Goal: Task Accomplishment & Management: Use online tool/utility

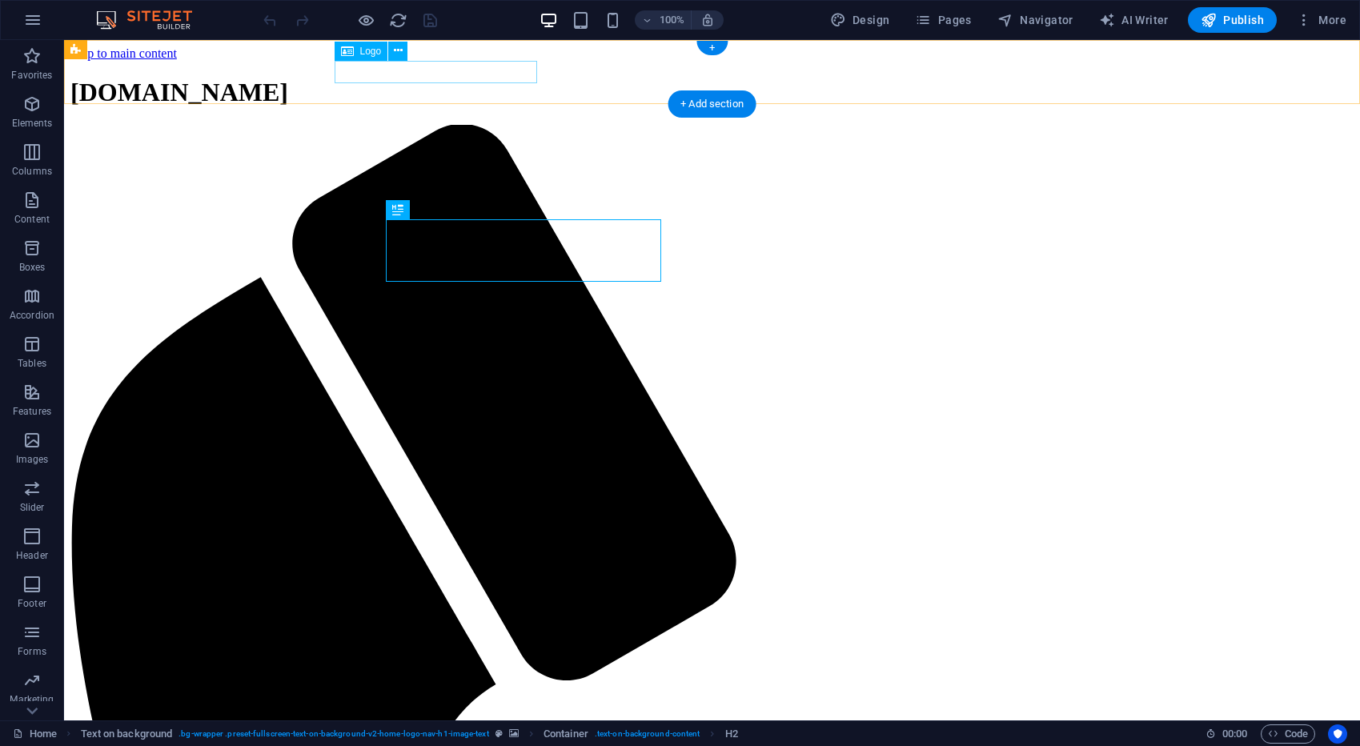
click at [430, 79] on div "[DOMAIN_NAME]" at bounding box center [711, 93] width 1283 height 30
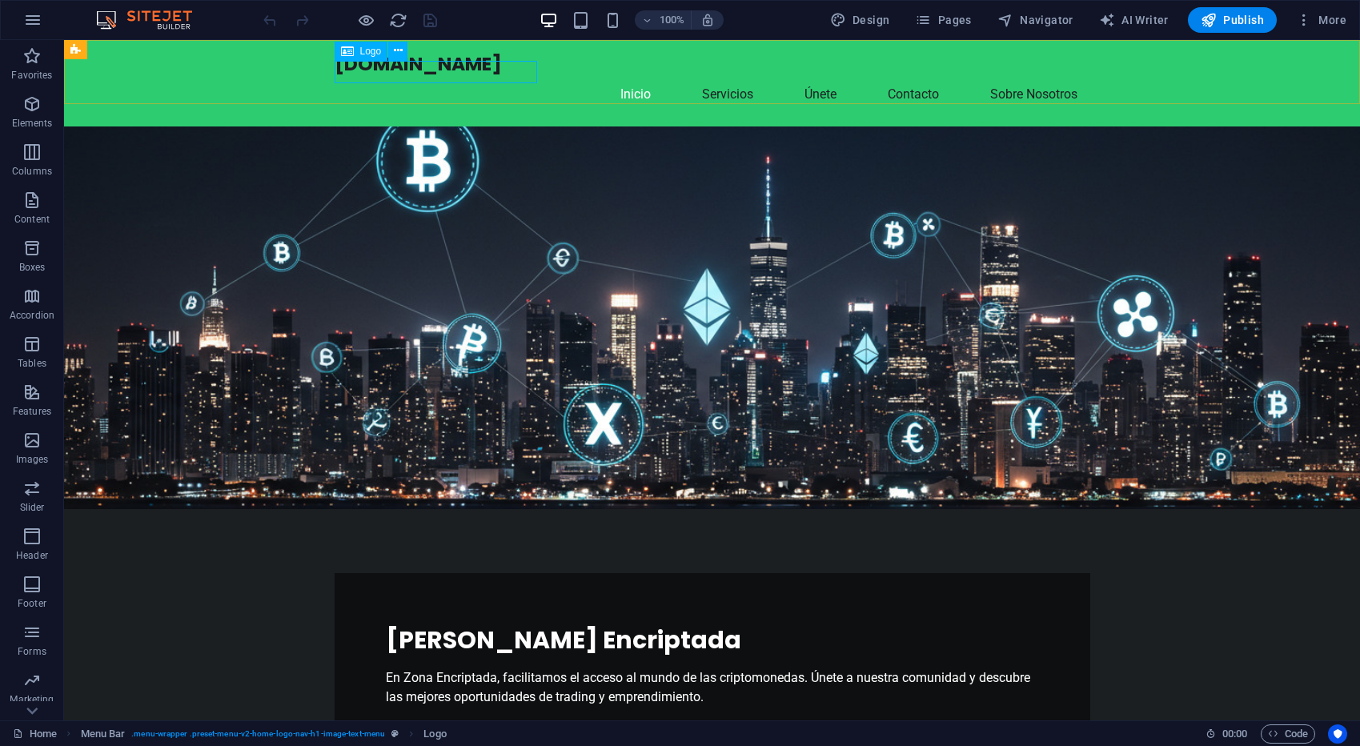
click at [367, 51] on span "Logo" at bounding box center [371, 51] width 22 height 10
click at [395, 50] on icon at bounding box center [398, 50] width 9 height 17
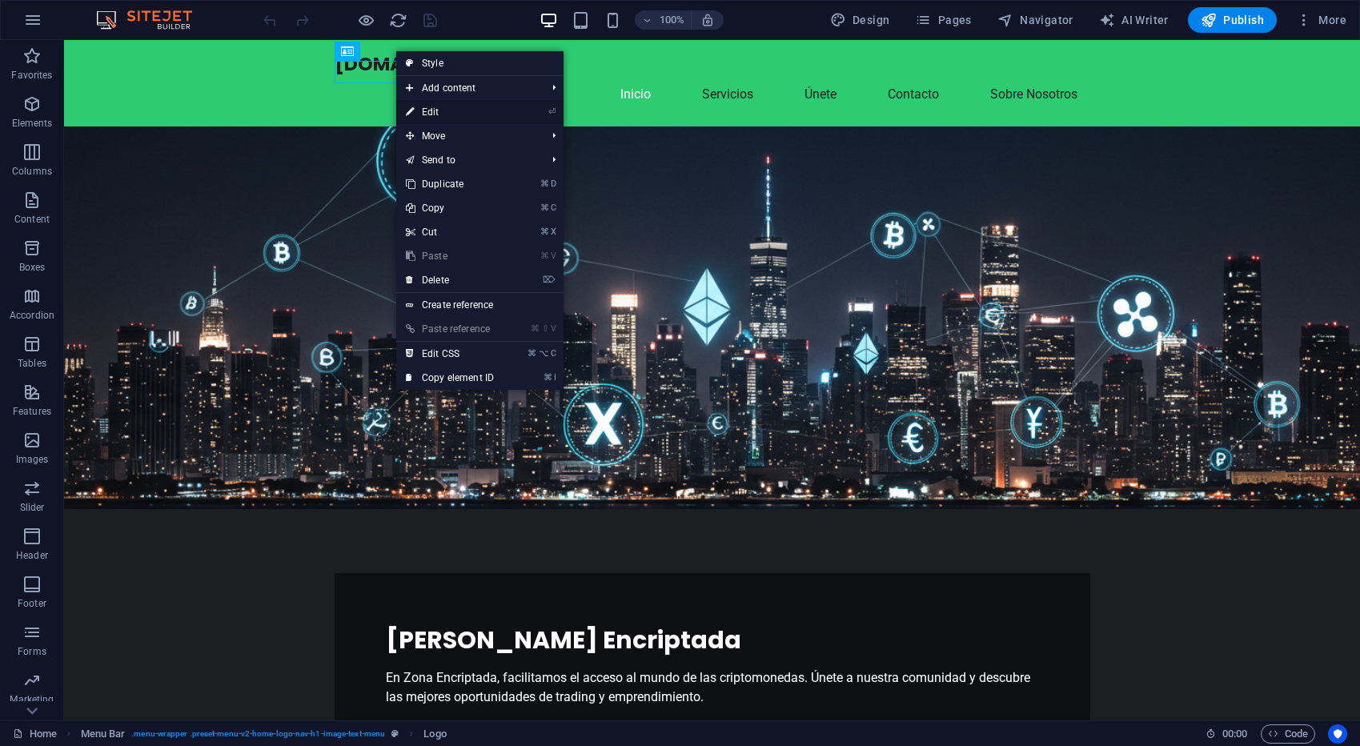
click at [480, 108] on link "⏎ Edit" at bounding box center [449, 112] width 107 height 24
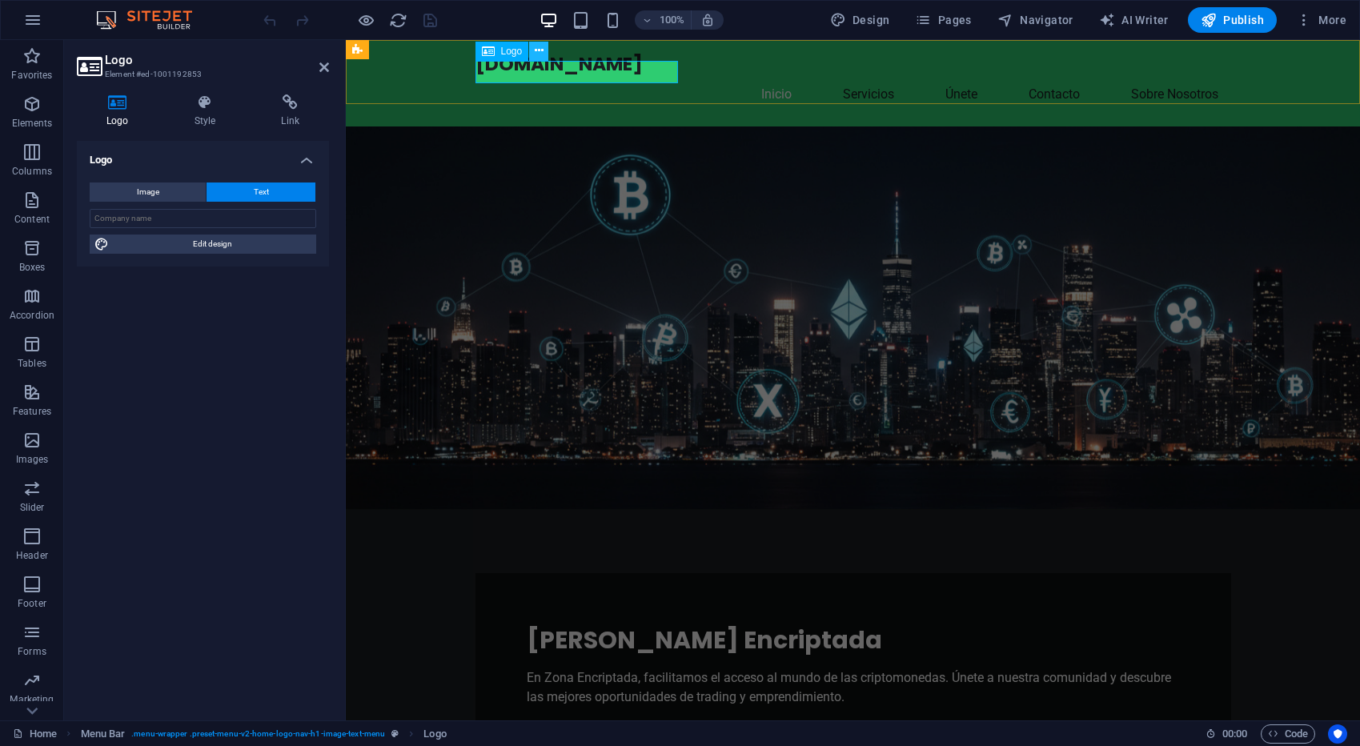
click at [538, 52] on icon at bounding box center [539, 50] width 9 height 17
click at [267, 321] on div "Logo Image Text Drag files here, click to choose files or select files from Fil…" at bounding box center [203, 424] width 252 height 567
click at [139, 192] on span "Image" at bounding box center [148, 191] width 22 height 19
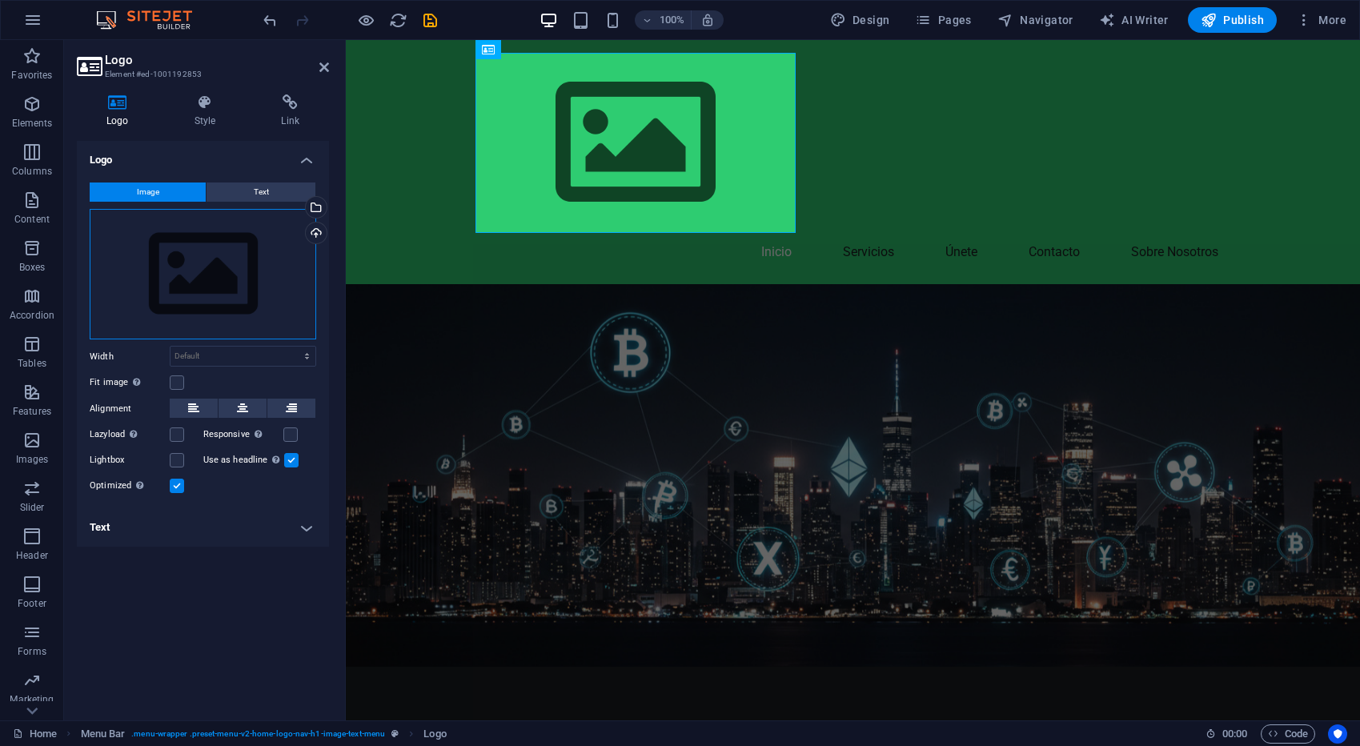
click at [258, 227] on div "Drag files here, click to choose files or select files from Files or our free s…" at bounding box center [203, 274] width 227 height 131
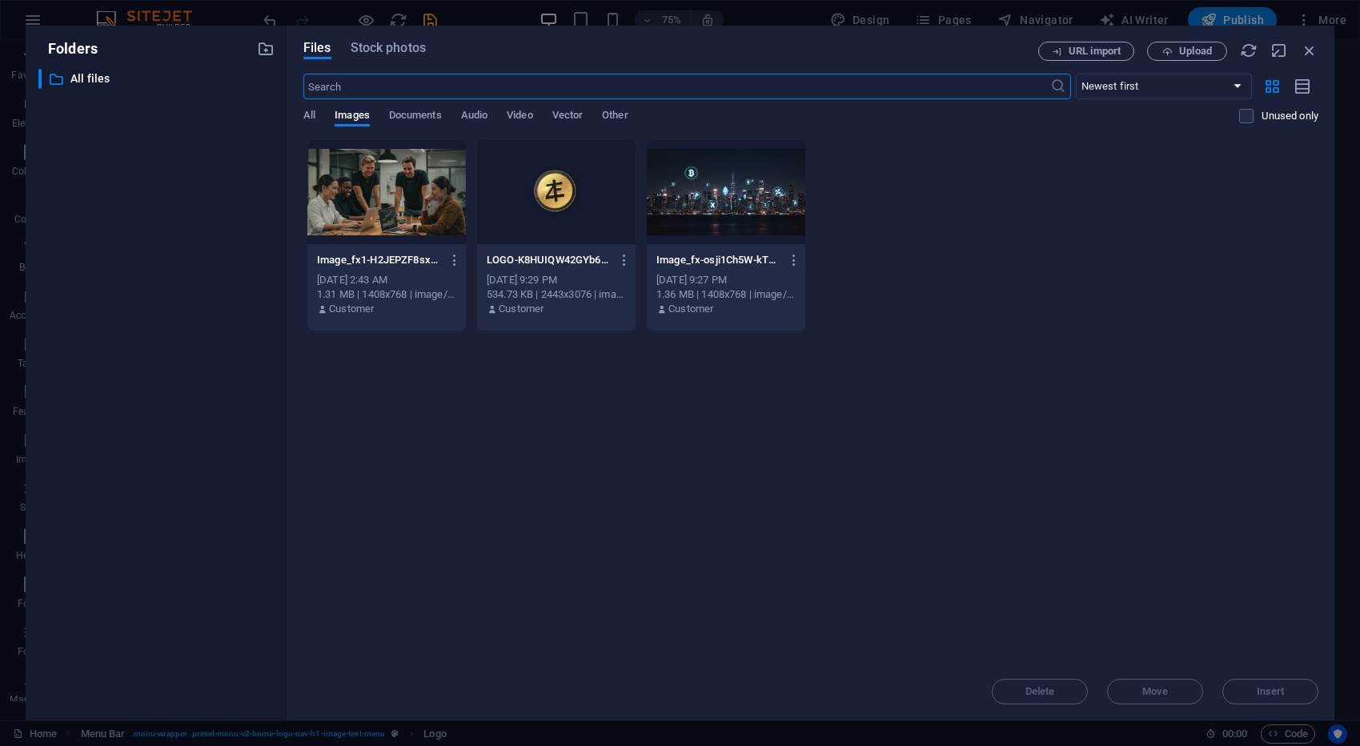
click at [532, 178] on div at bounding box center [556, 192] width 158 height 104
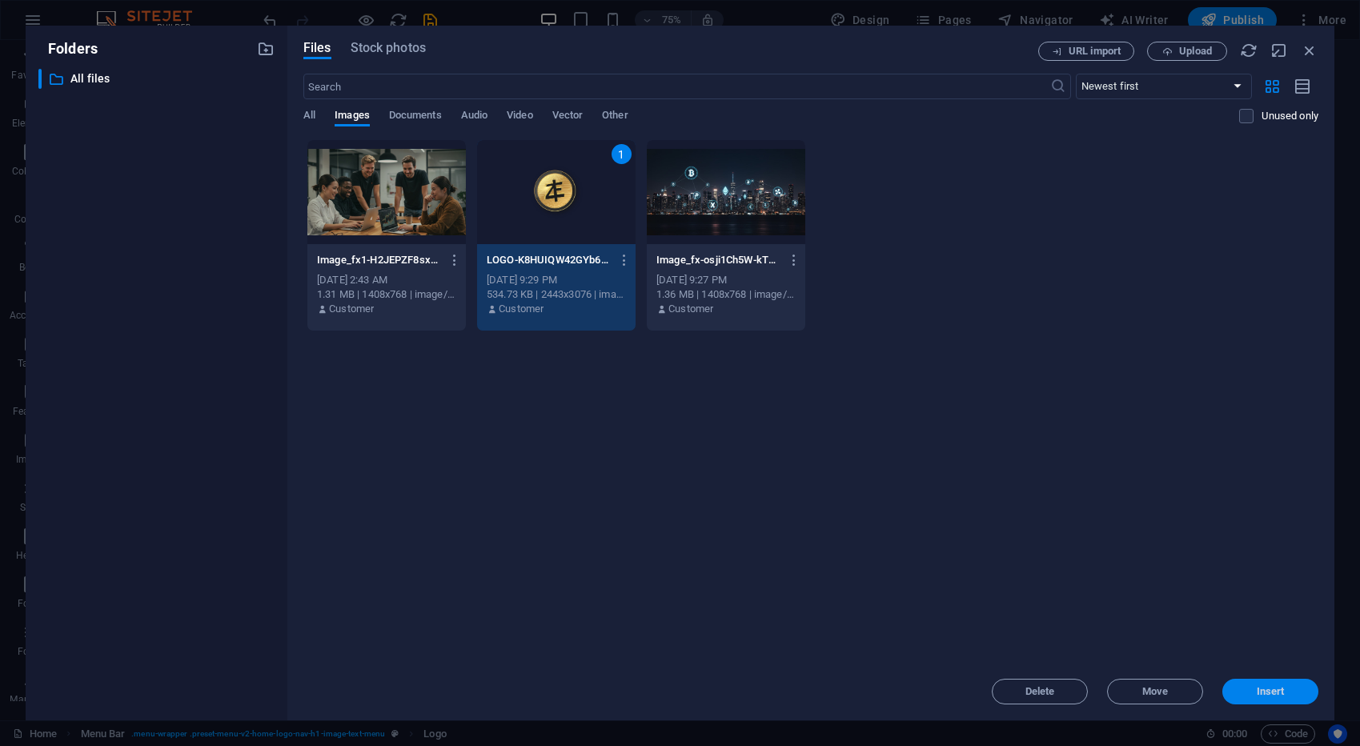
click at [1276, 693] on span "Insert" at bounding box center [1271, 692] width 28 height 10
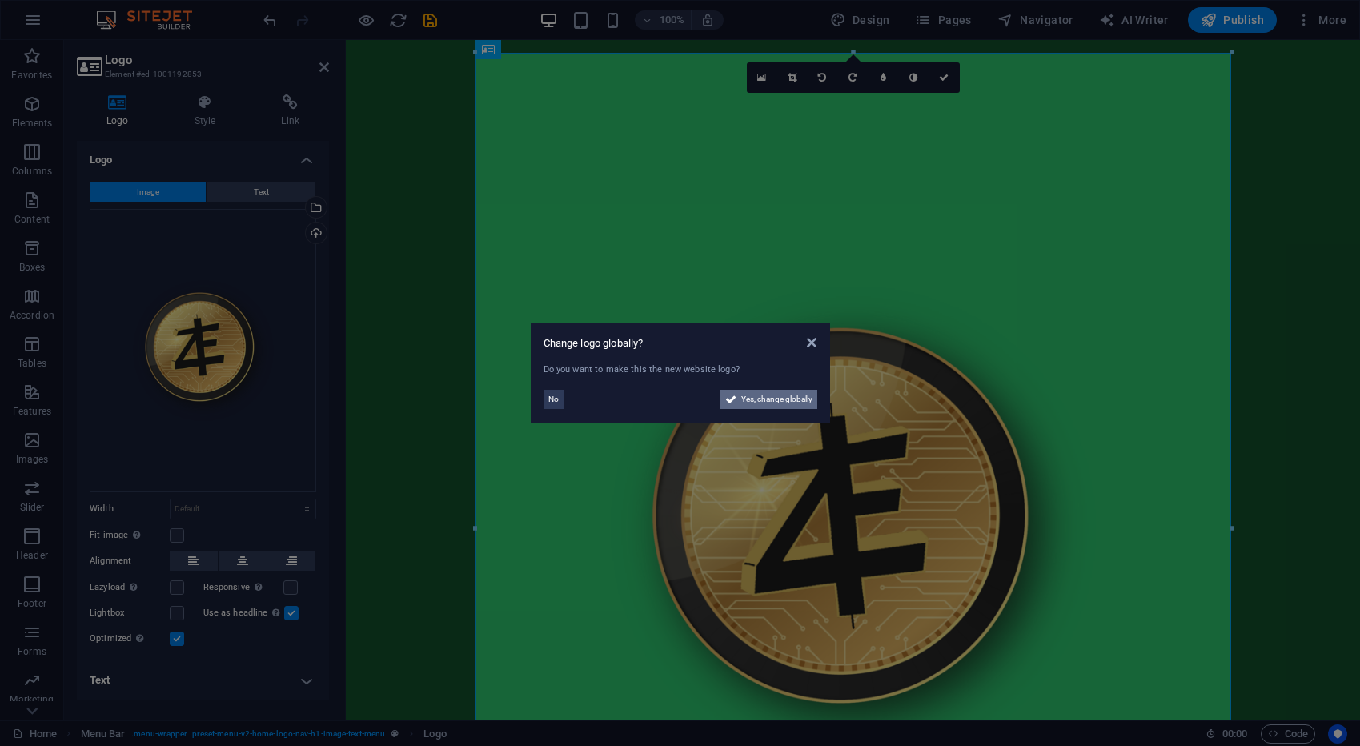
click at [785, 404] on span "Yes, change globally" at bounding box center [776, 399] width 71 height 19
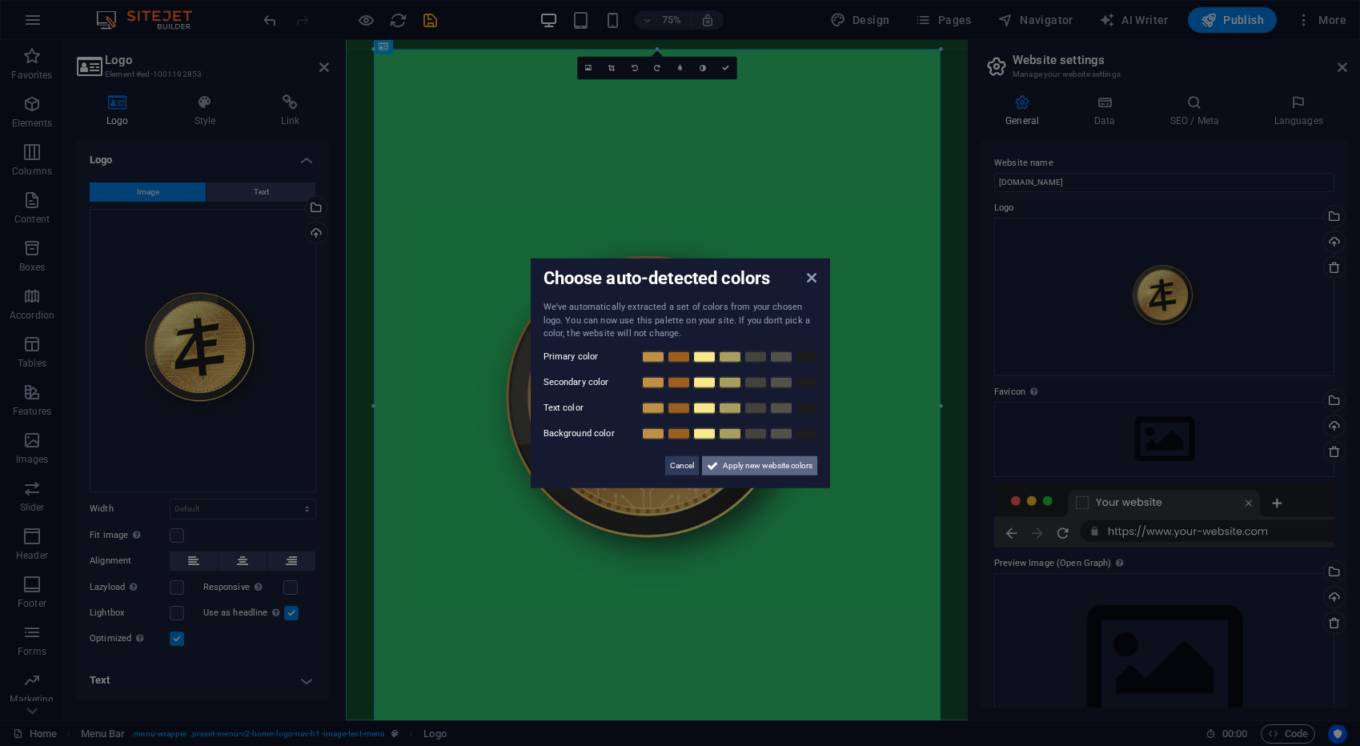
click at [796, 469] on span "Apply new website colors" at bounding box center [768, 464] width 90 height 19
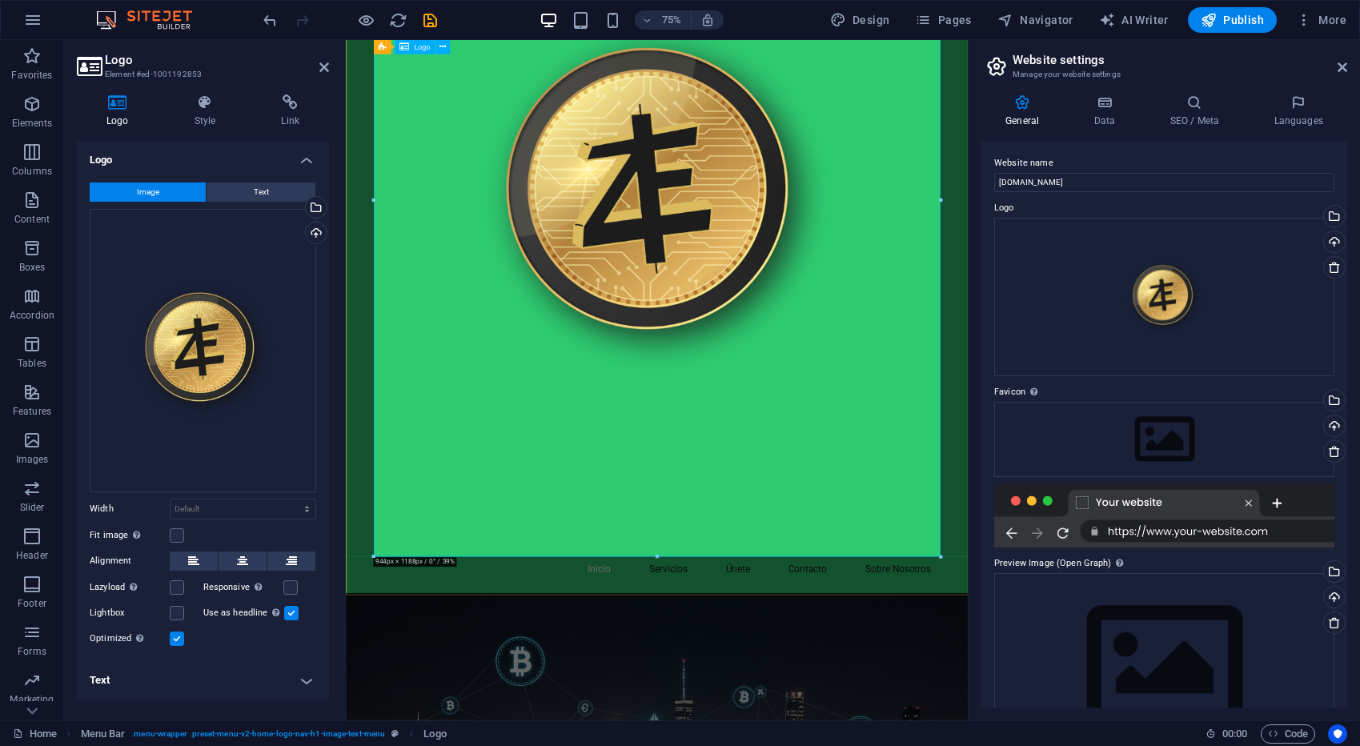
scroll to position [281, 0]
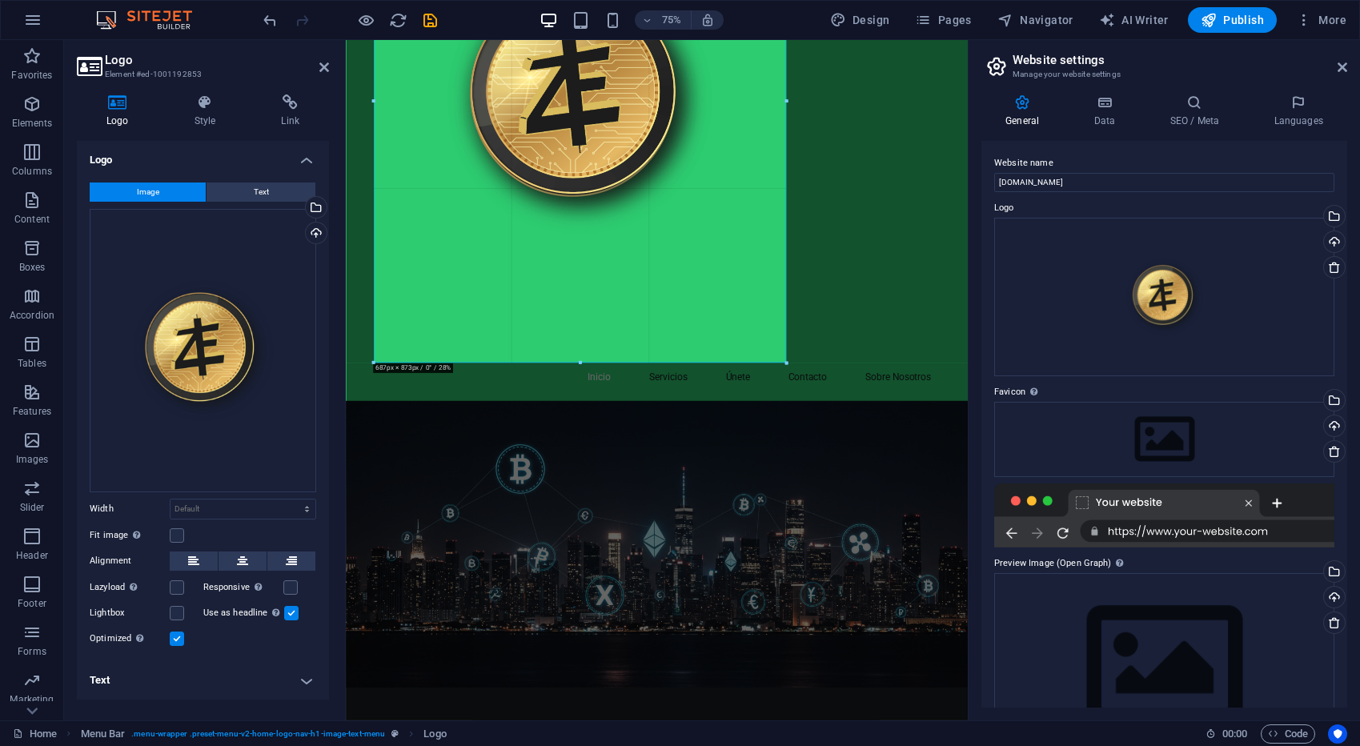
drag, startPoint x: 940, startPoint y: 553, endPoint x: 733, endPoint y: 202, distance: 406.9
type input "687"
select select "px"
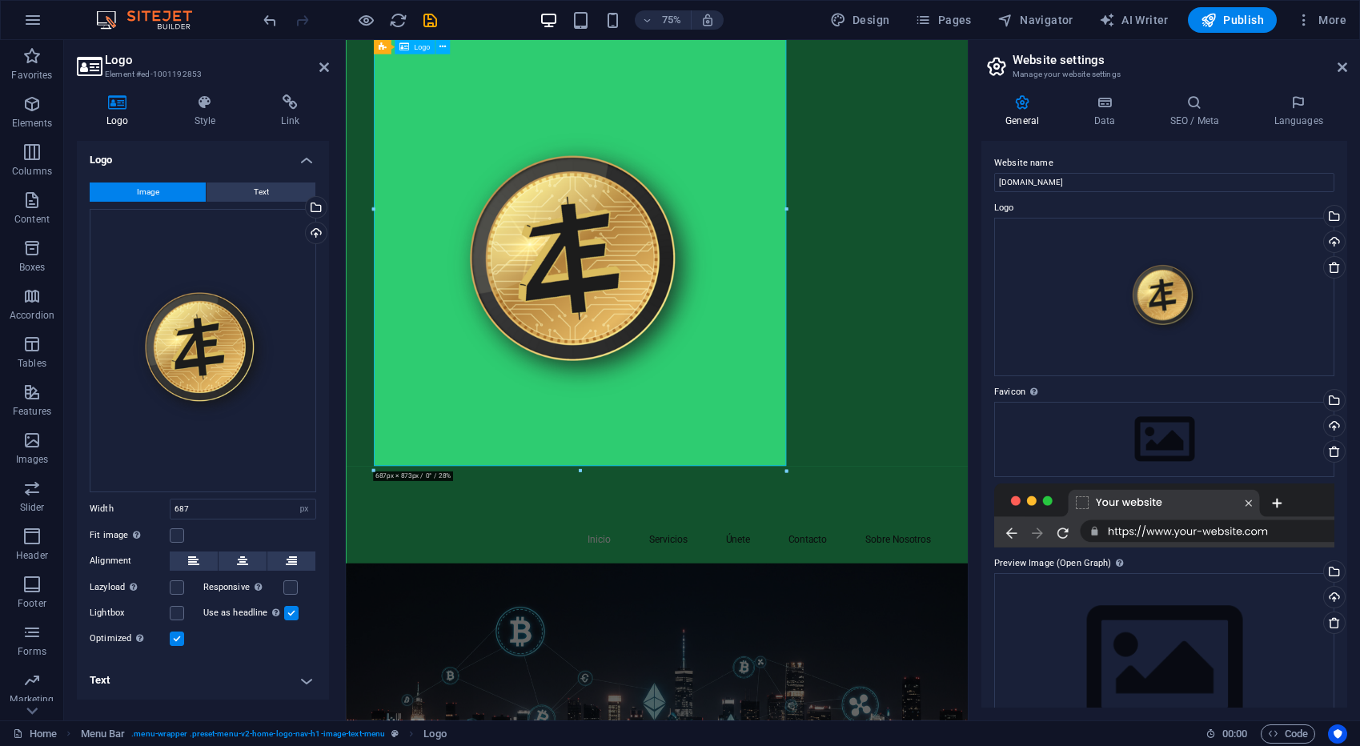
scroll to position [0, 0]
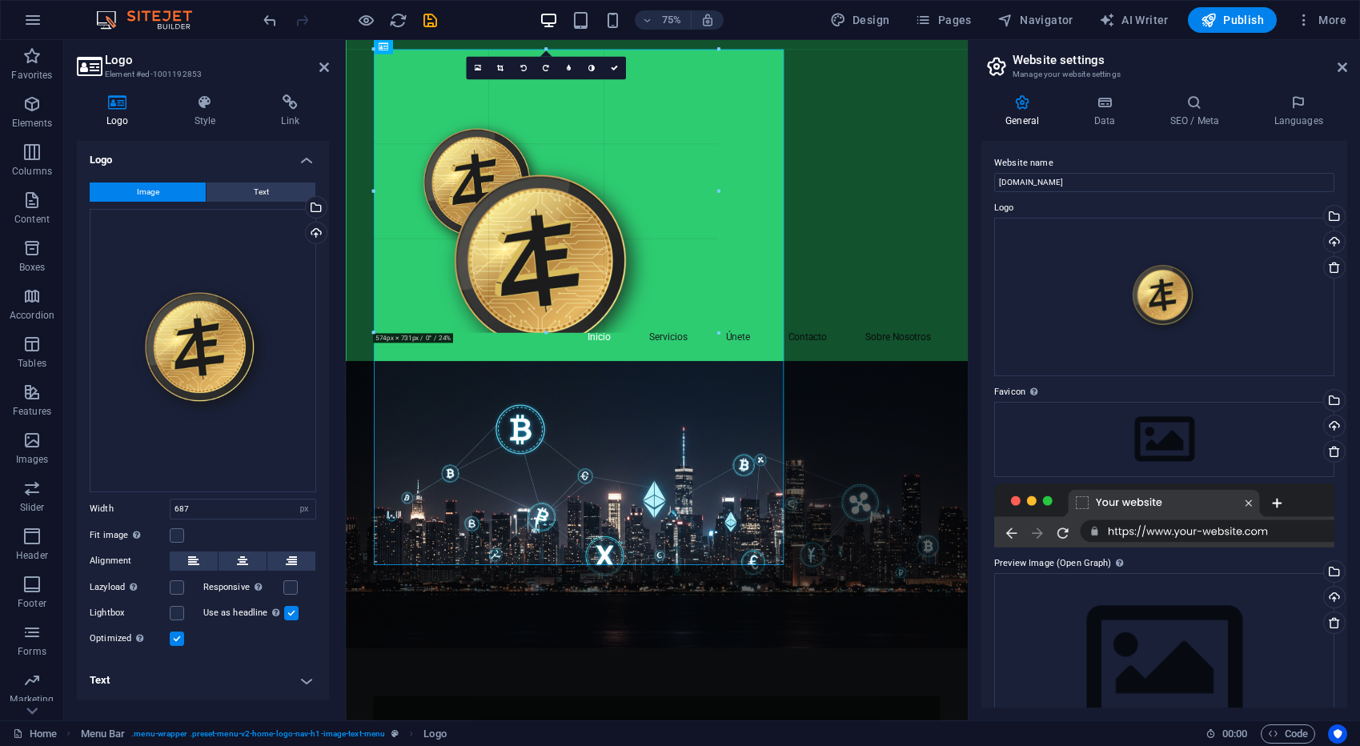
drag, startPoint x: 784, startPoint y: 567, endPoint x: 518, endPoint y: 133, distance: 509.4
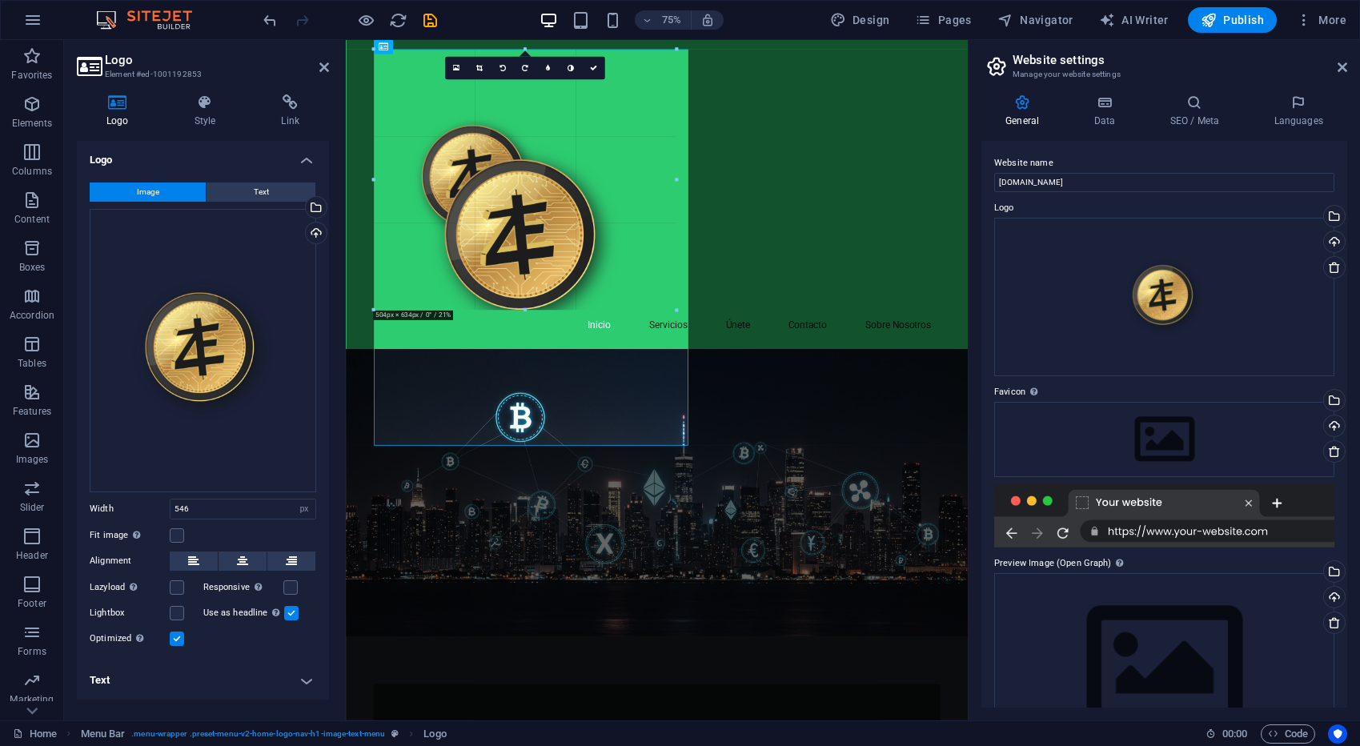
drag, startPoint x: 700, startPoint y: 461, endPoint x: 538, endPoint y: 153, distance: 348.0
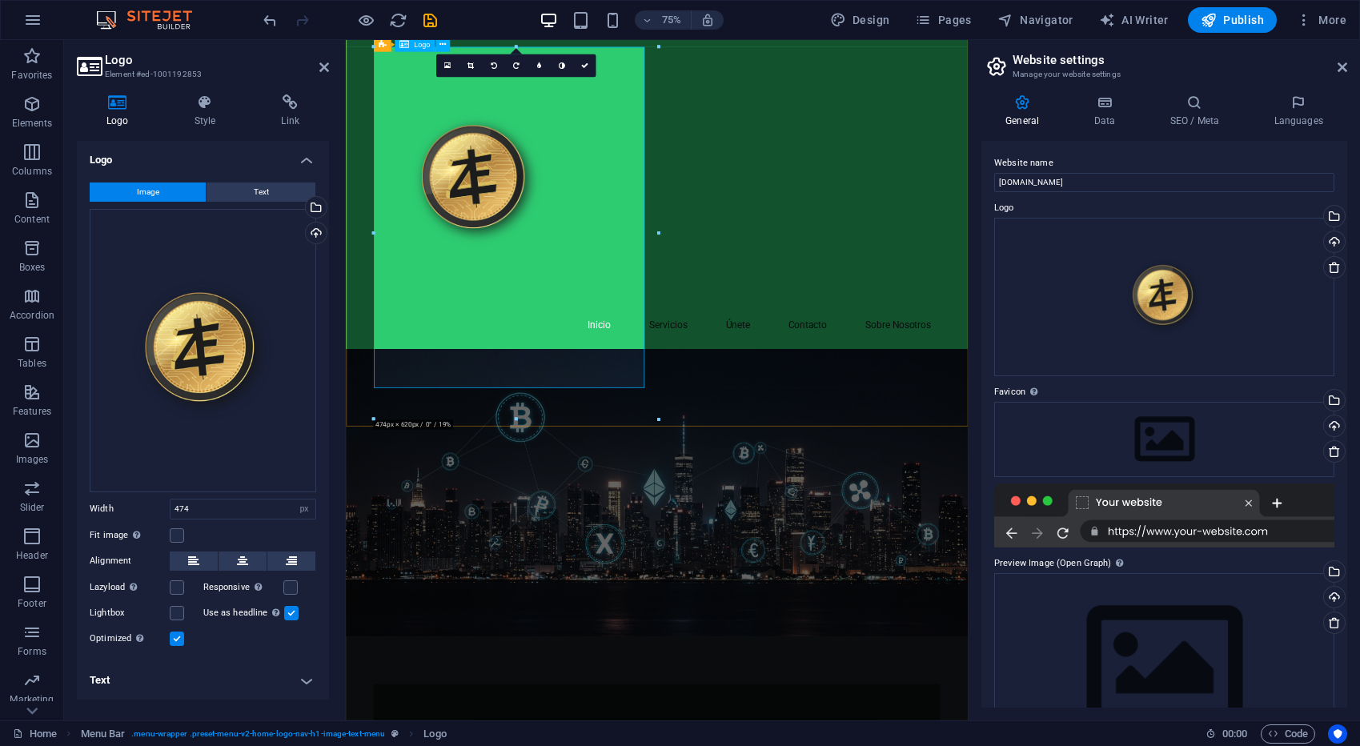
scroll to position [3, 0]
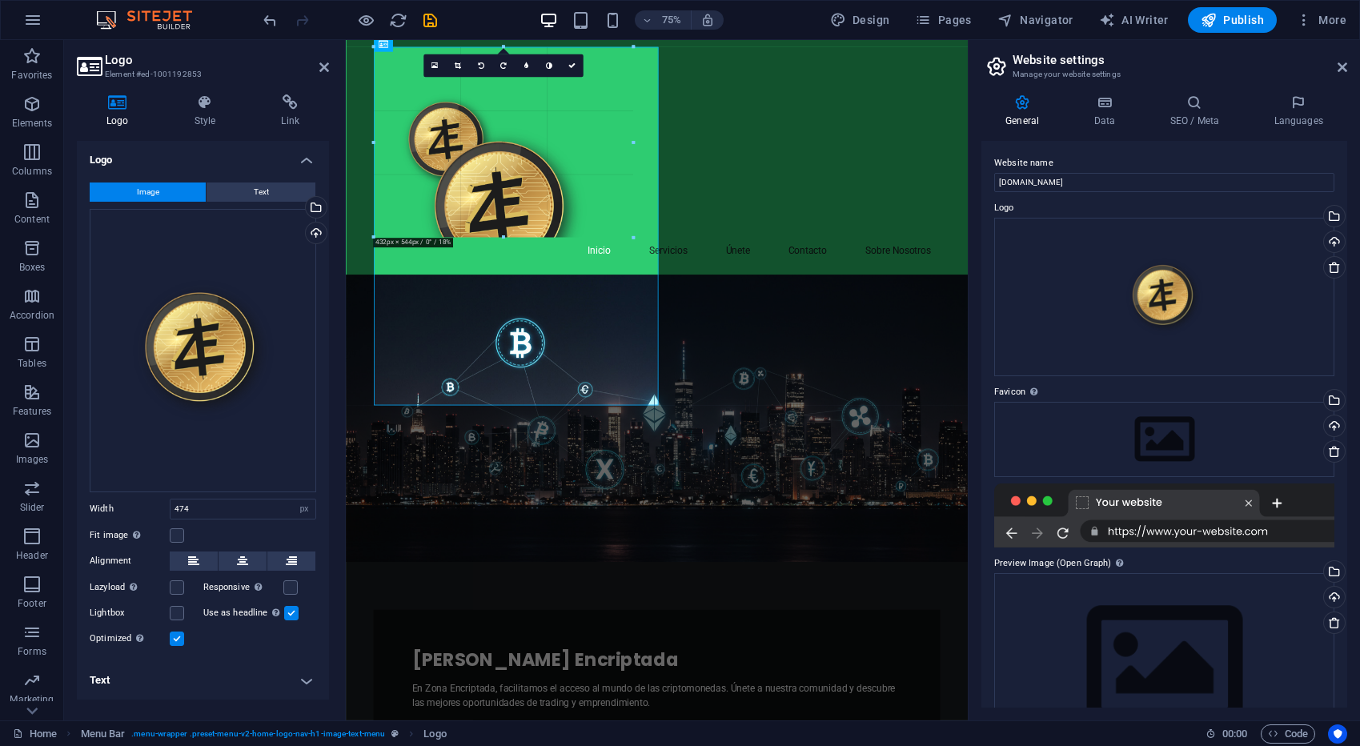
drag, startPoint x: 656, startPoint y: 405, endPoint x: 476, endPoint y: 95, distance: 358.3
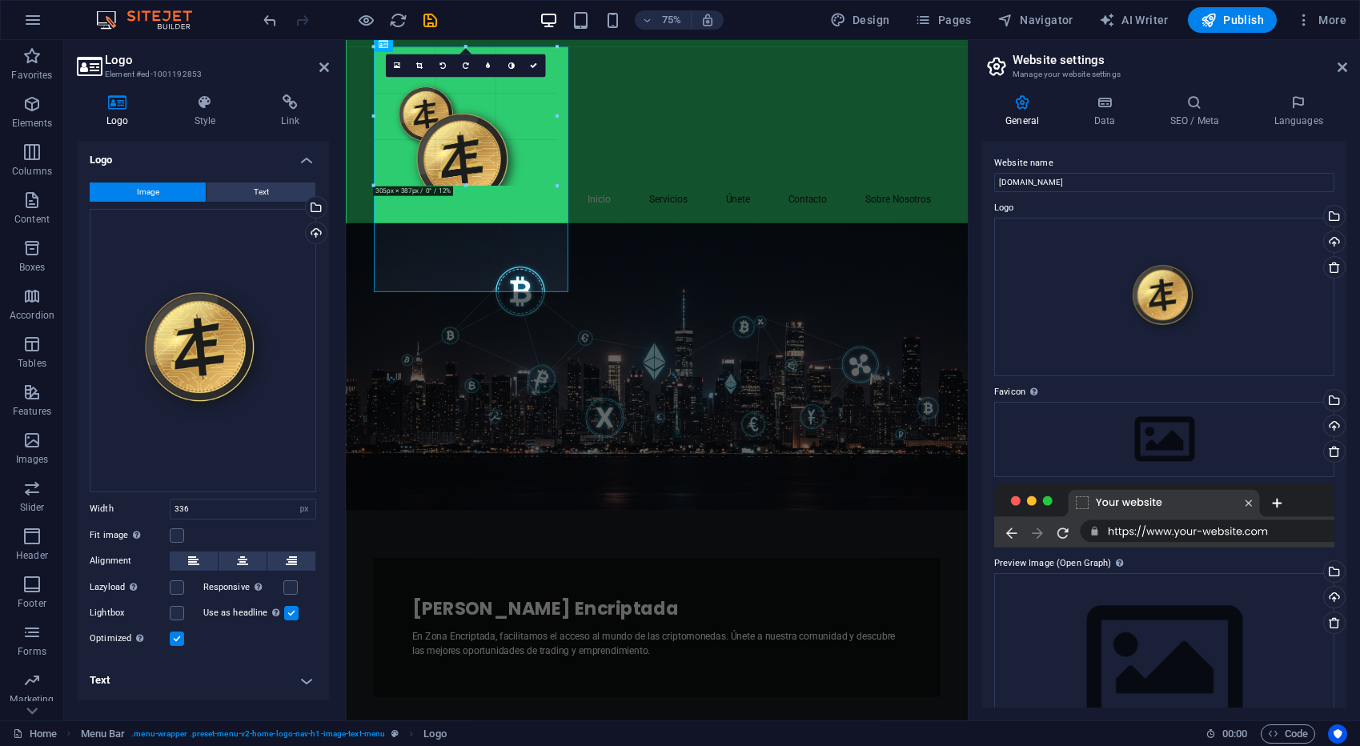
drag, startPoint x: 574, startPoint y: 301, endPoint x: 450, endPoint y: 86, distance: 248.5
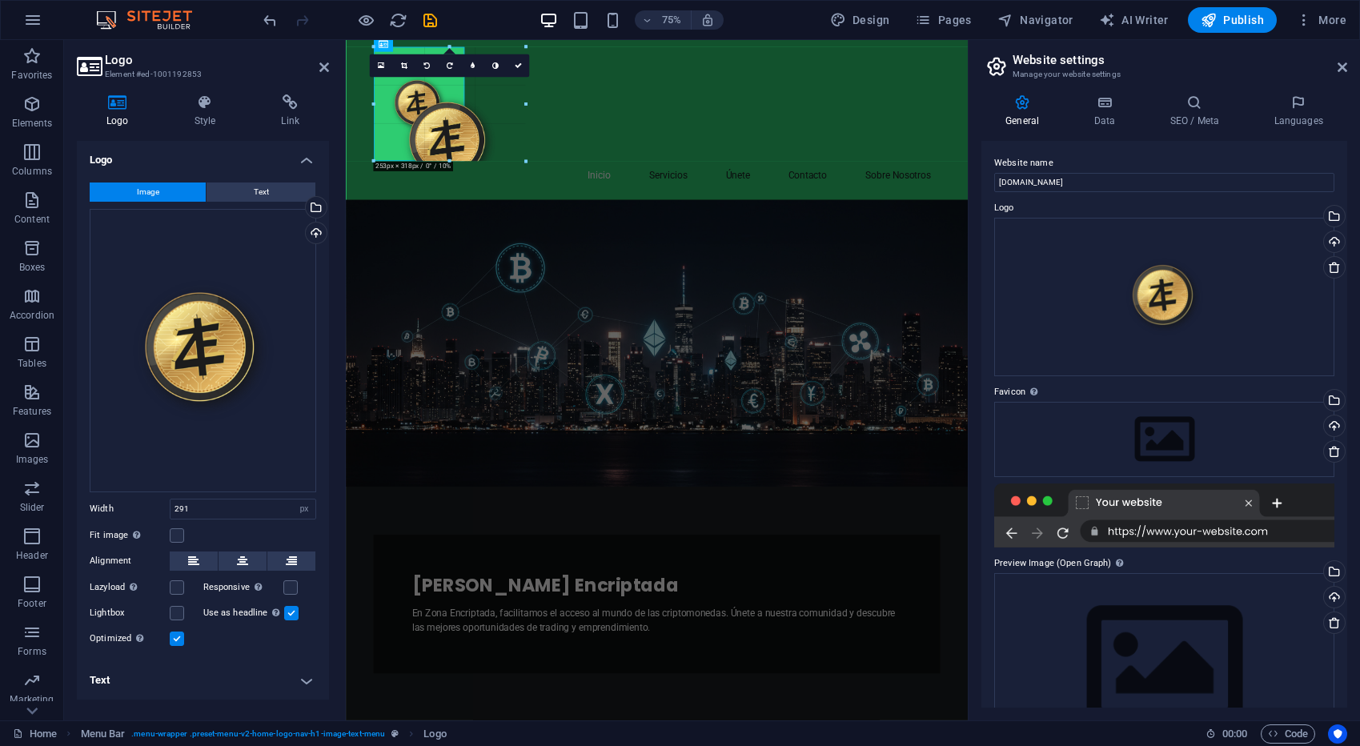
drag, startPoint x: 546, startPoint y: 267, endPoint x: 434, endPoint y: 122, distance: 183.8
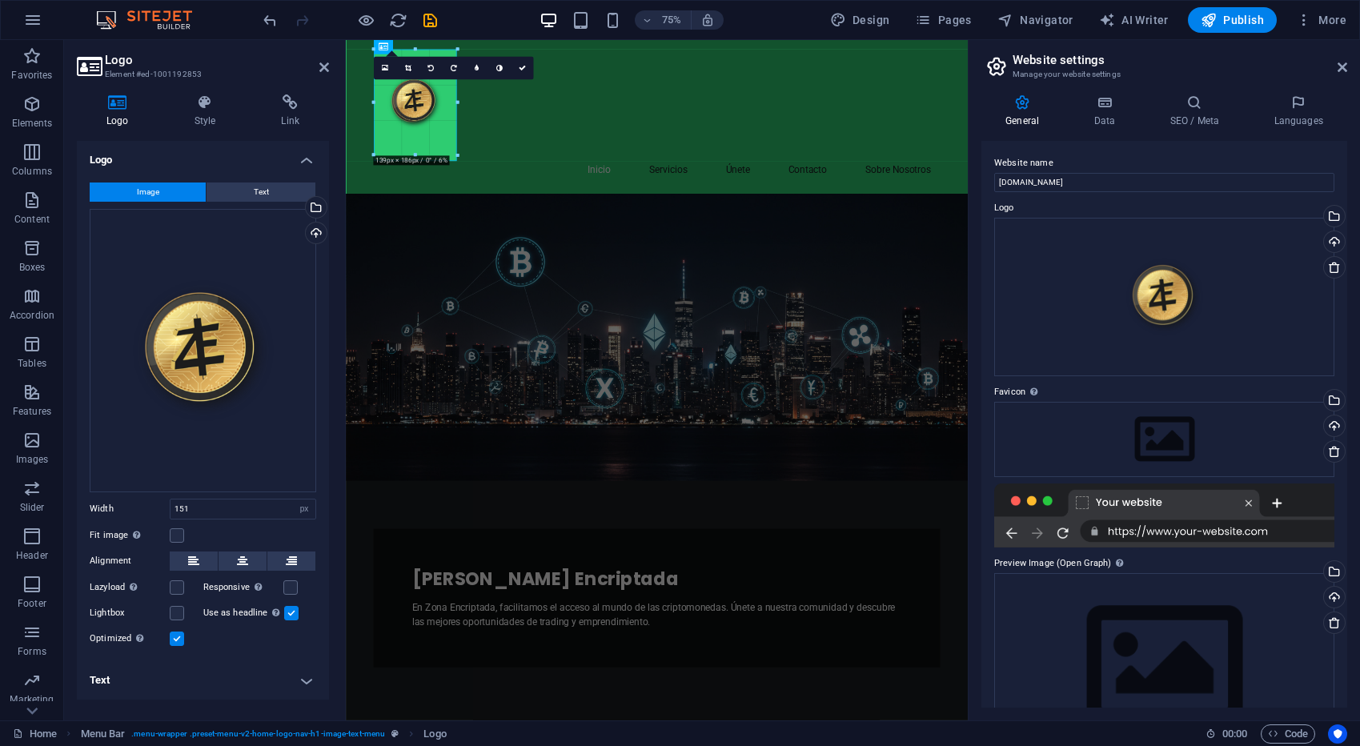
drag, startPoint x: 463, startPoint y: 162, endPoint x: 447, endPoint y: 119, distance: 46.1
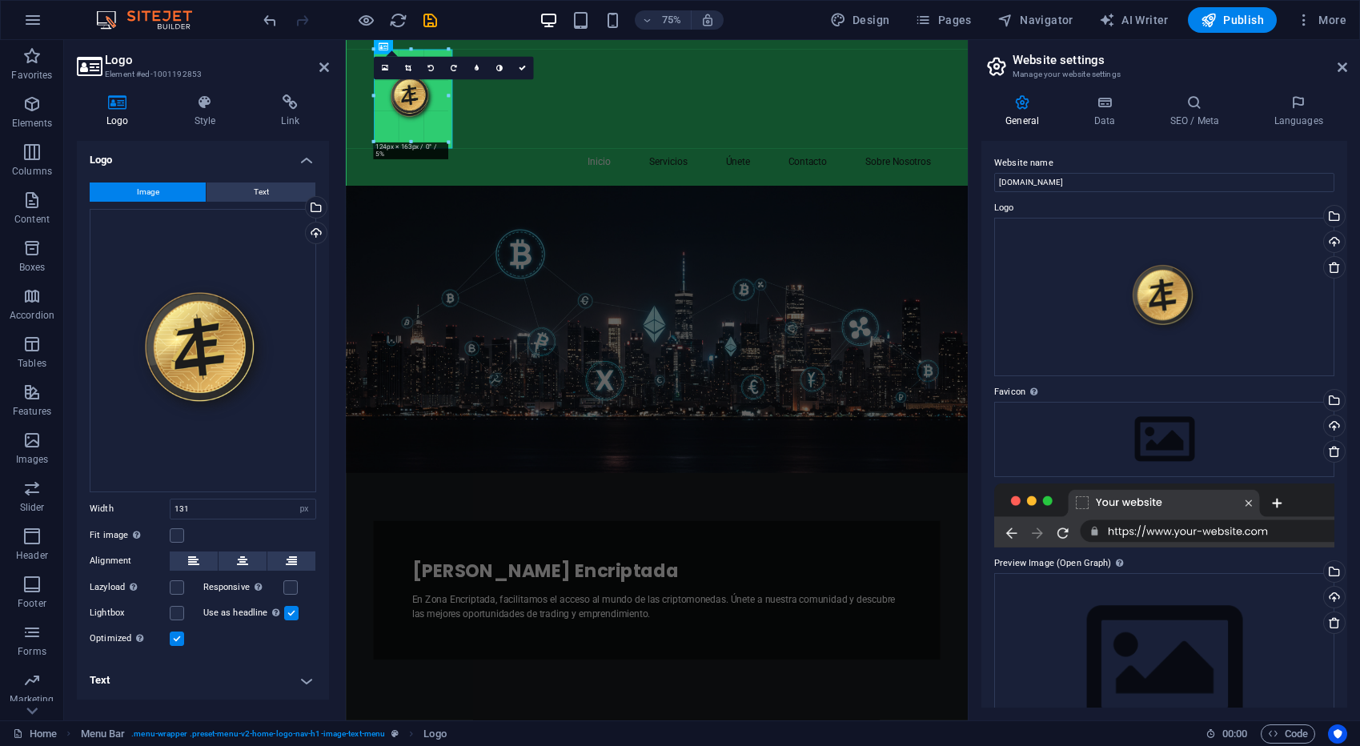
drag, startPoint x: 451, startPoint y: 148, endPoint x: 439, endPoint y: 126, distance: 24.3
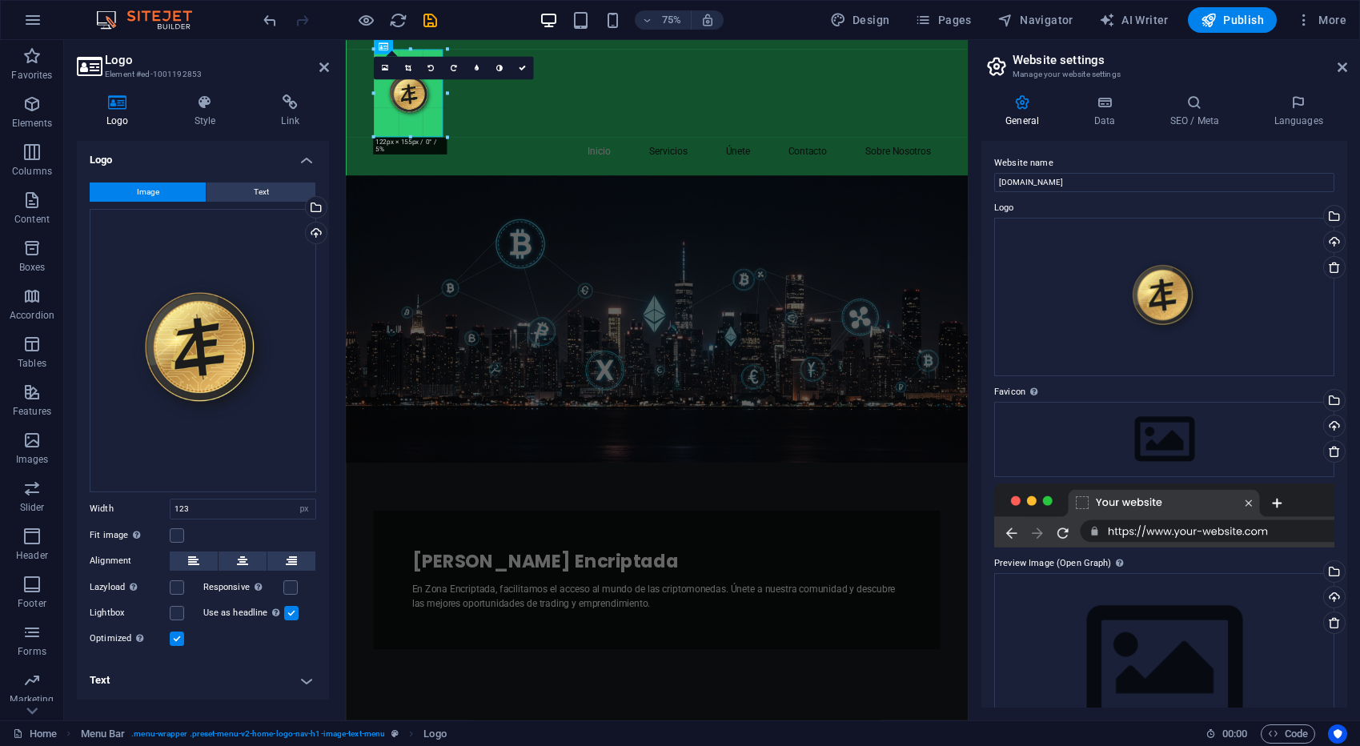
drag, startPoint x: 447, startPoint y: 142, endPoint x: 441, endPoint y: 127, distance: 16.5
type input "115"
click at [523, 65] on icon at bounding box center [521, 68] width 7 height 7
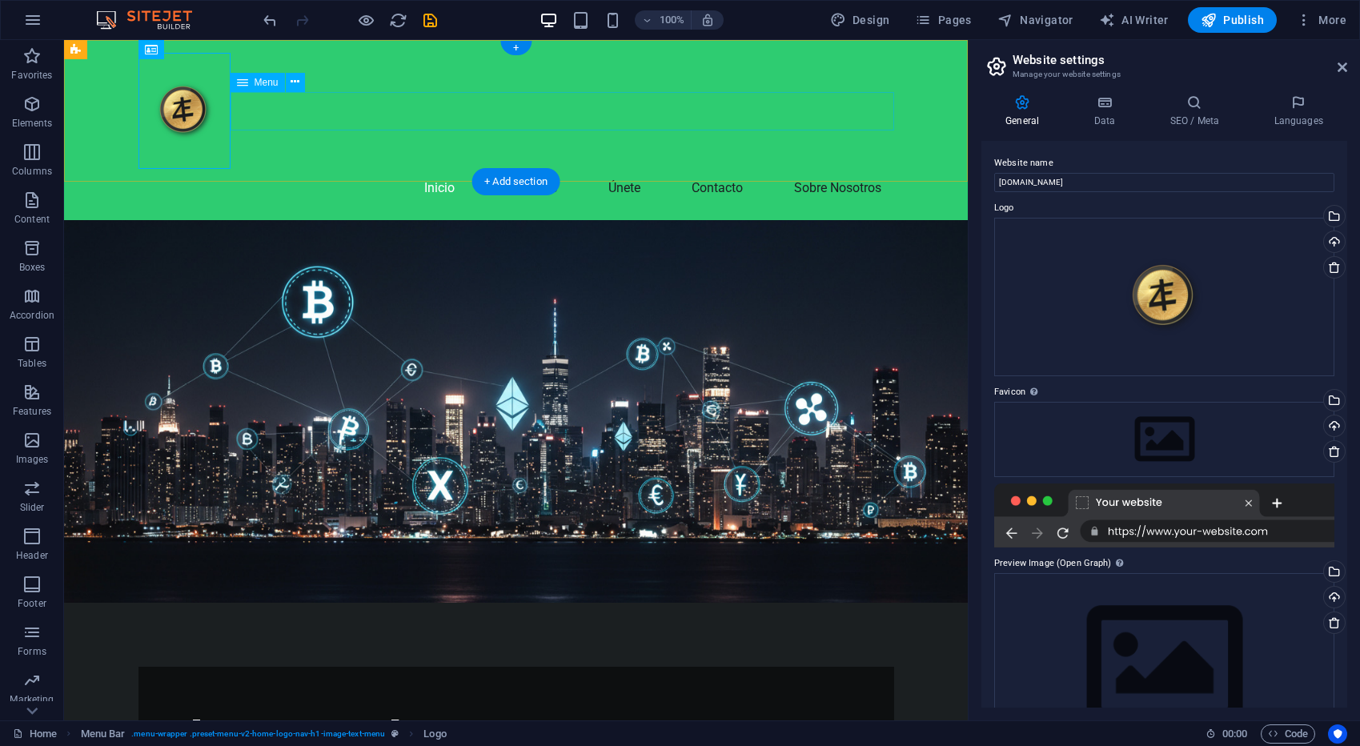
click at [243, 169] on nav "Inicio Servicios Únete Contacto Sobre Nosotros" at bounding box center [516, 188] width 756 height 38
click at [211, 138] on div at bounding box center [516, 111] width 756 height 116
click at [262, 145] on div "Inicio Servicios Únete Contacto Sobre Nosotros" at bounding box center [516, 130] width 904 height 180
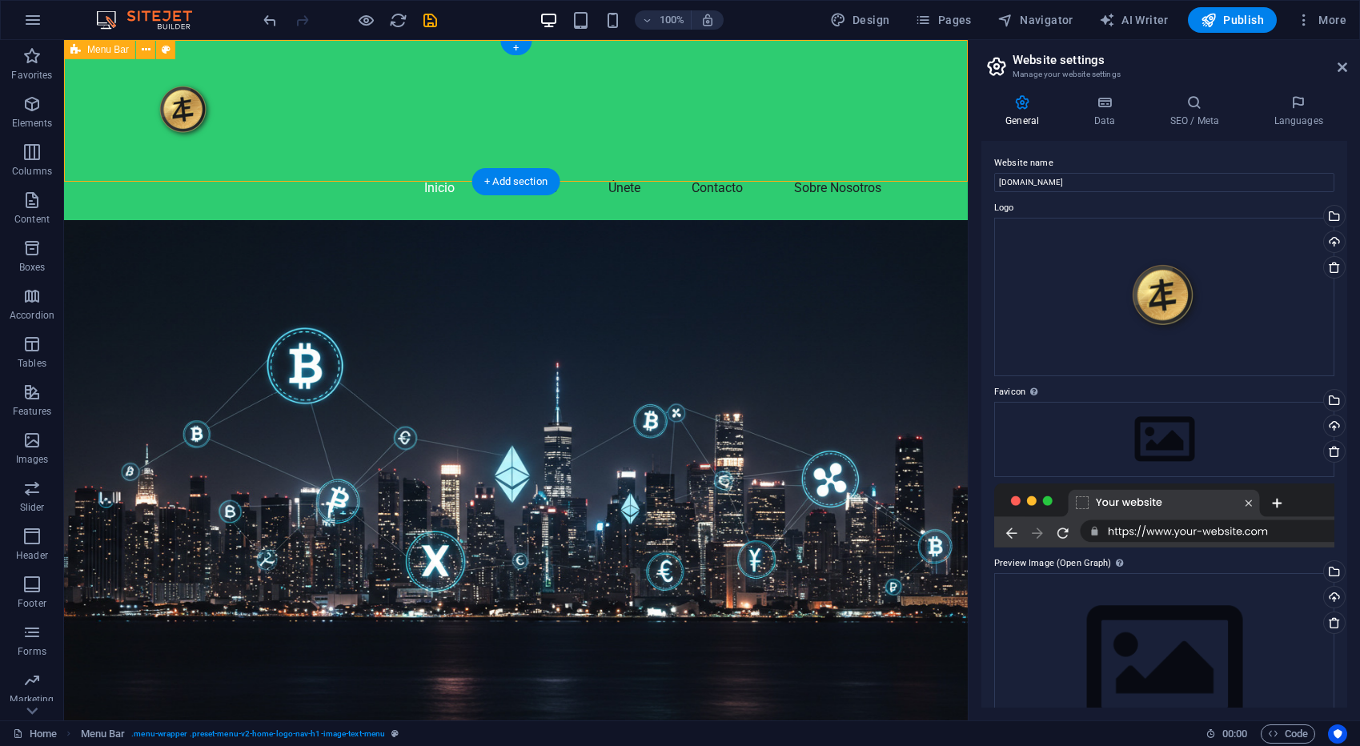
click at [256, 142] on div "Inicio Servicios Únete Contacto Sobre Nosotros" at bounding box center [516, 130] width 904 height 180
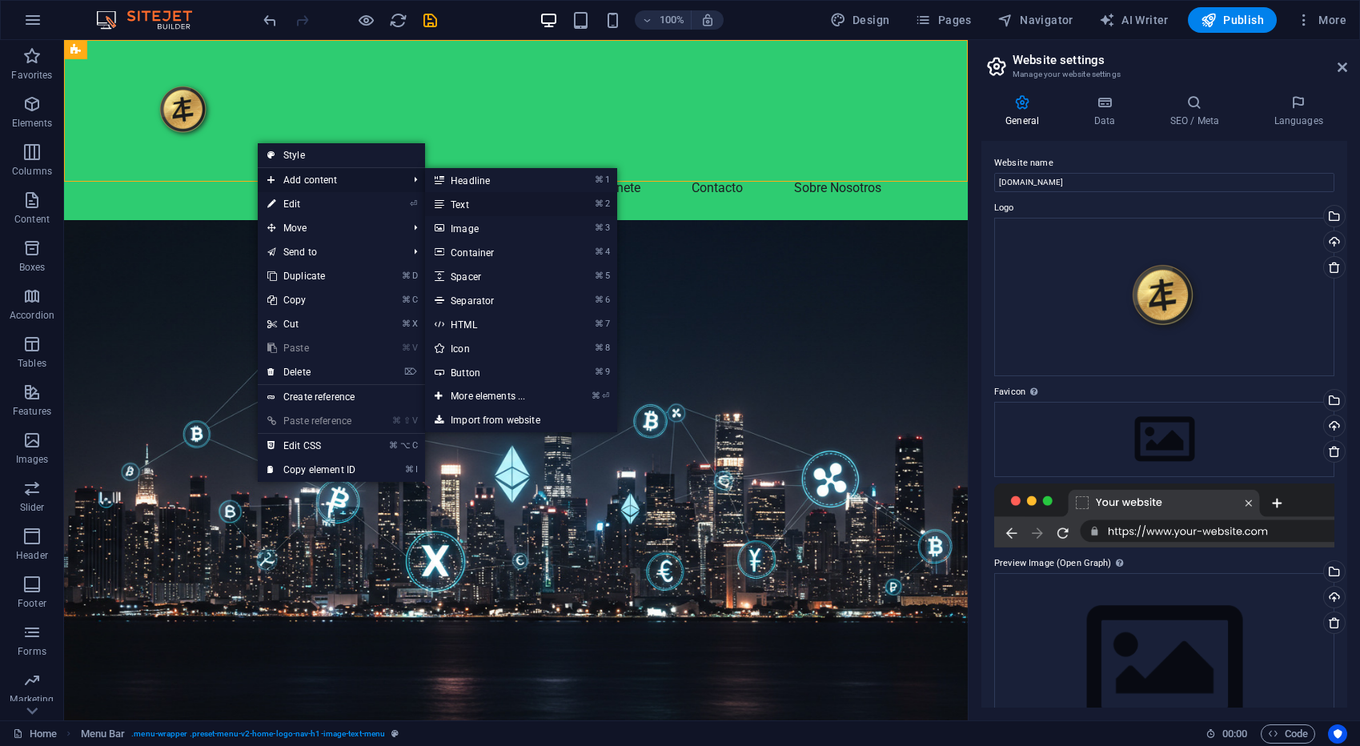
click at [474, 206] on link "⌘ 2 Text" at bounding box center [491, 204] width 132 height 24
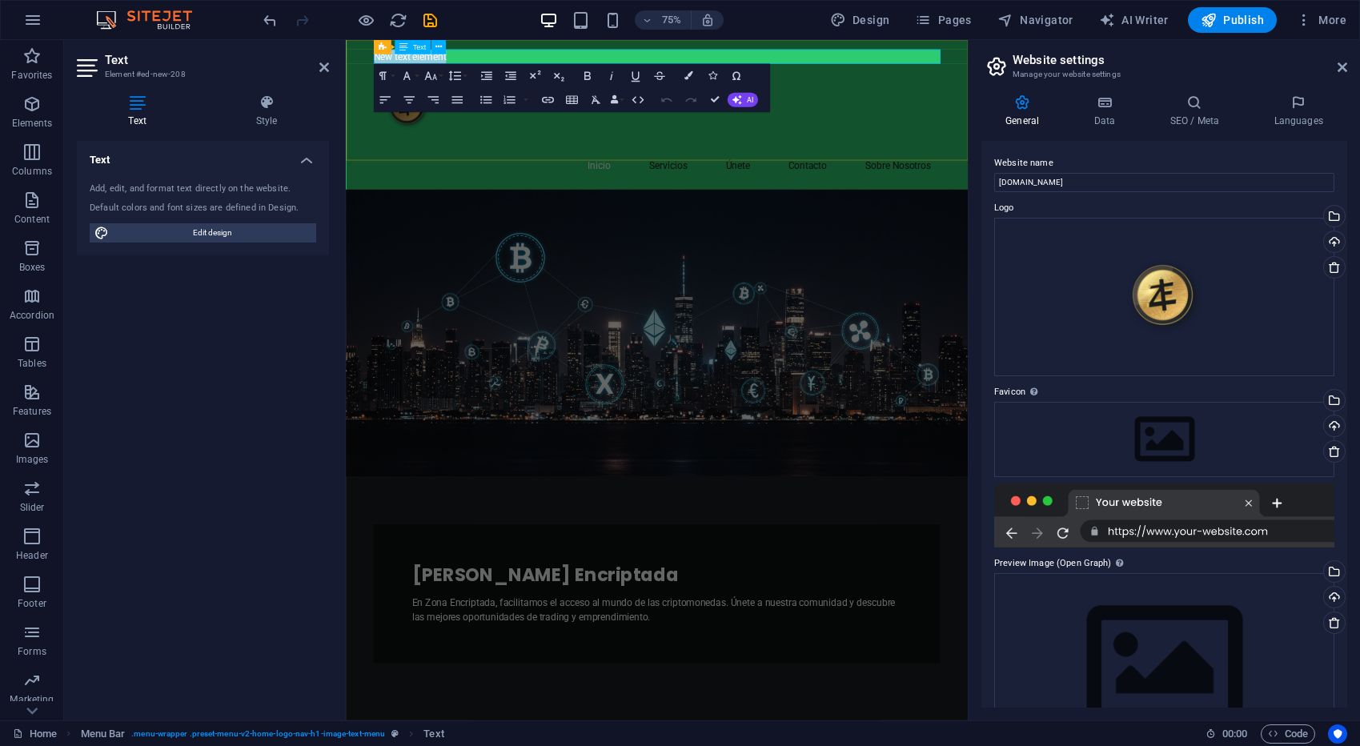
click at [517, 62] on p "New text element" at bounding box center [761, 62] width 756 height 19
drag, startPoint x: 508, startPoint y: 61, endPoint x: 719, endPoint y: 92, distance: 212.8
click at [381, 56] on div "New text element Inicio Servicios Únete Contacto Sobre Nosotros" at bounding box center [760, 137] width 829 height 199
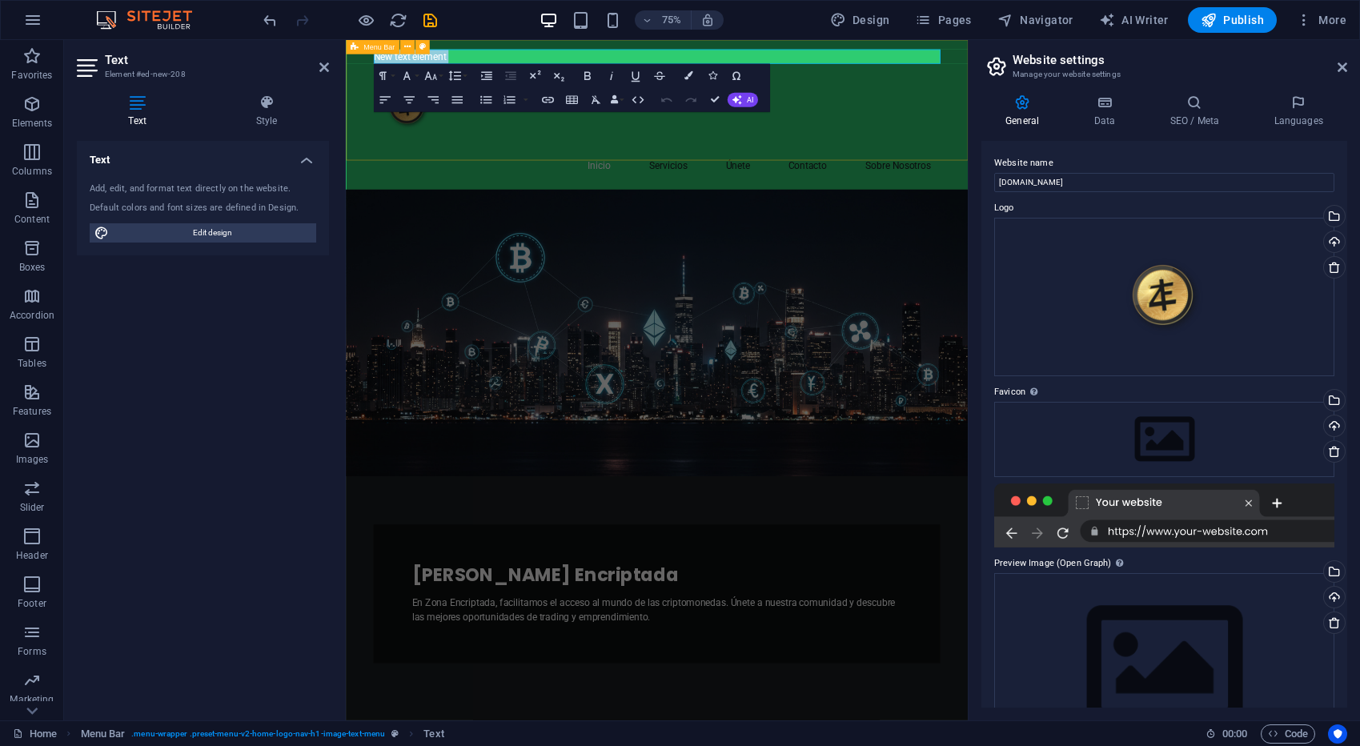
drag, startPoint x: 522, startPoint y: 54, endPoint x: 382, endPoint y: 60, distance: 140.2
click at [382, 60] on div "New text element Inicio Servicios Únete Contacto Sobre Nosotros" at bounding box center [760, 139] width 829 height 199
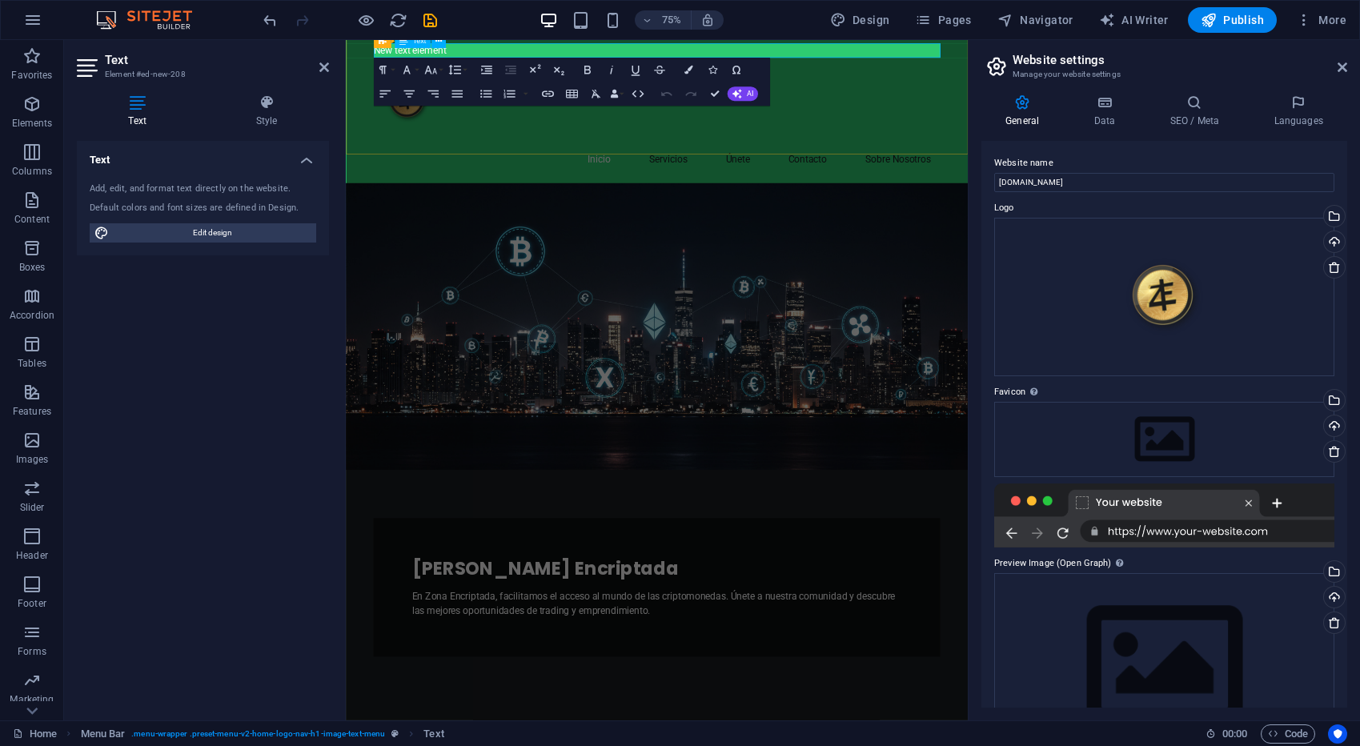
click at [498, 50] on p "New text element" at bounding box center [761, 54] width 756 height 19
click at [418, 70] on button "Font Family" at bounding box center [409, 70] width 23 height 24
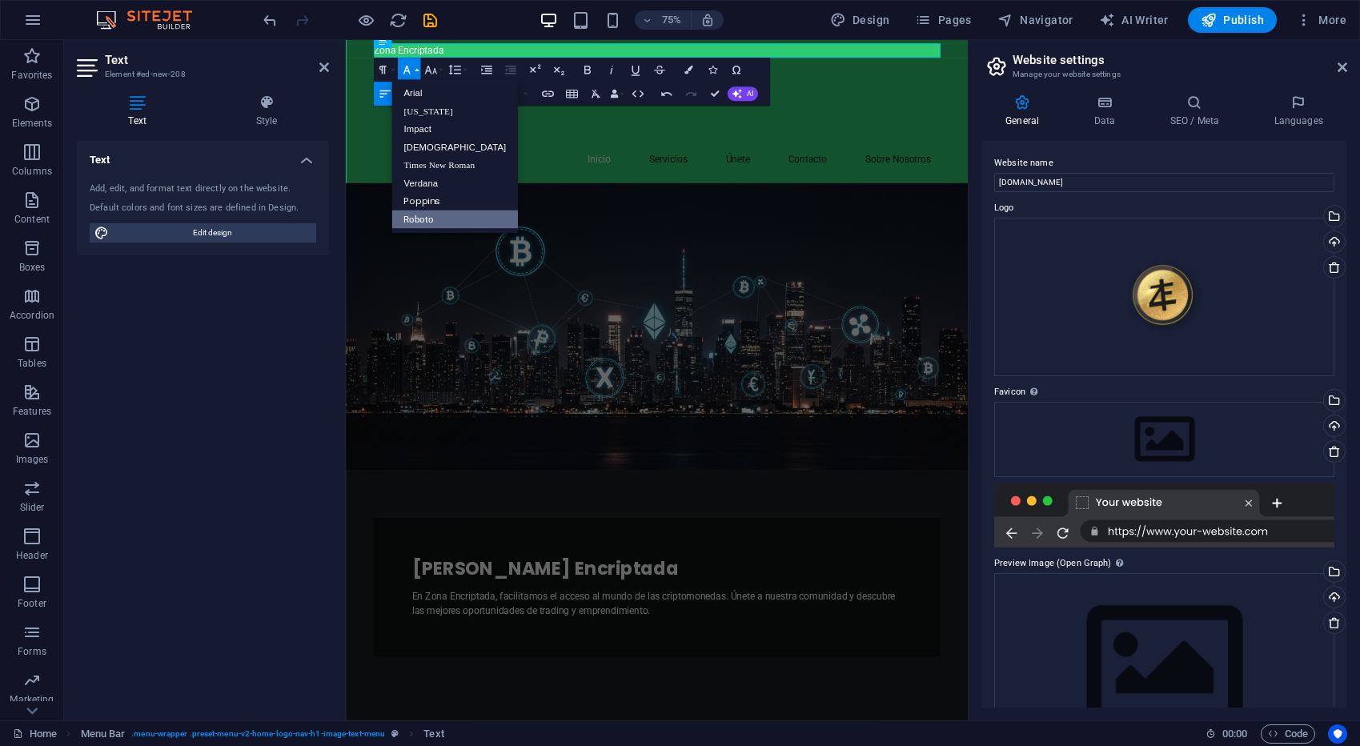
scroll to position [0, 0]
click at [447, 132] on link "Impact" at bounding box center [454, 130] width 126 height 18
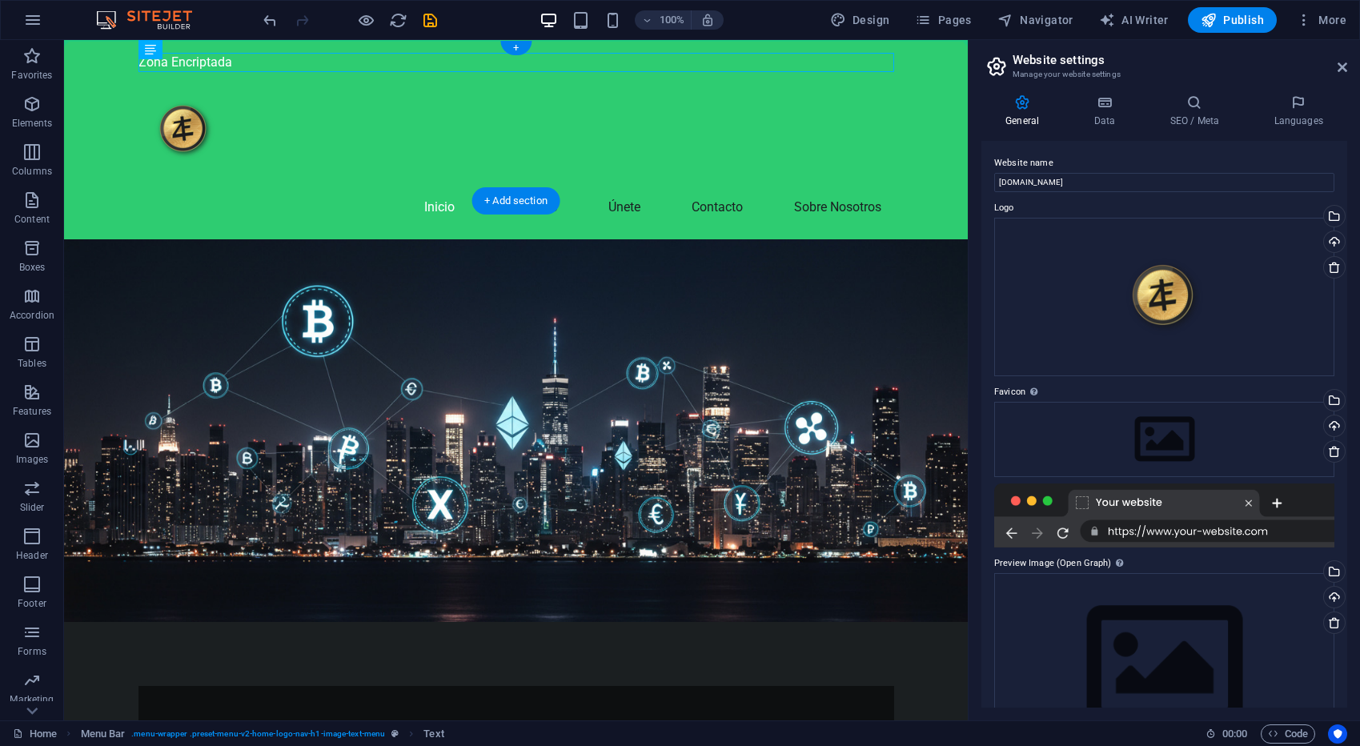
drag, startPoint x: 327, startPoint y: 56, endPoint x: 383, endPoint y: 103, distance: 72.7
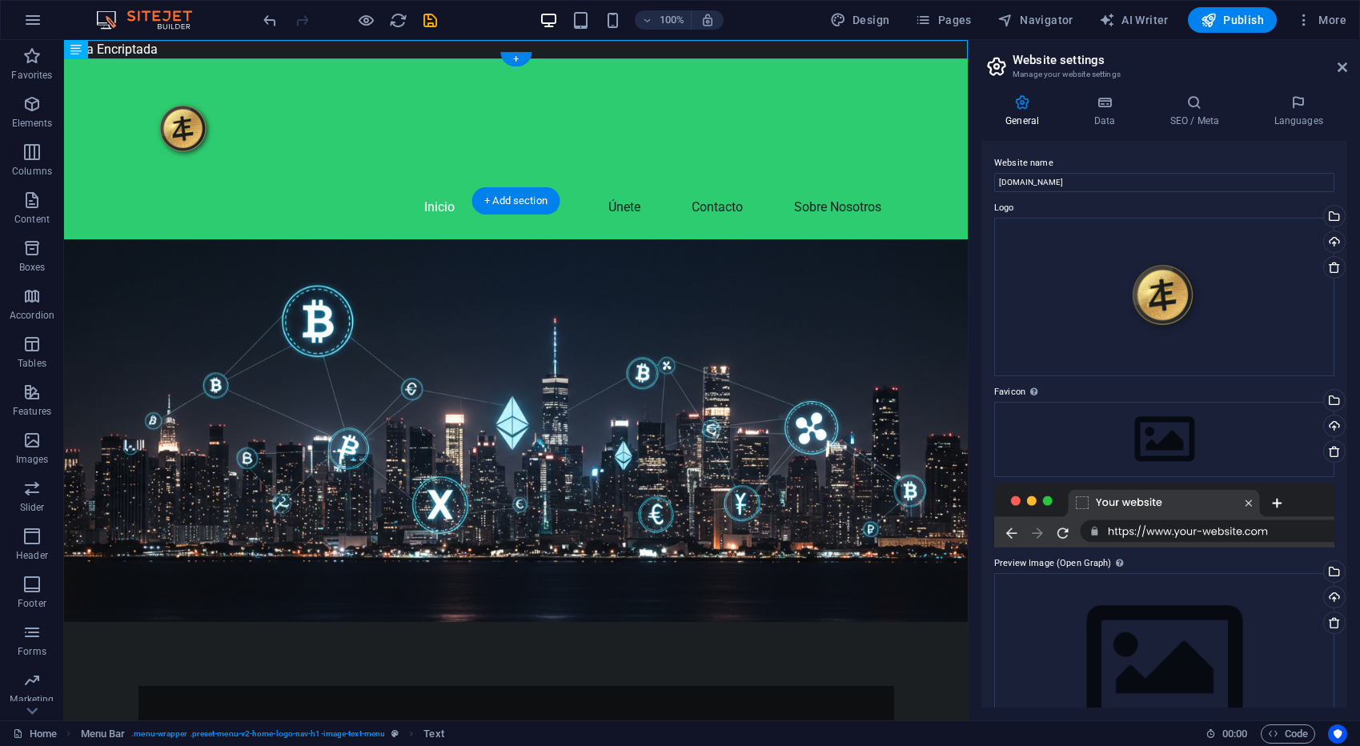
scroll to position [1, 0]
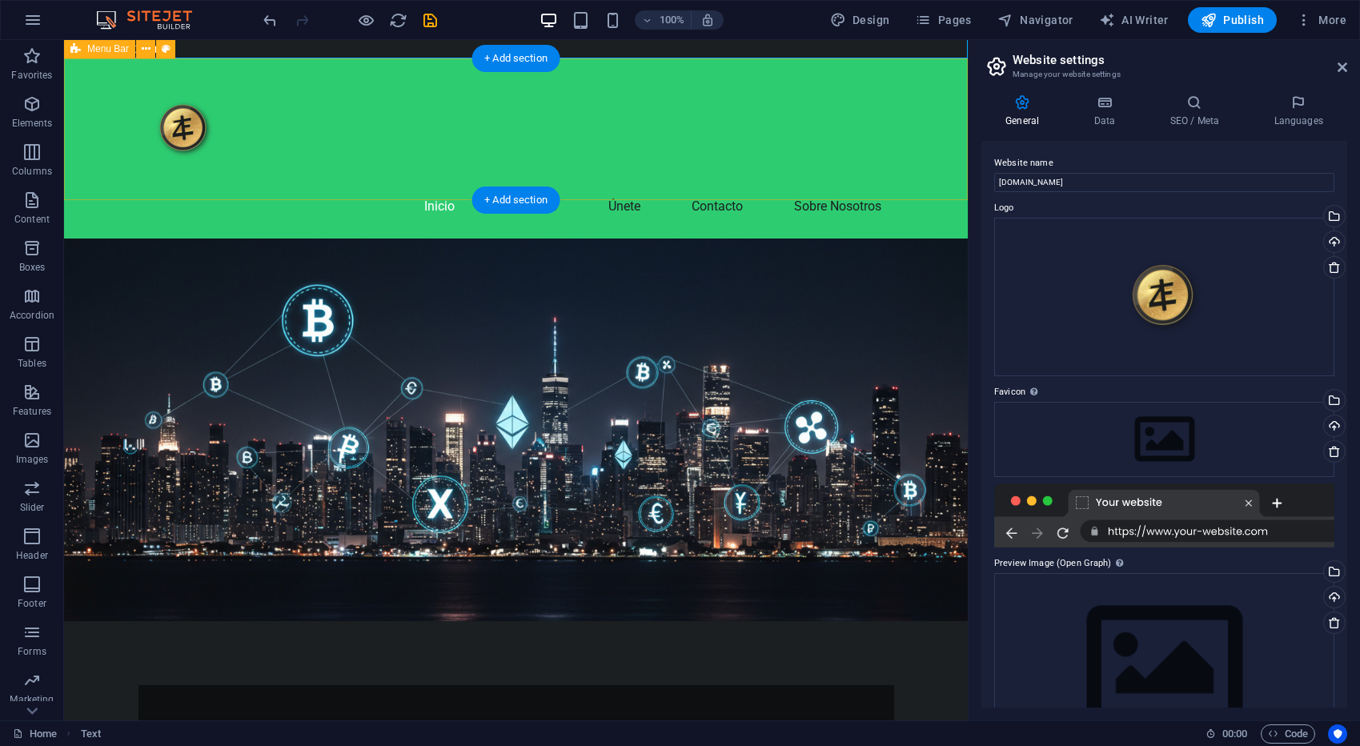
click at [261, 66] on div "Inicio Servicios Únete Contacto Sobre Nosotros" at bounding box center [516, 148] width 904 height 180
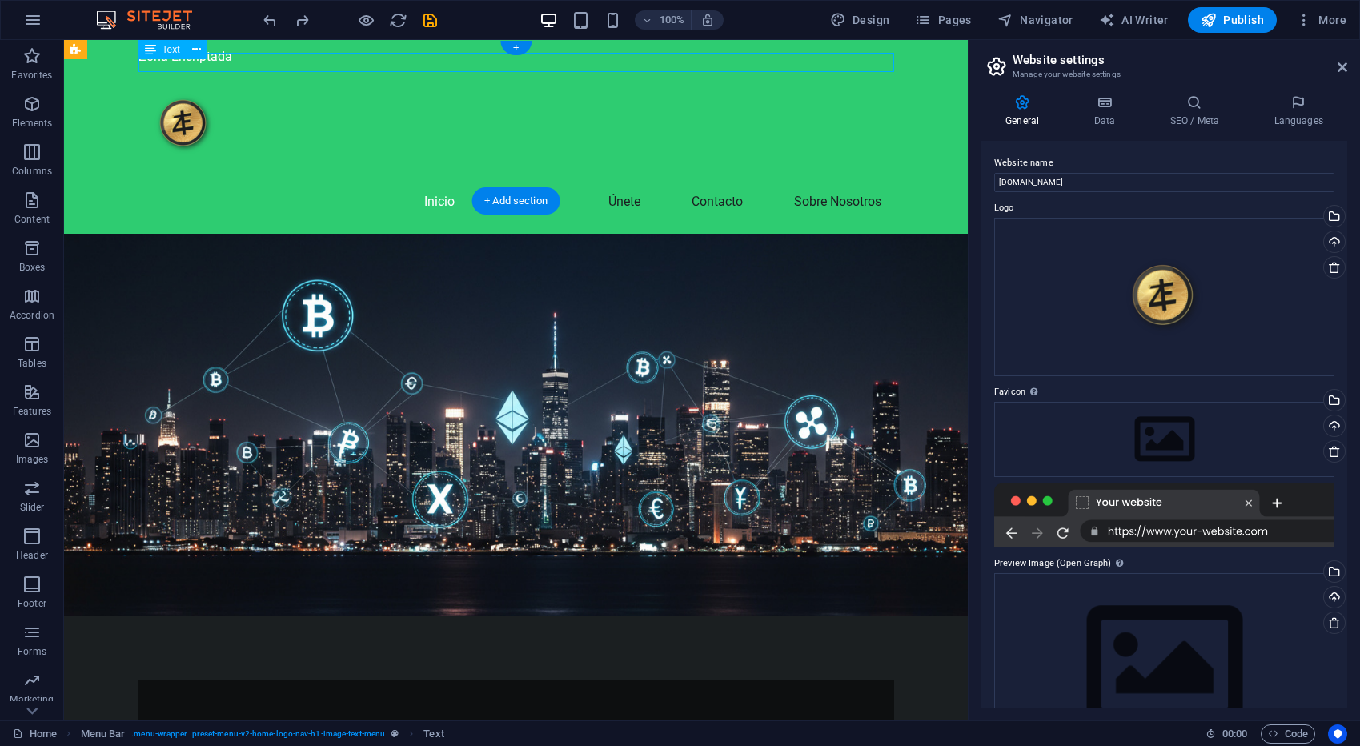
scroll to position [0, 0]
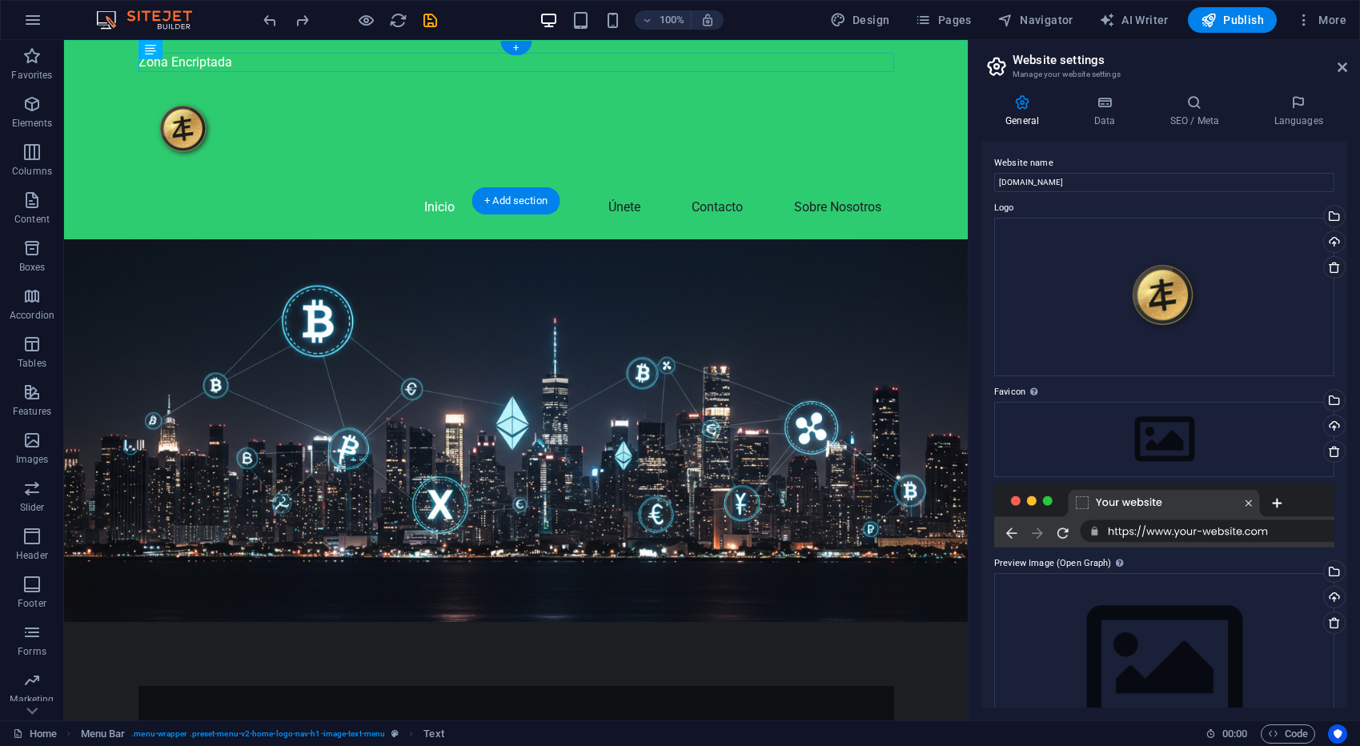
drag, startPoint x: 223, startPoint y: 62, endPoint x: 372, endPoint y: 102, distance: 154.0
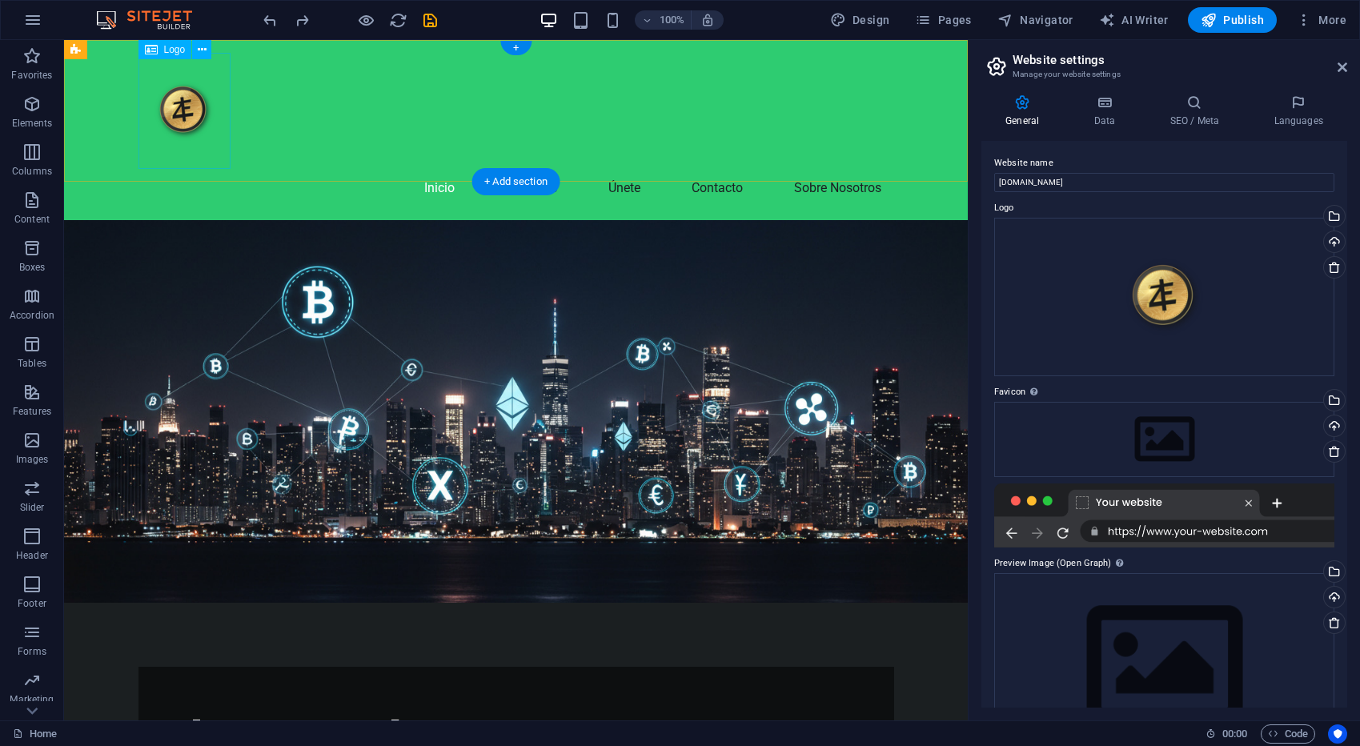
click at [201, 126] on div at bounding box center [516, 111] width 756 height 116
click at [389, 169] on nav "Inicio Servicios Únete Contacto Sobre Nosotros" at bounding box center [516, 188] width 756 height 38
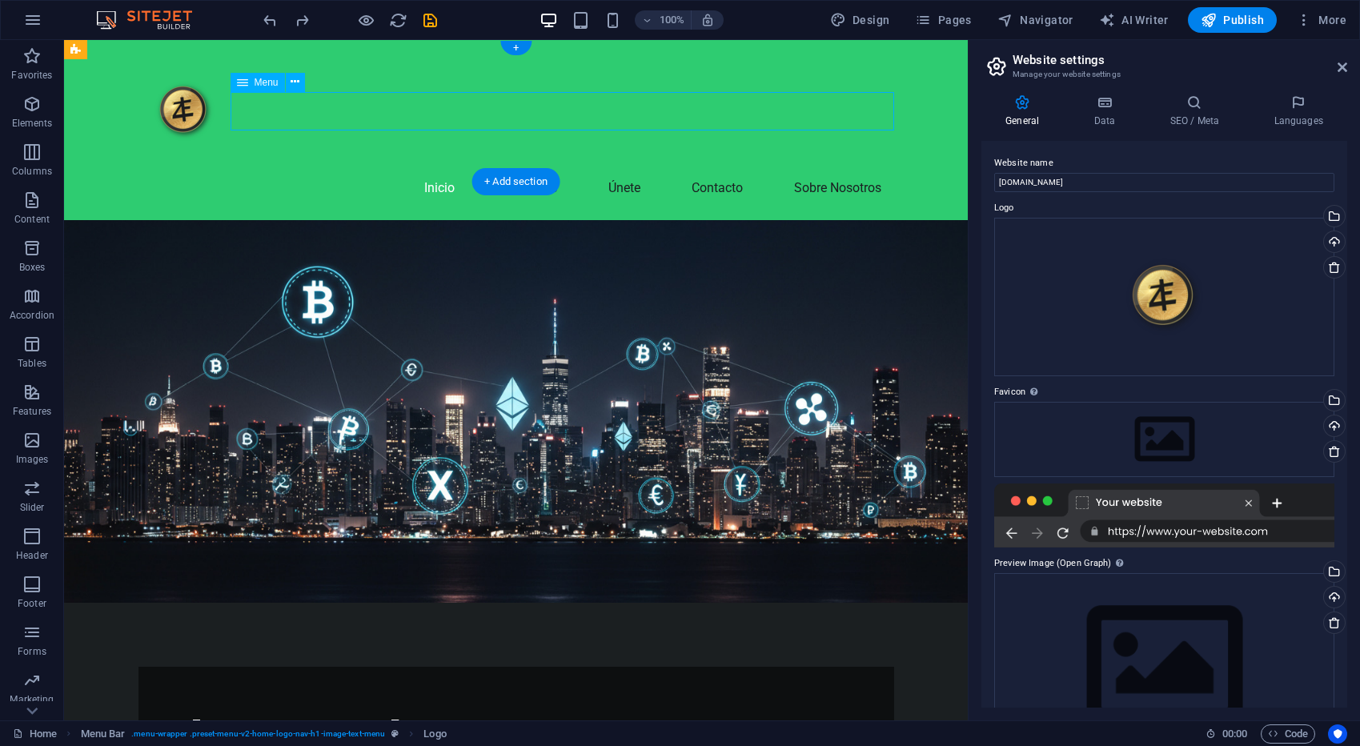
scroll to position [2, 0]
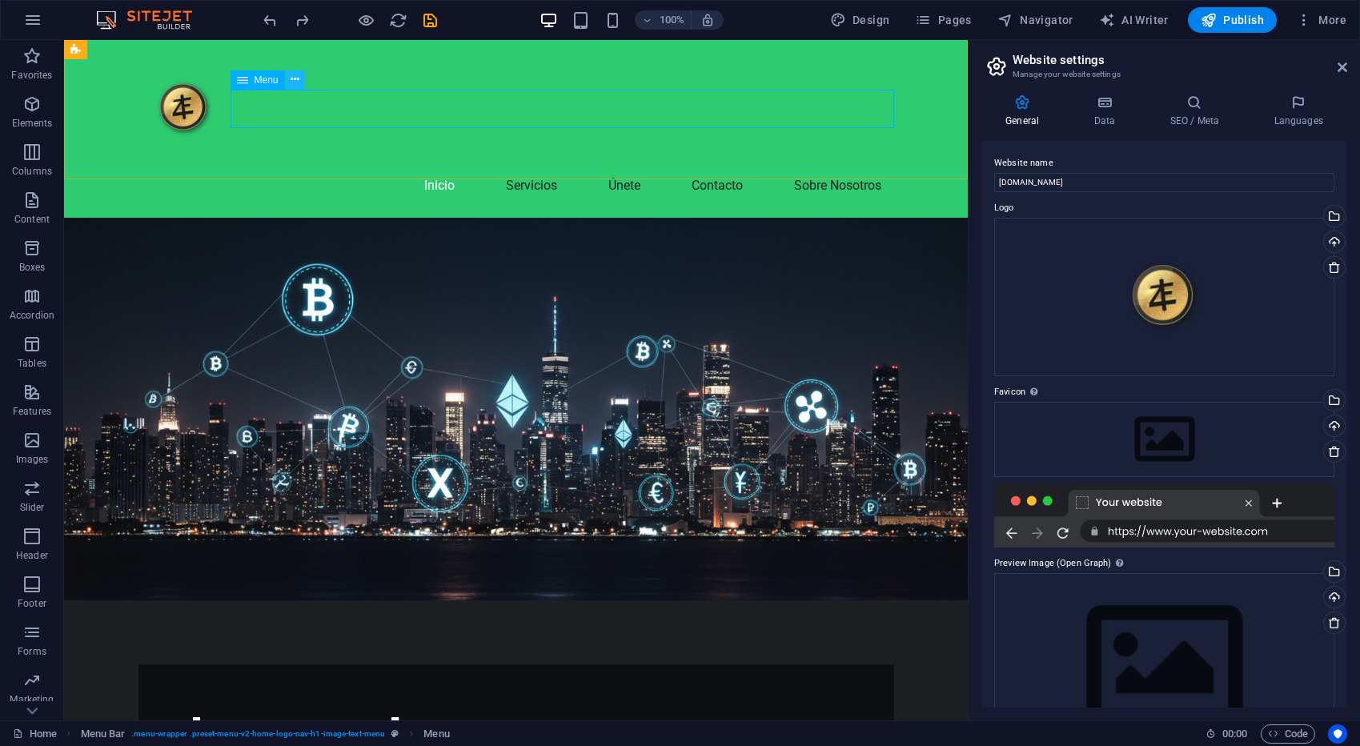
click at [296, 83] on icon at bounding box center [295, 79] width 9 height 17
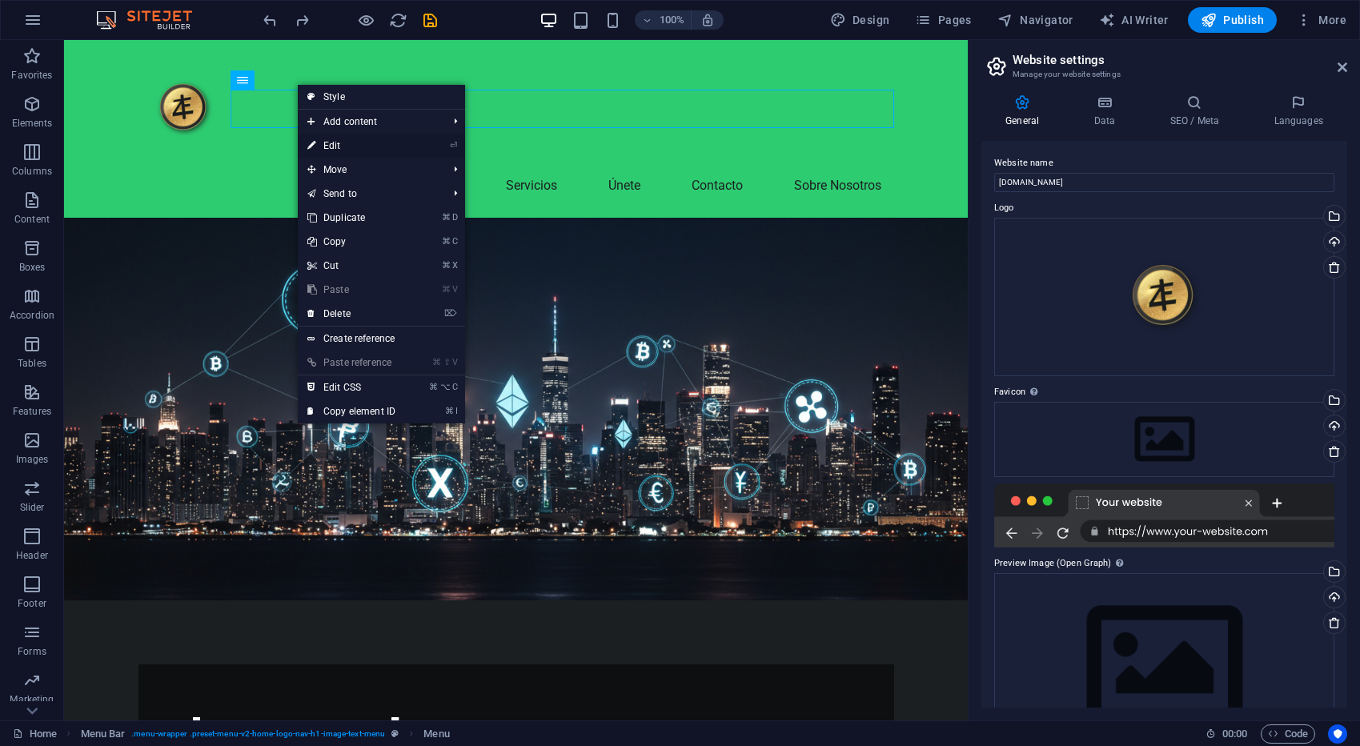
click at [379, 151] on link "⏎ Edit" at bounding box center [351, 146] width 107 height 24
select select
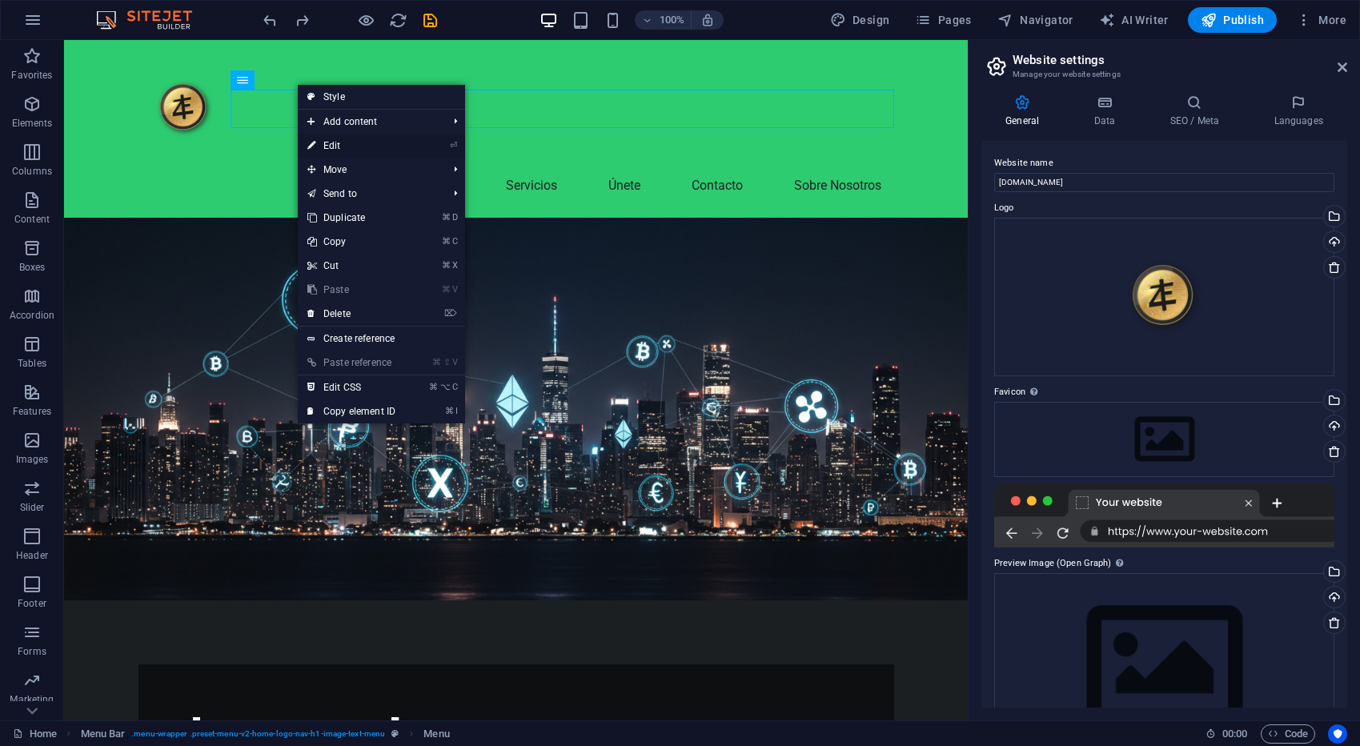
select select
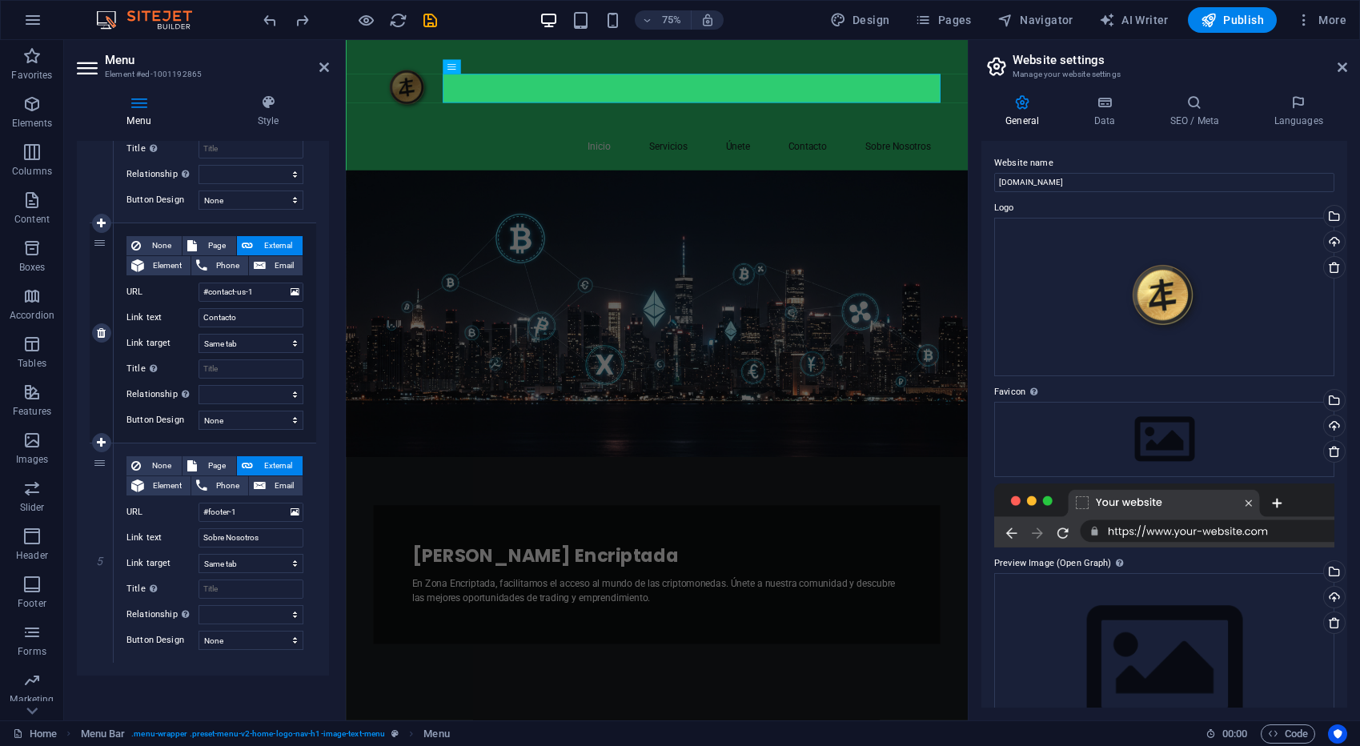
scroll to position [0, 0]
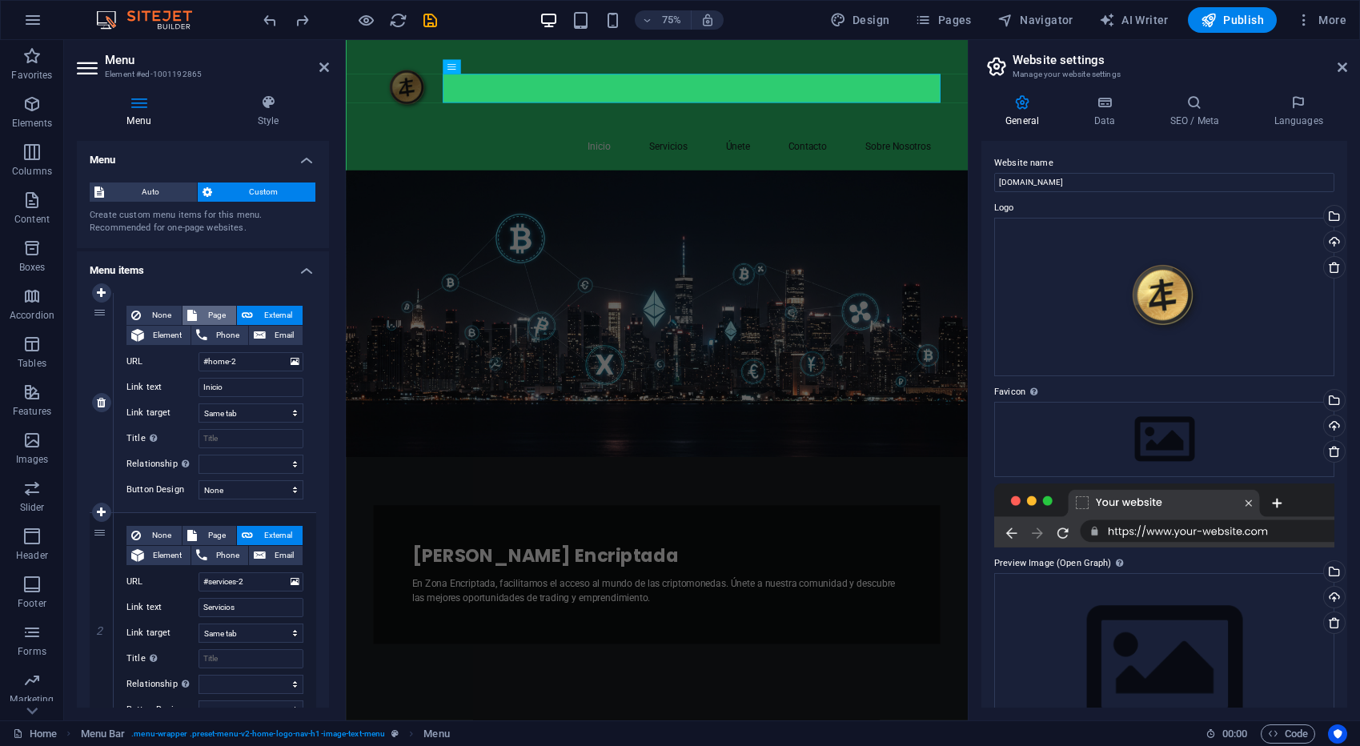
click at [206, 314] on span "Page" at bounding box center [217, 315] width 30 height 19
select select
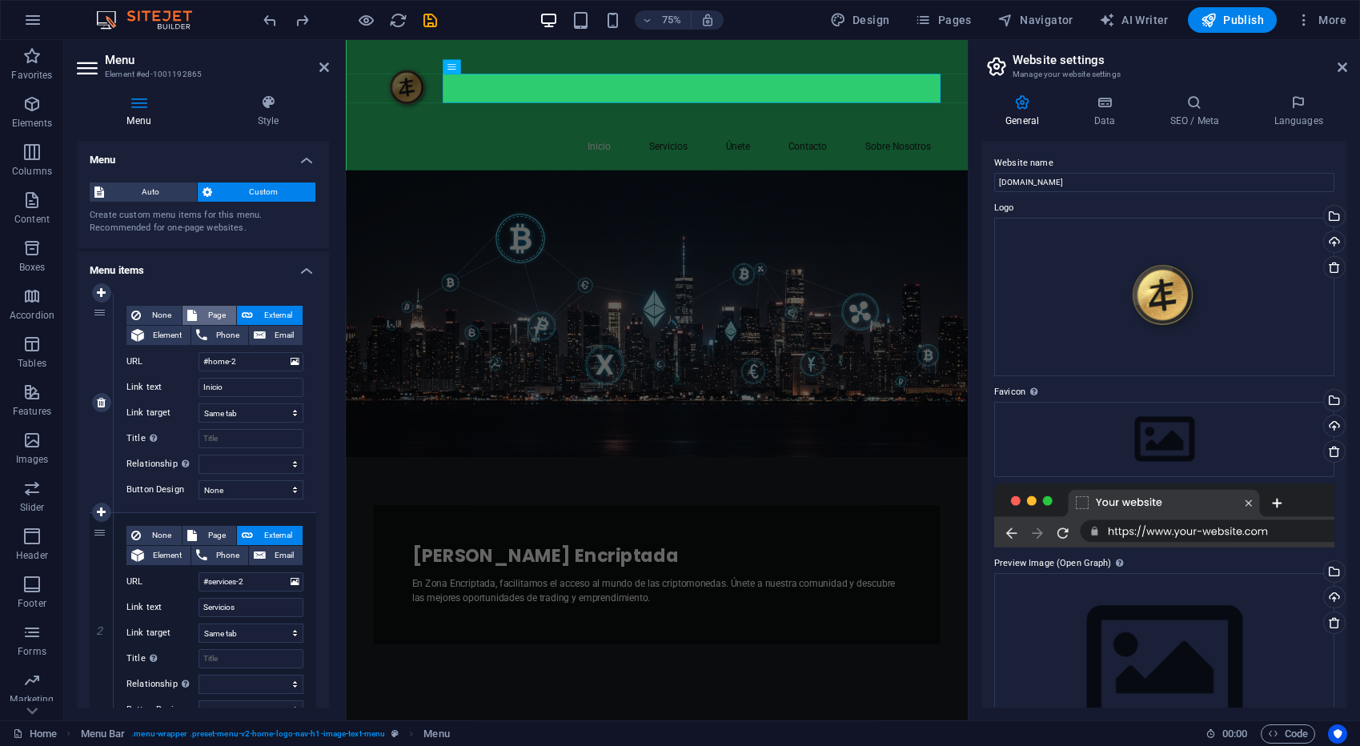
select select
click at [99, 292] on icon at bounding box center [101, 292] width 9 height 11
select select
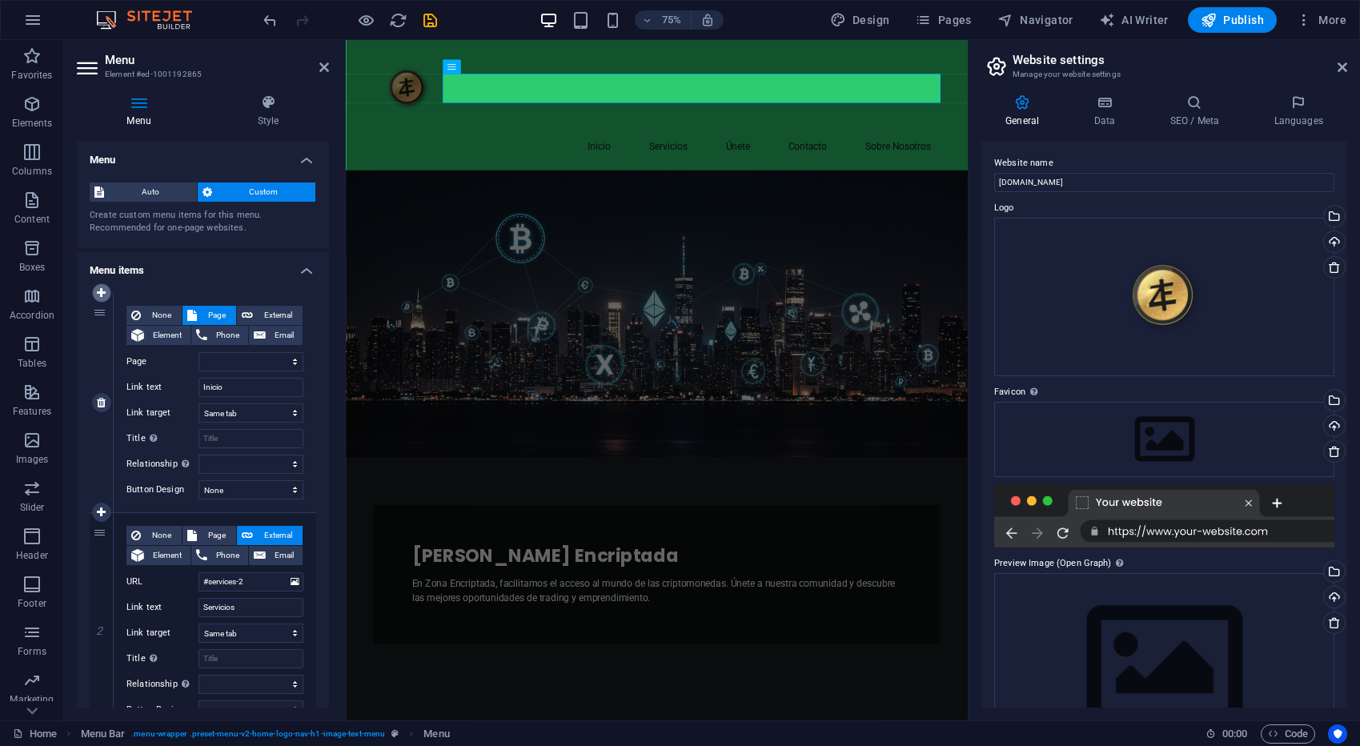
type input "Inicio"
select select
type input "#services-2"
type input "Servicios"
select select
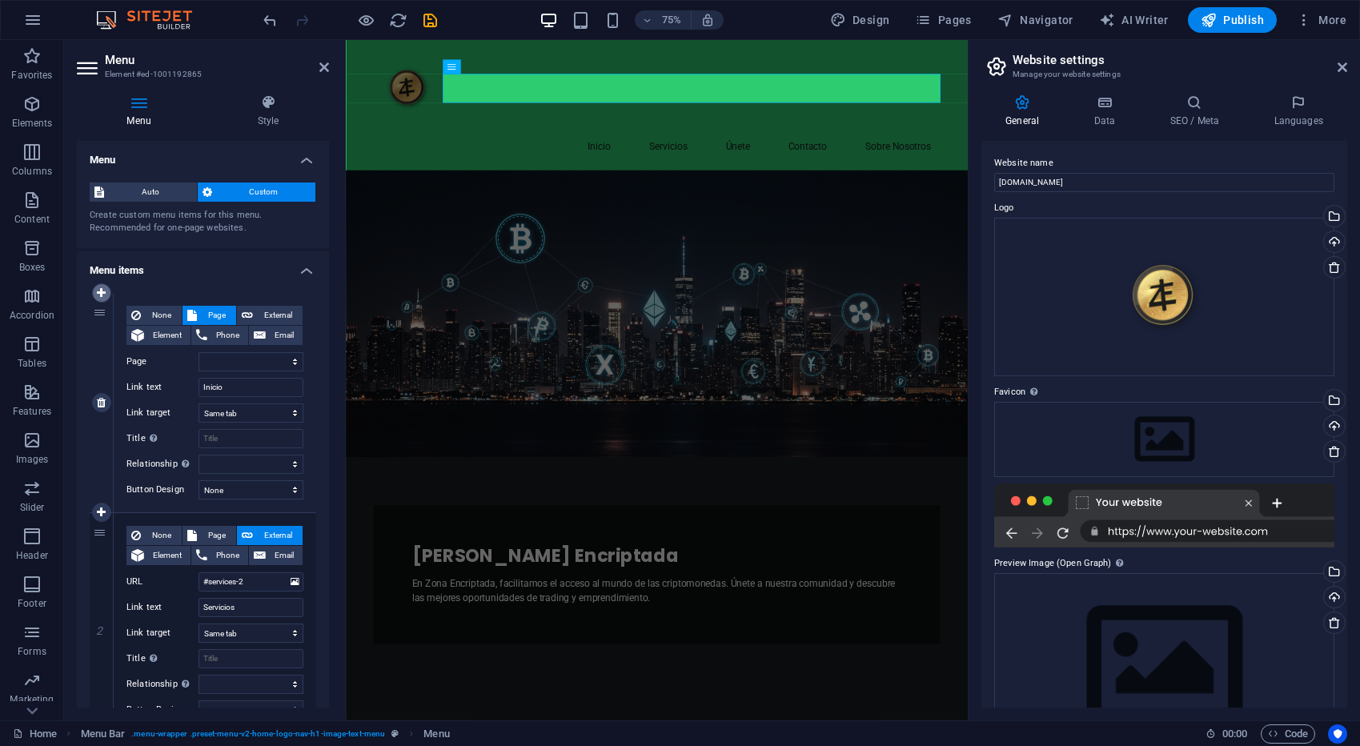
type input "#cta-1"
type input "Únete"
select select
type input "#contact-us-1"
type input "Contacto"
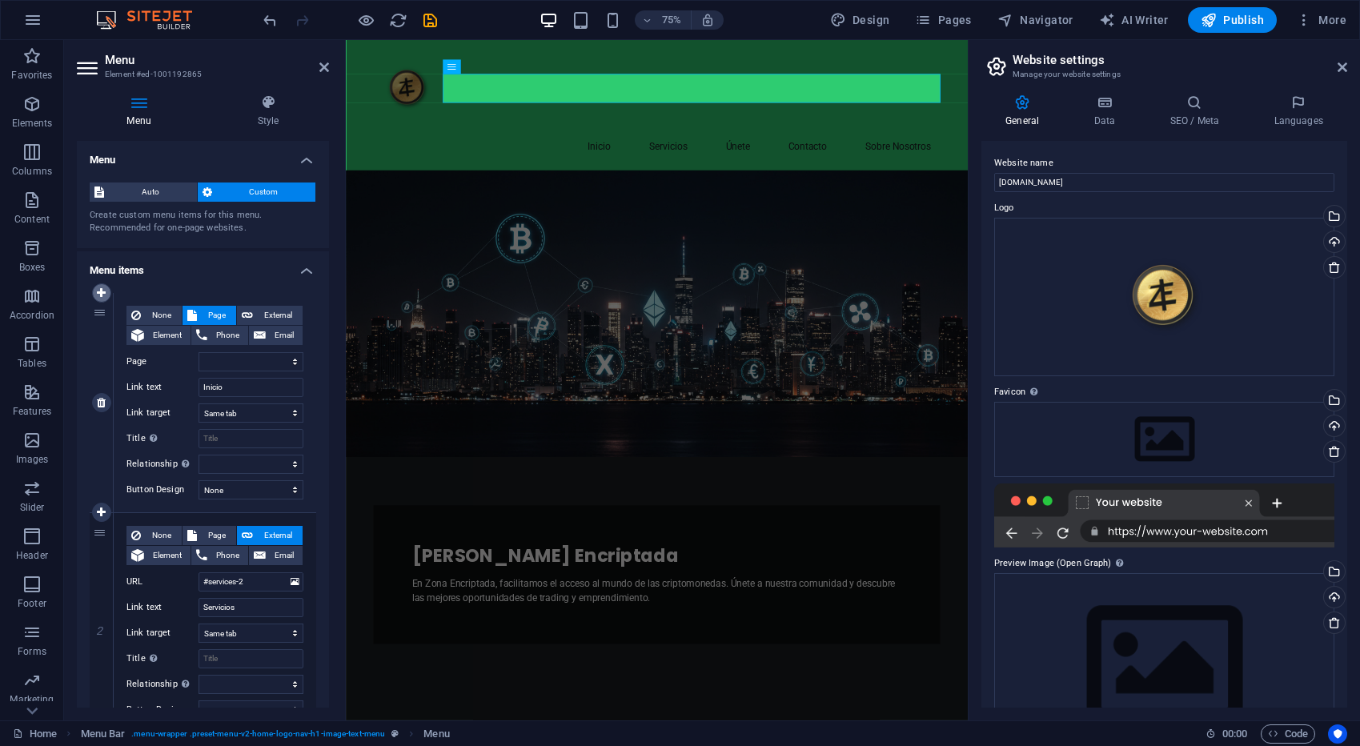
select select
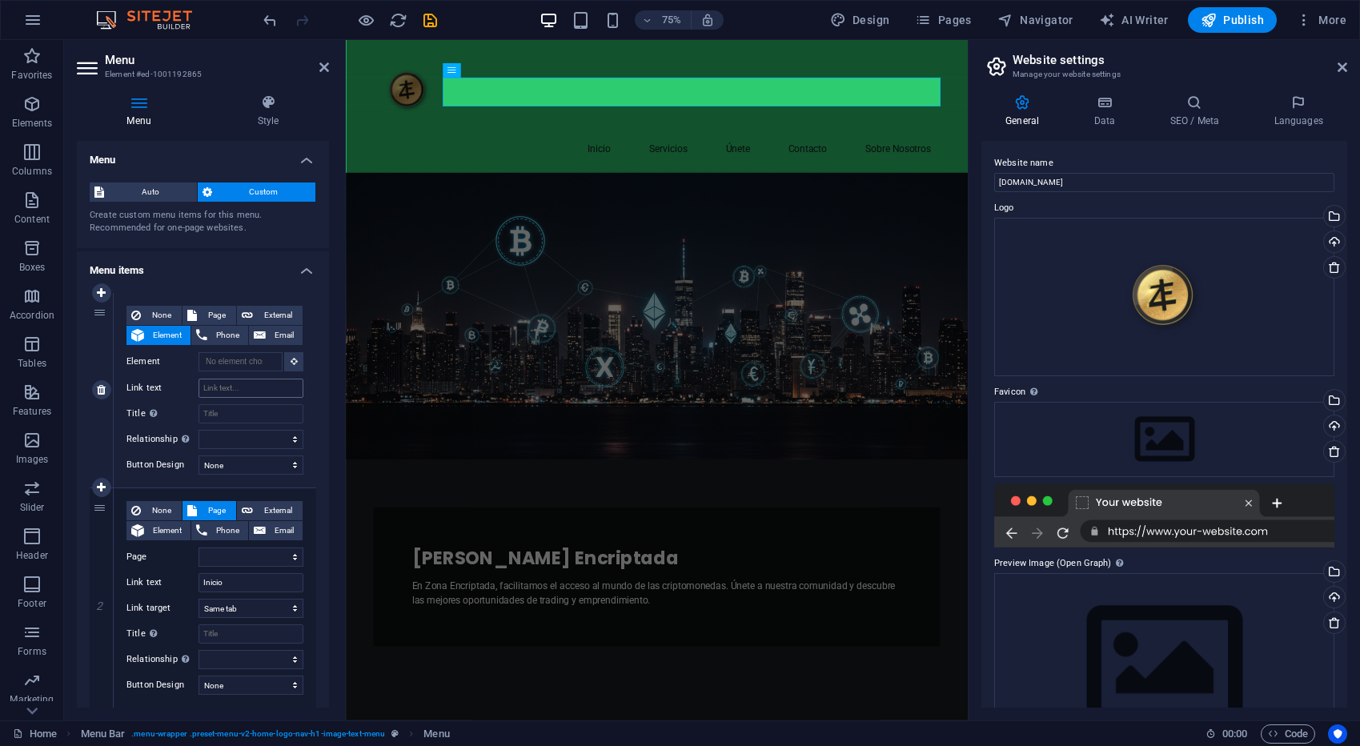
scroll to position [6, 0]
click at [231, 383] on input "Link text" at bounding box center [250, 388] width 105 height 19
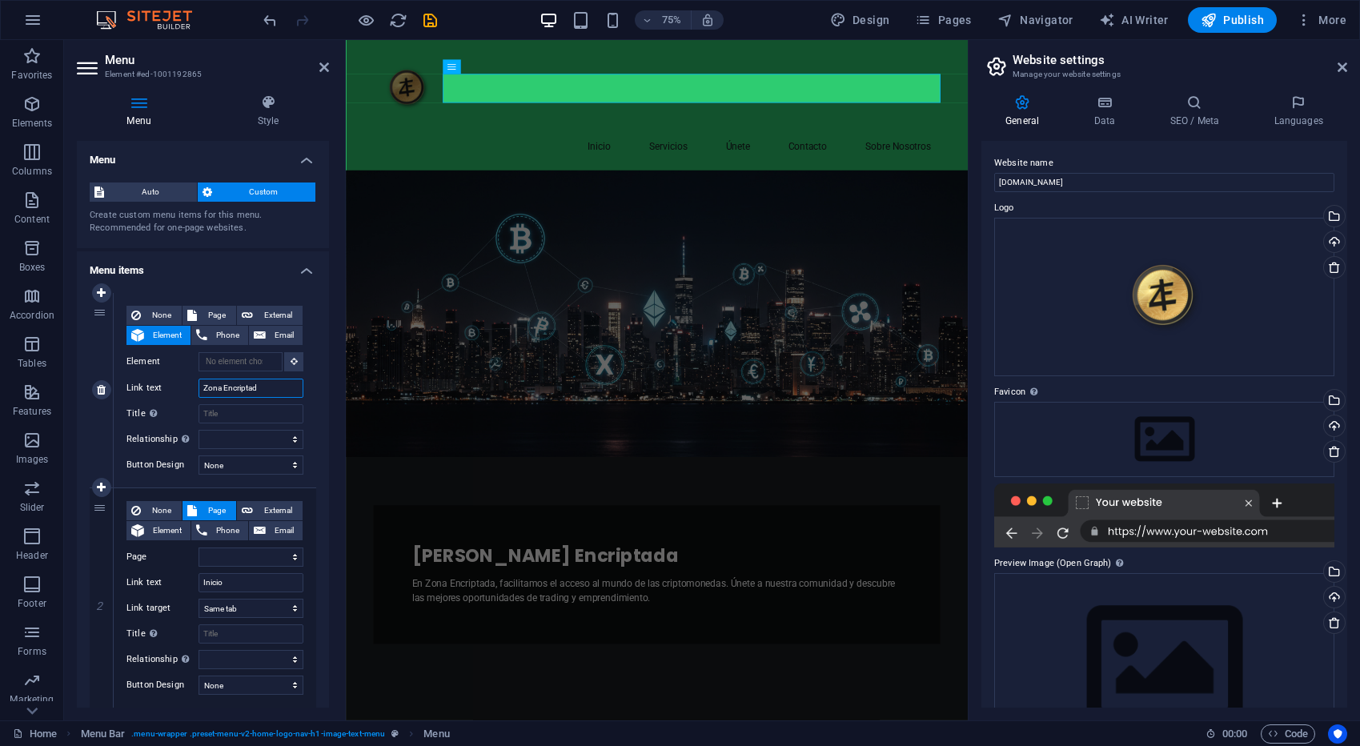
type input "Zona Encriptada"
select select
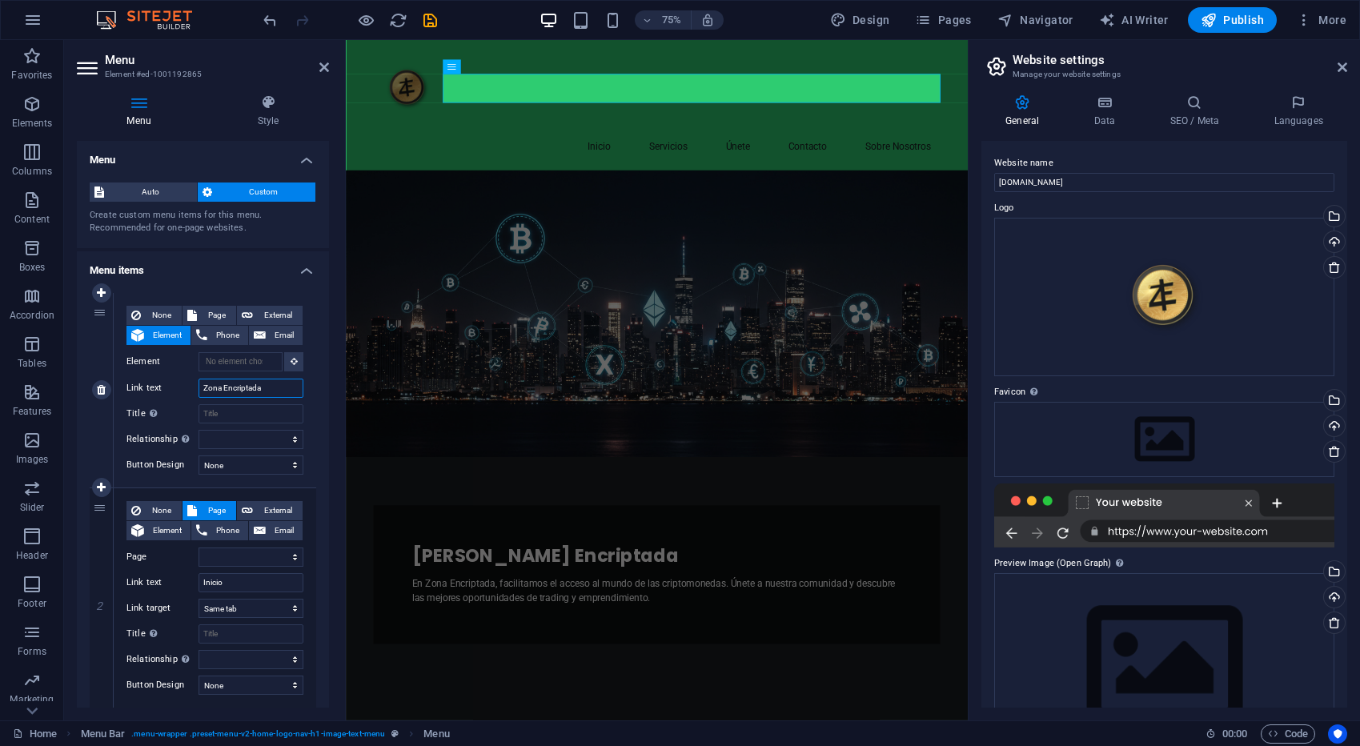
select select
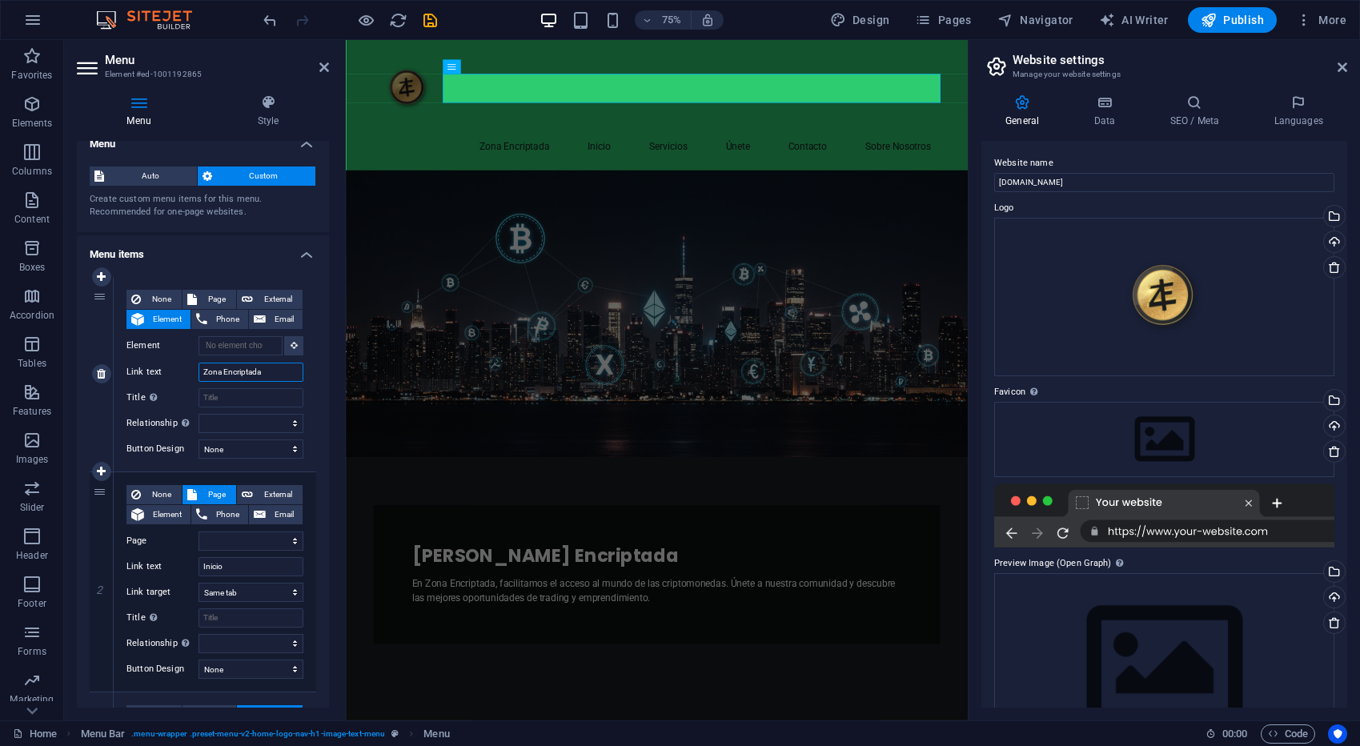
type input "Zona Encriptada"
click at [308, 423] on div "None Page External Element Phone Email Page Home Subpage Legal Notice Privacy E…" at bounding box center [215, 374] width 202 height 194
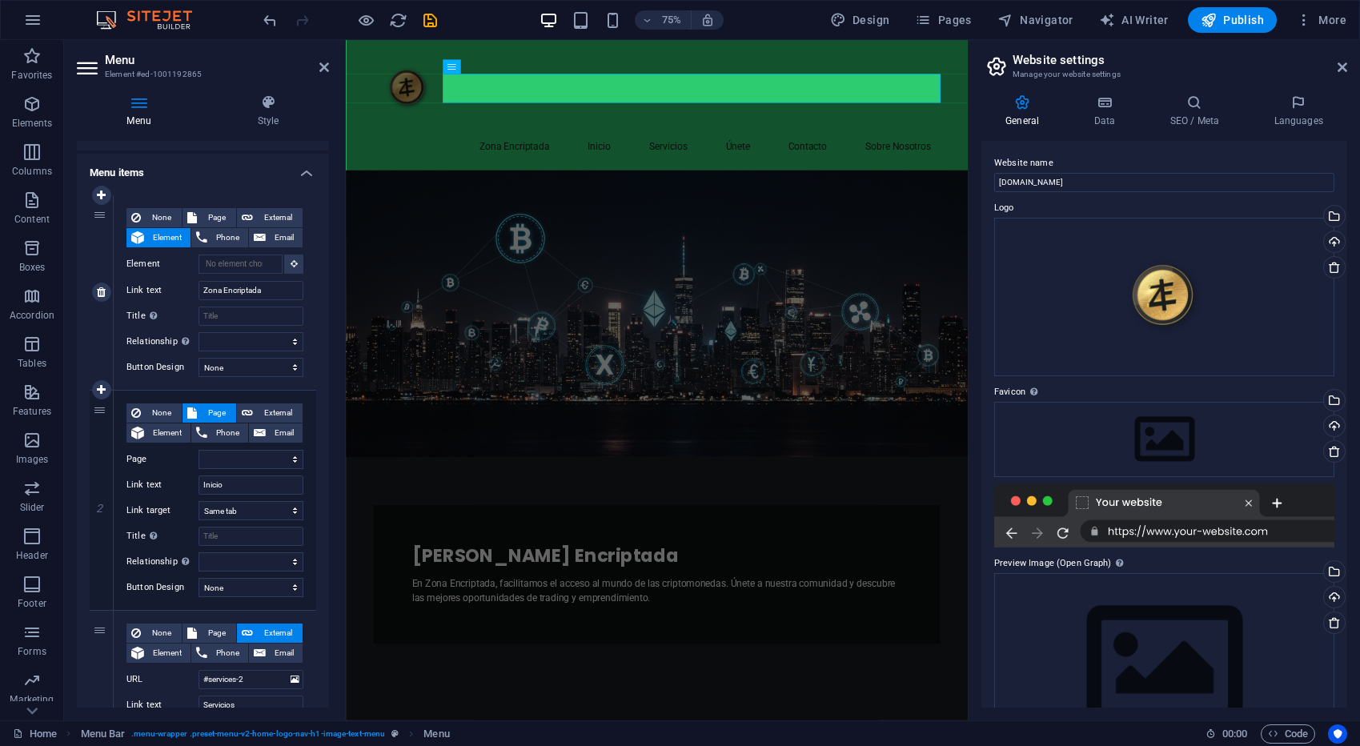
scroll to position [100, 0]
click at [339, 124] on div "Menu Style Menu Auto Custom Create custom menu items for this menu. Recommended…" at bounding box center [203, 401] width 278 height 639
click at [278, 106] on icon at bounding box center [268, 102] width 122 height 16
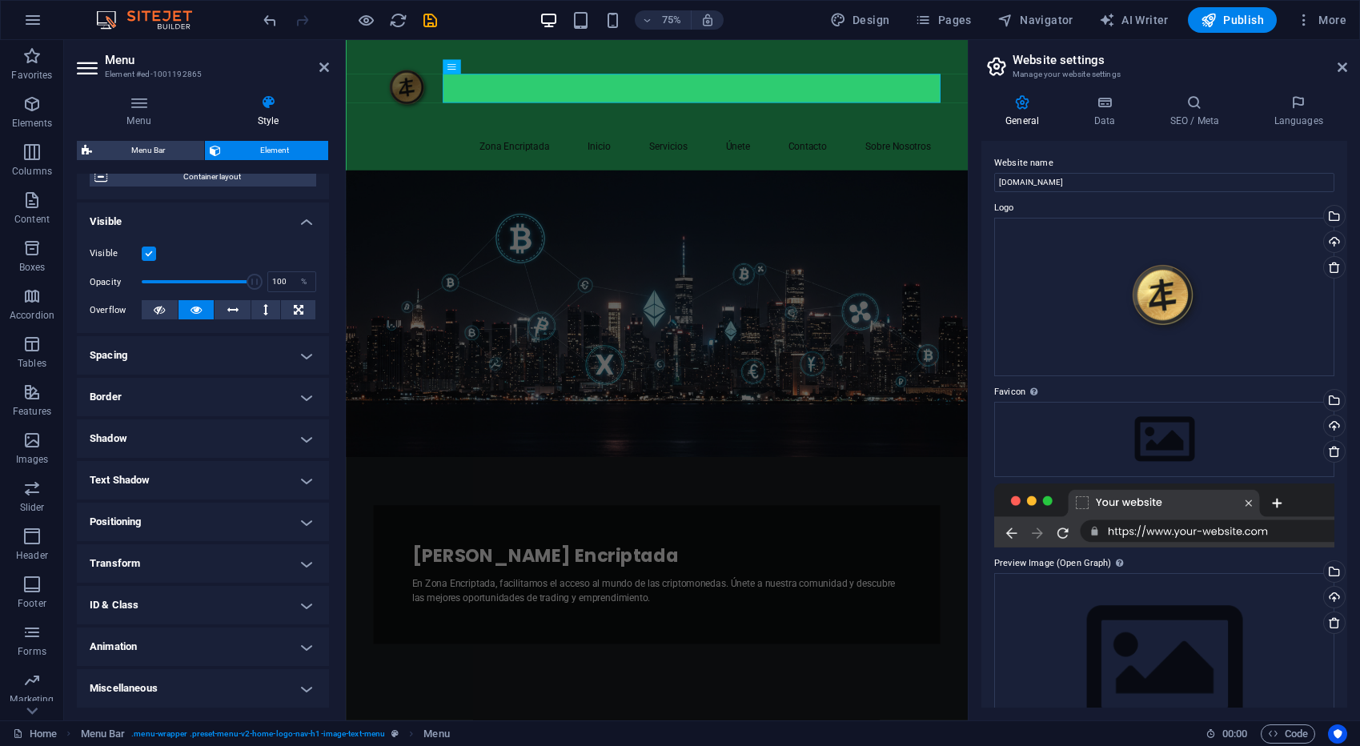
scroll to position [0, 0]
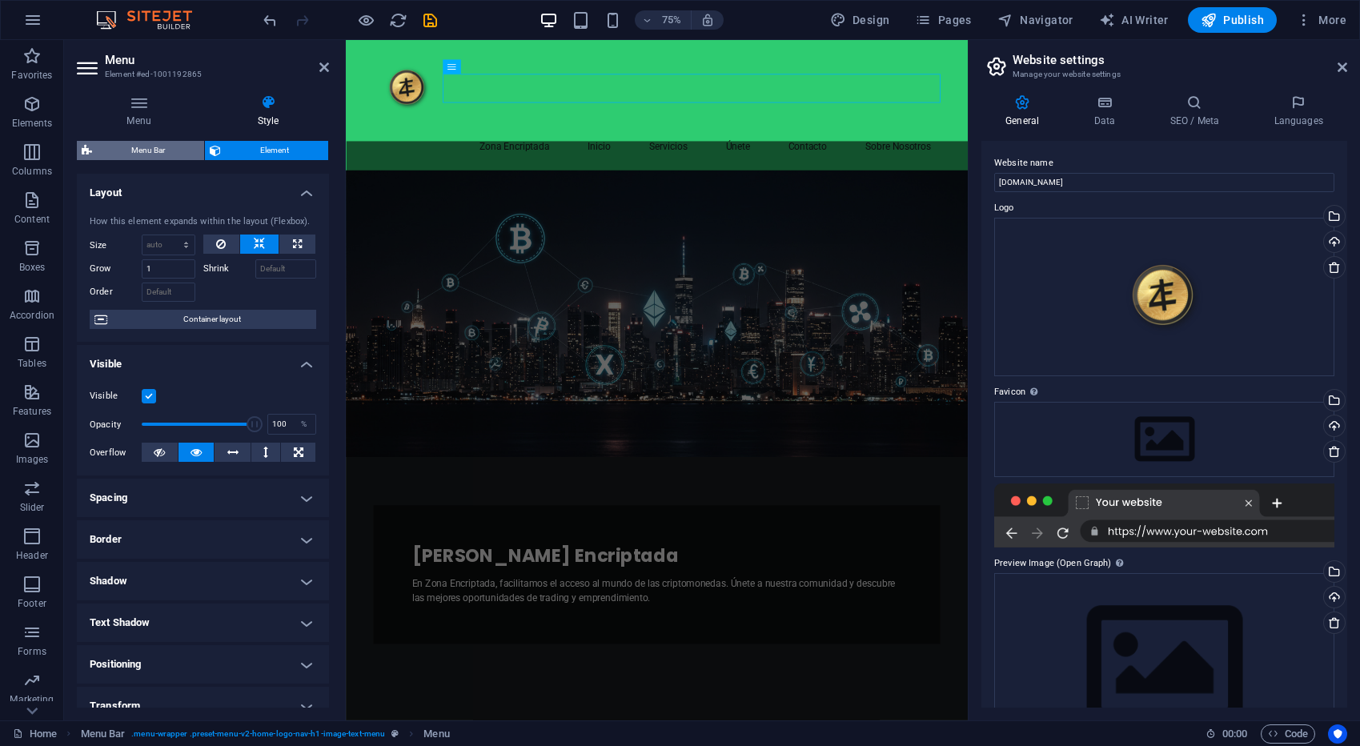
click at [165, 153] on span "Menu Bar" at bounding box center [148, 150] width 102 height 19
select select "rem"
select select "preset-menu-v2-home-logo-nav-h1-image-text-menu"
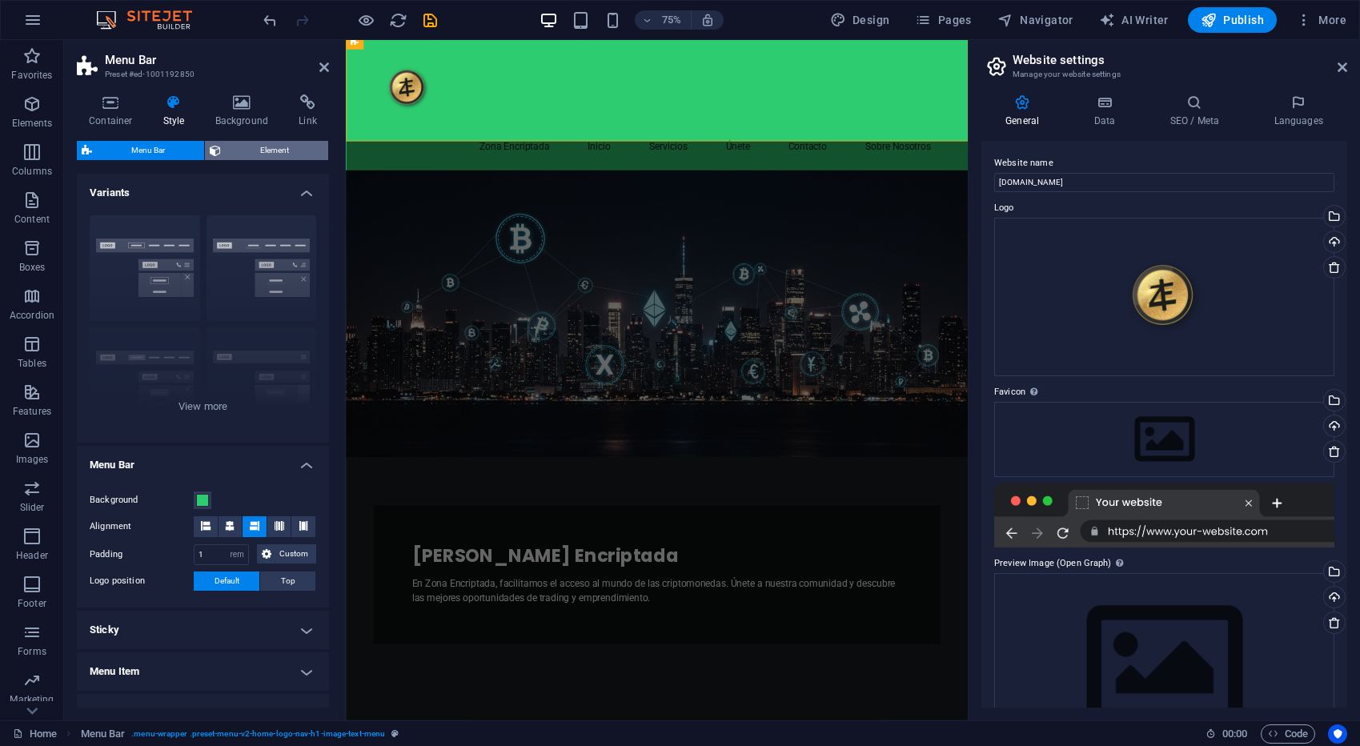
click at [235, 149] on span "Element" at bounding box center [275, 150] width 98 height 19
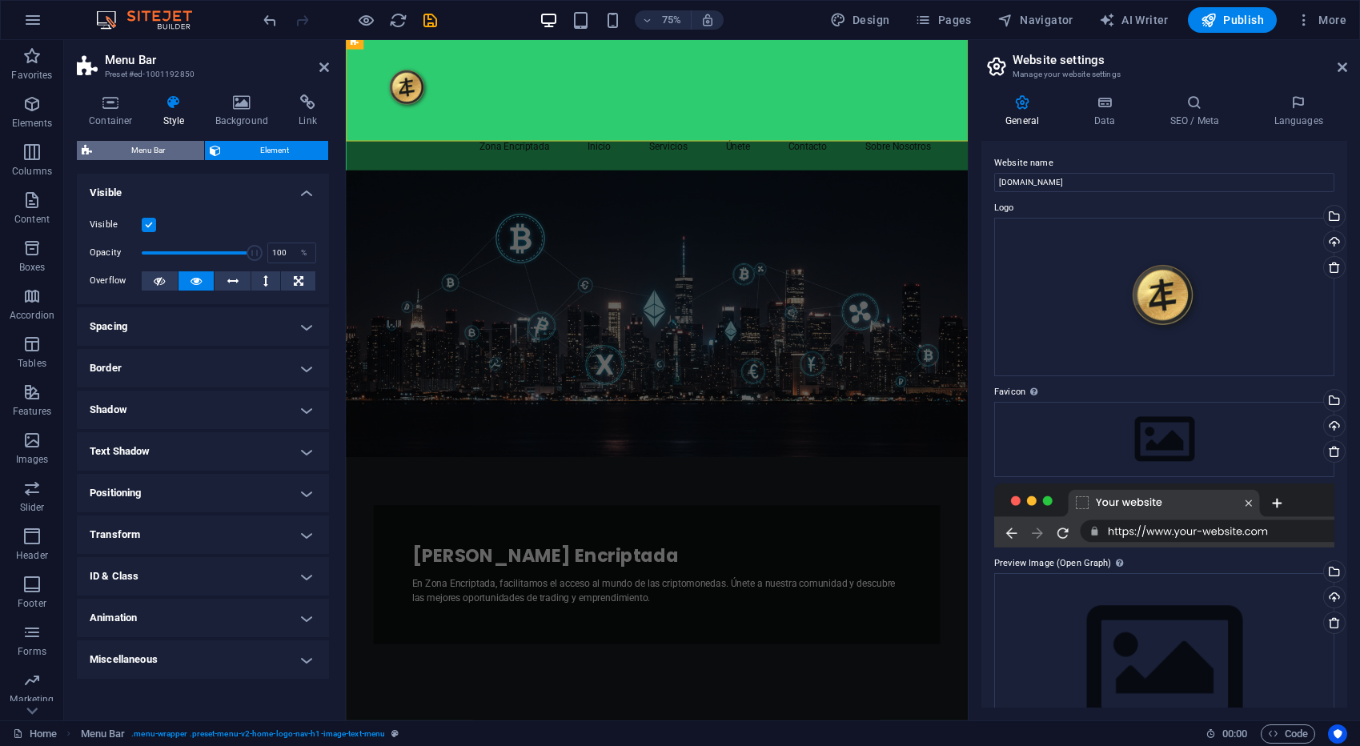
click at [153, 149] on span "Menu Bar" at bounding box center [148, 150] width 102 height 19
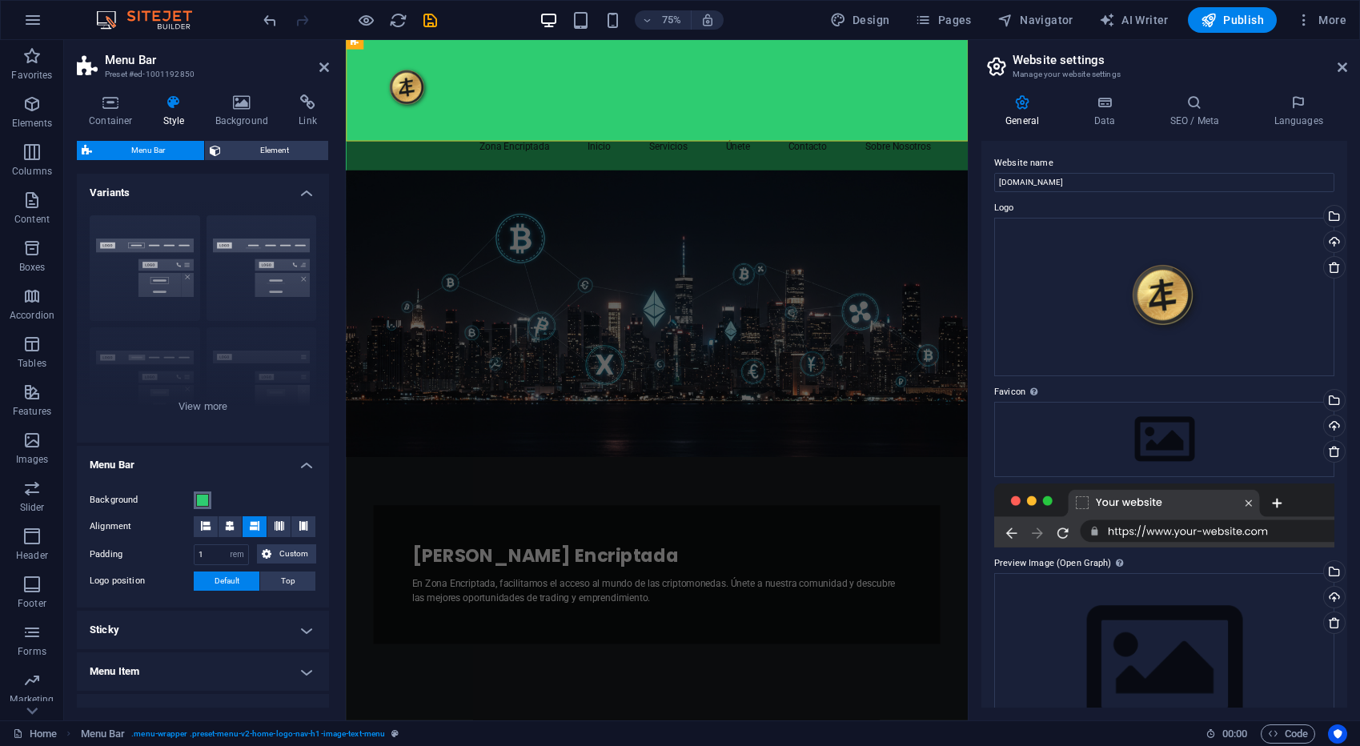
click at [198, 499] on span at bounding box center [202, 500] width 13 height 13
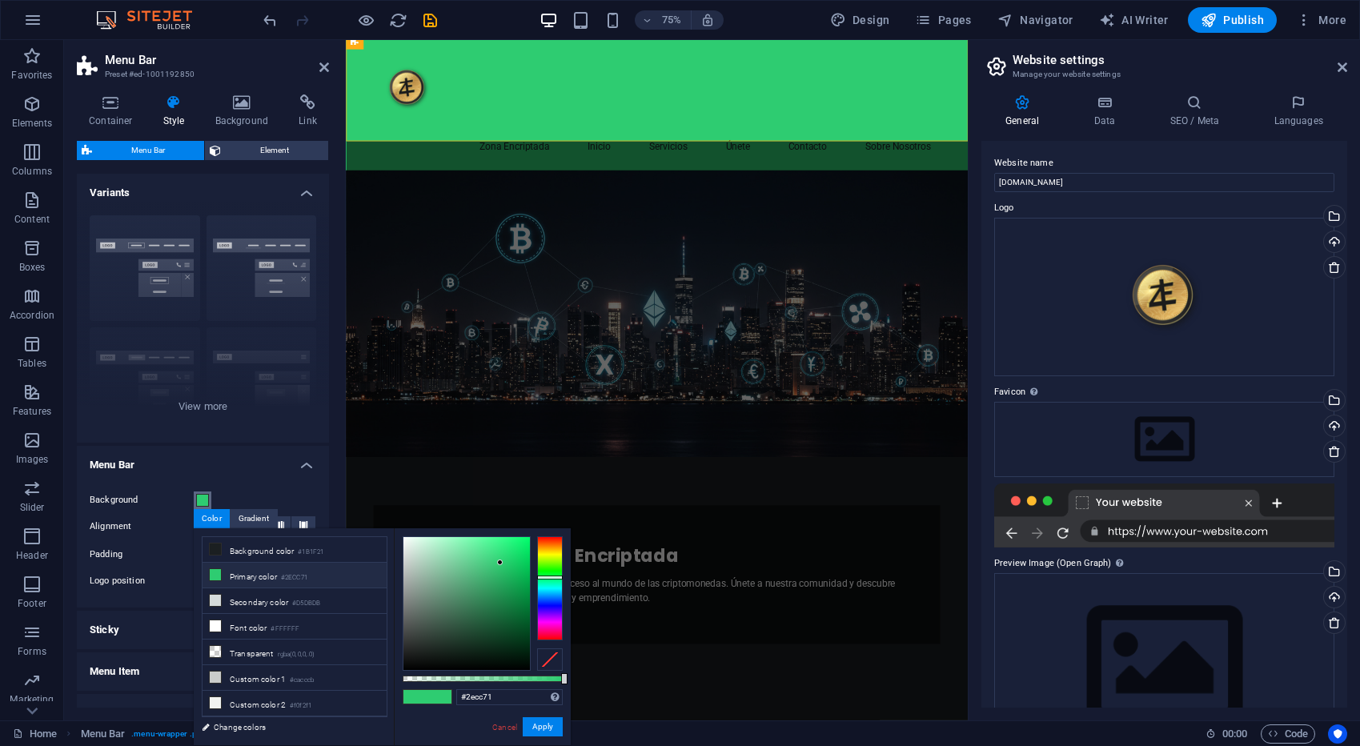
scroll to position [1, 0]
click at [272, 555] on li "Background color #1B1F21" at bounding box center [294, 550] width 184 height 26
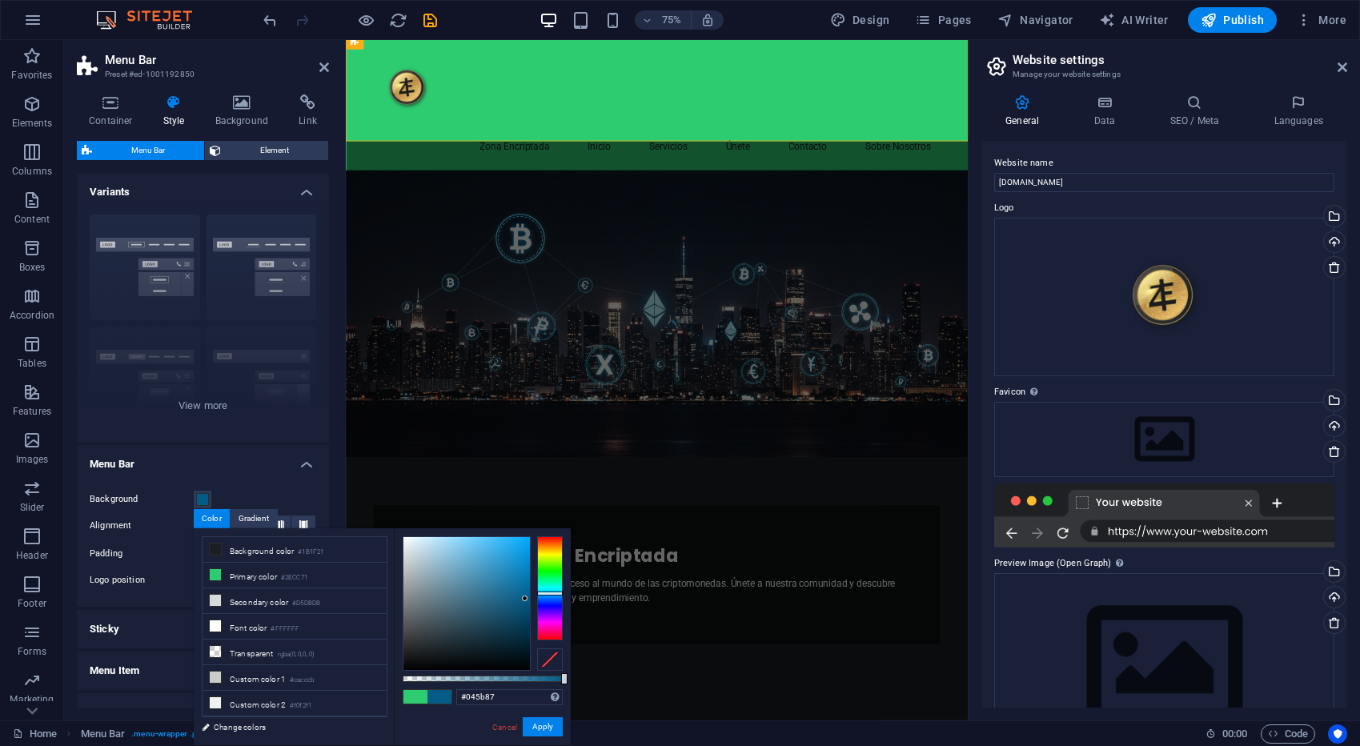
click at [525, 599] on div at bounding box center [466, 603] width 126 height 133
drag, startPoint x: 527, startPoint y: 598, endPoint x: 534, endPoint y: 572, distance: 26.6
click at [534, 572] on div at bounding box center [483, 603] width 160 height 134
click at [555, 722] on button "Apply" at bounding box center [543, 726] width 40 height 19
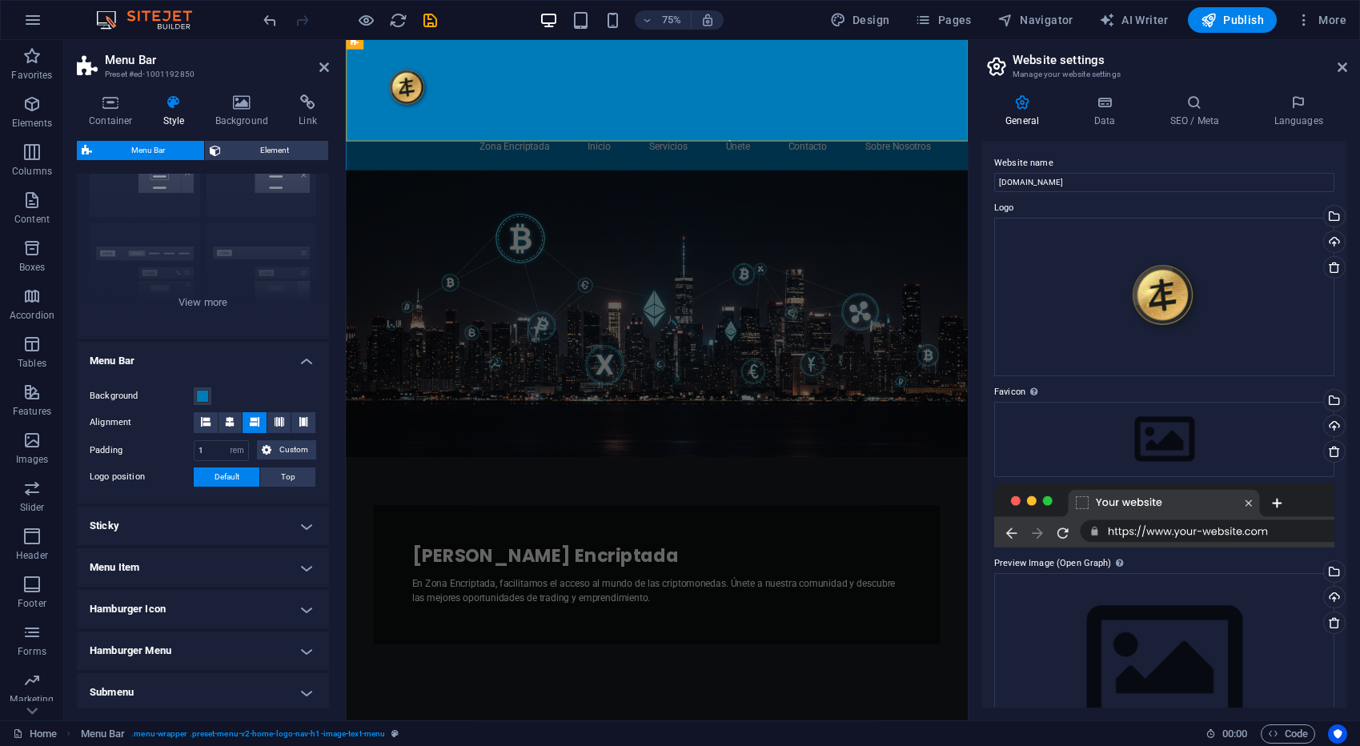
scroll to position [107, 0]
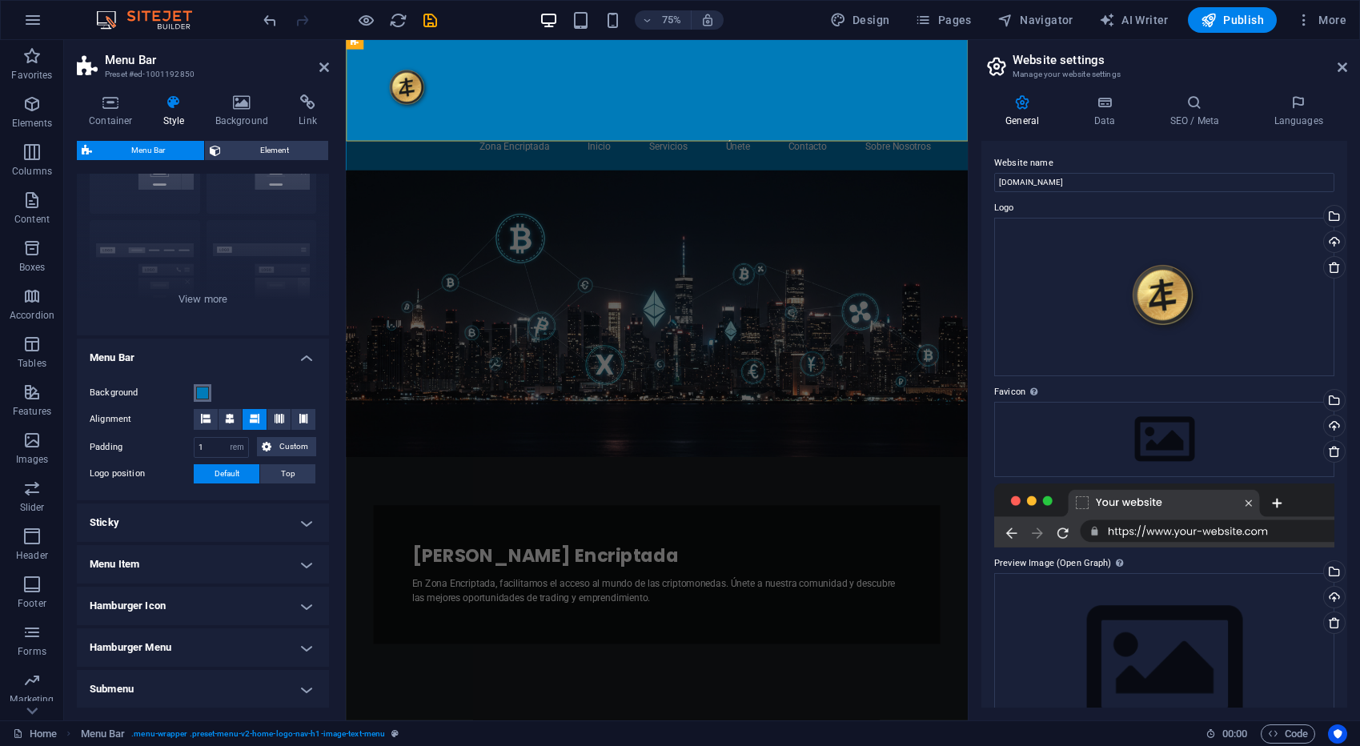
click at [198, 397] on span at bounding box center [202, 393] width 13 height 13
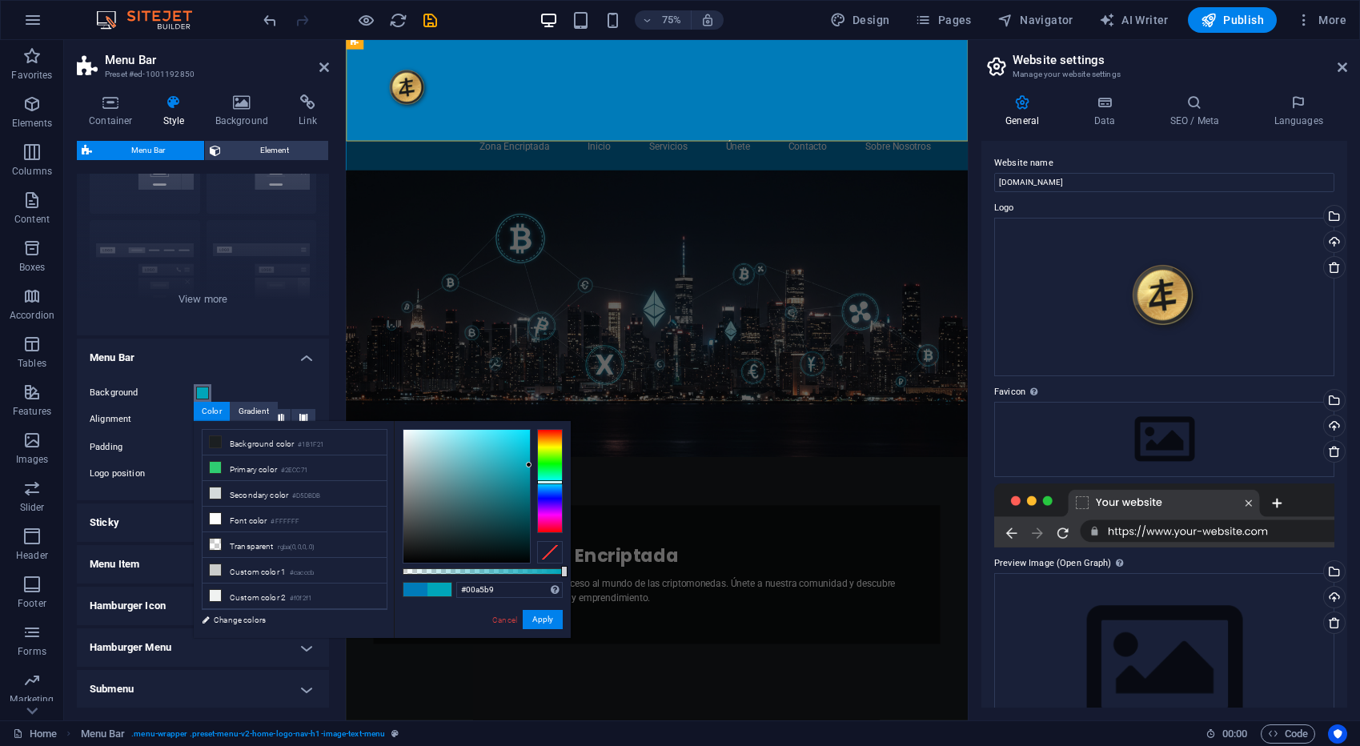
click at [551, 482] on div at bounding box center [550, 481] width 26 height 104
type input "#04cfe7"
drag, startPoint x: 527, startPoint y: 463, endPoint x: 527, endPoint y: 441, distance: 21.6
click at [527, 441] on div at bounding box center [526, 441] width 6 height 6
click at [550, 620] on button "Apply" at bounding box center [543, 619] width 40 height 19
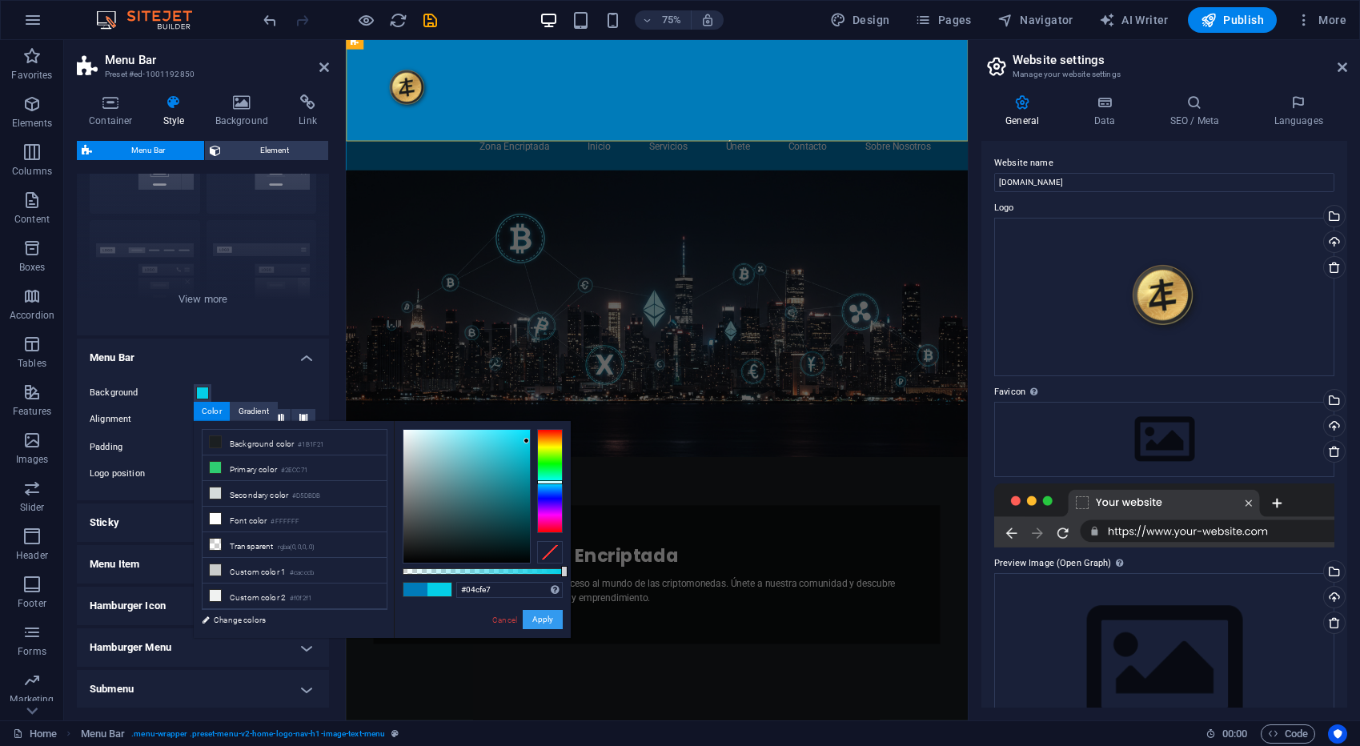
scroll to position [14, 0]
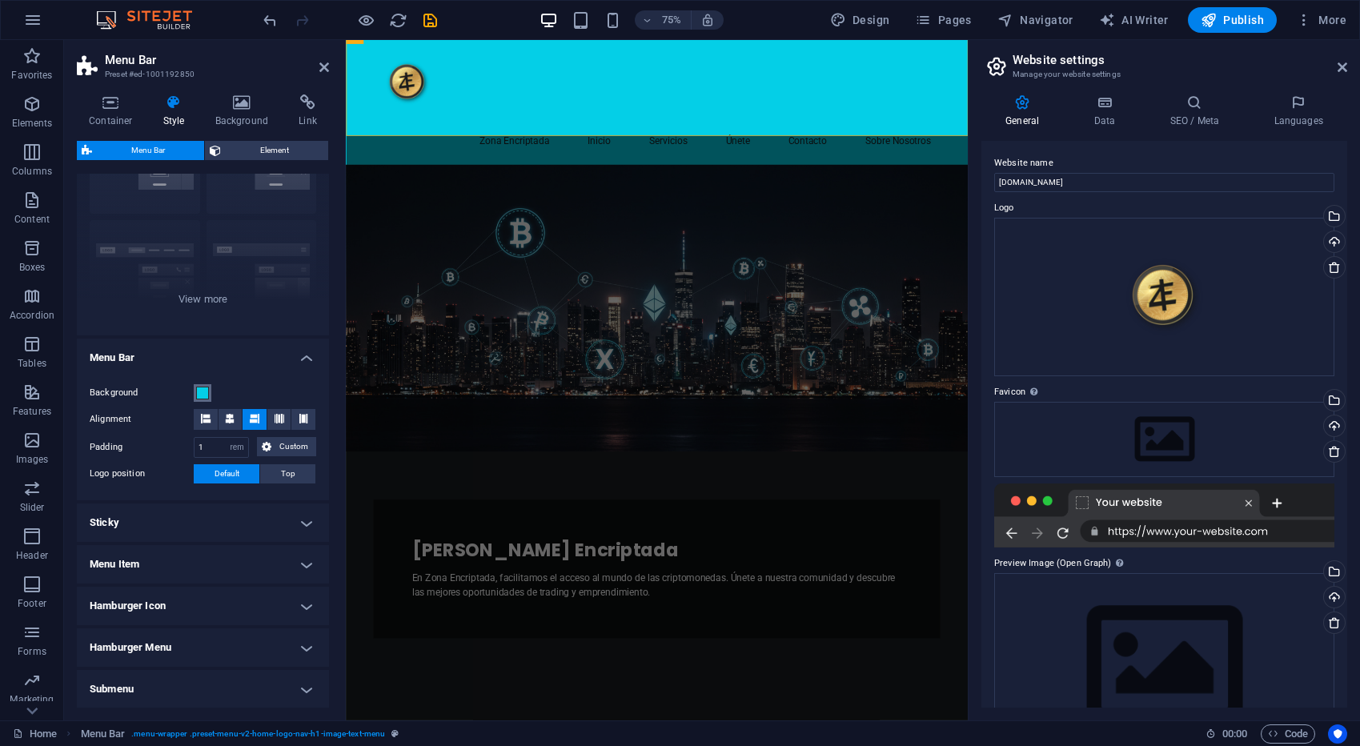
click at [204, 390] on span at bounding box center [202, 393] width 13 height 13
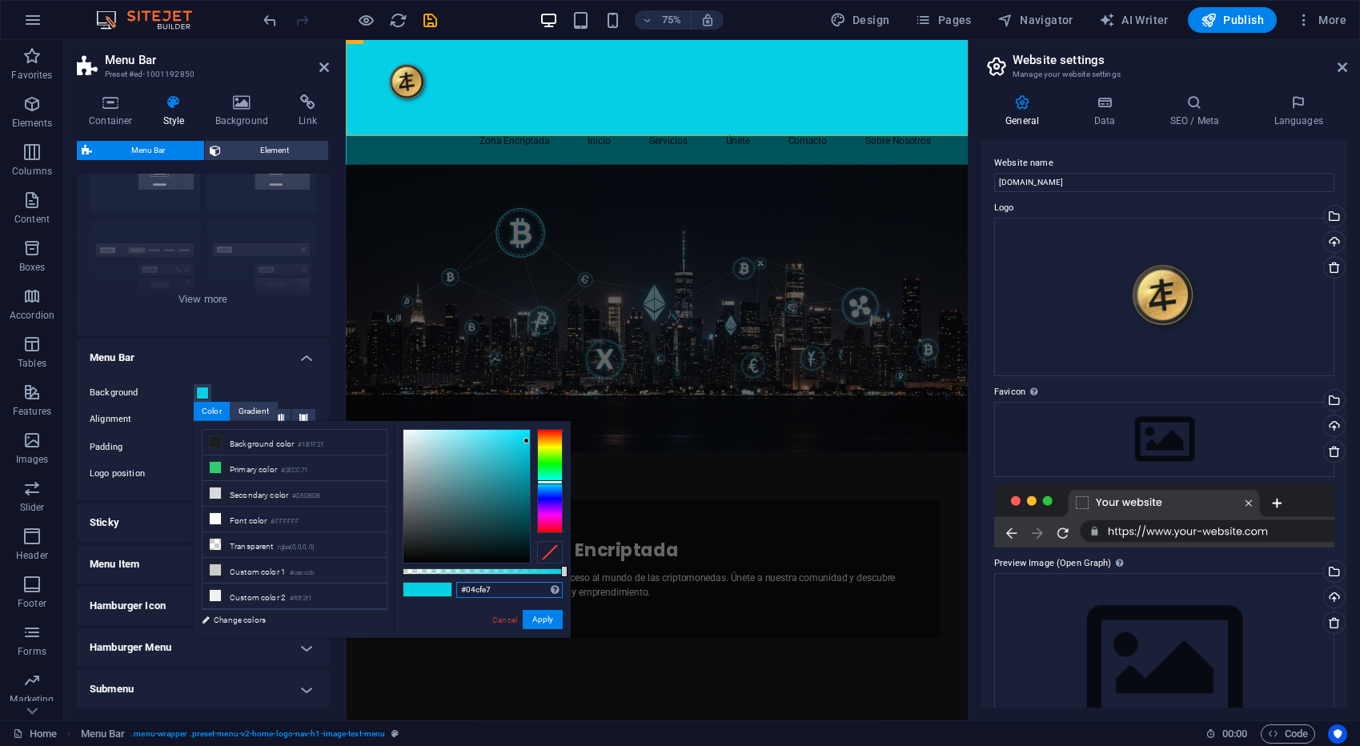
click at [511, 588] on input "#04cfe7" at bounding box center [509, 590] width 106 height 16
click at [540, 617] on button "Apply" at bounding box center [543, 619] width 40 height 19
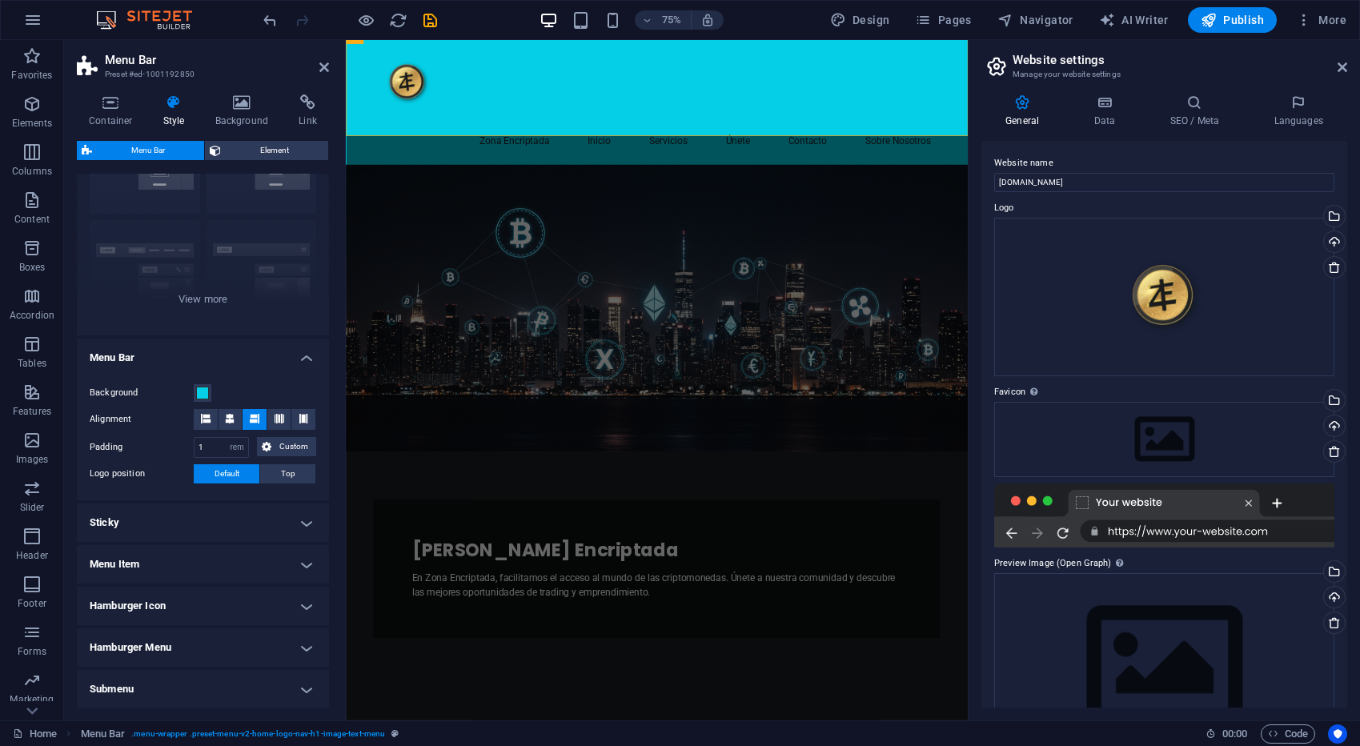
click at [725, 531] on figure at bounding box center [760, 398] width 829 height 383
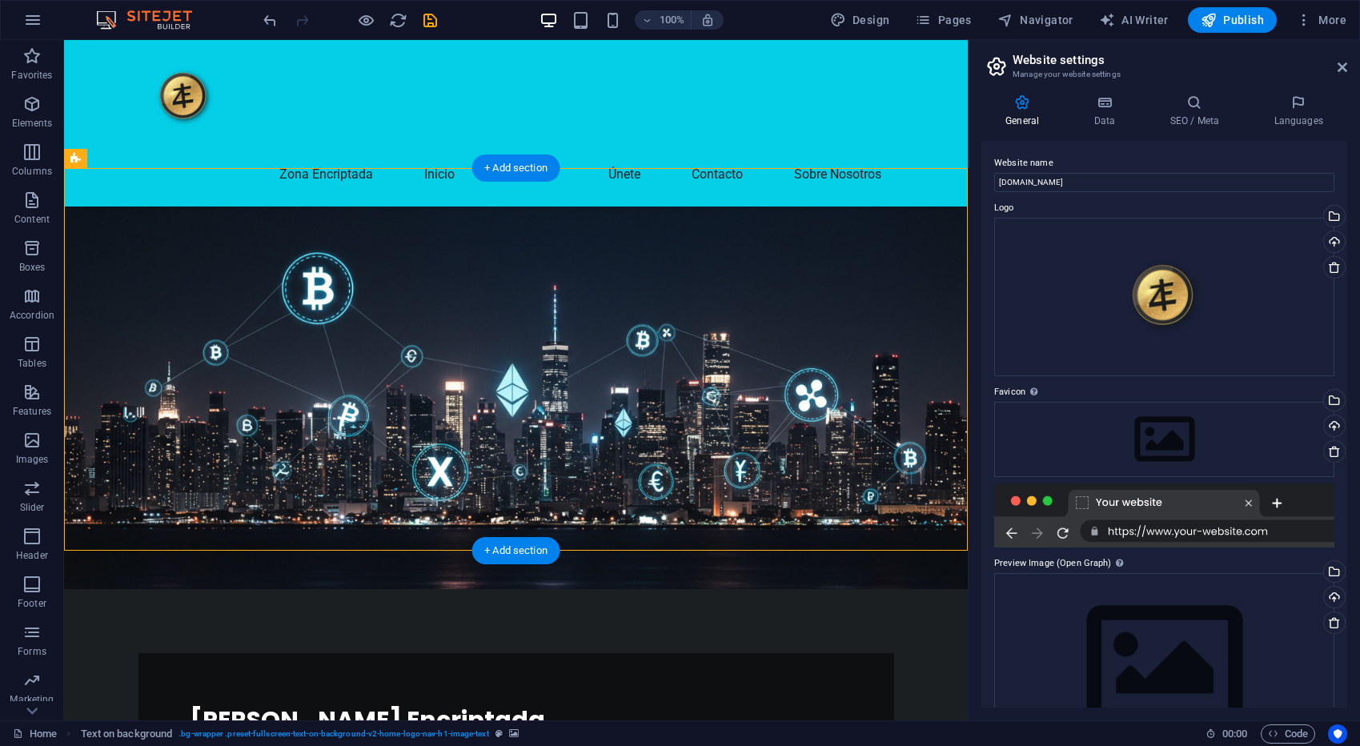
click at [734, 502] on figure at bounding box center [516, 398] width 904 height 383
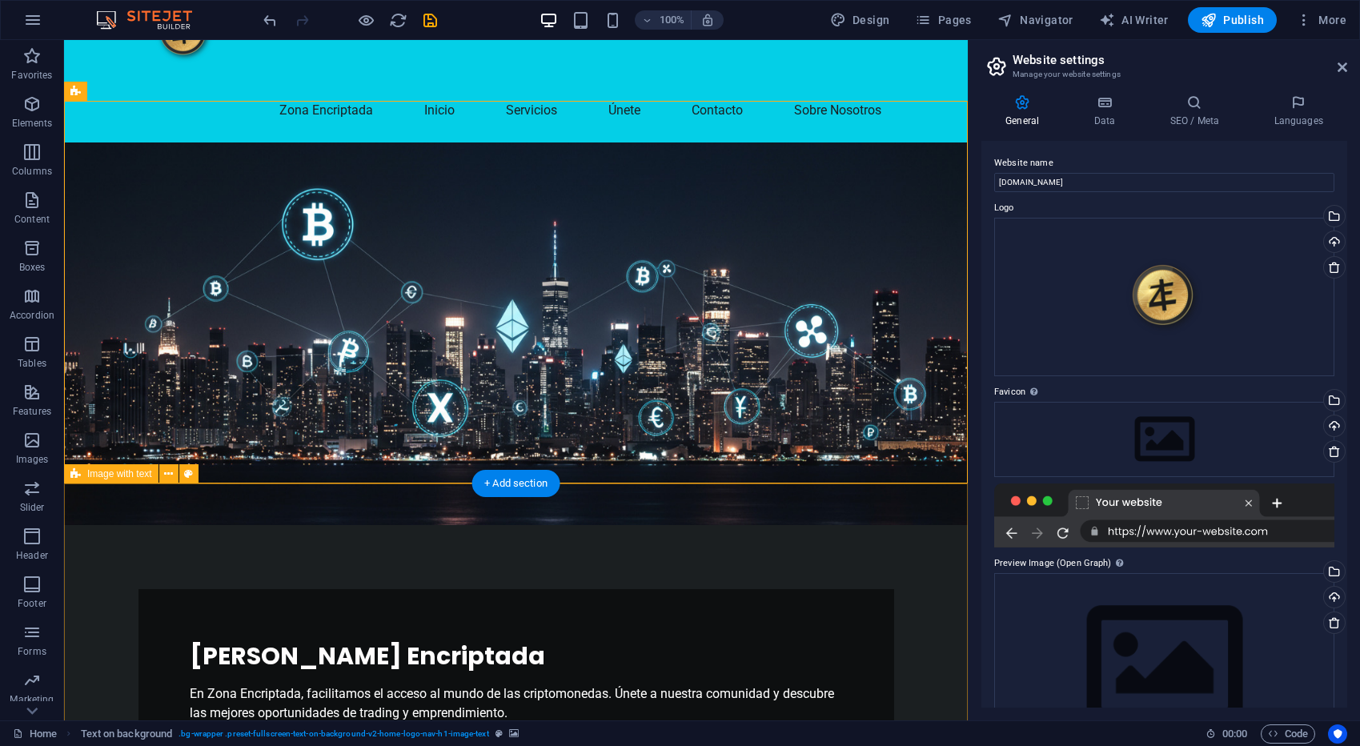
scroll to position [98, 0]
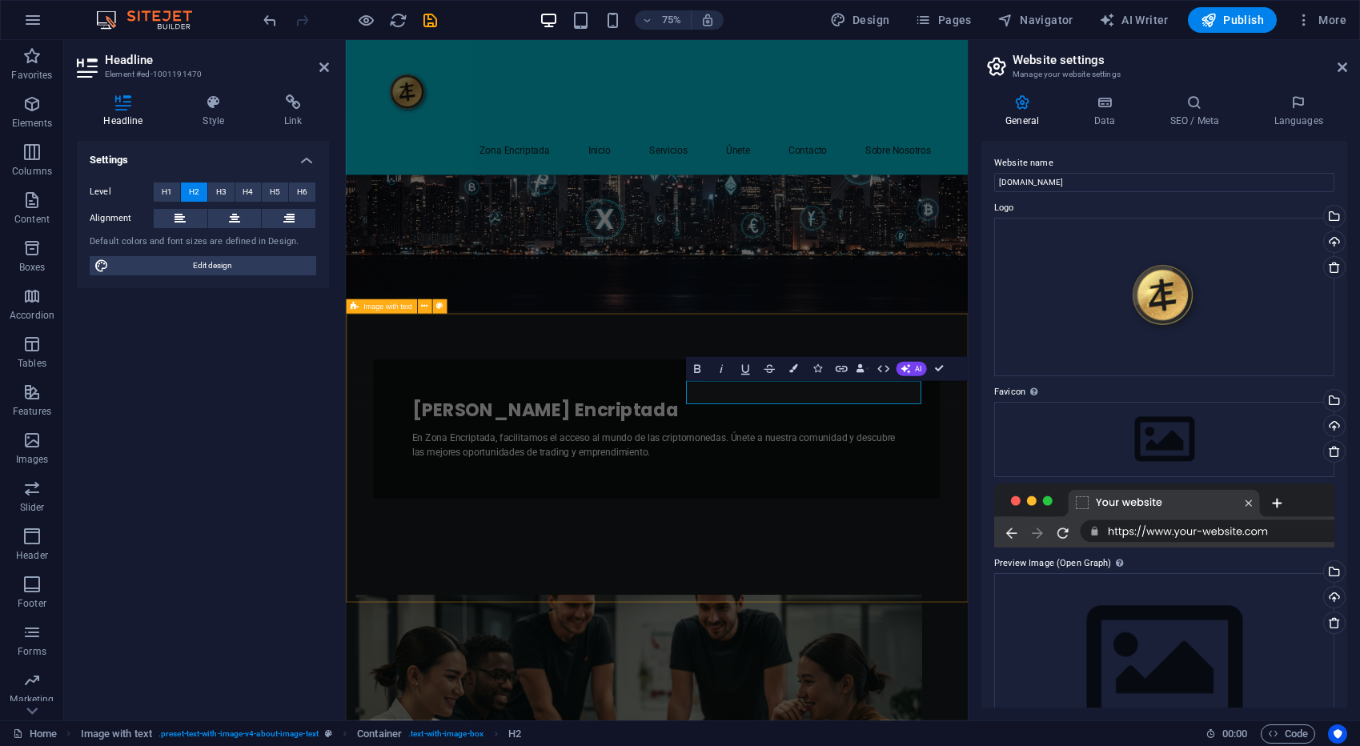
scroll to position [159, 0]
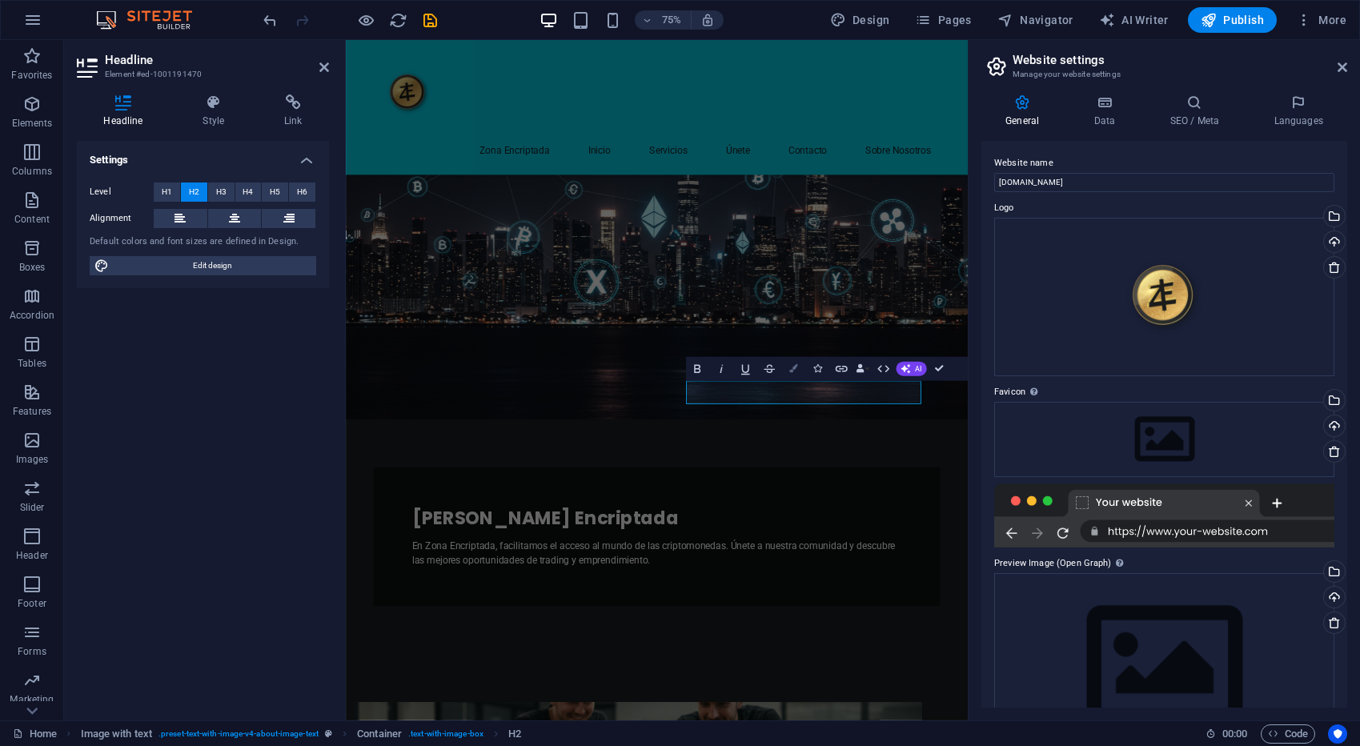
click at [787, 370] on button "Colors" at bounding box center [793, 369] width 23 height 24
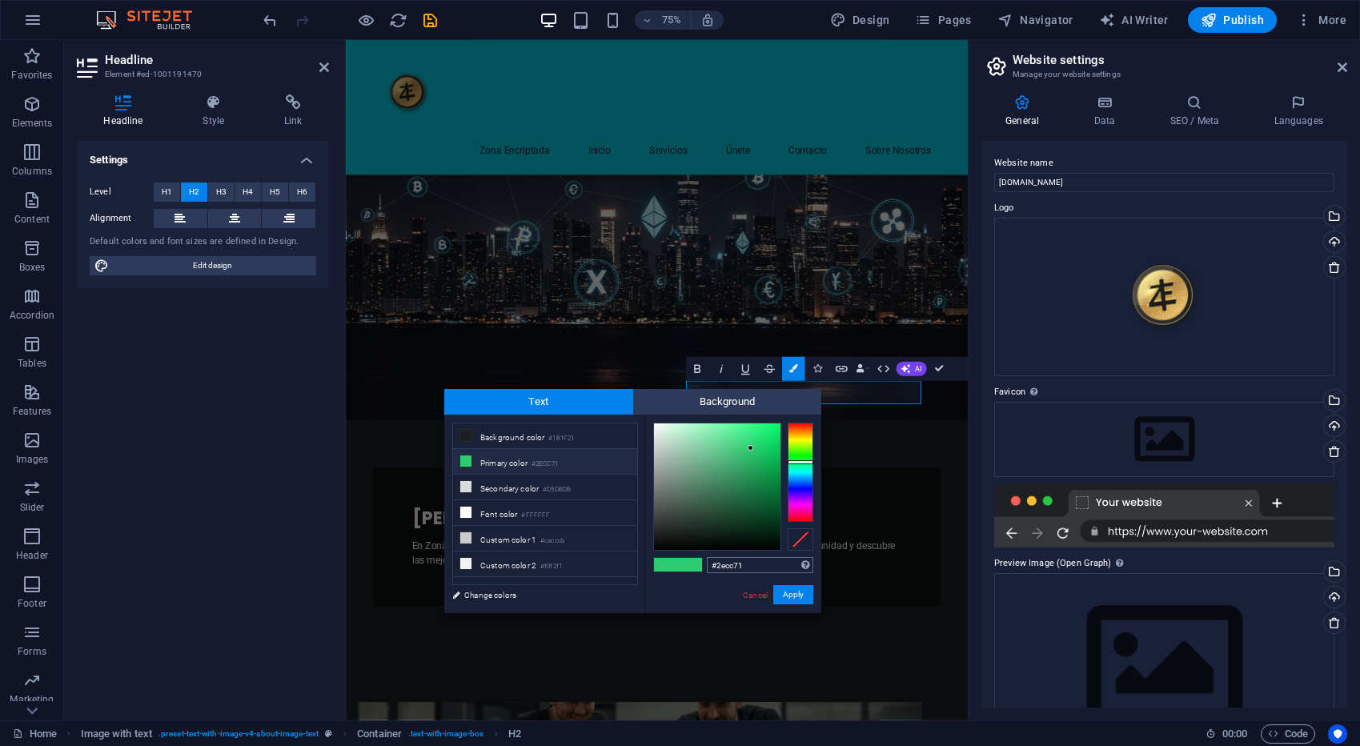
click at [732, 564] on input "#2ecc71" at bounding box center [760, 565] width 106 height 16
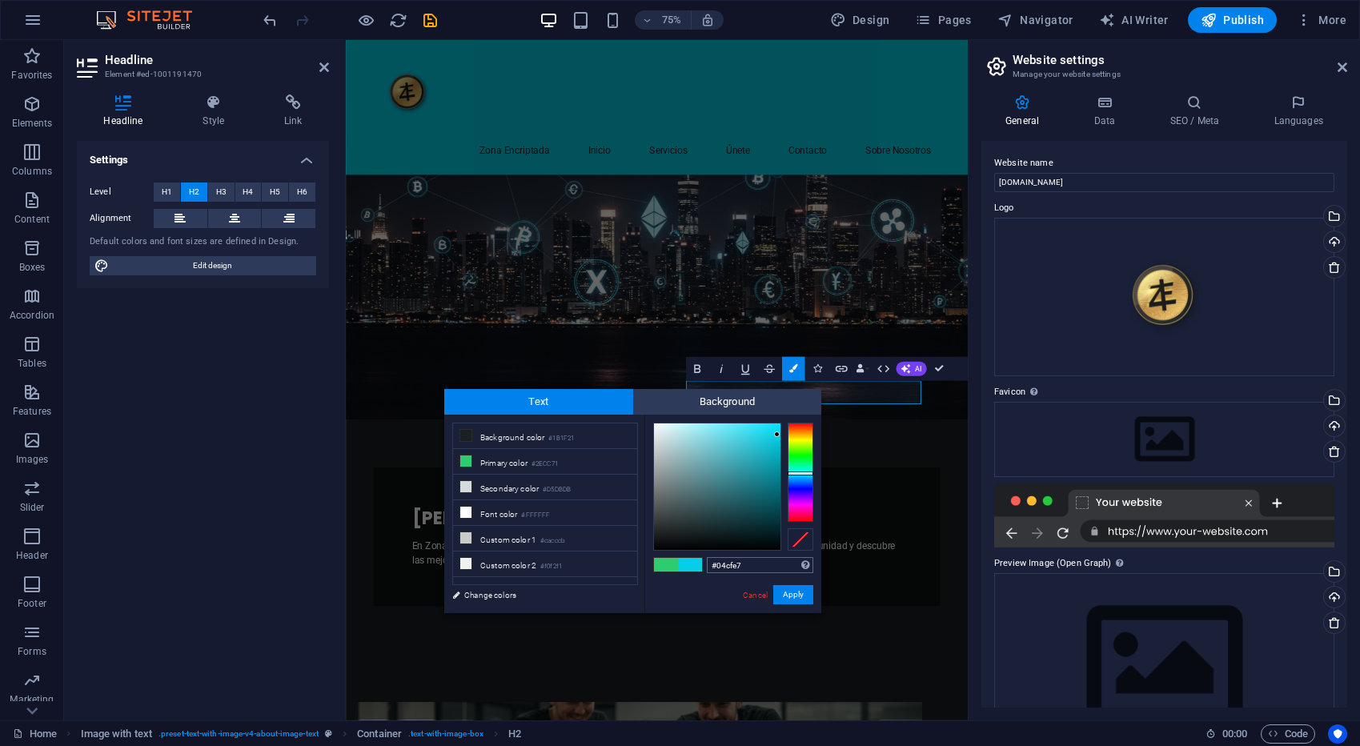
type input "#04cfe7"
click at [807, 599] on button "Apply" at bounding box center [793, 594] width 40 height 19
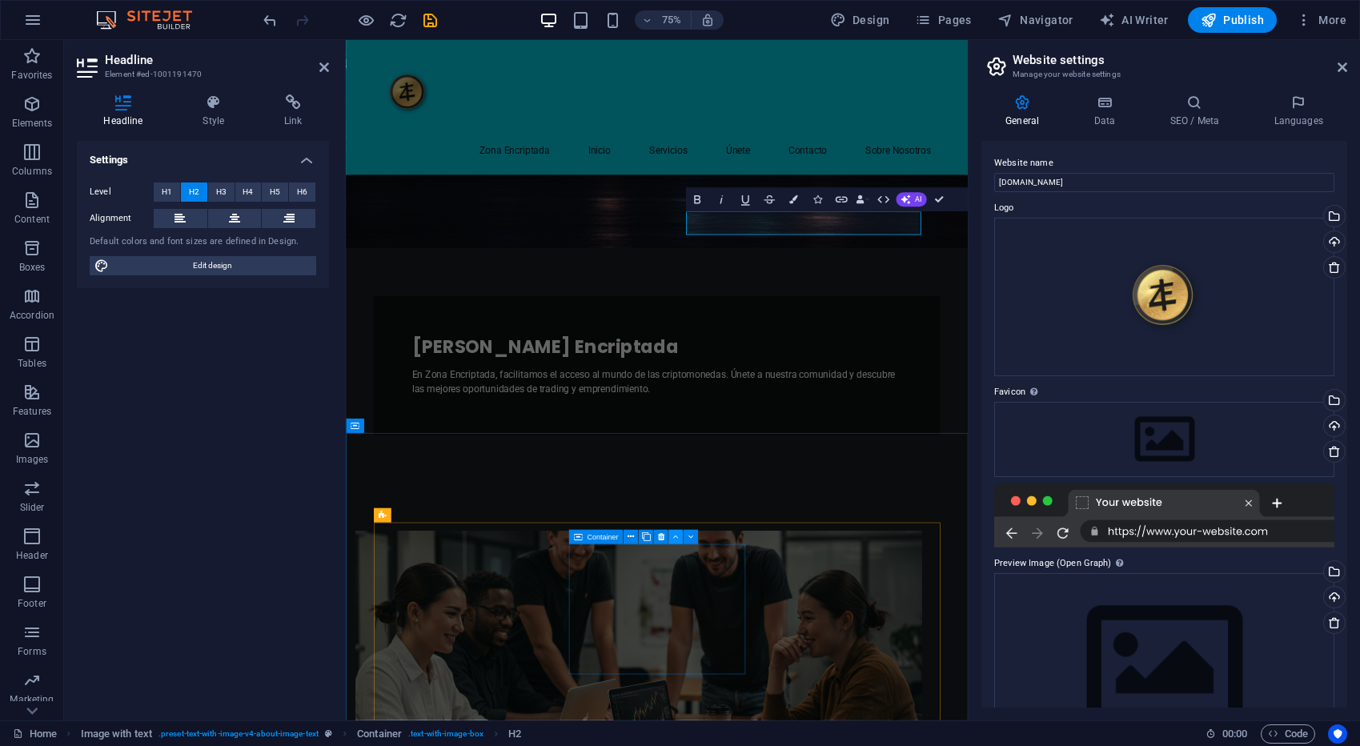
scroll to position [391, 0]
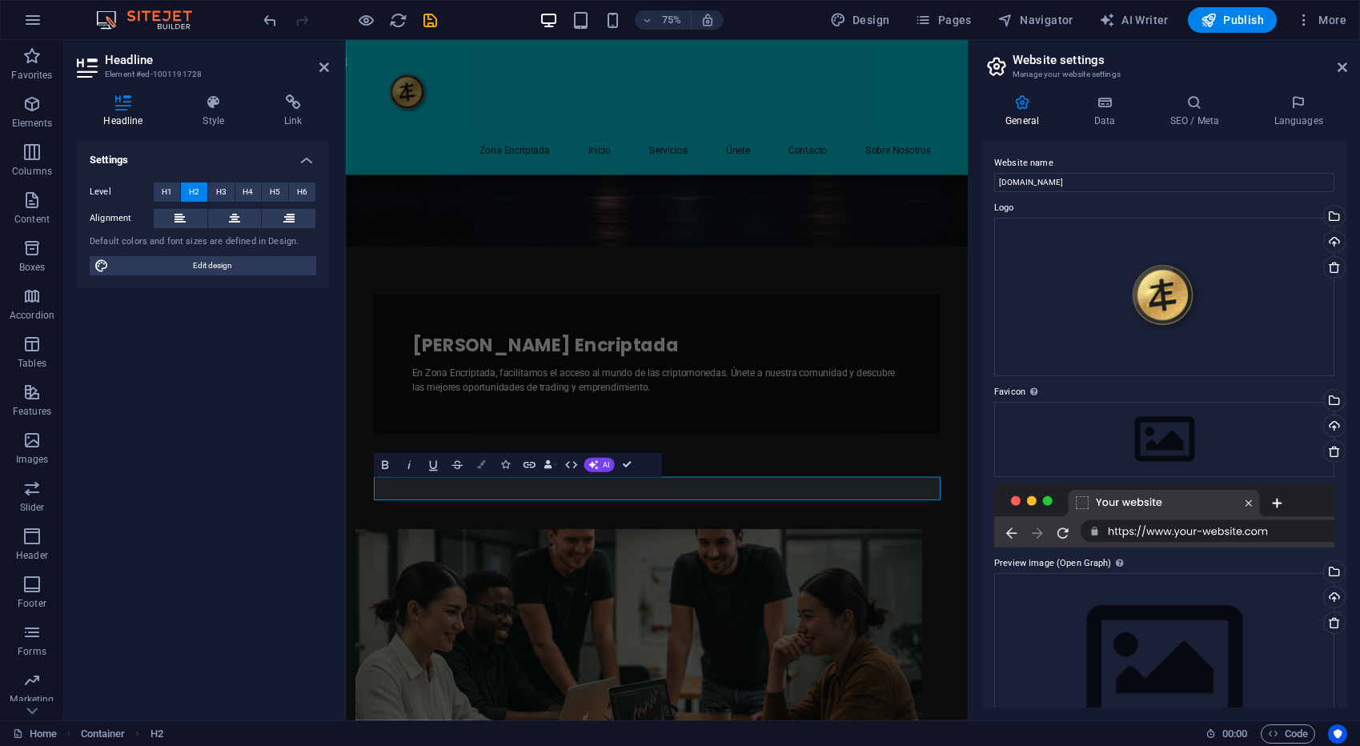
click at [483, 464] on icon "button" at bounding box center [481, 465] width 9 height 9
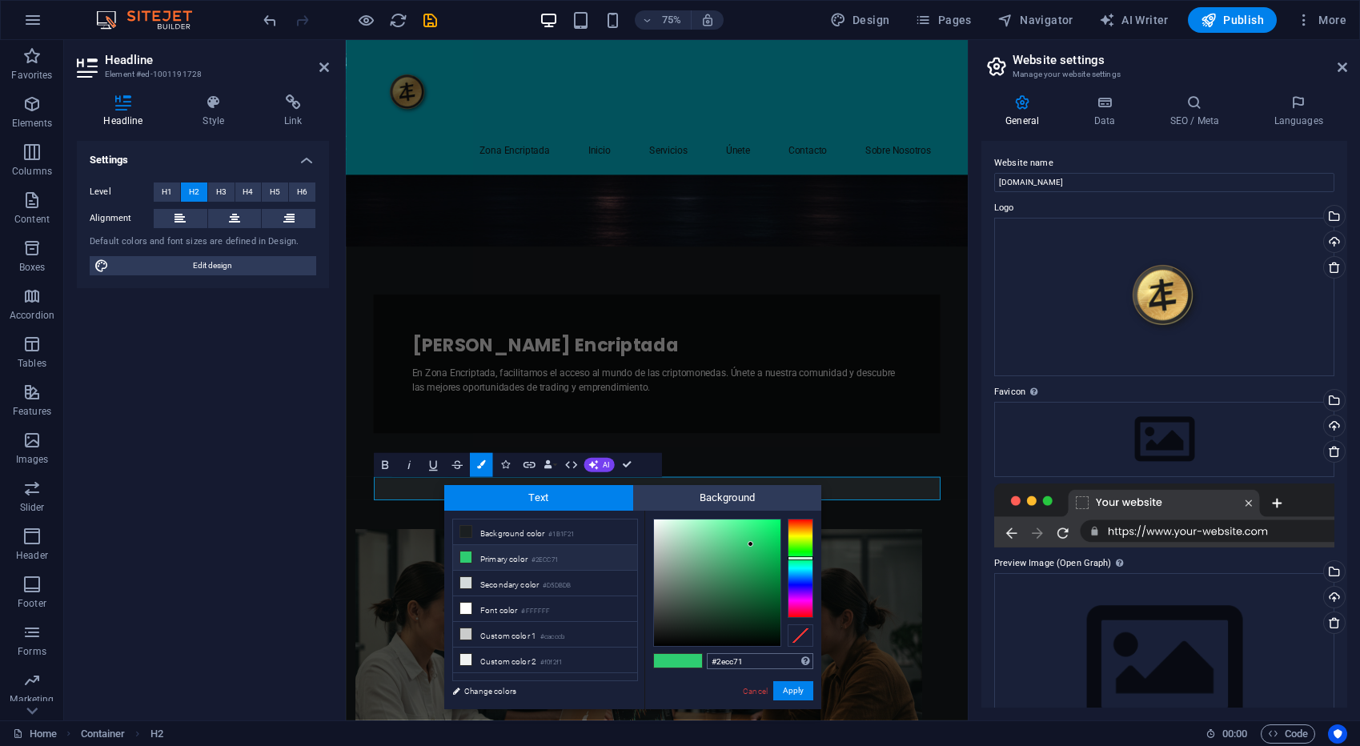
click at [756, 664] on input "#2ecc71" at bounding box center [760, 661] width 106 height 16
type input "#04cfe7"
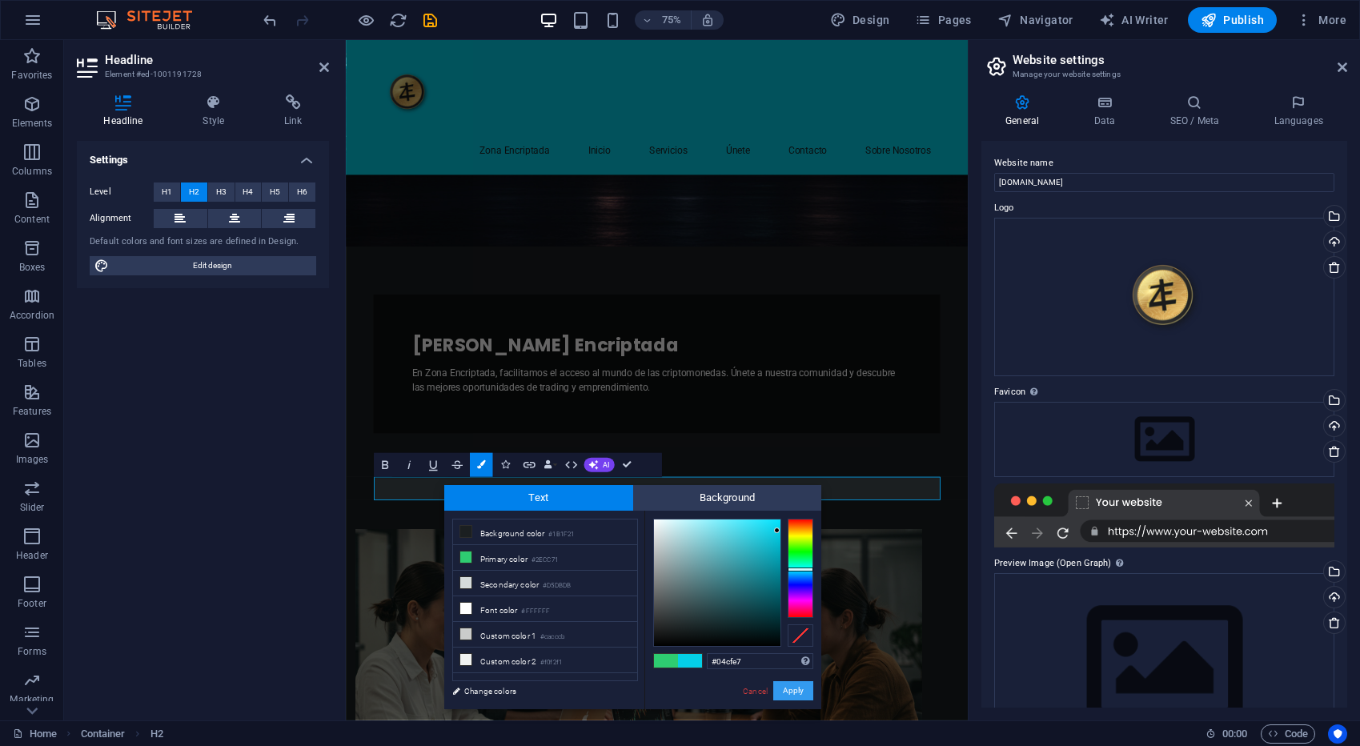
click at [788, 690] on button "Apply" at bounding box center [793, 690] width 40 height 19
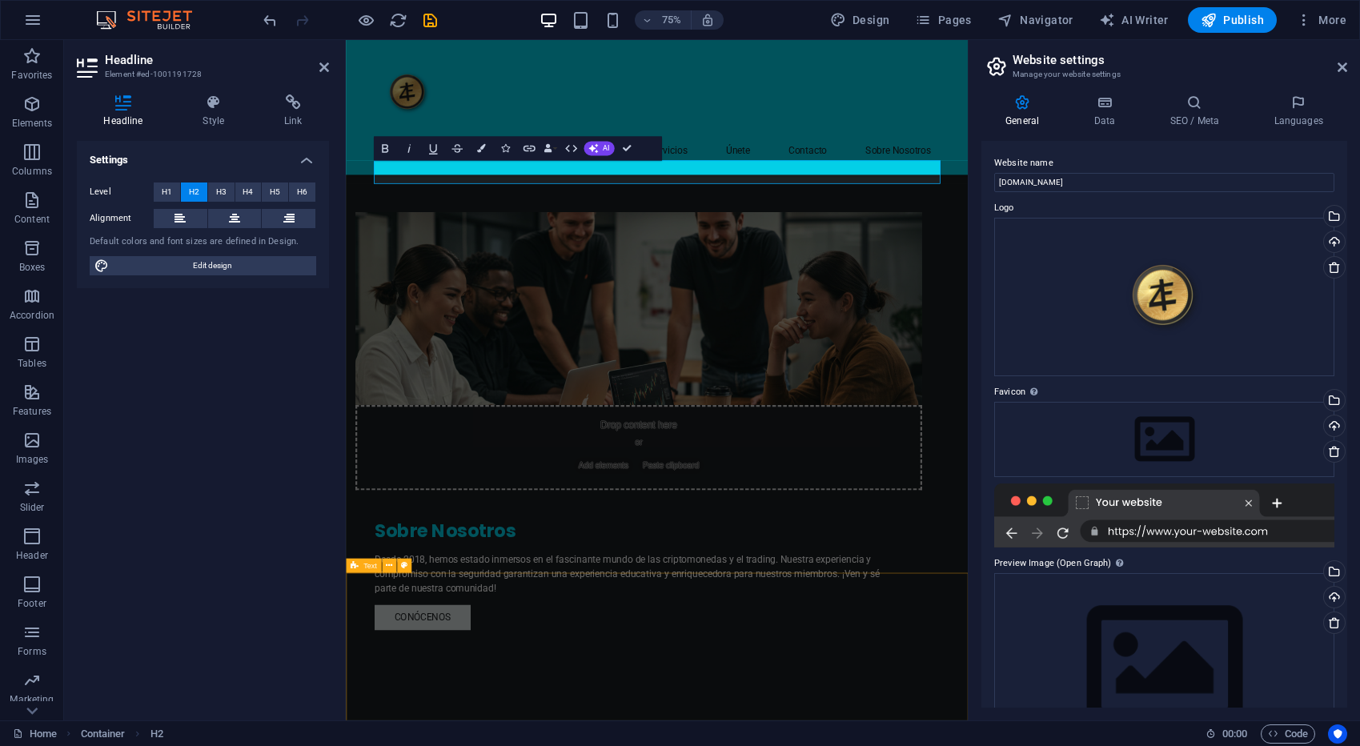
scroll to position [815, 0]
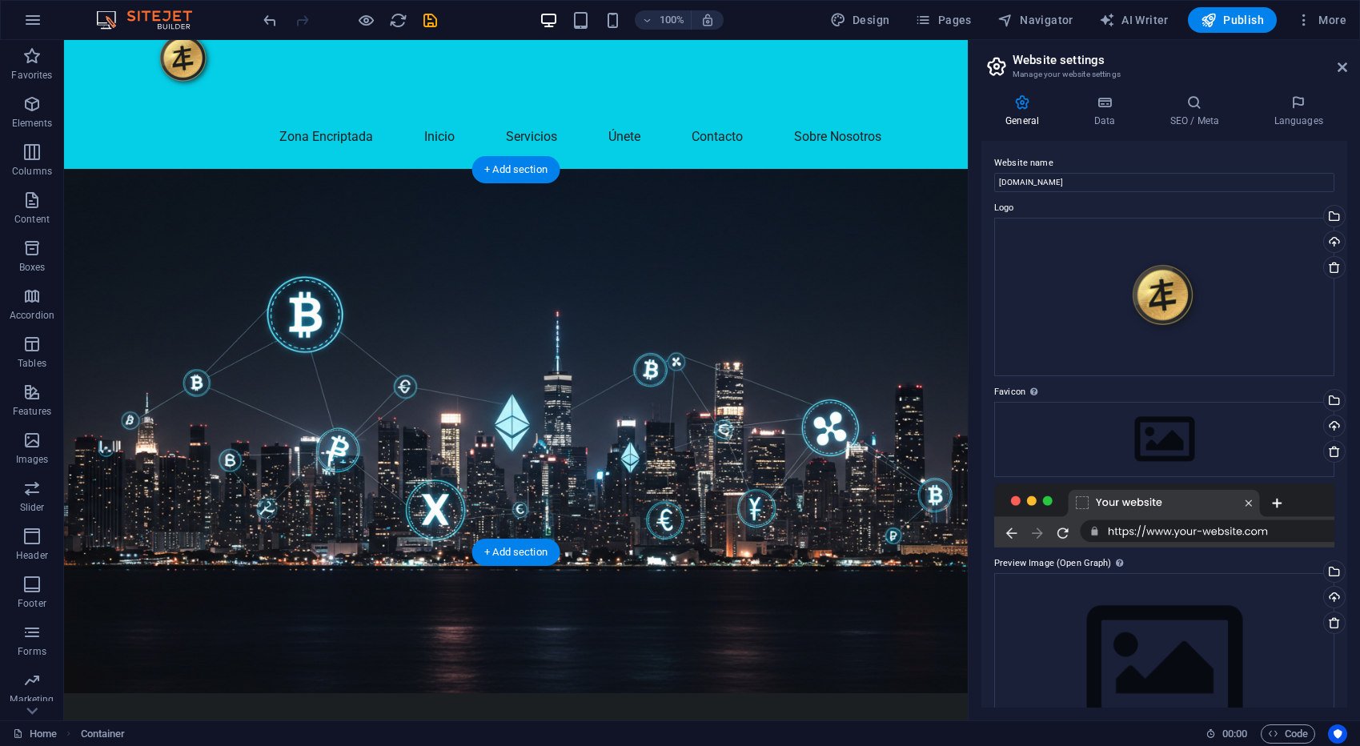
scroll to position [0, 0]
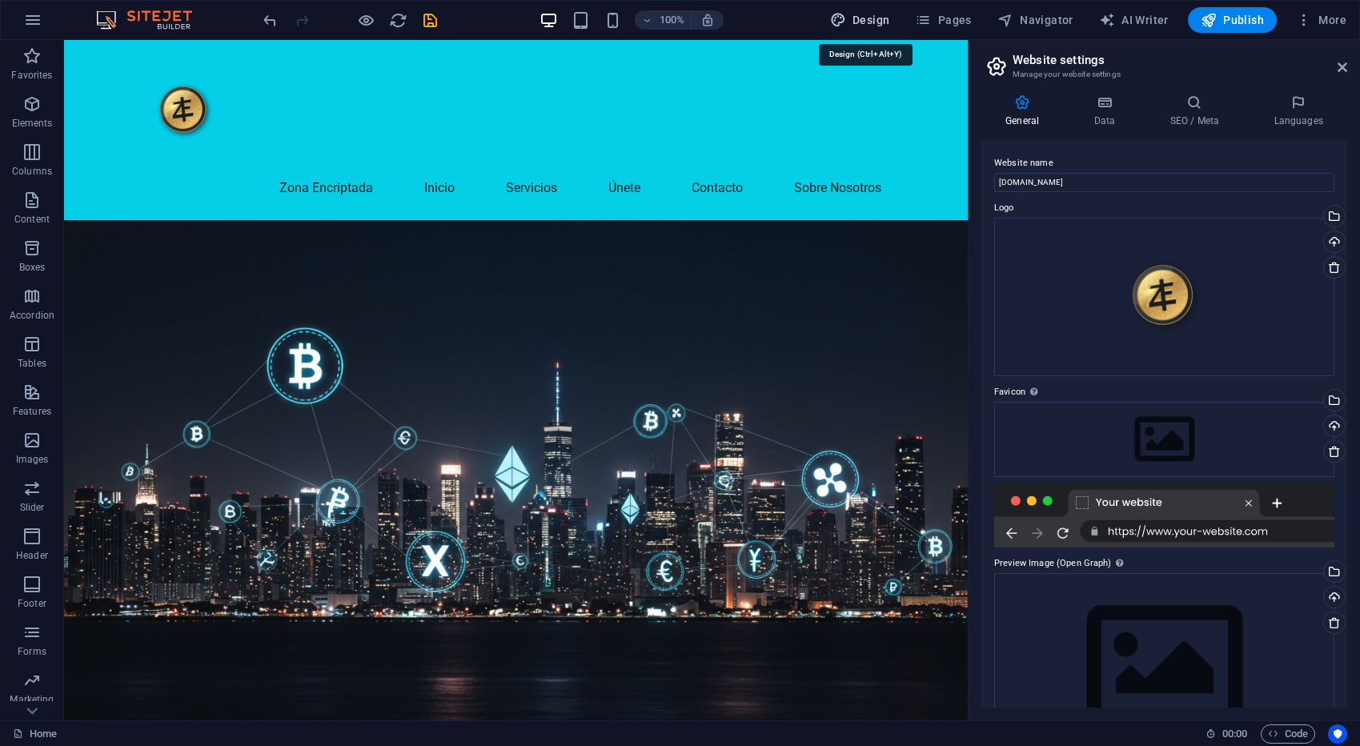
click at [856, 19] on span "Design" at bounding box center [860, 20] width 60 height 16
select select "px"
select select "200"
select select "px"
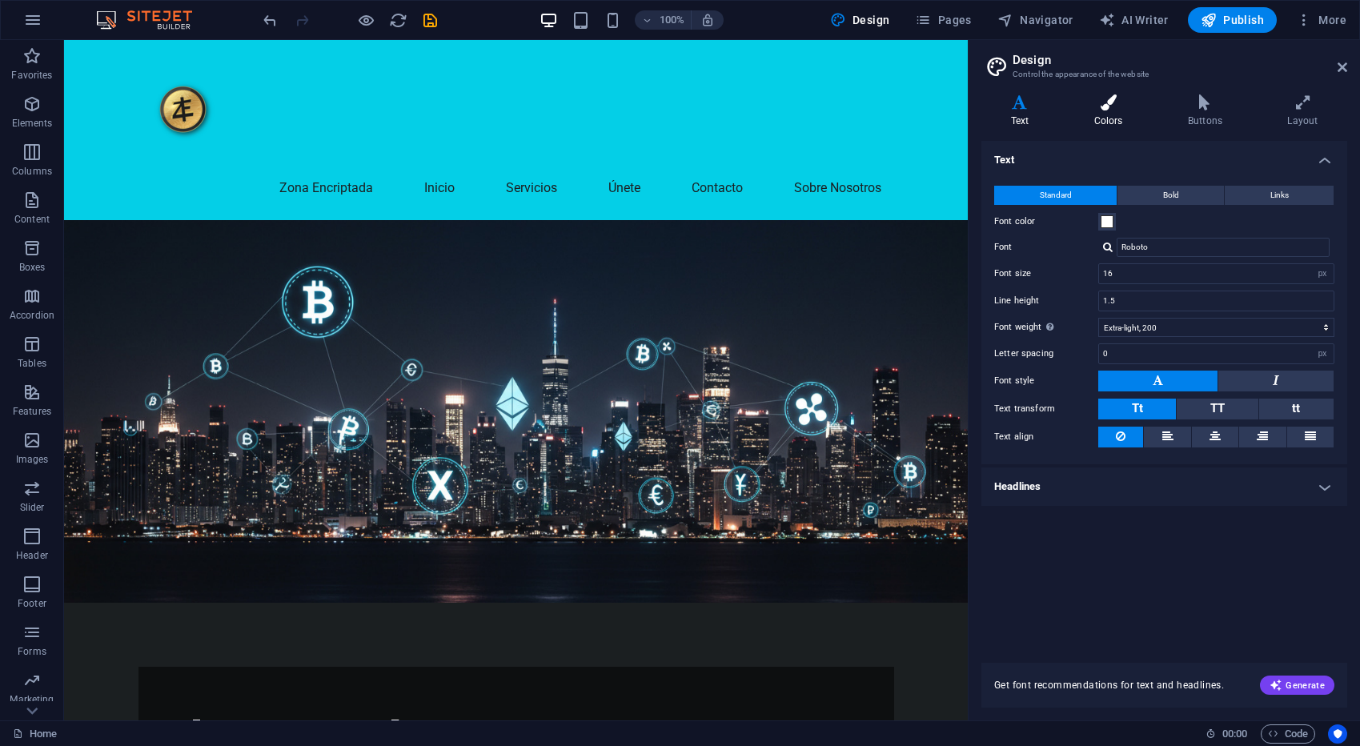
click at [1112, 113] on h4 "Colors" at bounding box center [1112, 111] width 94 height 34
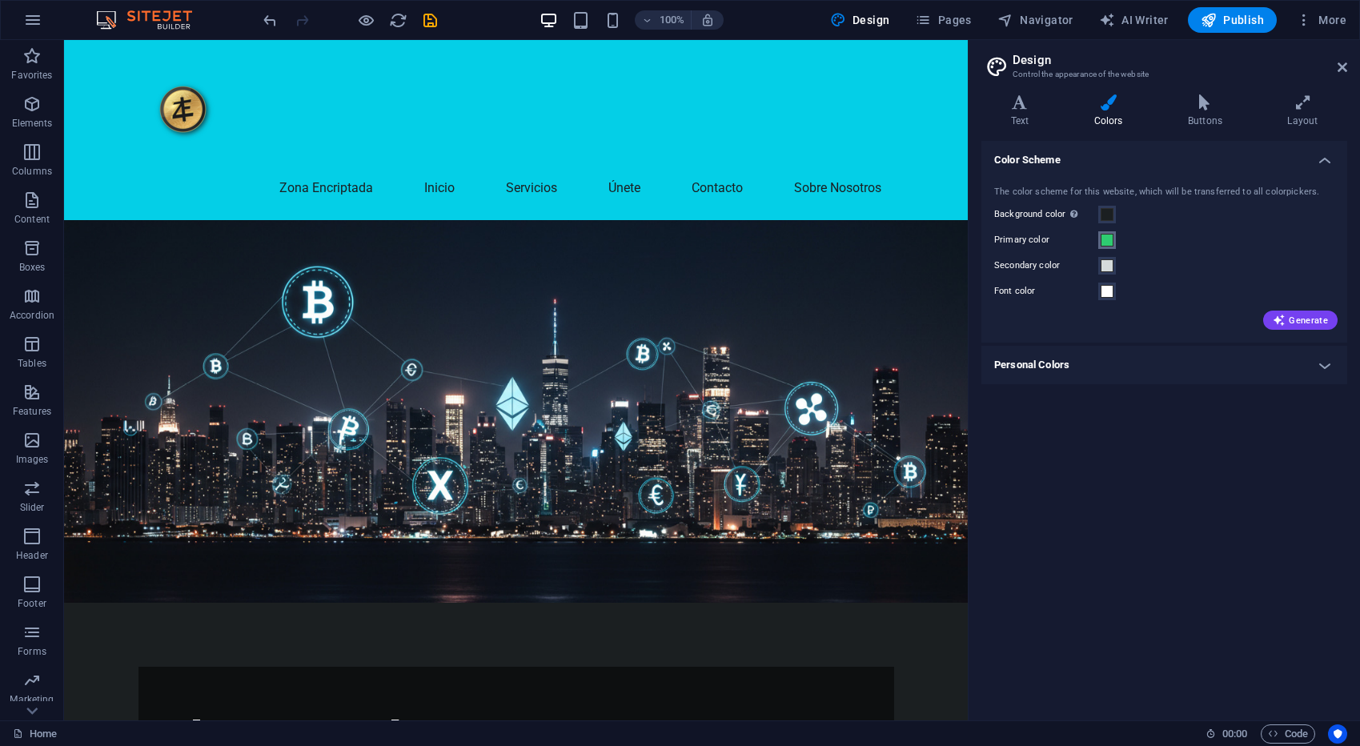
click at [1115, 244] on button "Primary color" at bounding box center [1107, 240] width 18 height 18
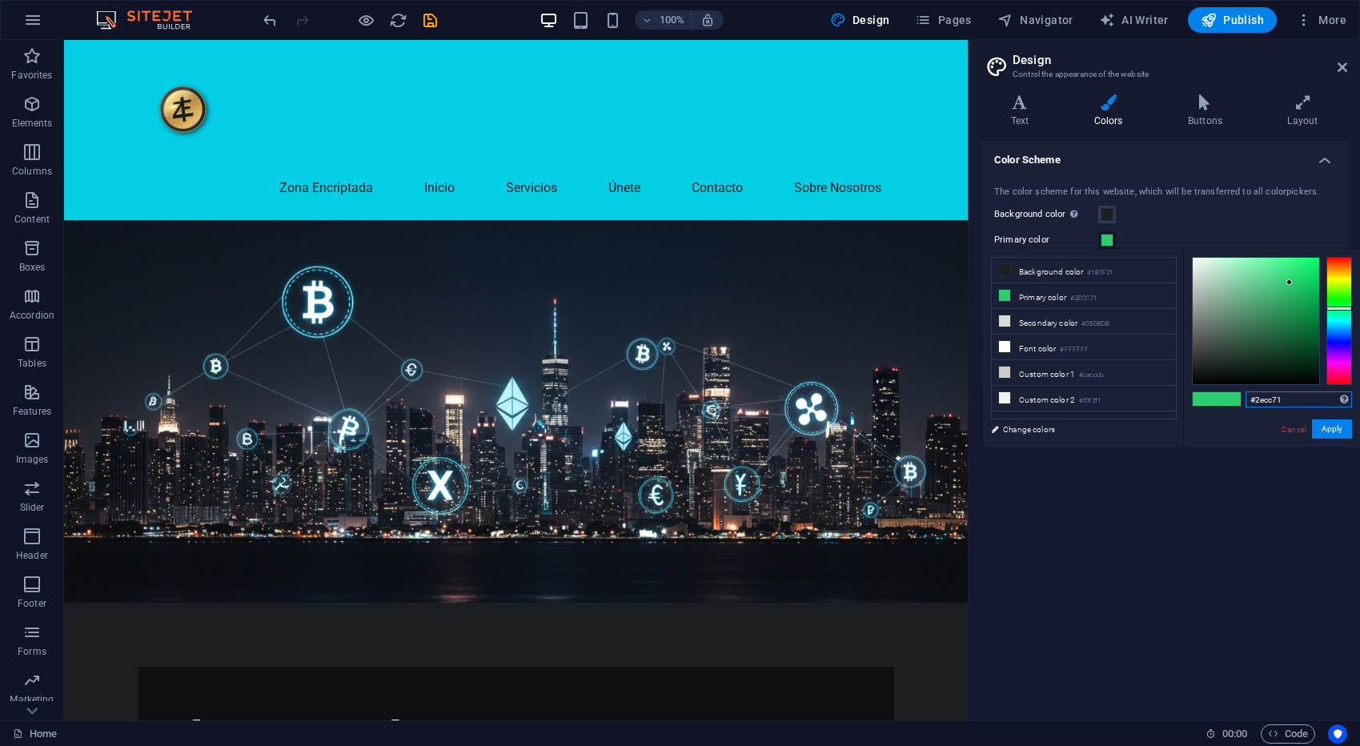
click at [1274, 400] on input "#2ecc71" at bounding box center [1298, 399] width 106 height 16
paste input "04cfe7"
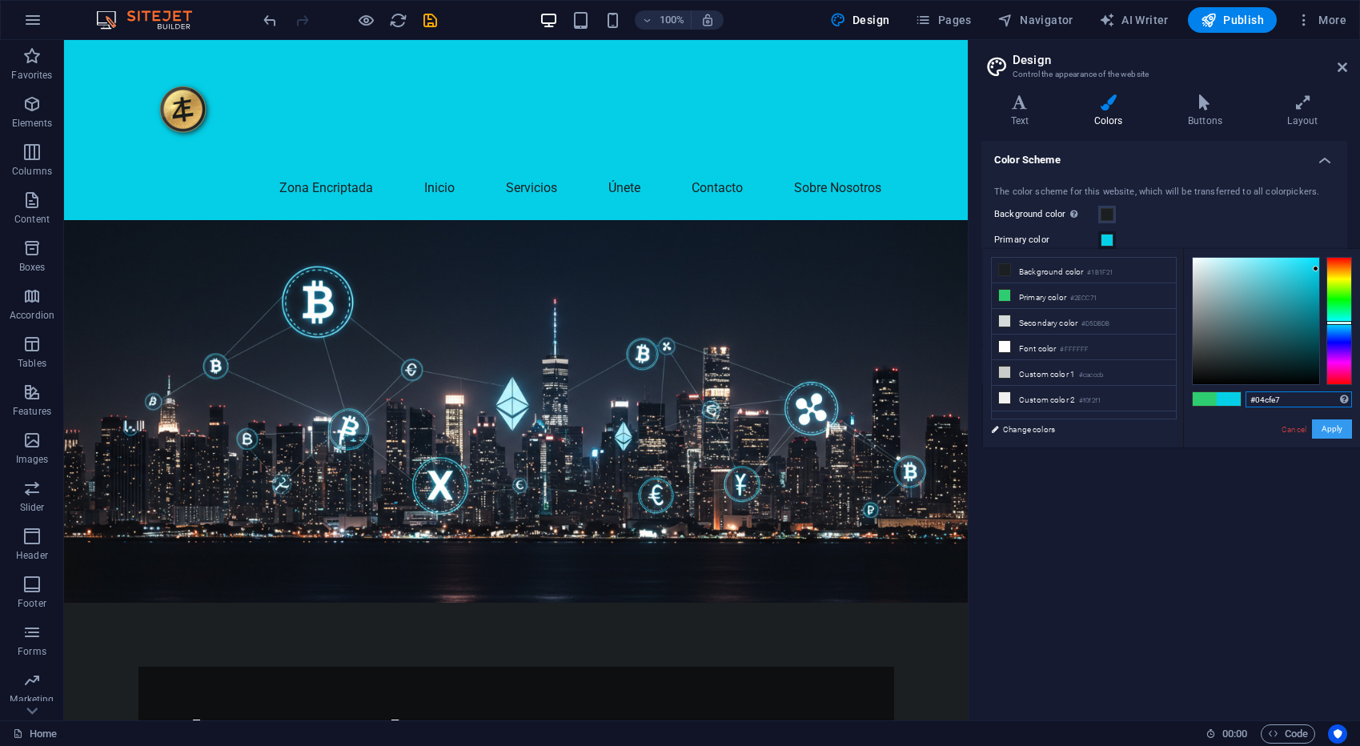
type input "#04cfe7"
click at [1338, 434] on button "Apply" at bounding box center [1332, 428] width 40 height 19
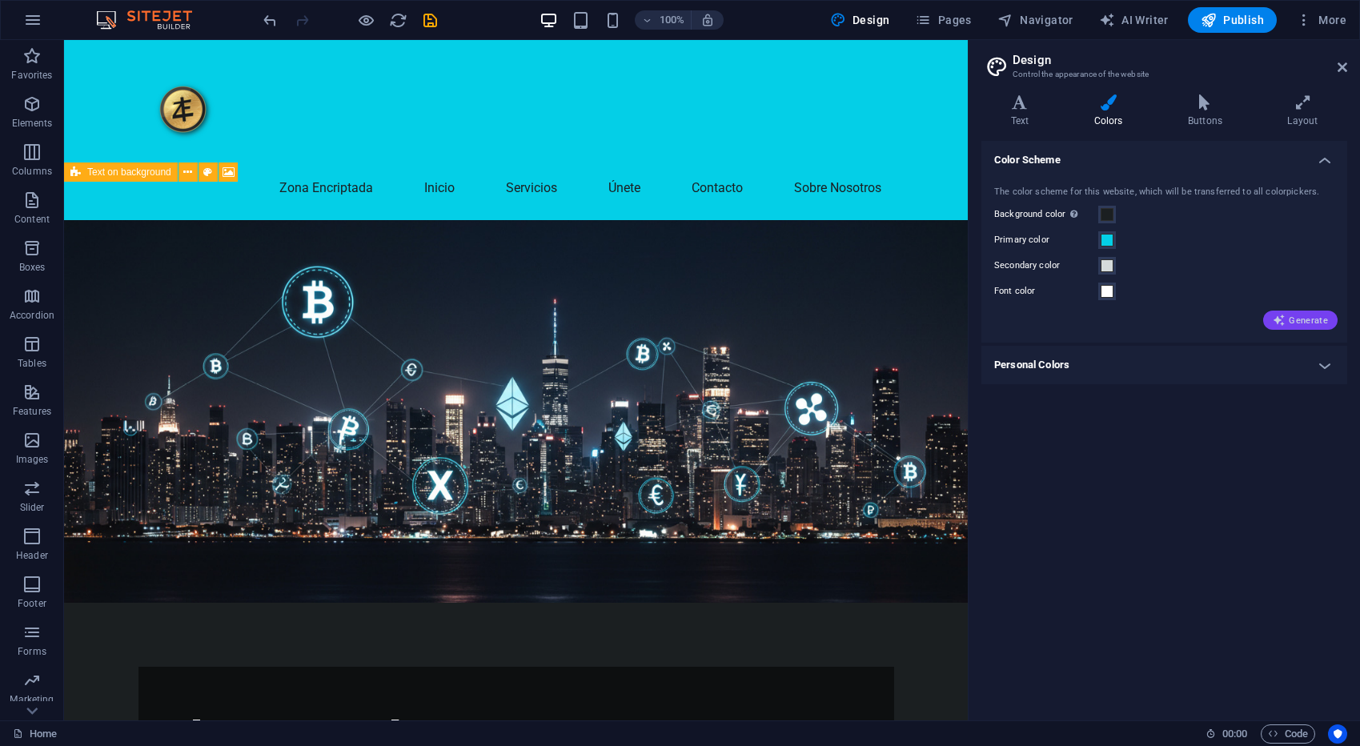
click at [1313, 320] on span "Generate" at bounding box center [1300, 320] width 55 height 13
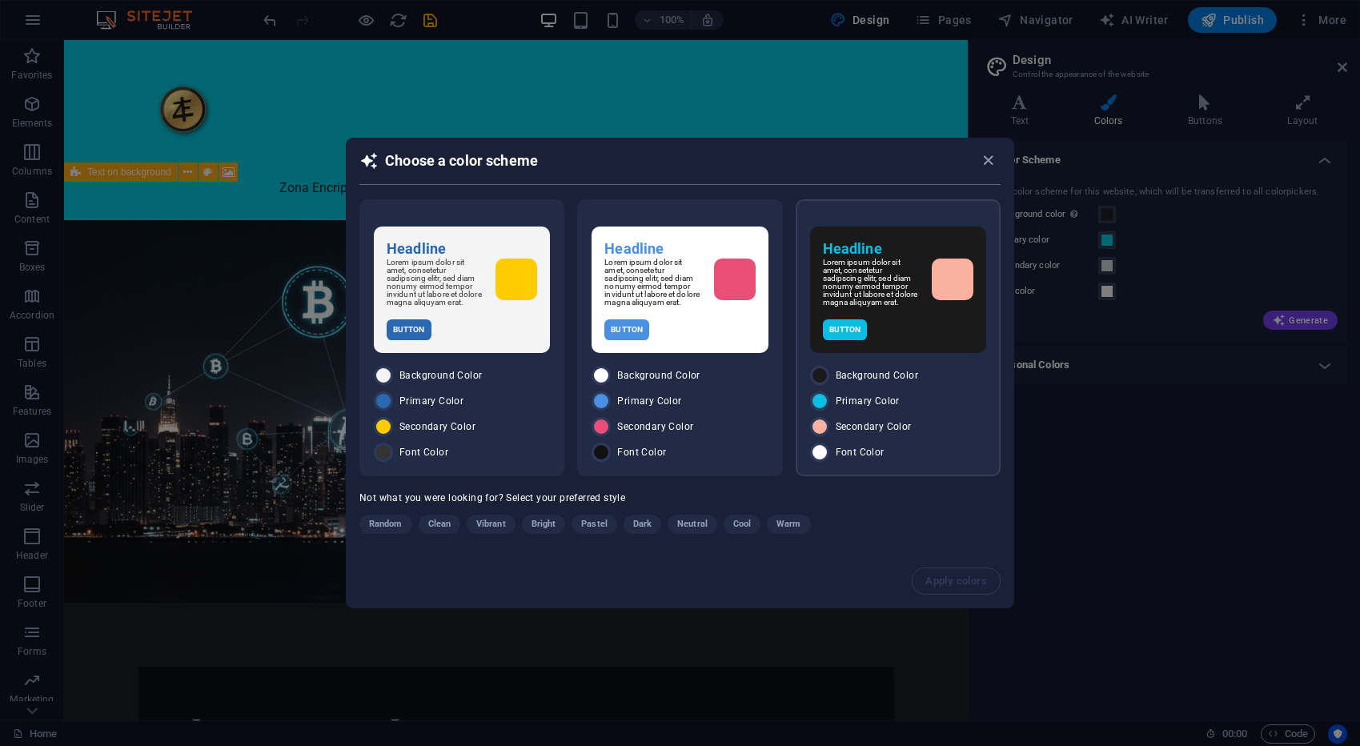
click at [933, 348] on div "Headline Lorem ipsum dolor sit amet, consetetur sadipscing elitr, sed diam nonu…" at bounding box center [898, 290] width 176 height 126
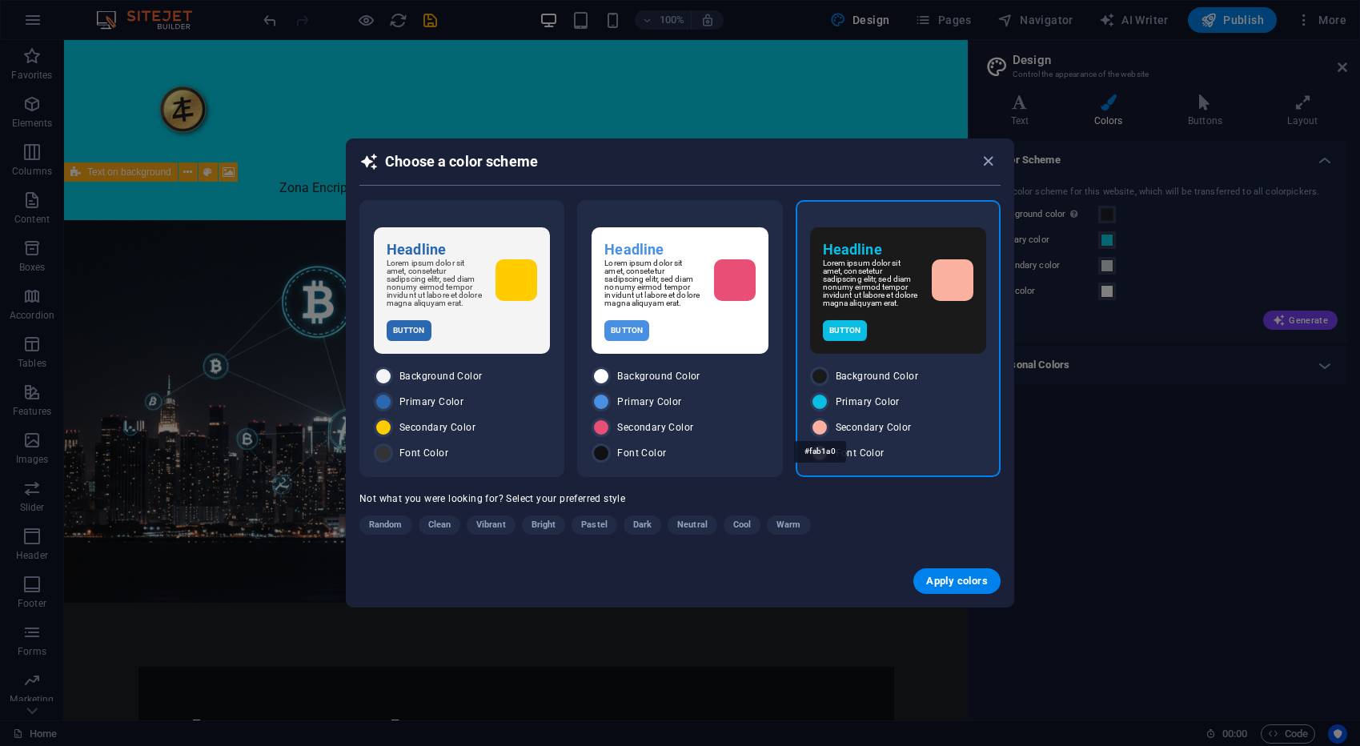
click at [820, 436] on div "#fab1a0" at bounding box center [820, 452] width 52 height 44
click at [820, 431] on div "#fab1a0" at bounding box center [820, 452] width 52 height 44
click at [857, 432] on span "Secondary Color" at bounding box center [874, 427] width 76 height 13
click at [897, 431] on span "Secondary Color" at bounding box center [874, 427] width 76 height 13
click at [966, 583] on span "Apply colors" at bounding box center [957, 581] width 62 height 13
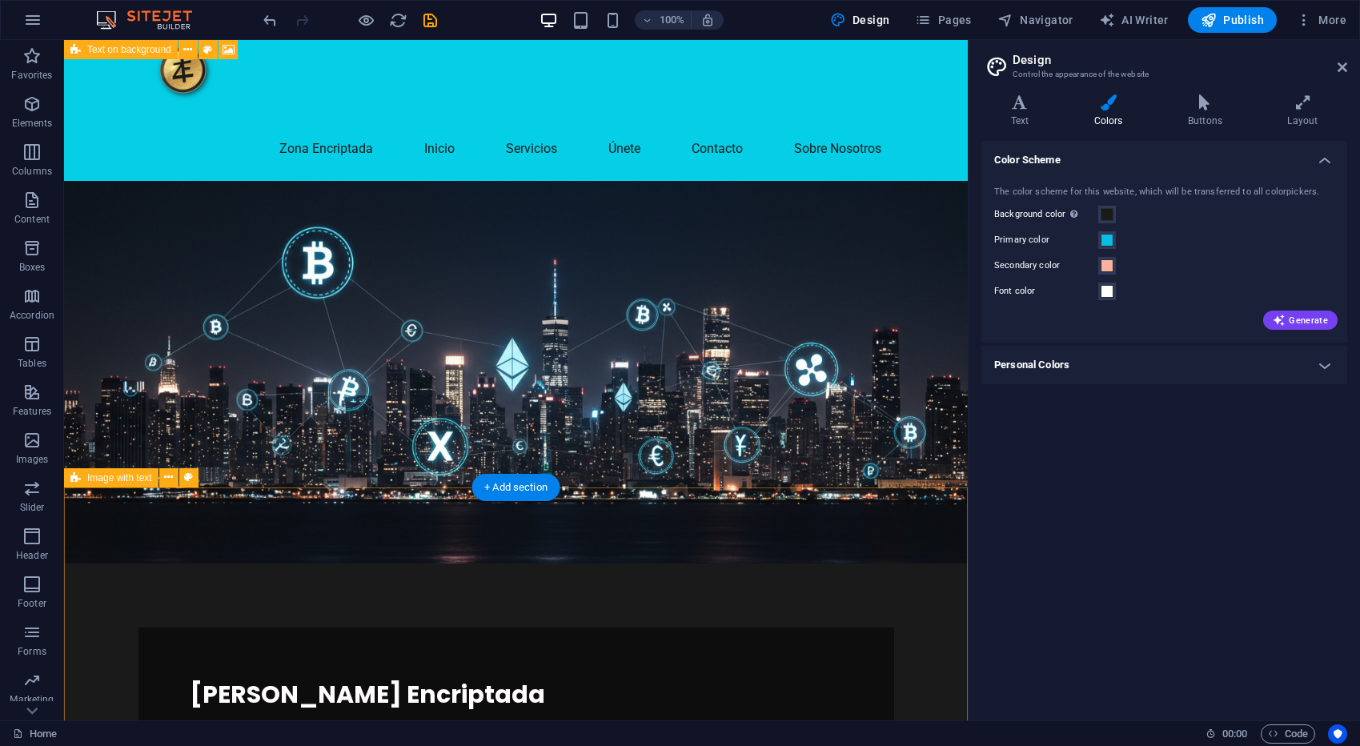
scroll to position [31, 0]
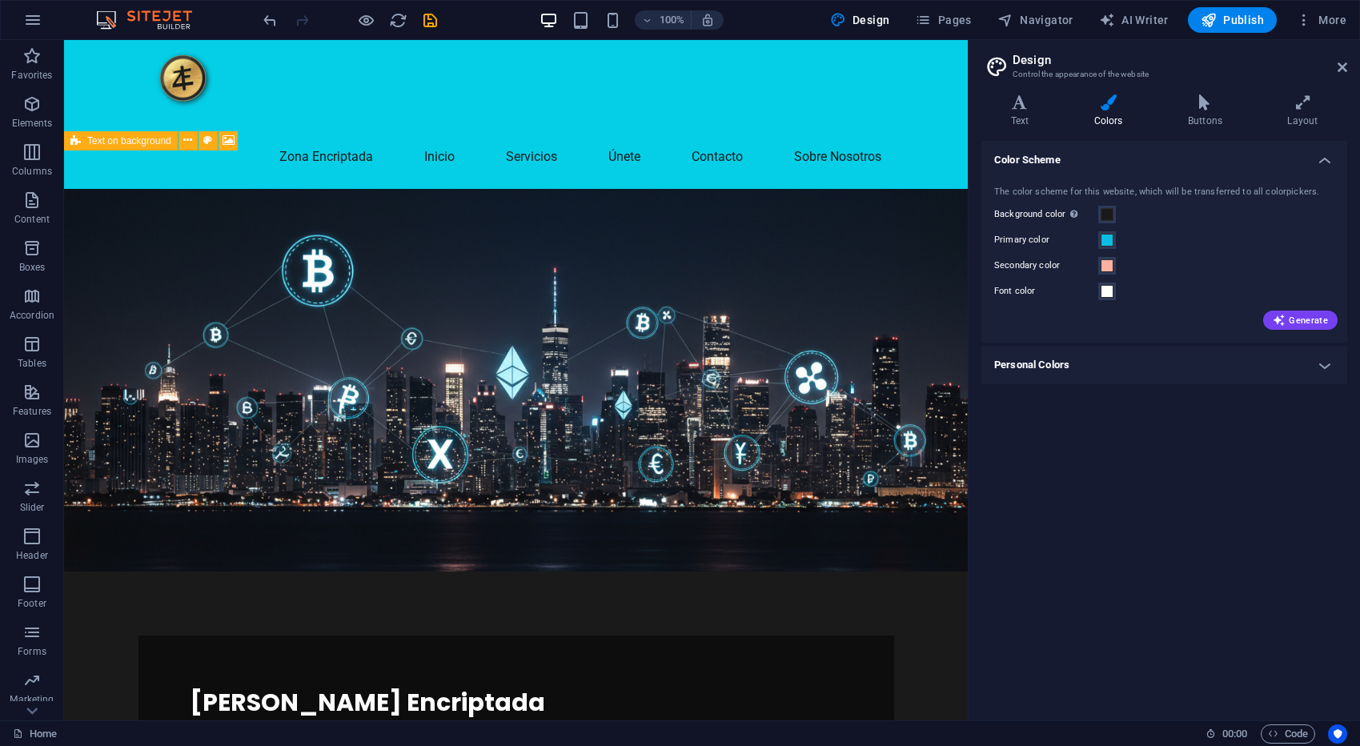
click at [1111, 277] on div "The color scheme for this website, which will be transferred to all colorpicker…" at bounding box center [1164, 257] width 372 height 174
click at [1111, 267] on span at bounding box center [1107, 265] width 13 height 13
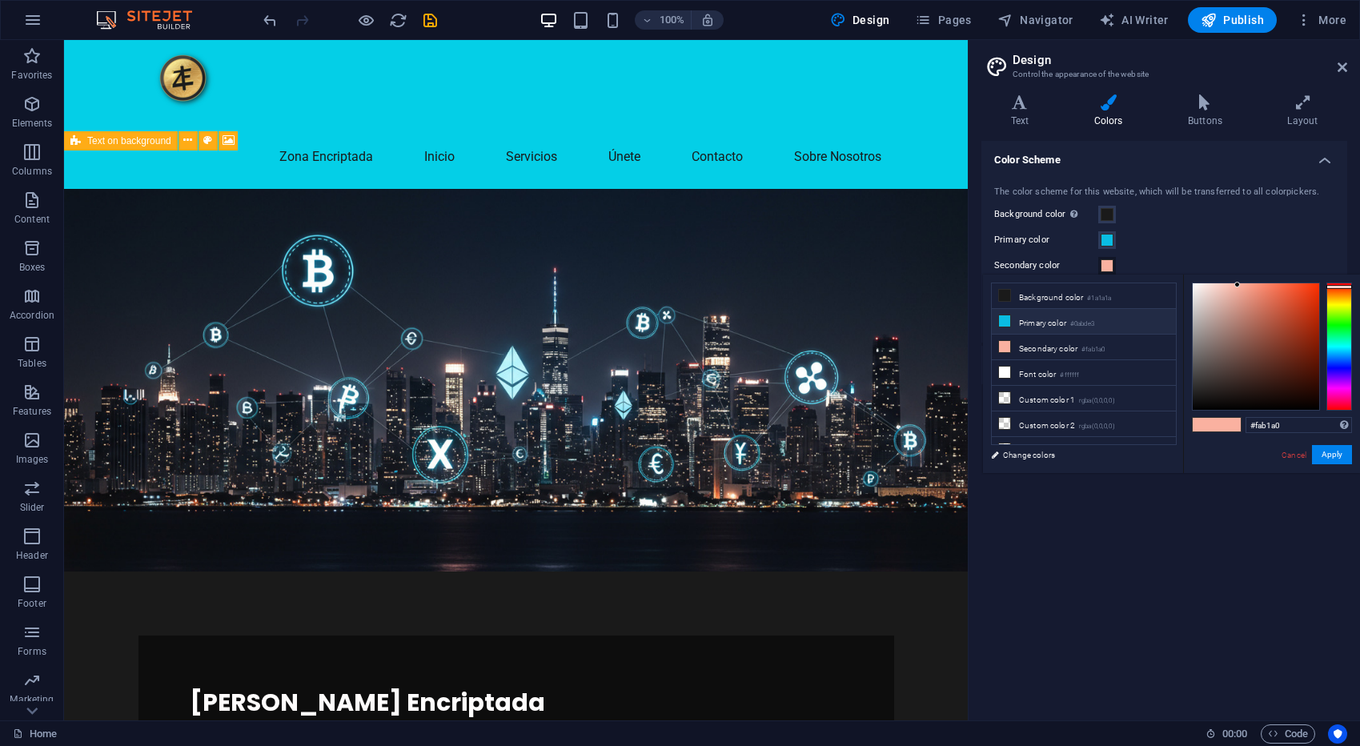
click at [1060, 326] on li "Primary color #0abde3" at bounding box center [1084, 322] width 184 height 26
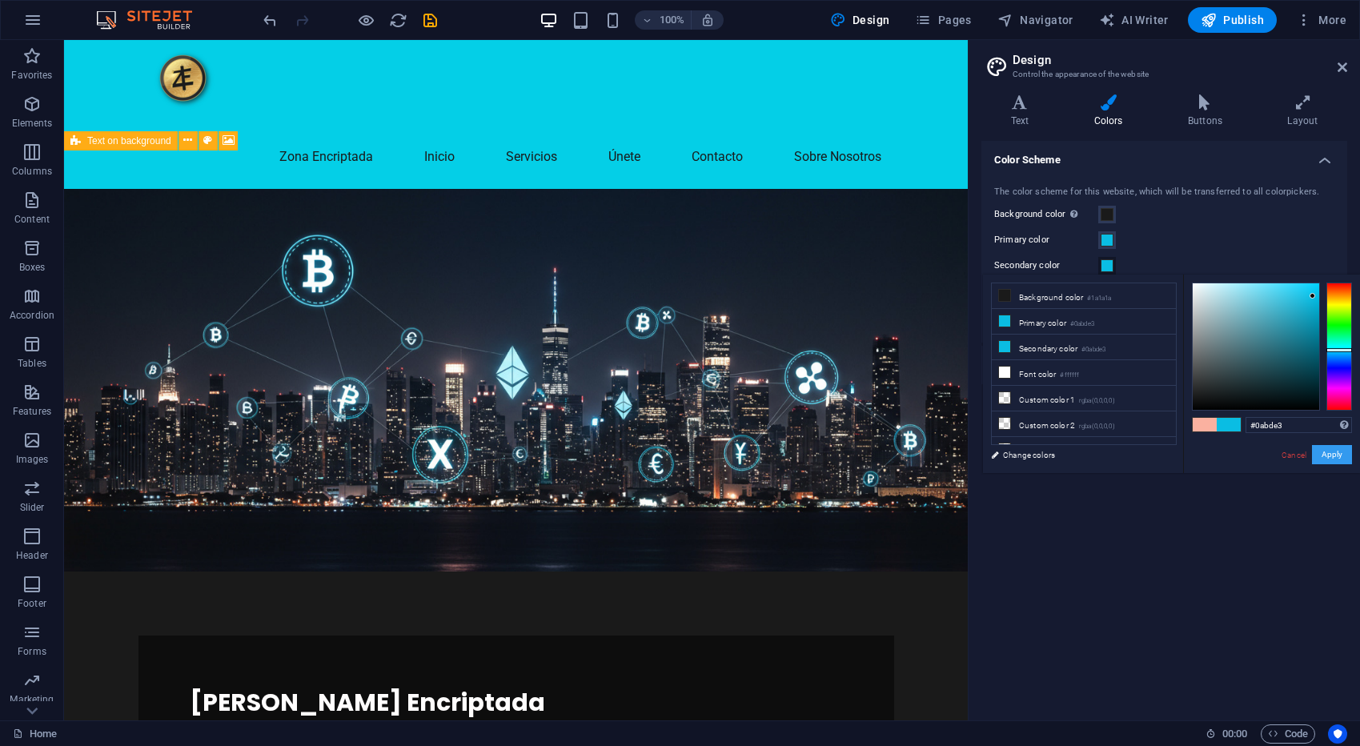
click at [1325, 451] on button "Apply" at bounding box center [1332, 454] width 40 height 19
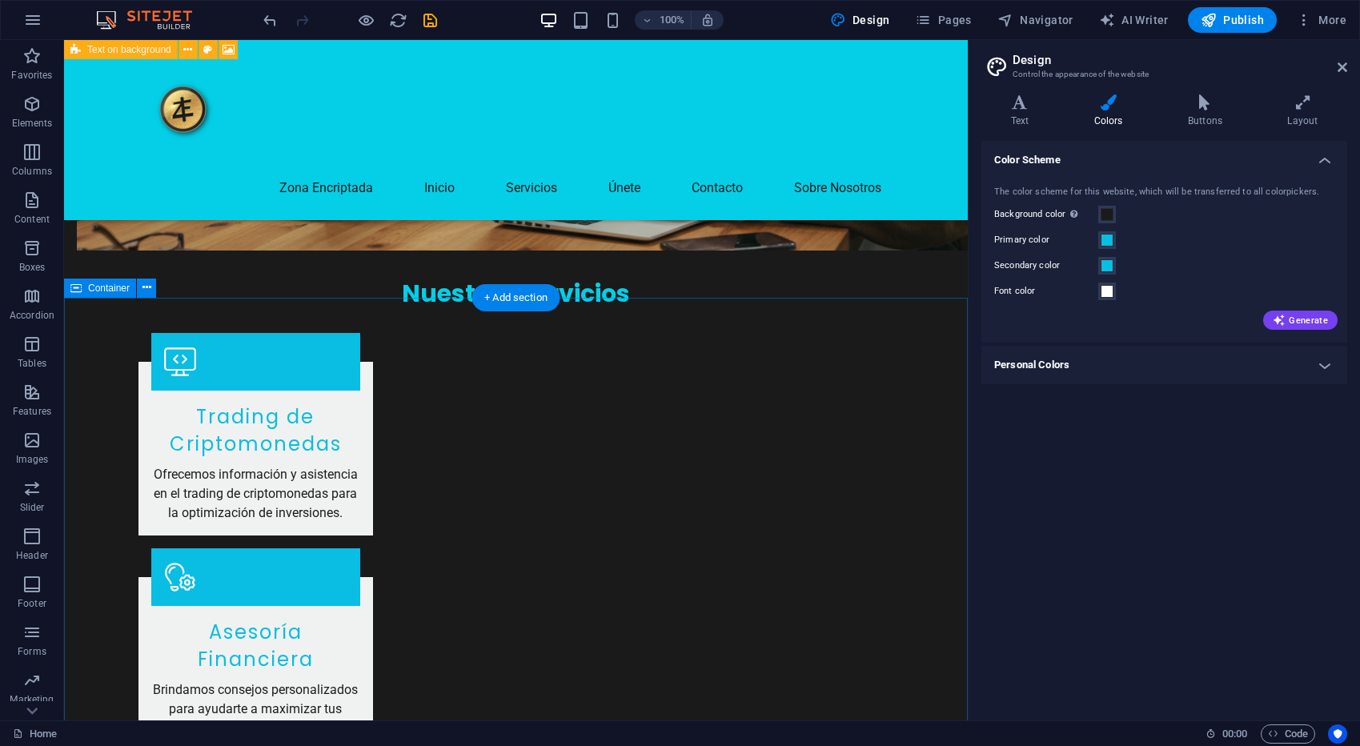
scroll to position [1868, 0]
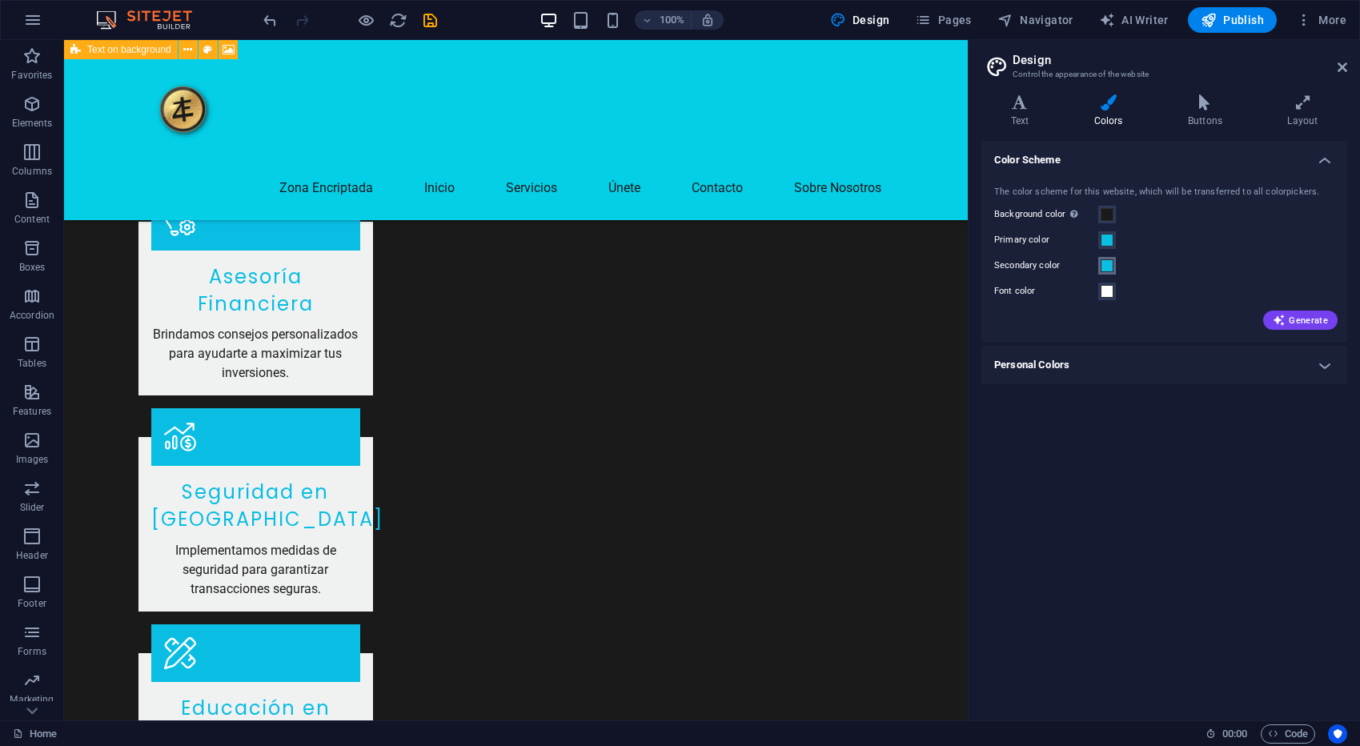
click at [1110, 269] on span at bounding box center [1107, 265] width 13 height 13
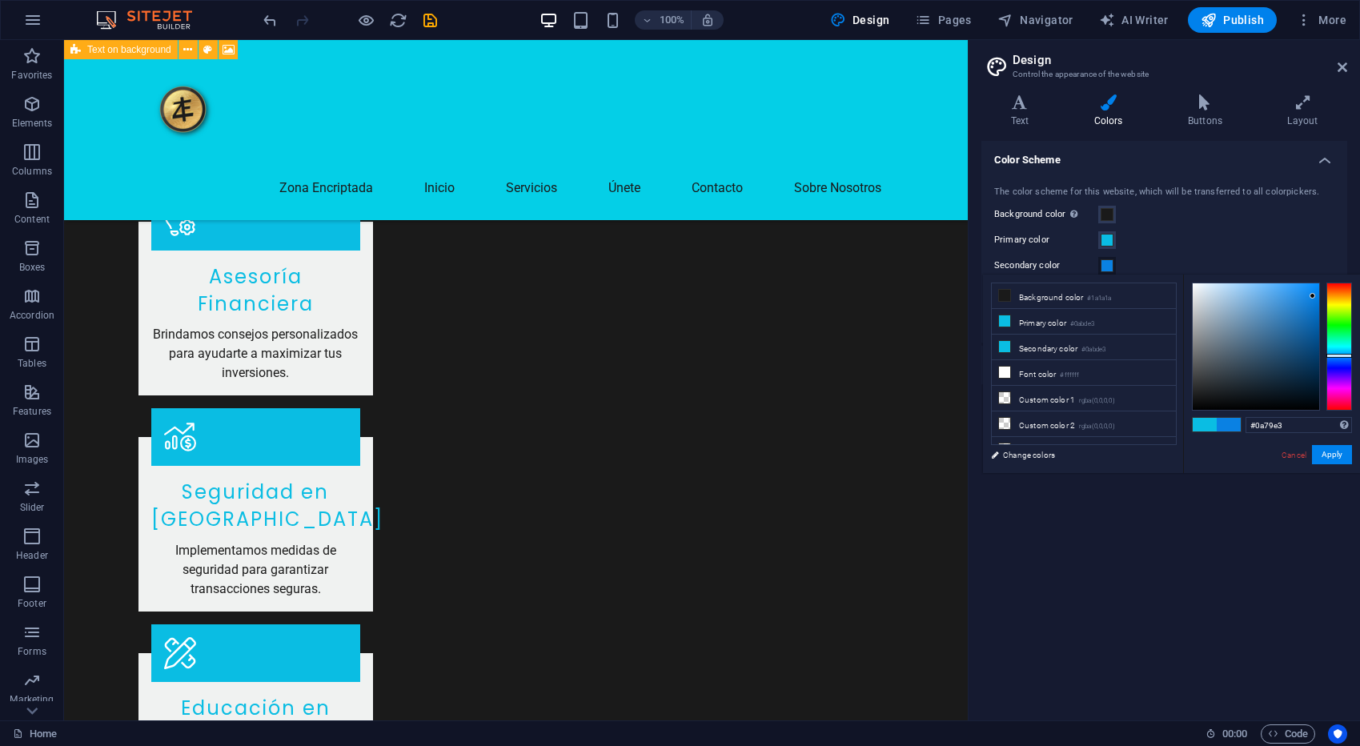
click at [1341, 356] on div at bounding box center [1339, 356] width 26 height 4
type input "#0081fe"
drag, startPoint x: 1308, startPoint y: 304, endPoint x: 1320, endPoint y: 283, distance: 24.0
click at [1319, 283] on div at bounding box center [1256, 346] width 126 height 126
click at [1339, 451] on button "Apply" at bounding box center [1332, 454] width 40 height 19
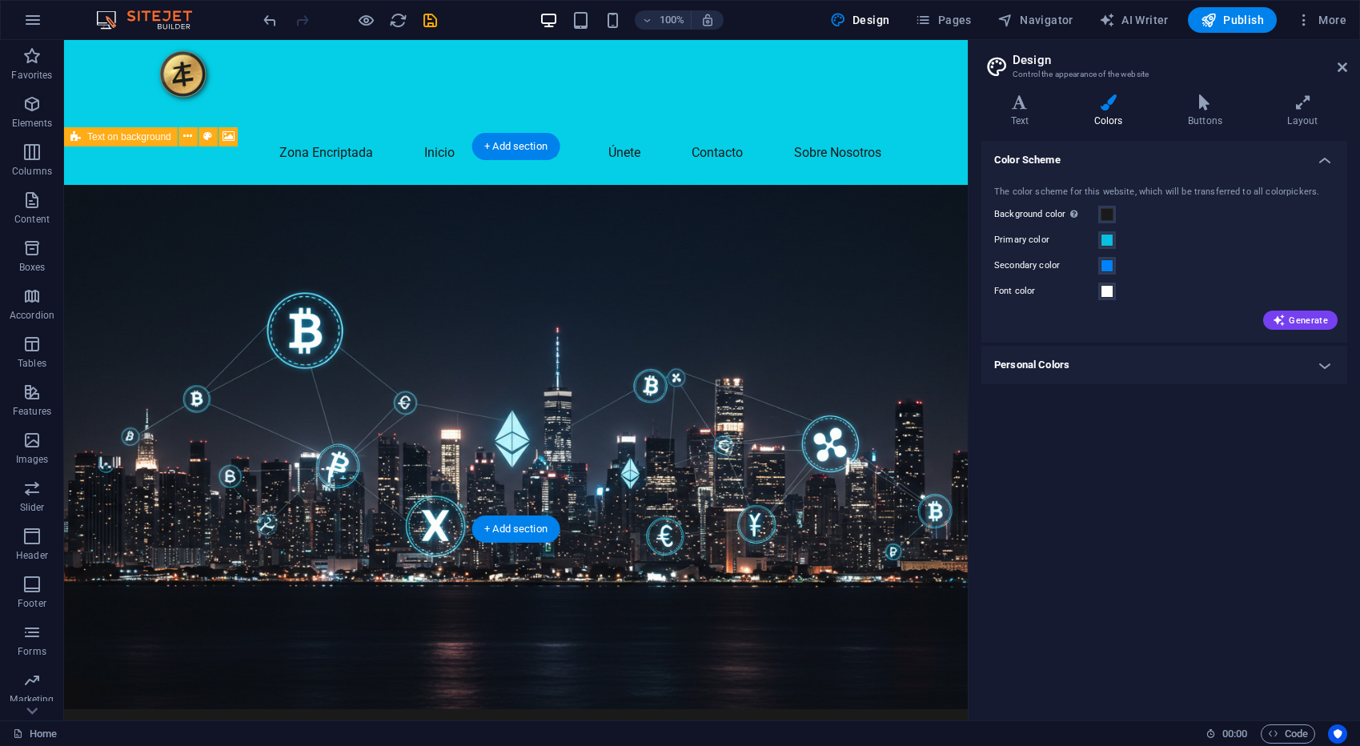
scroll to position [0, 0]
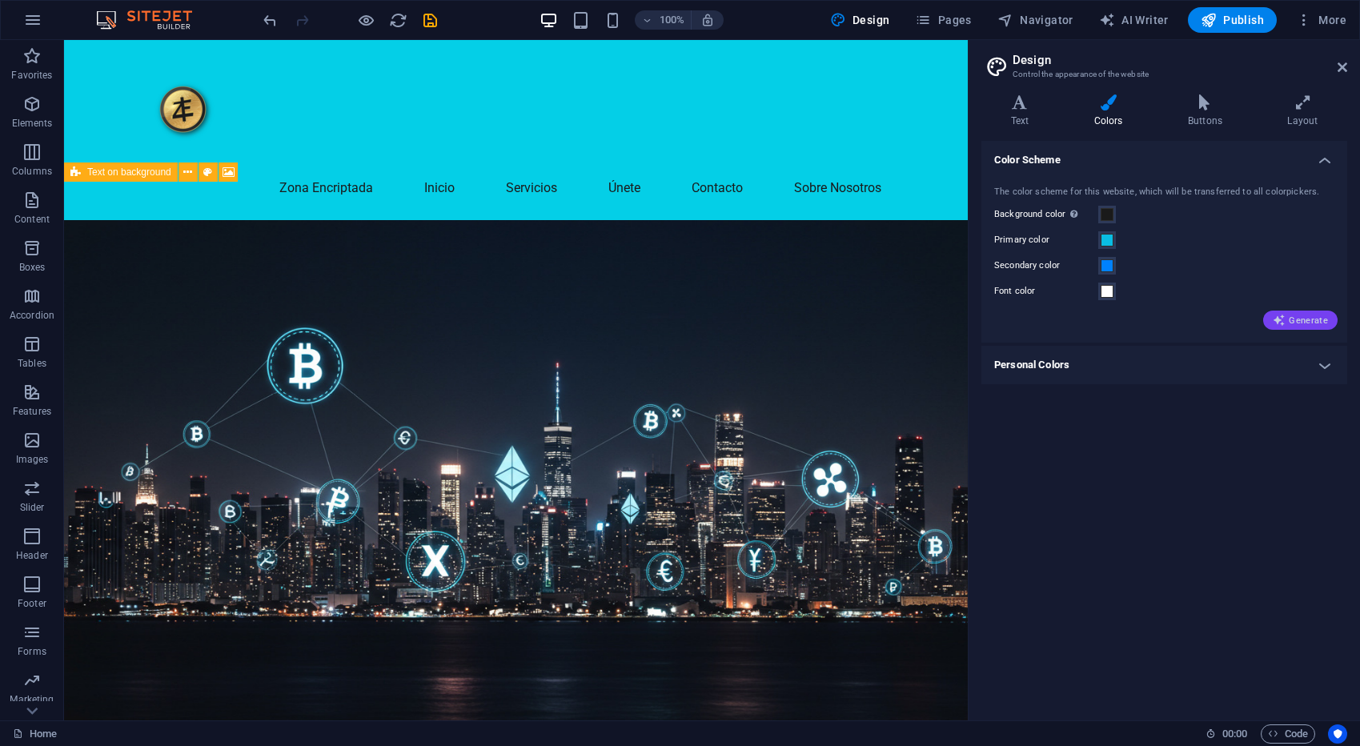
click at [1301, 325] on span "Generate" at bounding box center [1300, 320] width 55 height 13
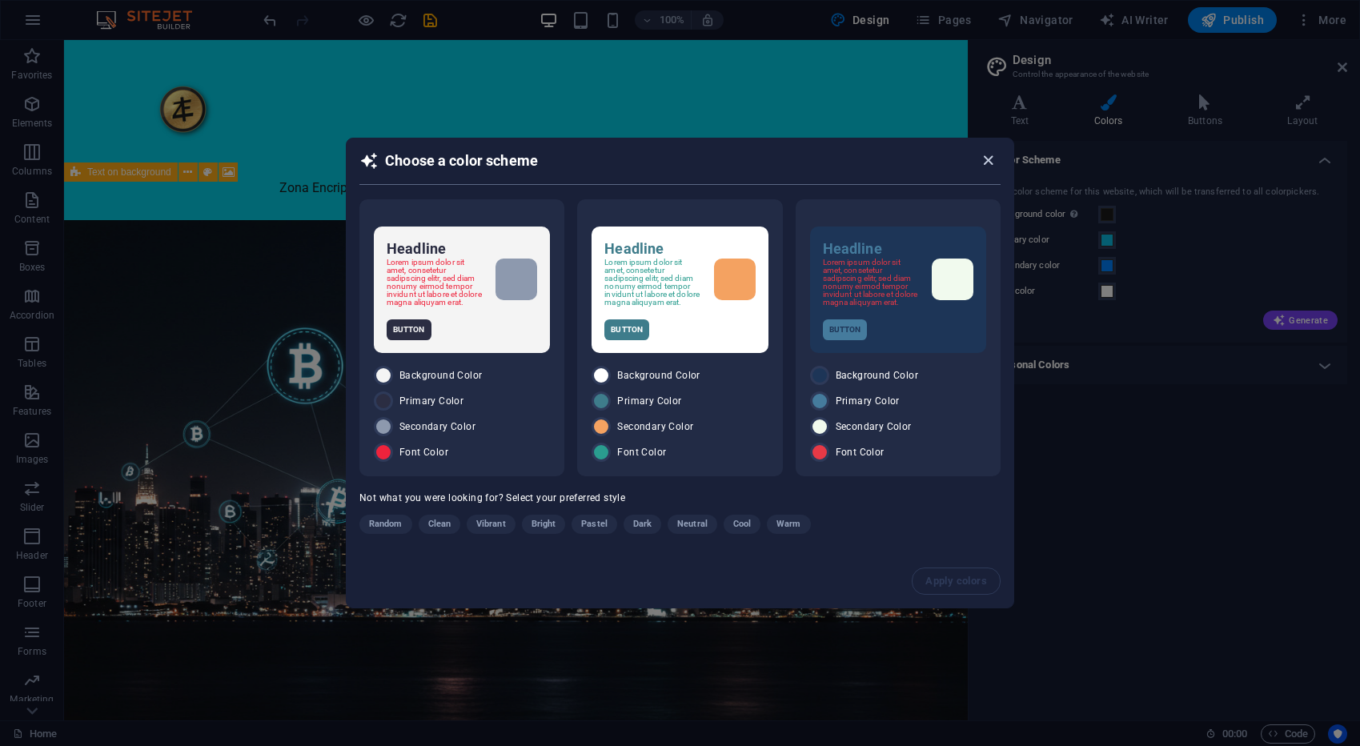
click at [992, 158] on icon "button" at bounding box center [988, 160] width 18 height 18
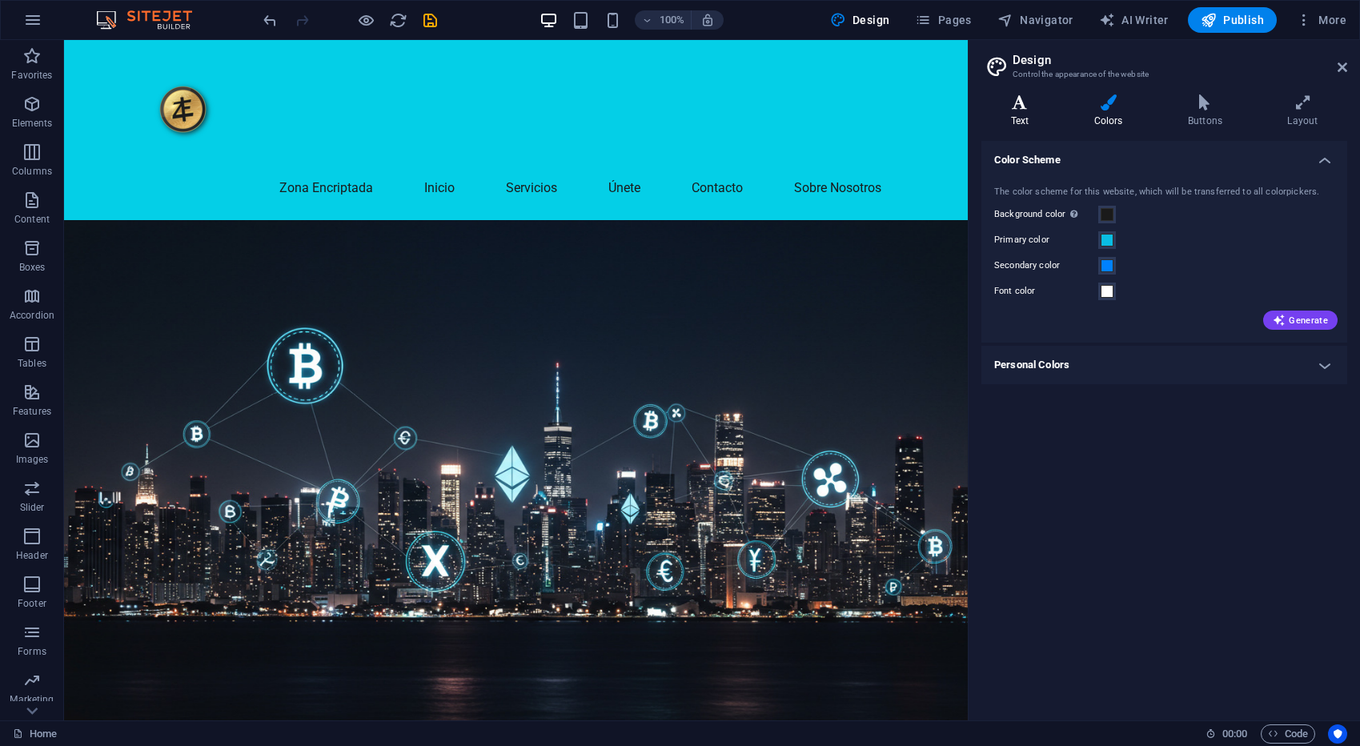
click at [1019, 114] on h4 "Text" at bounding box center [1022, 111] width 83 height 34
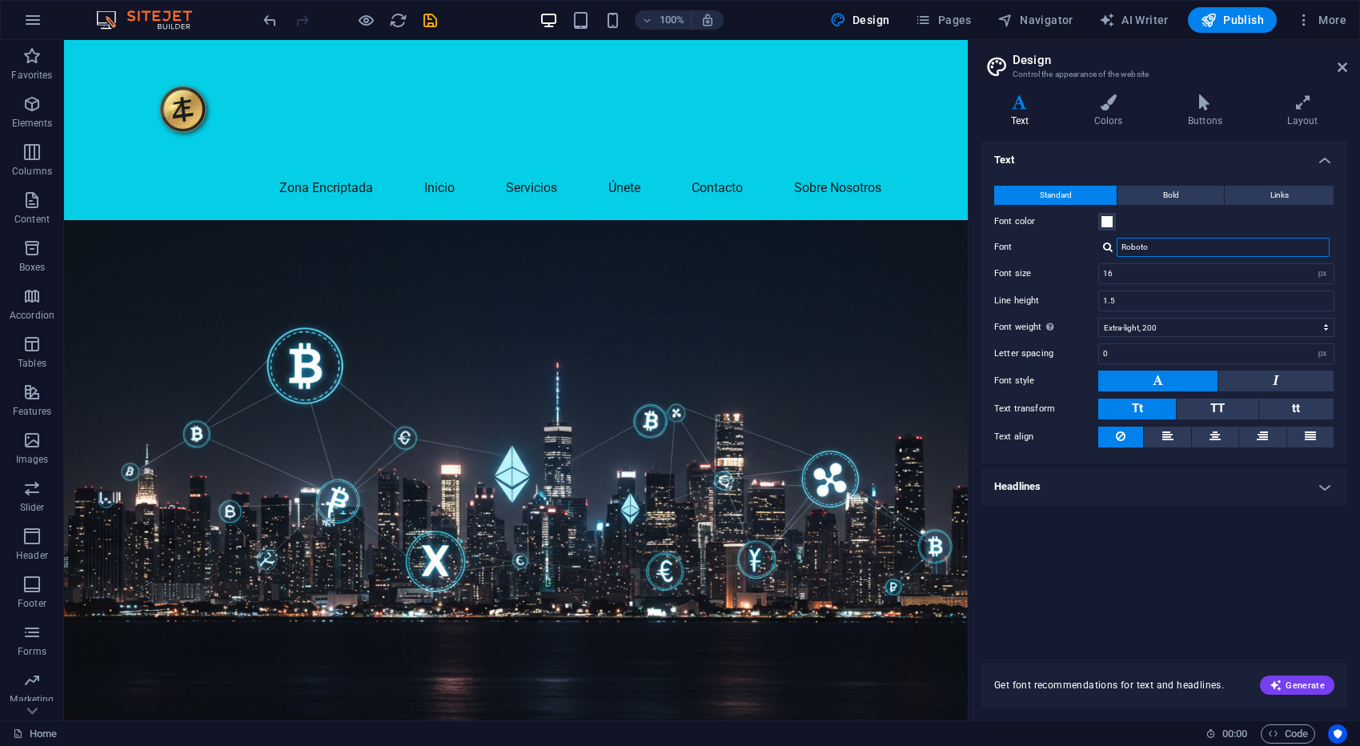
click at [1185, 247] on input "Roboto" at bounding box center [1223, 247] width 213 height 19
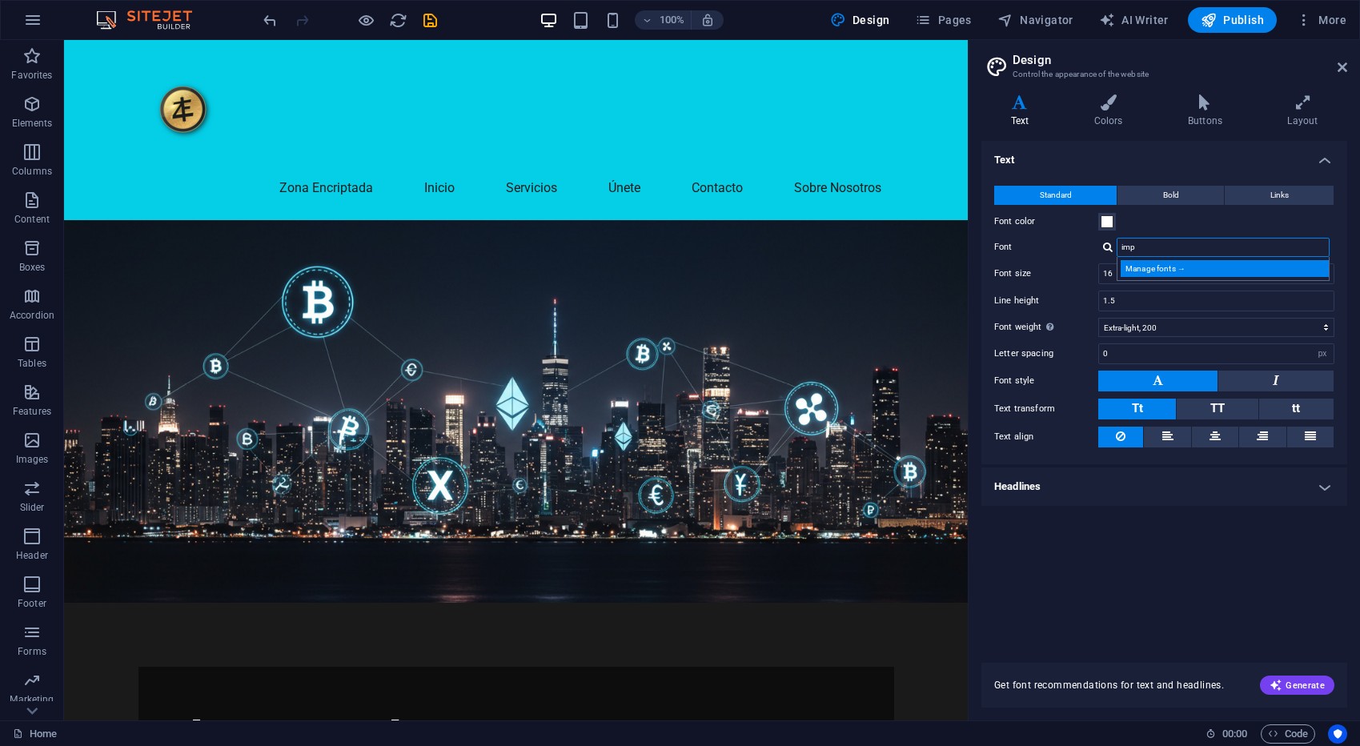
type input "imp"
click at [1220, 271] on div "Manage fonts →" at bounding box center [1226, 268] width 211 height 17
select select "popularity"
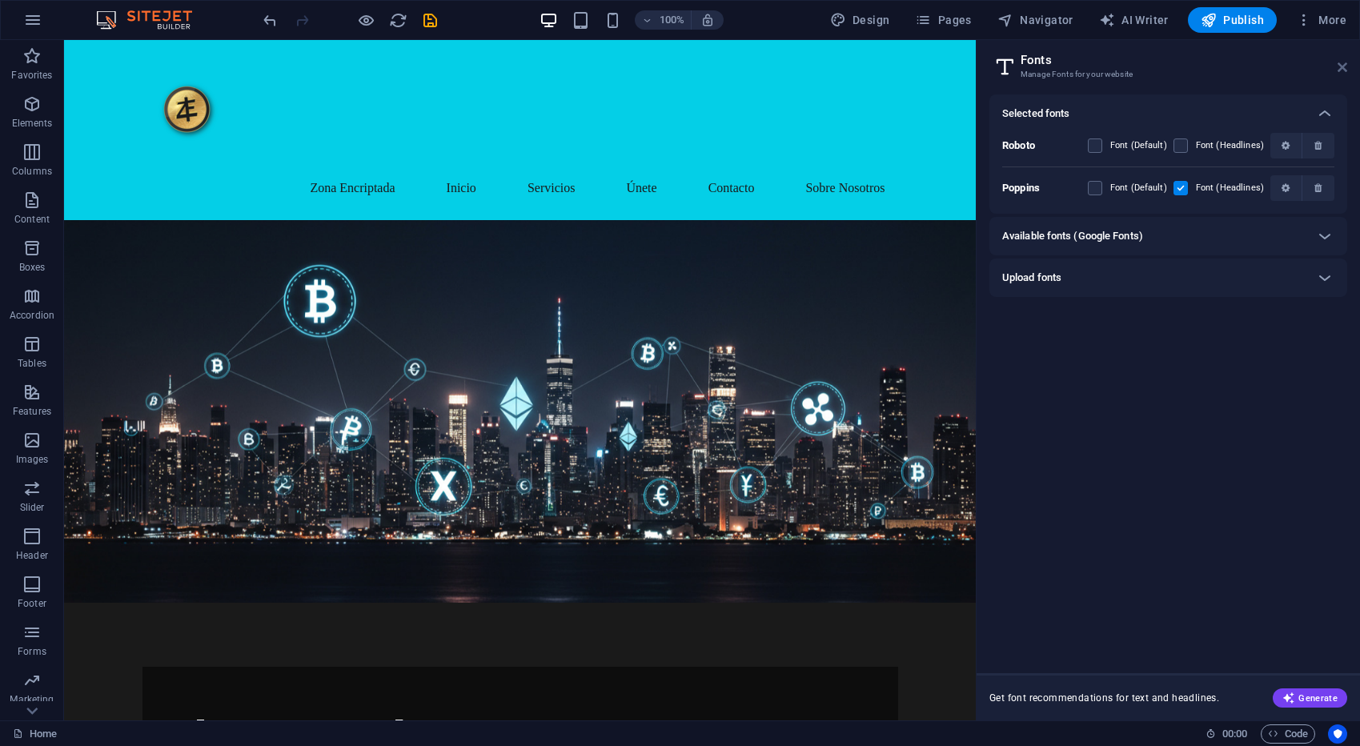
click at [1337, 66] on icon at bounding box center [1342, 67] width 10 height 13
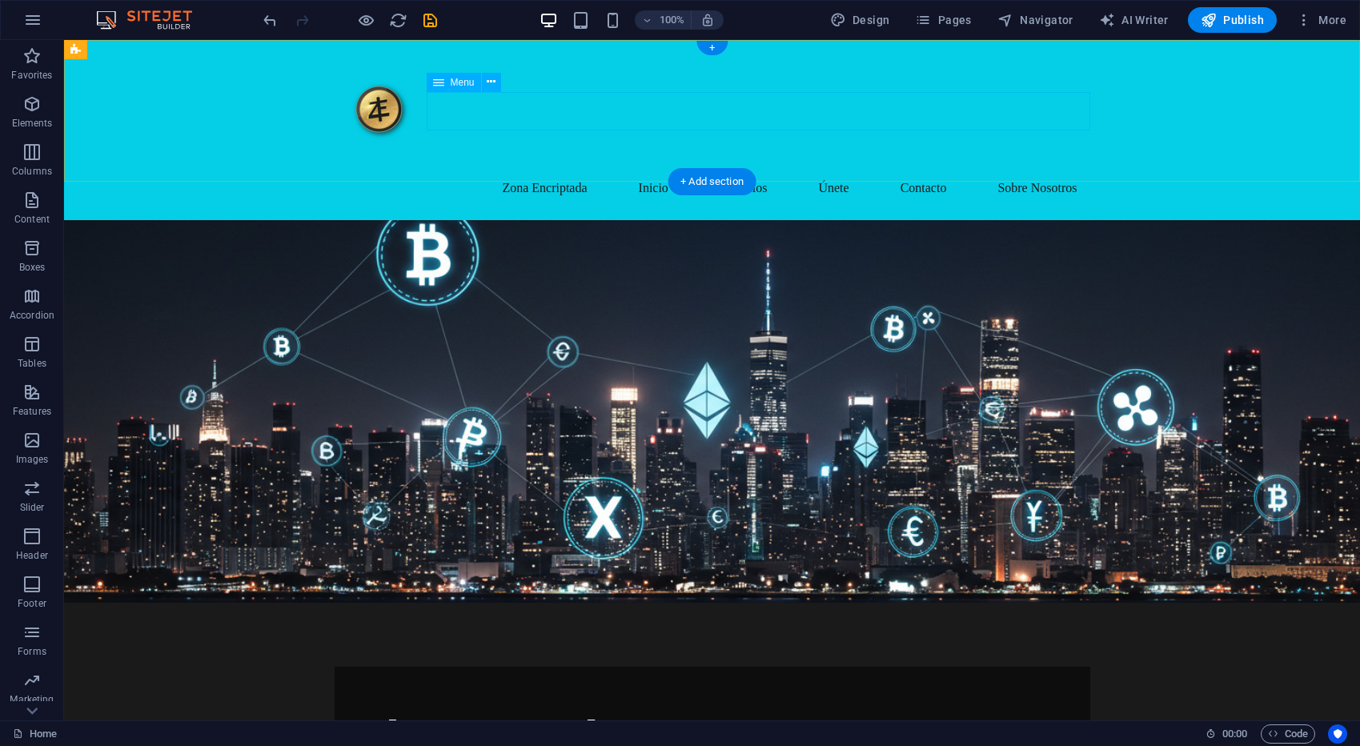
click at [1041, 169] on nav "Zona Encriptada Inicio Servicios Únete Contacto Sobre Nosotros" at bounding box center [713, 188] width 756 height 38
click at [760, 169] on nav "Zona Encriptada Inicio Servicios Únete Contacto Sobre Nosotros" at bounding box center [713, 188] width 756 height 38
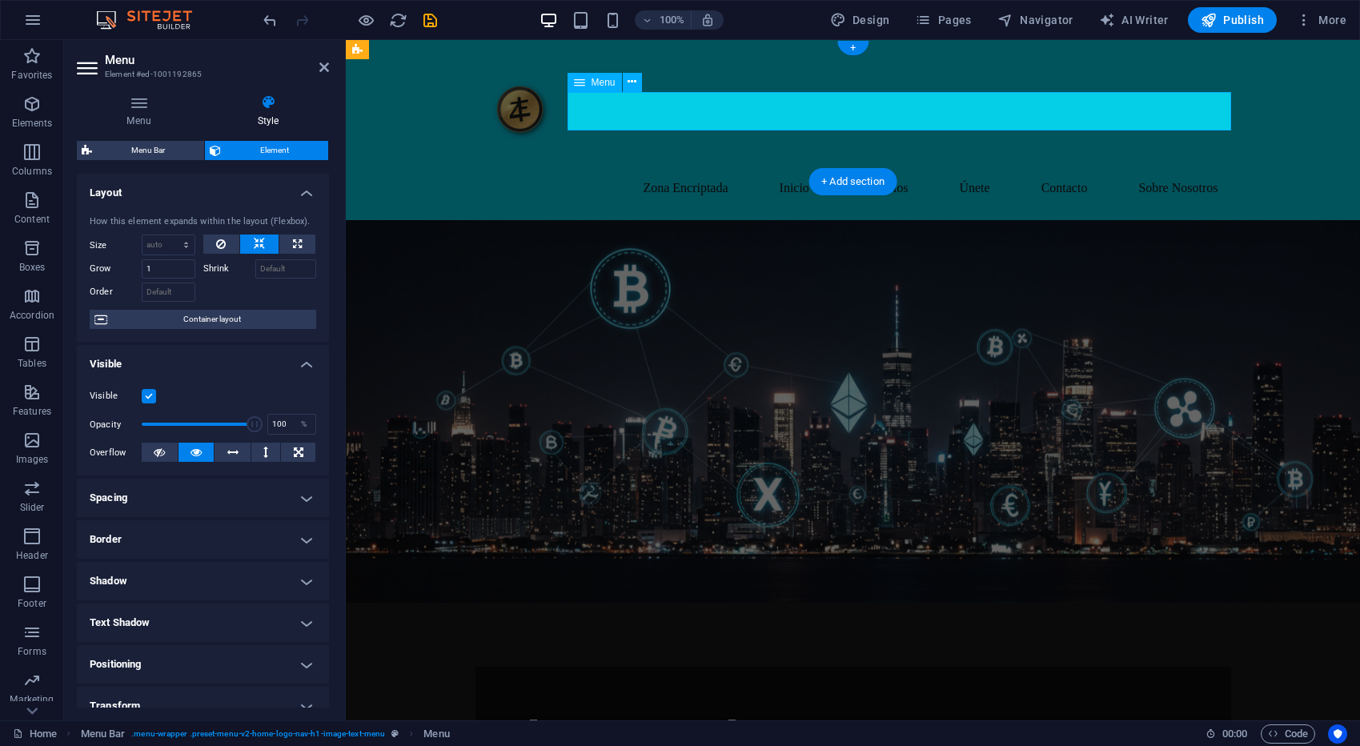
click at [1035, 169] on nav "Zona Encriptada Inicio Servicios Únete Contacto Sobre Nosotros" at bounding box center [853, 188] width 756 height 38
click at [689, 169] on nav "Zona Encriptada Inicio Servicios Únete Contacto Sobre Nosotros" at bounding box center [853, 188] width 756 height 38
click at [690, 169] on nav "Zona Encriptada Inicio Servicios Únete Contacto Sobre Nosotros" at bounding box center [853, 188] width 756 height 38
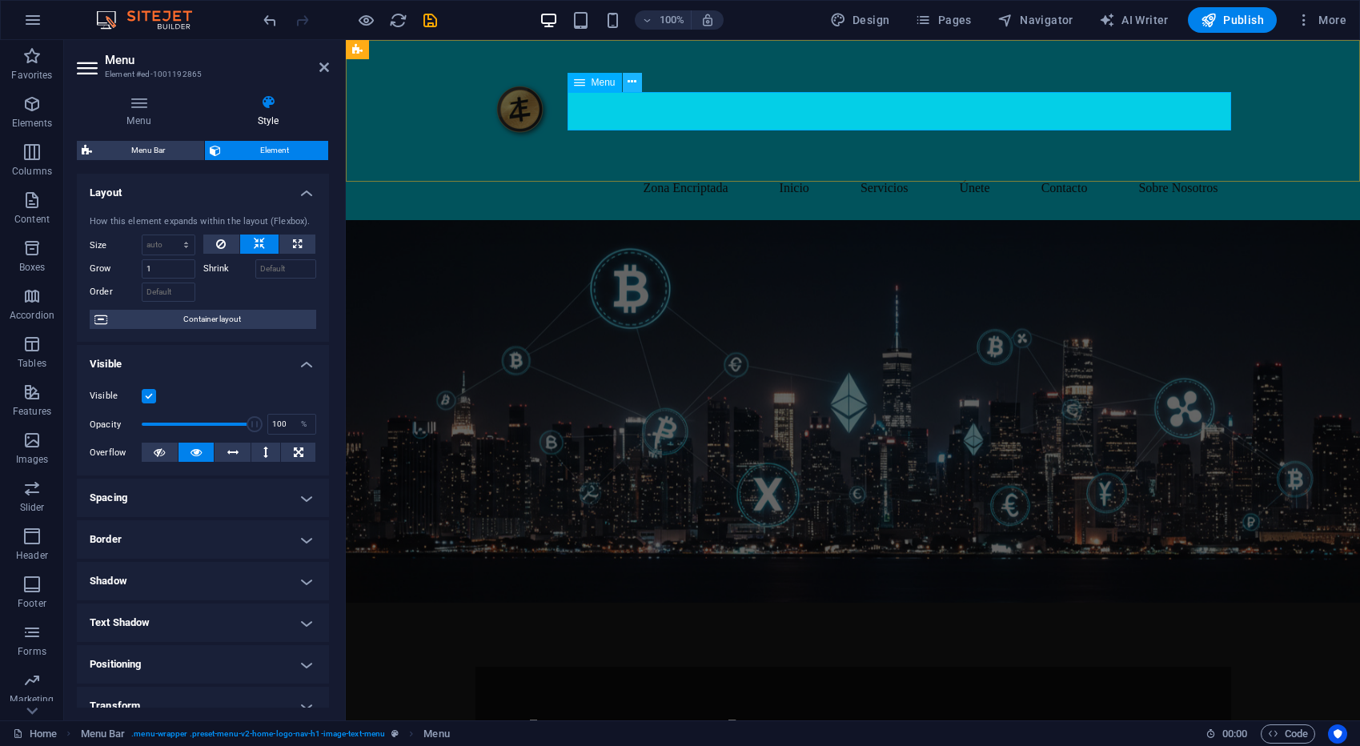
click at [634, 82] on icon at bounding box center [632, 82] width 9 height 17
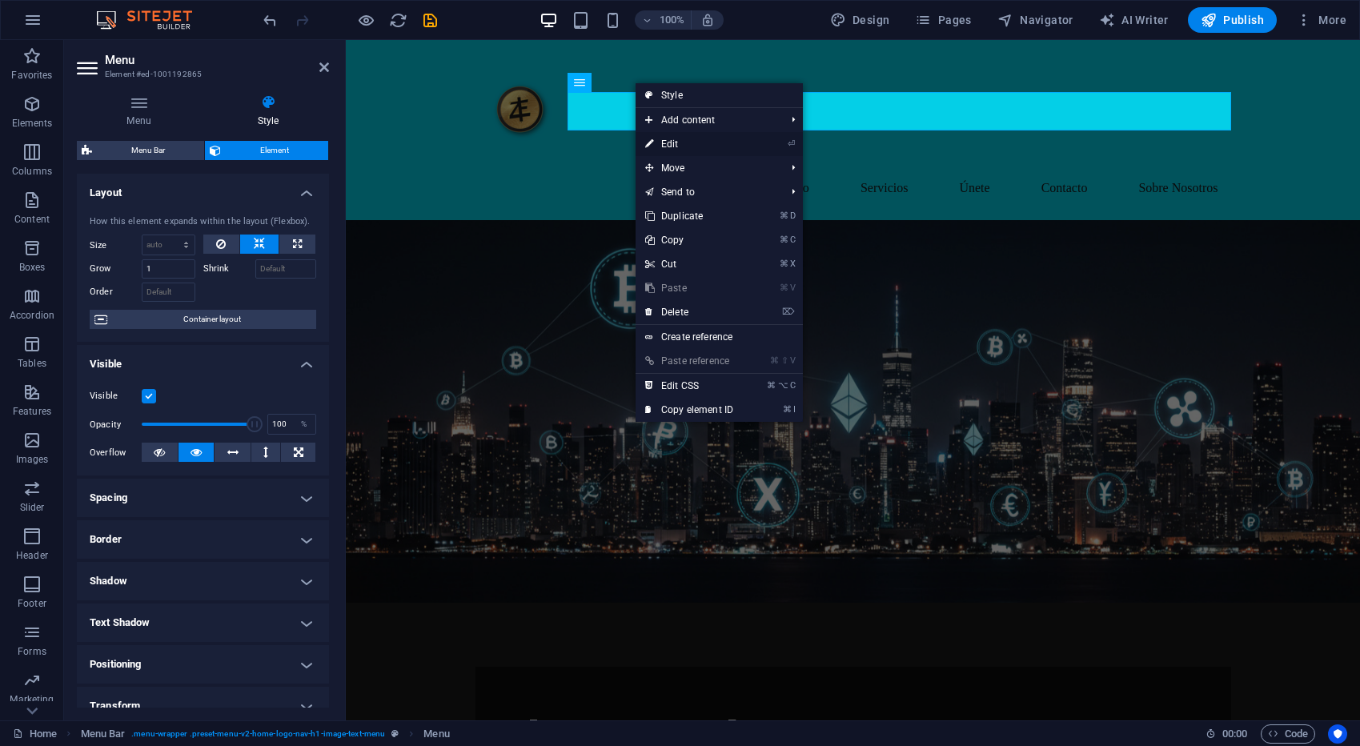
click at [704, 140] on link "⏎ Edit" at bounding box center [689, 144] width 107 height 24
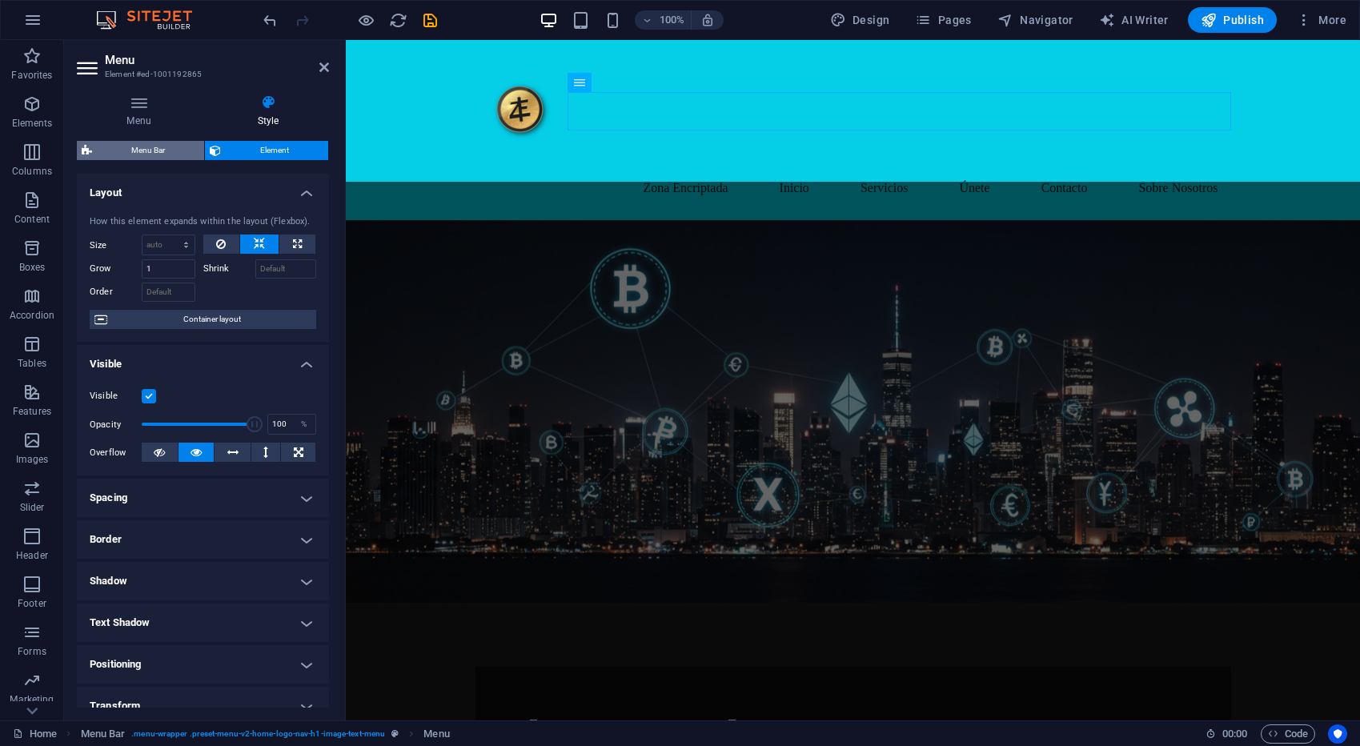
click at [166, 156] on span "Menu Bar" at bounding box center [148, 150] width 102 height 19
select select "rem"
select select "preset-menu-v2-home-logo-nav-h1-image-text-menu"
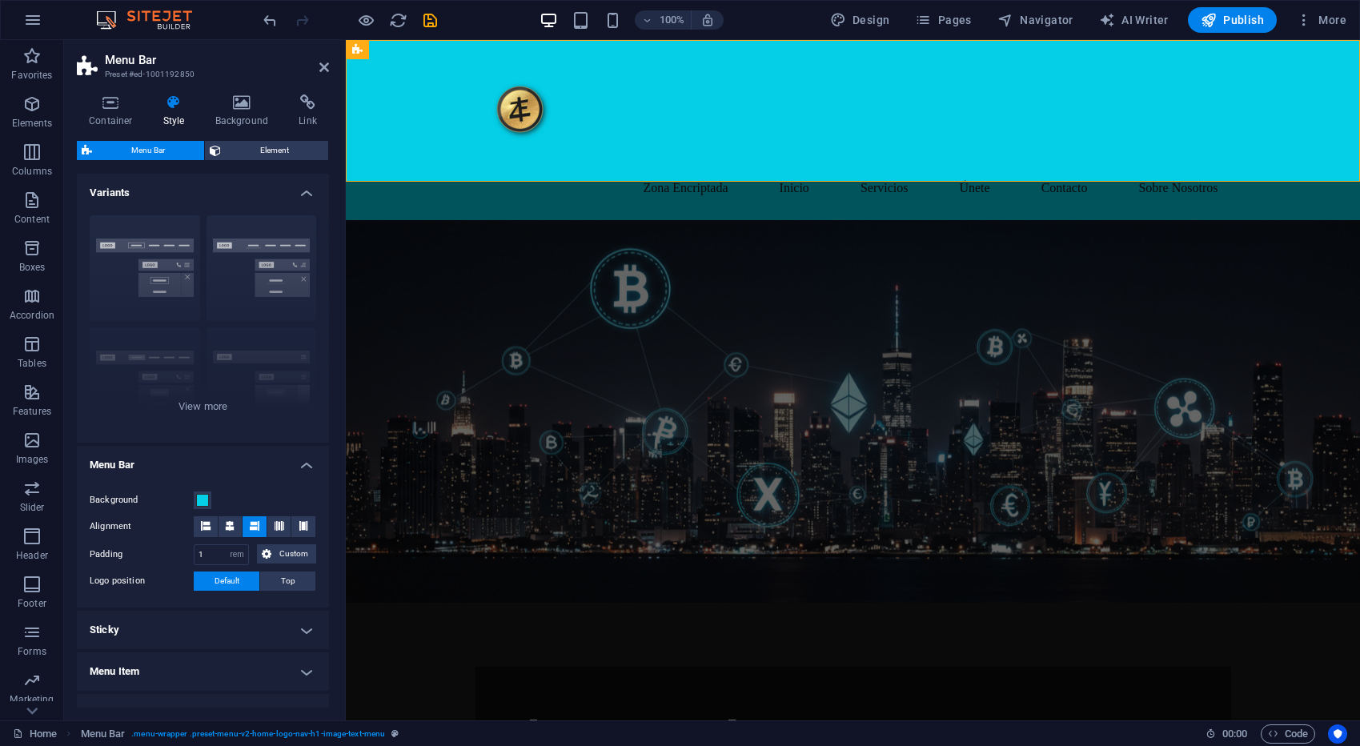
click at [172, 101] on icon at bounding box center [174, 102] width 46 height 16
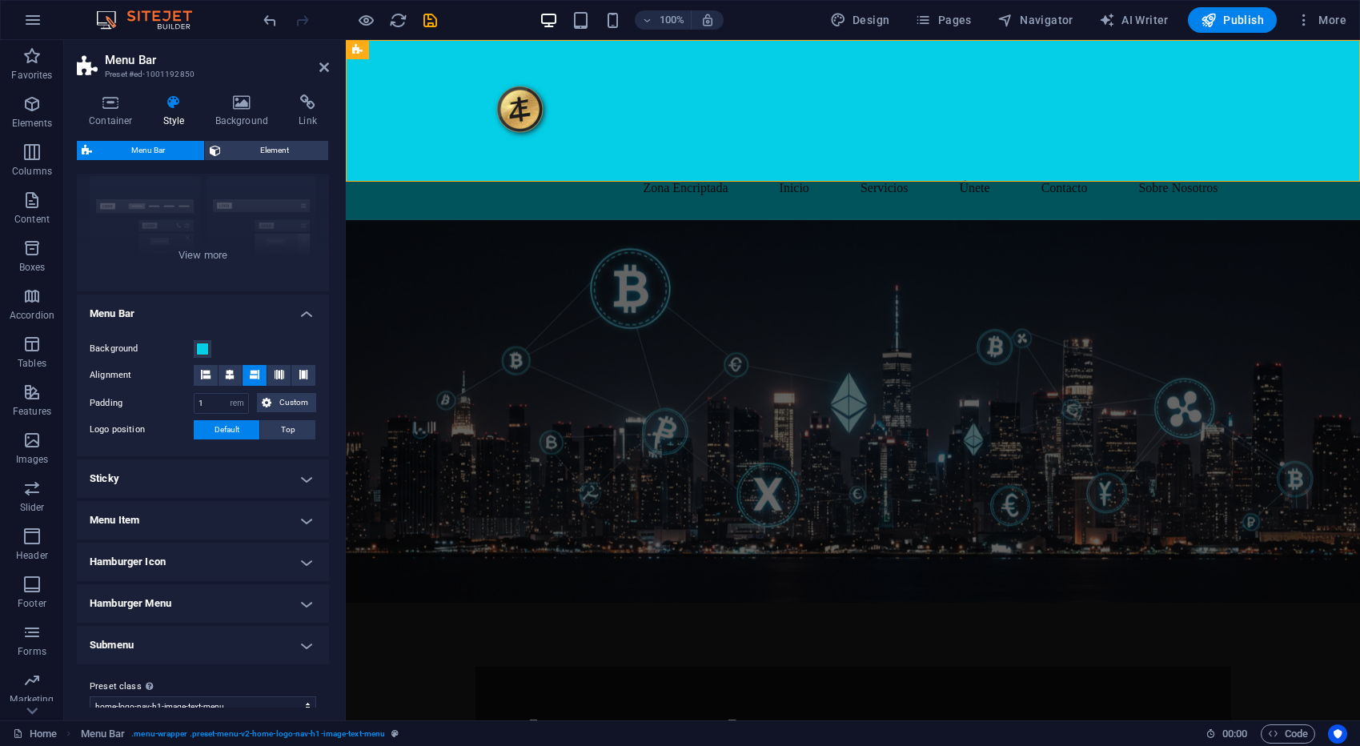
scroll to position [153, 0]
click at [158, 513] on h4 "Menu Item" at bounding box center [203, 518] width 252 height 38
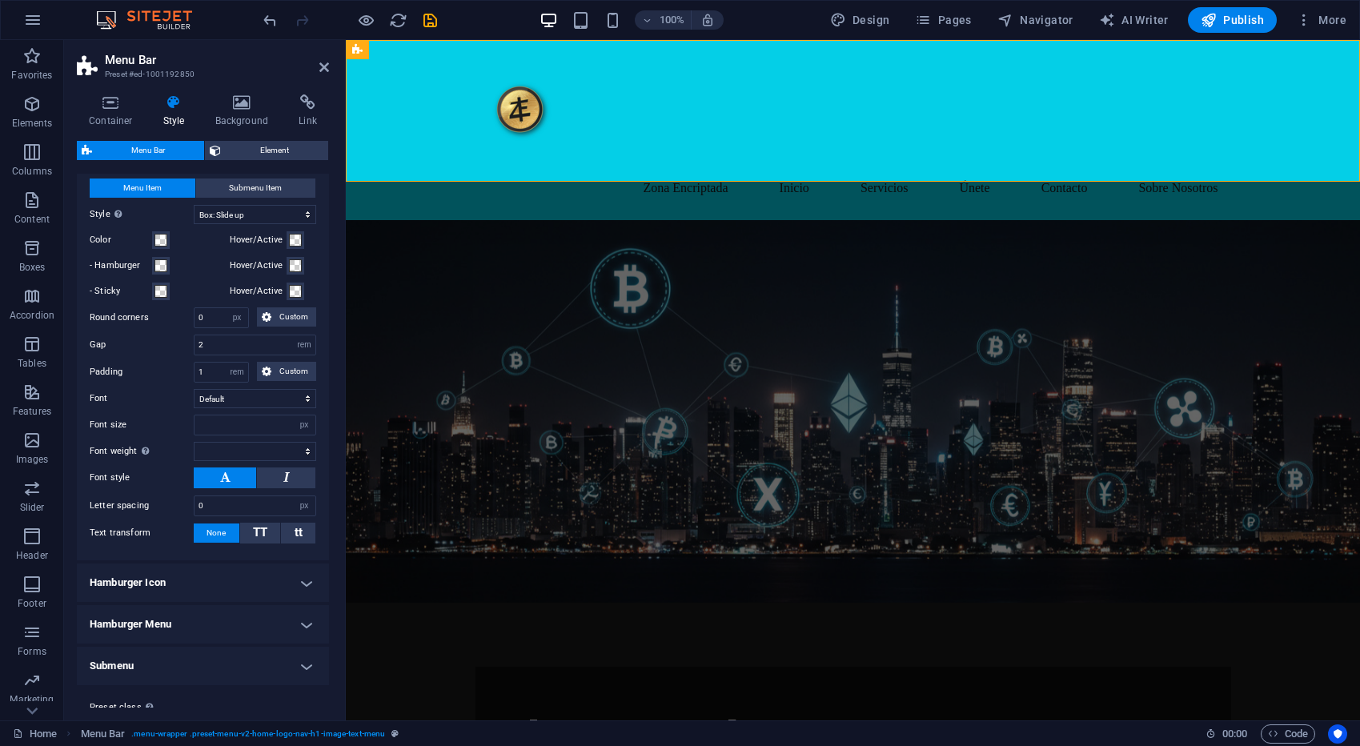
scroll to position [559, 0]
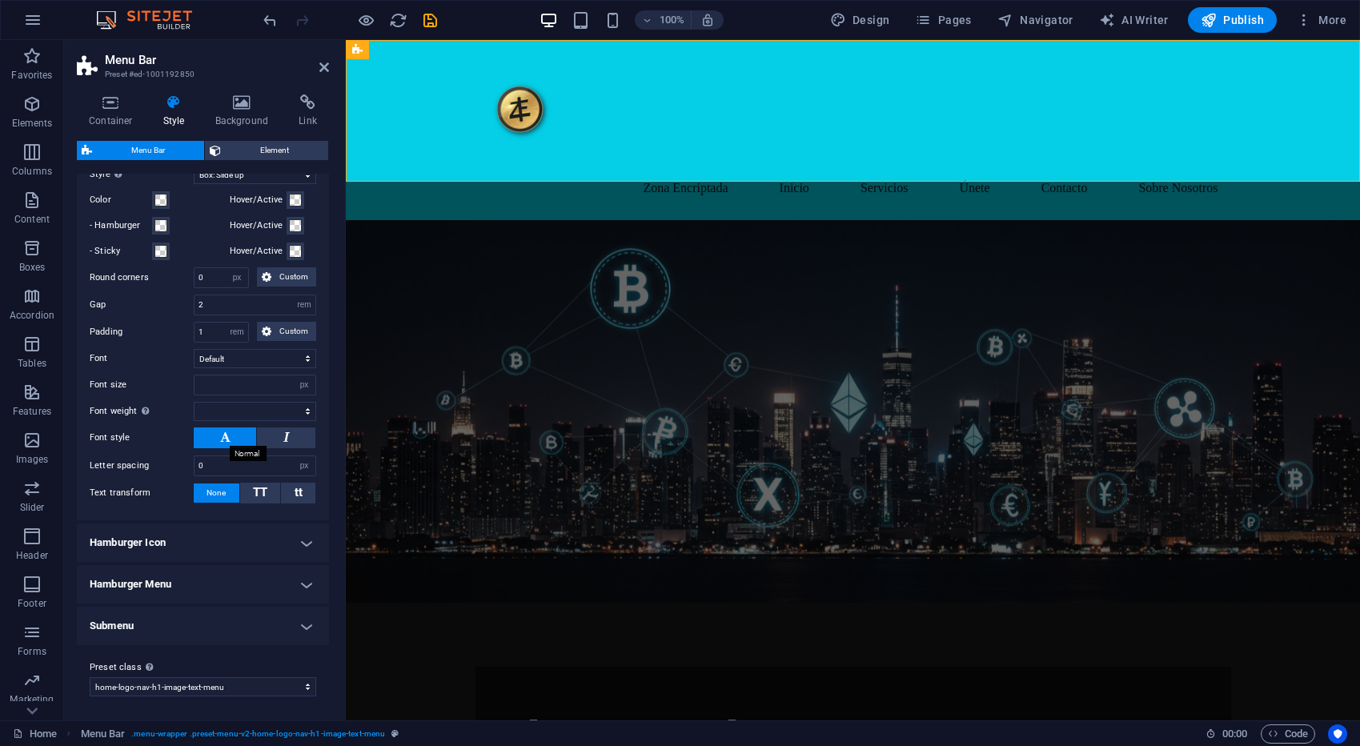
click at [225, 439] on icon at bounding box center [225, 436] width 10 height 19
click at [308, 360] on select "Default Headlines" at bounding box center [255, 358] width 122 height 19
click at [221, 359] on select "Default Headlines" at bounding box center [255, 358] width 122 height 19
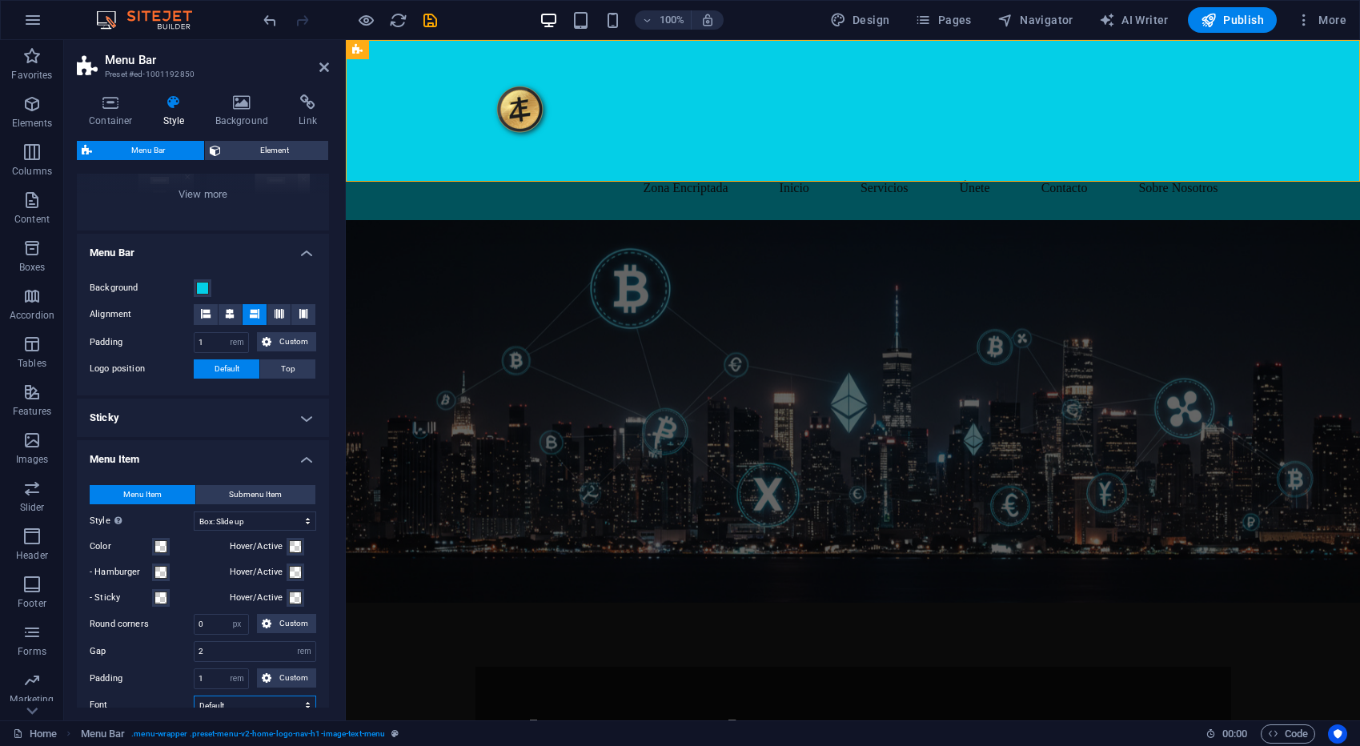
scroll to position [0, 0]
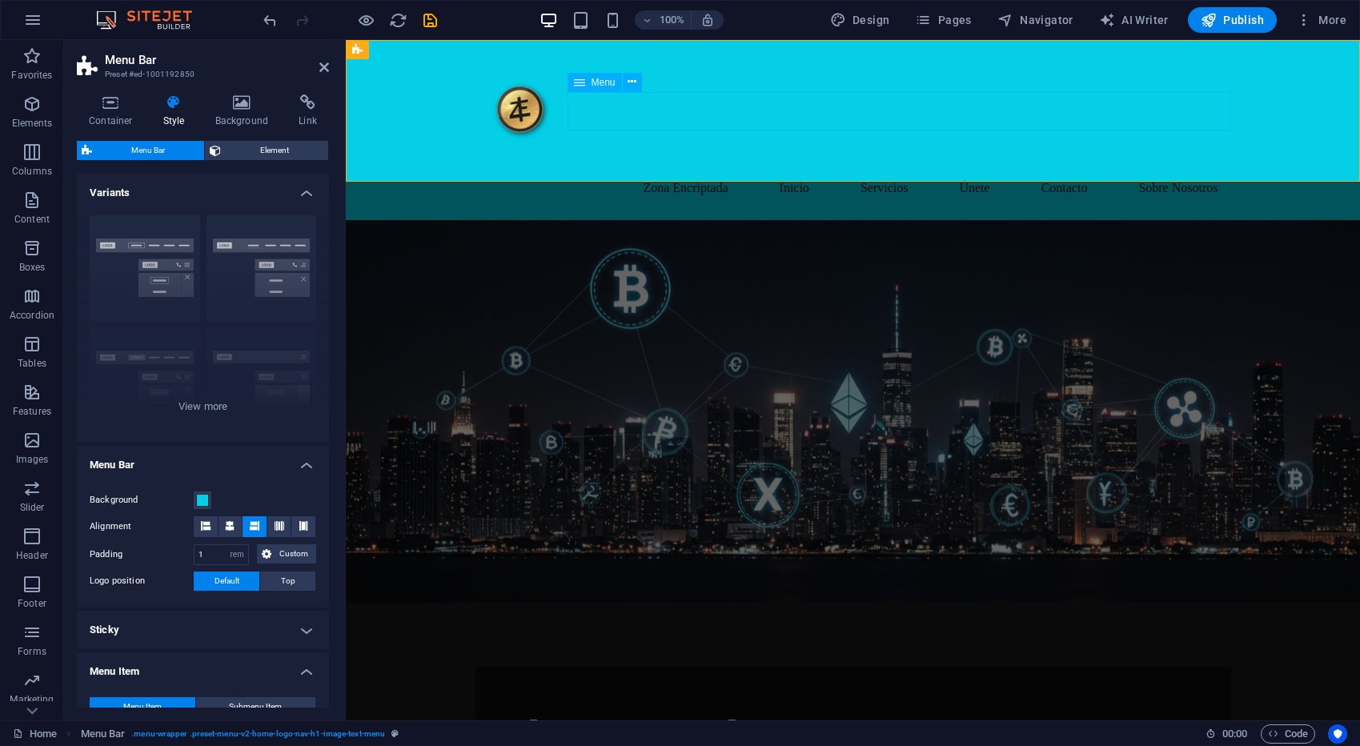
click at [680, 169] on nav "Zona Encriptada Inicio Servicios Únete Contacto Sobre Nosotros" at bounding box center [853, 188] width 756 height 38
click at [636, 84] on icon at bounding box center [632, 82] width 9 height 17
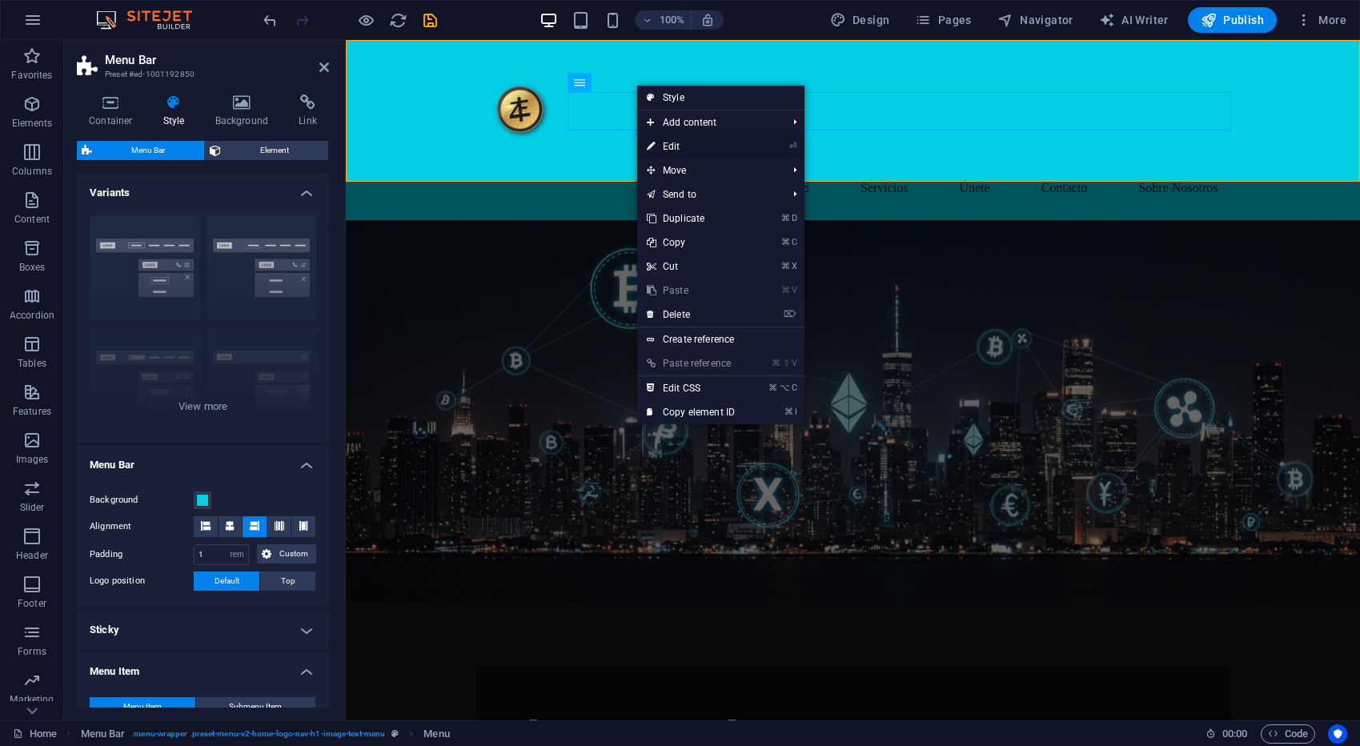
click at [696, 145] on link "⏎ Edit" at bounding box center [690, 146] width 107 height 24
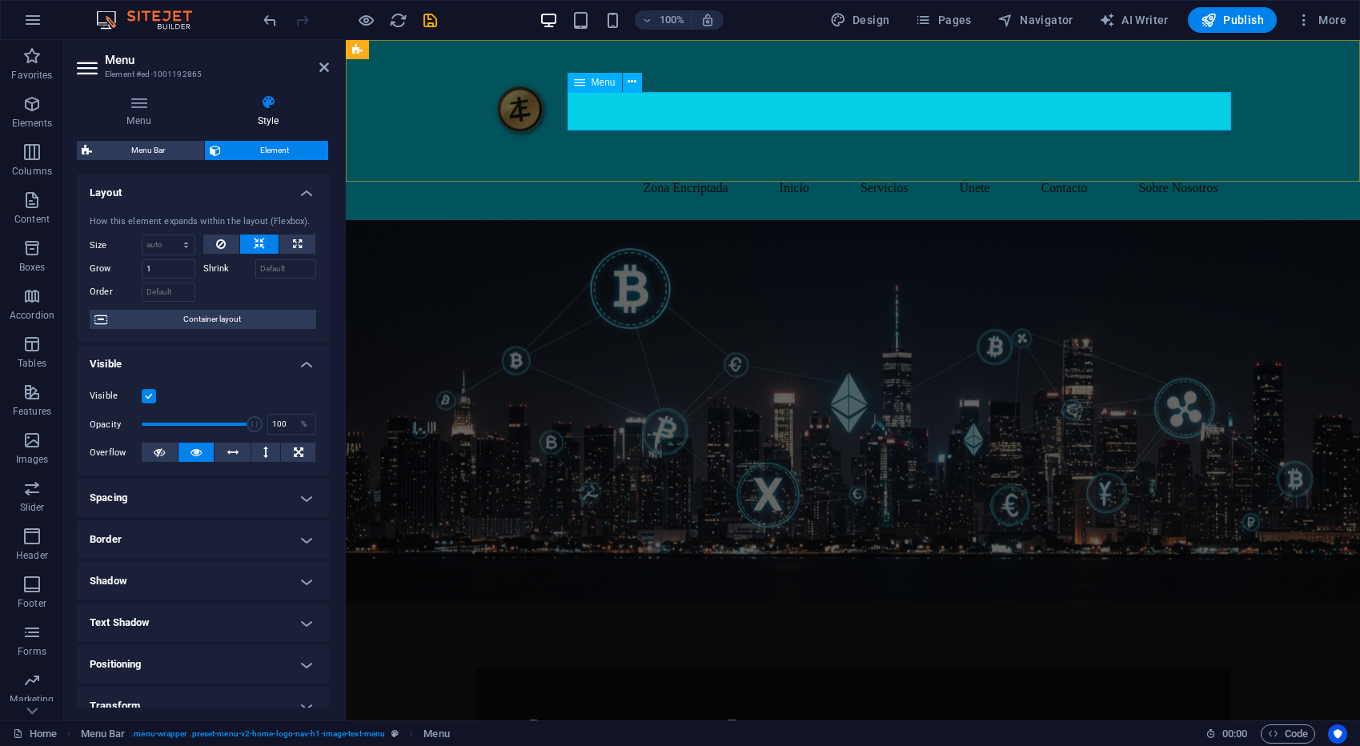
click at [828, 169] on nav "Zona Encriptada Inicio Servicios Únete Contacto Sobre Nosotros" at bounding box center [853, 188] width 756 height 38
click at [711, 169] on nav "Zona Encriptada Inicio Servicios Únete Contacto Sobre Nosotros" at bounding box center [853, 188] width 756 height 38
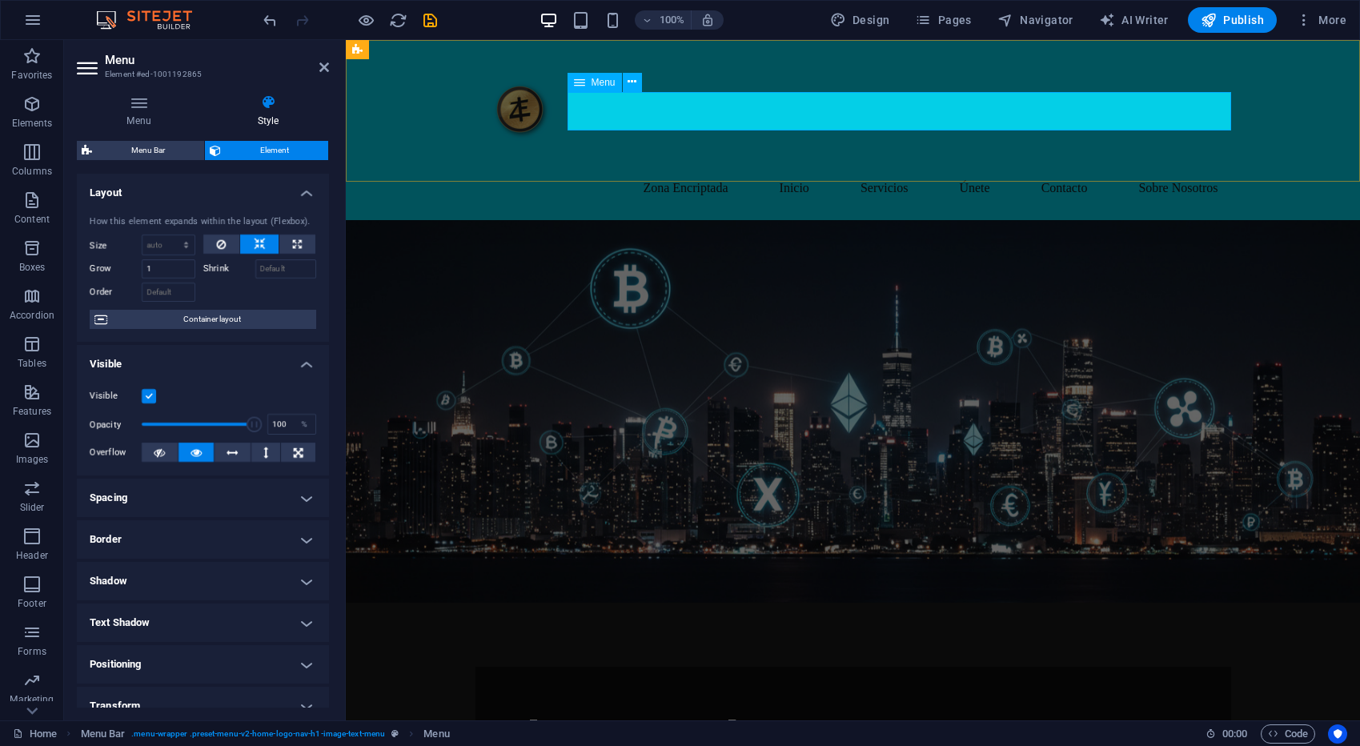
click at [711, 169] on nav "Zona Encriptada Inicio Servicios Únete Contacto Sobre Nosotros" at bounding box center [853, 188] width 756 height 38
click at [591, 80] on span "Menu" at bounding box center [603, 83] width 24 height 10
click at [582, 82] on icon at bounding box center [579, 82] width 11 height 19
click at [636, 83] on icon at bounding box center [632, 82] width 9 height 17
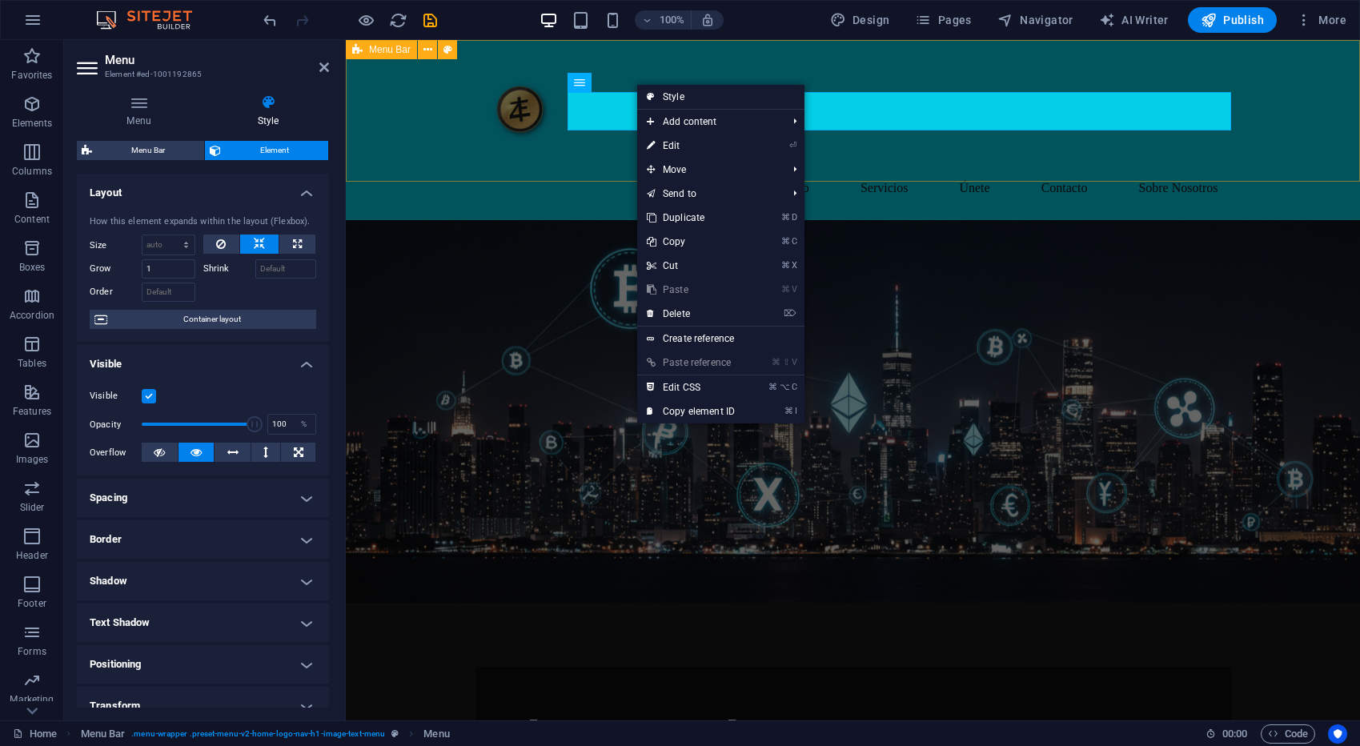
click at [643, 75] on div "Zona Encriptada Inicio Servicios Únete Contacto Sobre Nosotros" at bounding box center [853, 130] width 1014 height 180
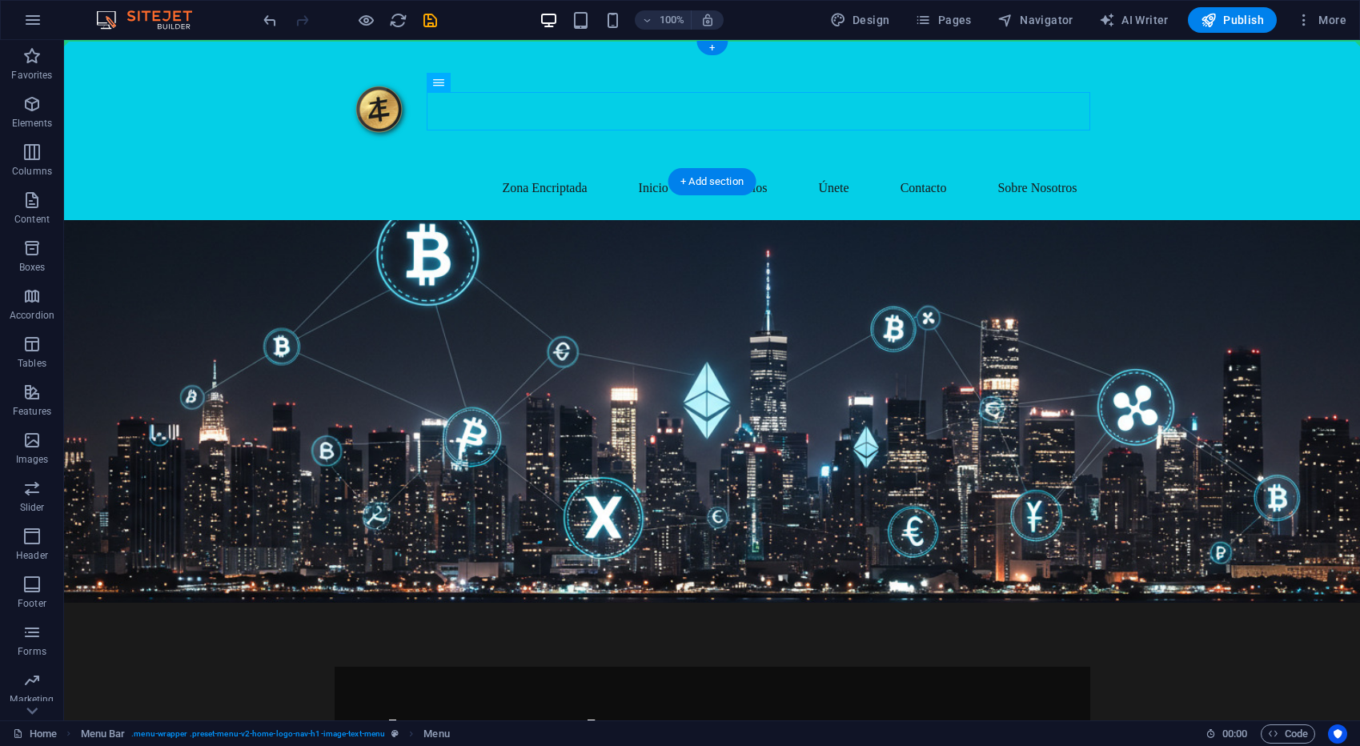
drag, startPoint x: 497, startPoint y: 123, endPoint x: 419, endPoint y: 82, distance: 88.8
click at [379, 114] on div at bounding box center [713, 111] width 756 height 116
click at [1098, 146] on div "Zona Encriptada Inicio Servicios Únete Contacto Sobre Nosotros" at bounding box center [712, 130] width 1296 height 180
click at [612, 169] on nav "Zona Encriptada Inicio Servicios Únete Contacto Sobre Nosotros" at bounding box center [713, 188] width 756 height 38
click at [692, 169] on nav "Zona Encriptada Inicio Servicios Únete Contacto Sobre Nosotros" at bounding box center [713, 188] width 756 height 38
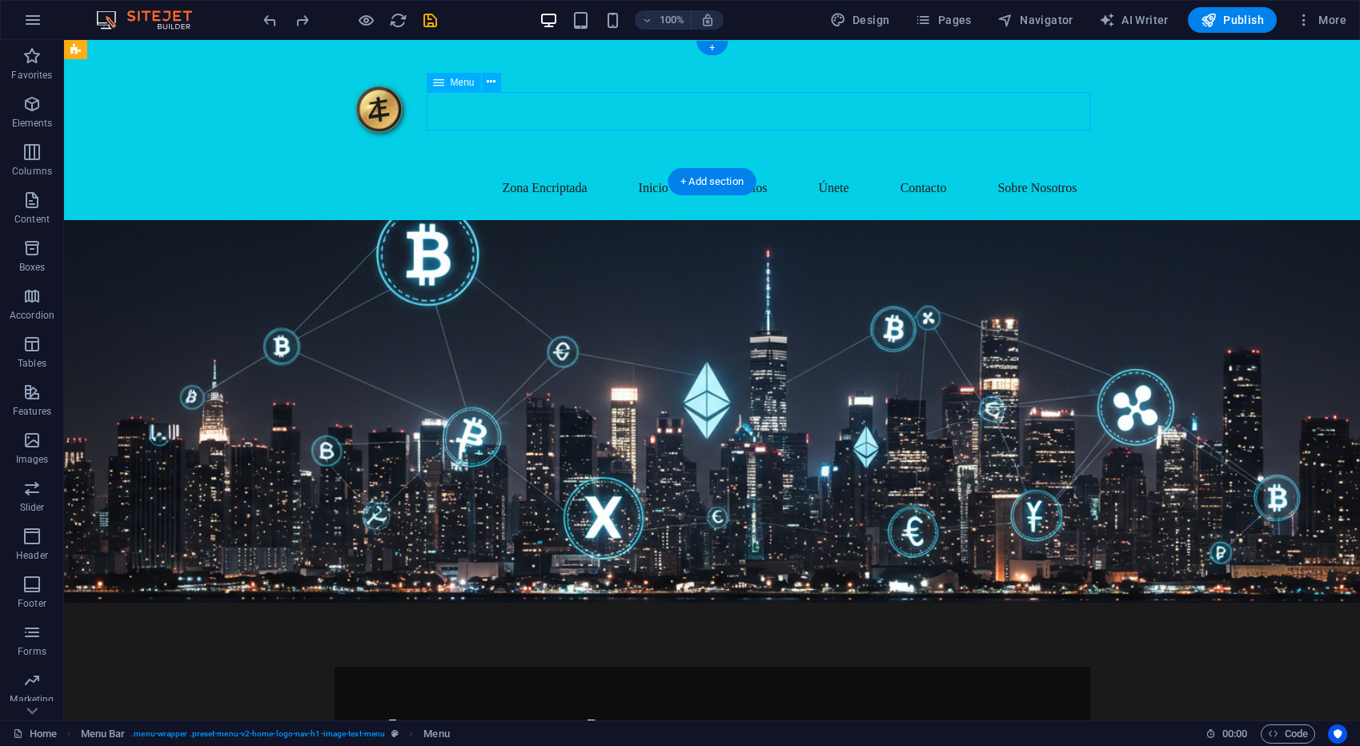
click at [692, 169] on nav "Zona Encriptada Inicio Servicios Únete Contacto Sobre Nosotros" at bounding box center [713, 188] width 756 height 38
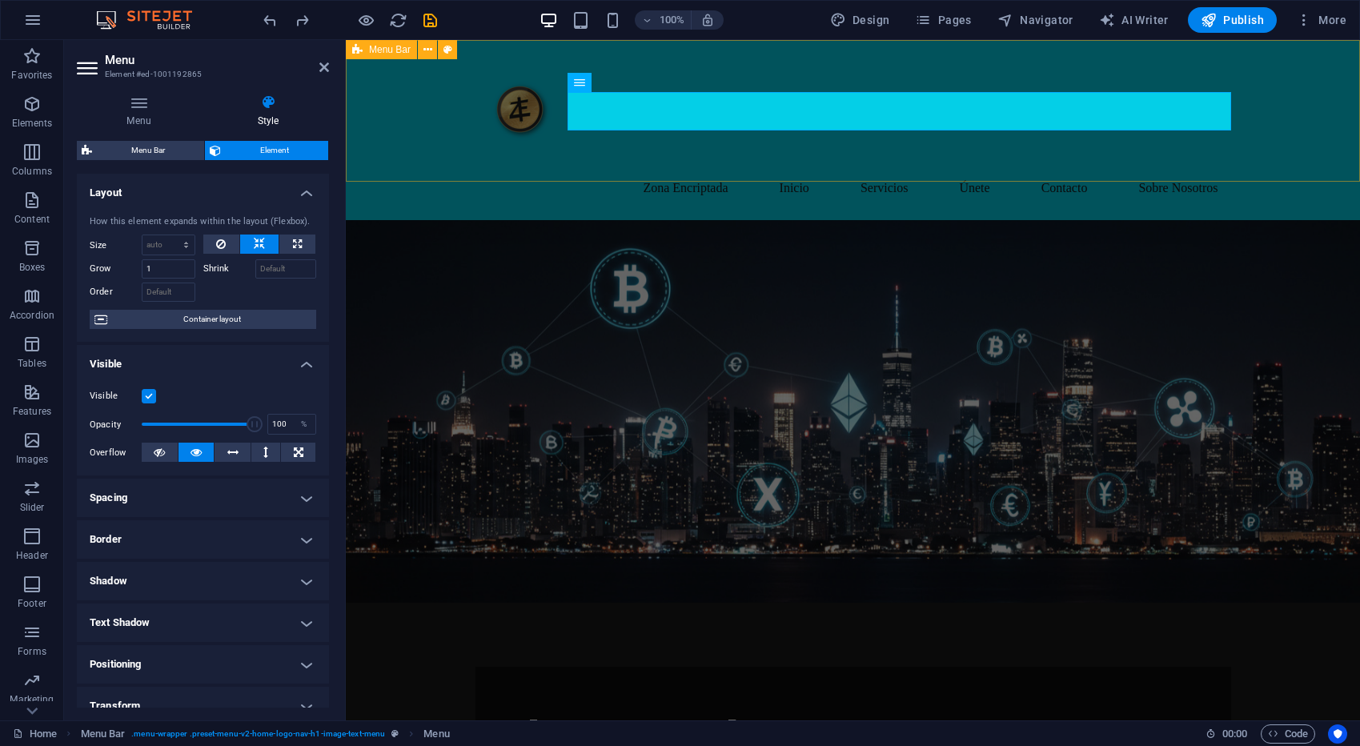
click at [375, 142] on div "Zona Encriptada Inicio Servicios Únete Contacto Sobre Nosotros" at bounding box center [853, 130] width 1014 height 180
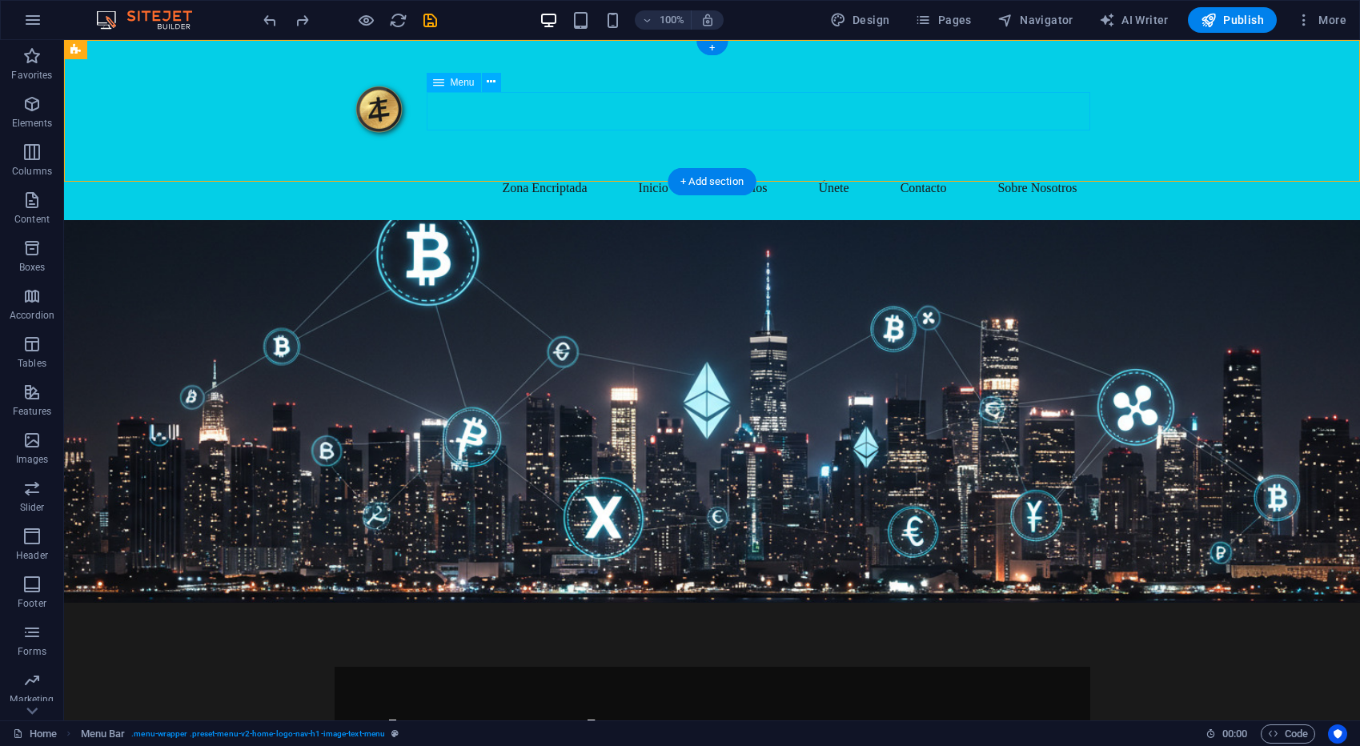
click at [717, 169] on nav "Zona Encriptada Inicio Servicios Únete Contacto Sobre Nosotros" at bounding box center [713, 188] width 756 height 38
click at [493, 79] on icon at bounding box center [491, 82] width 9 height 17
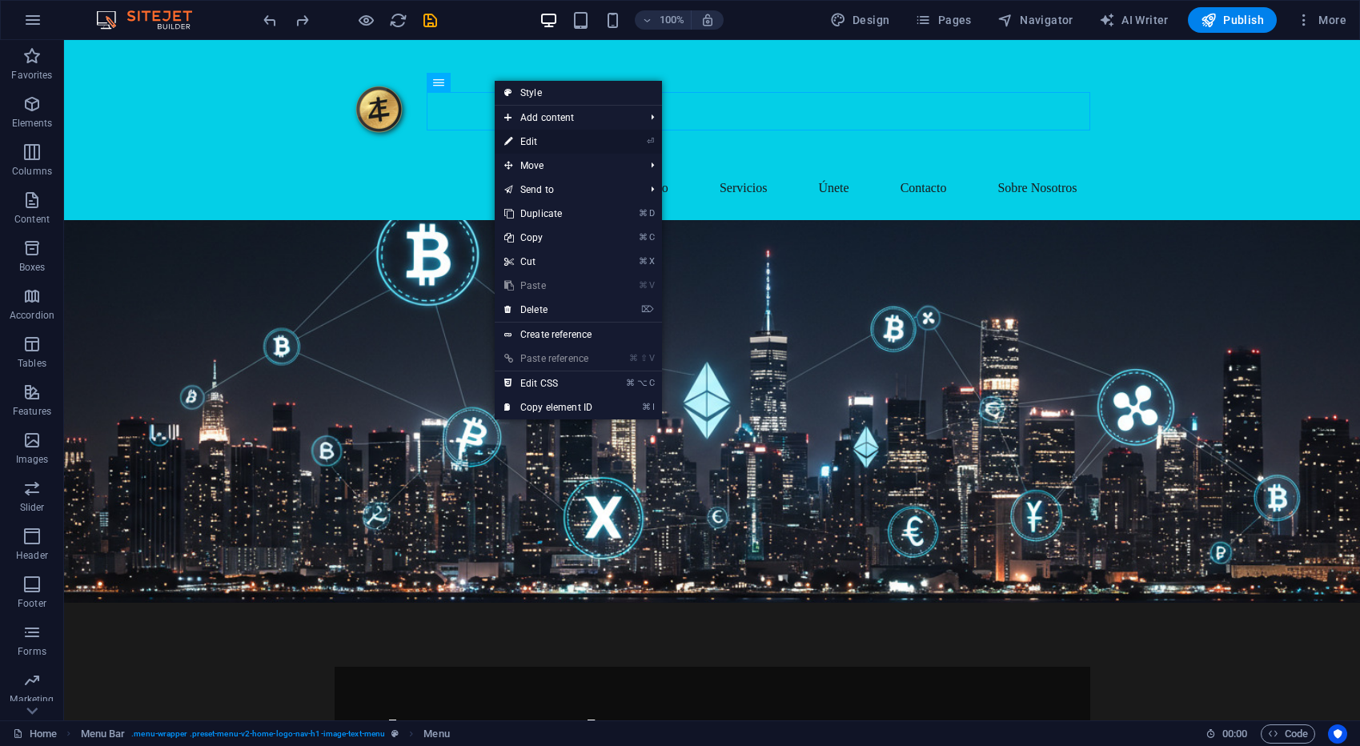
click at [539, 138] on link "⏎ Edit" at bounding box center [548, 142] width 107 height 24
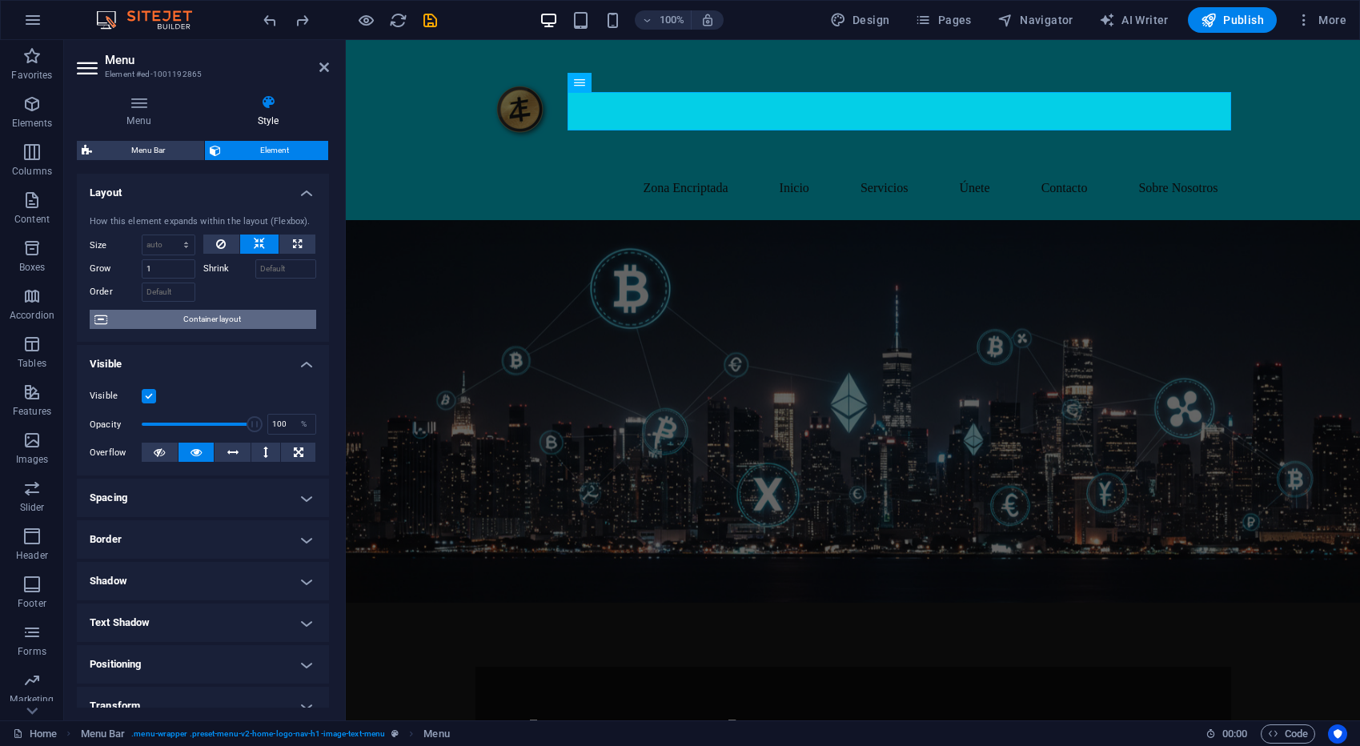
click at [243, 320] on span "Container layout" at bounding box center [211, 319] width 199 height 19
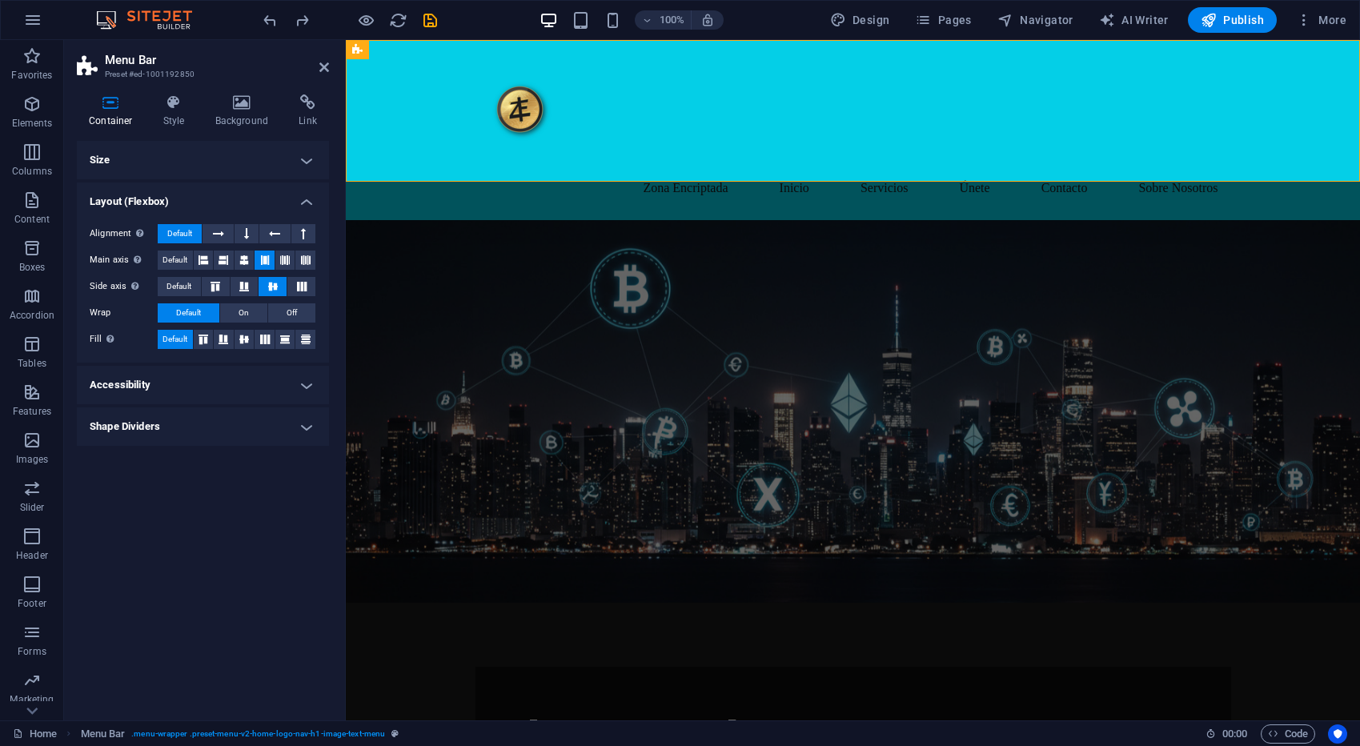
click at [231, 381] on h4 "Accessibility" at bounding box center [203, 385] width 252 height 38
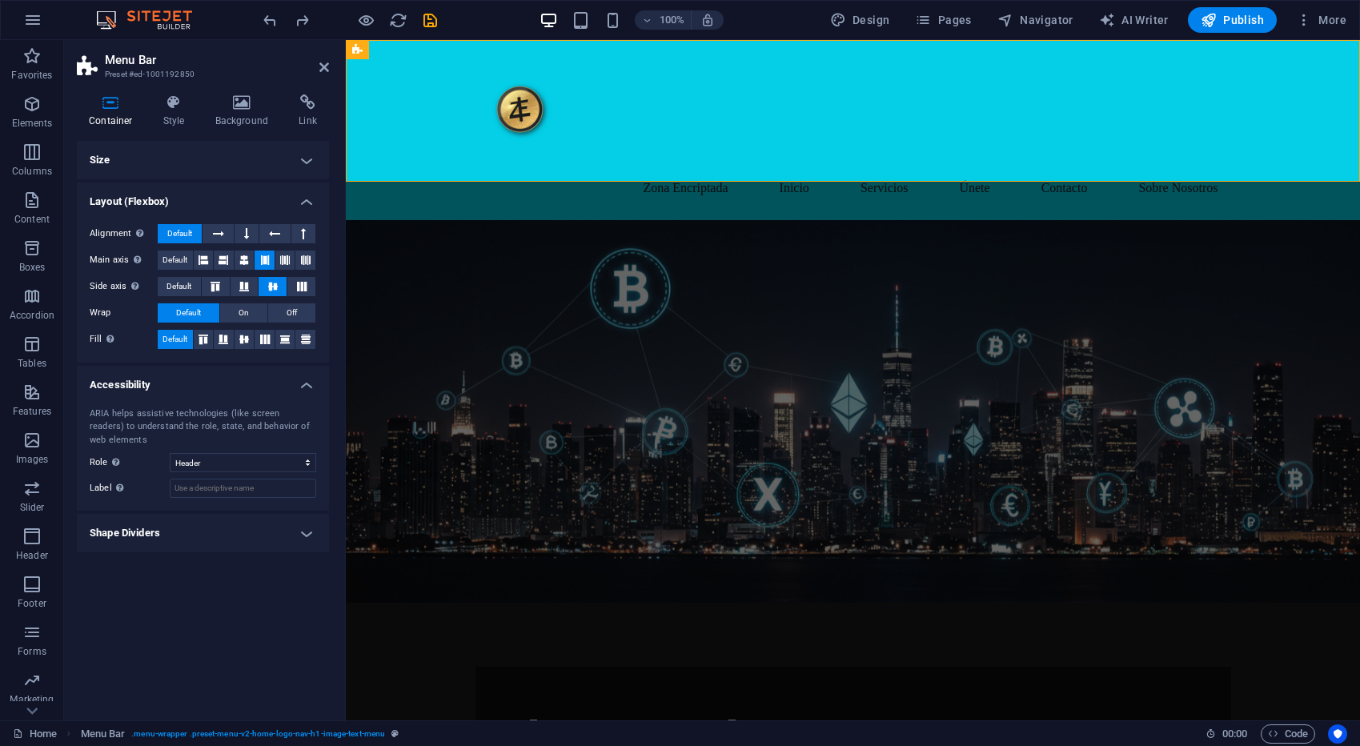
click at [283, 531] on h4 "Shape Dividers" at bounding box center [203, 533] width 252 height 38
click at [189, 165] on h4 "Size" at bounding box center [203, 160] width 252 height 38
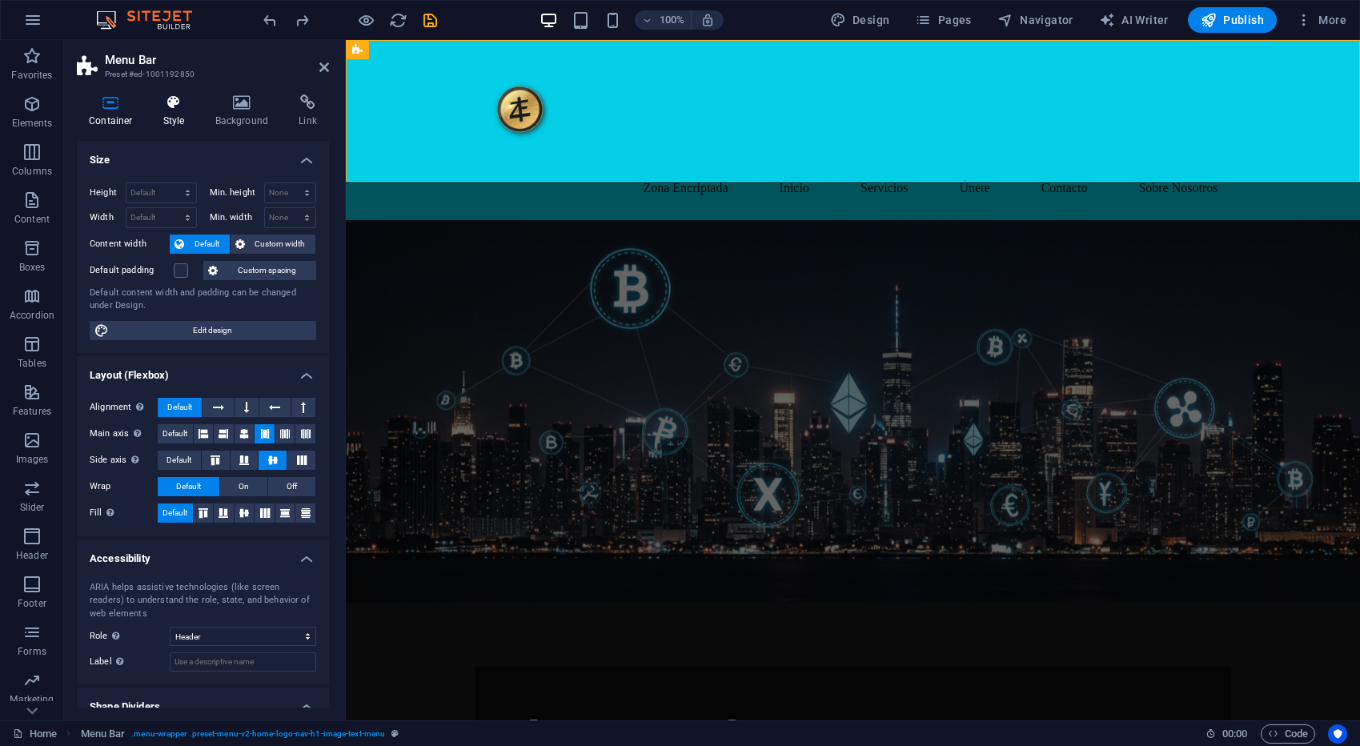
click at [173, 110] on h4 "Style" at bounding box center [177, 111] width 52 height 34
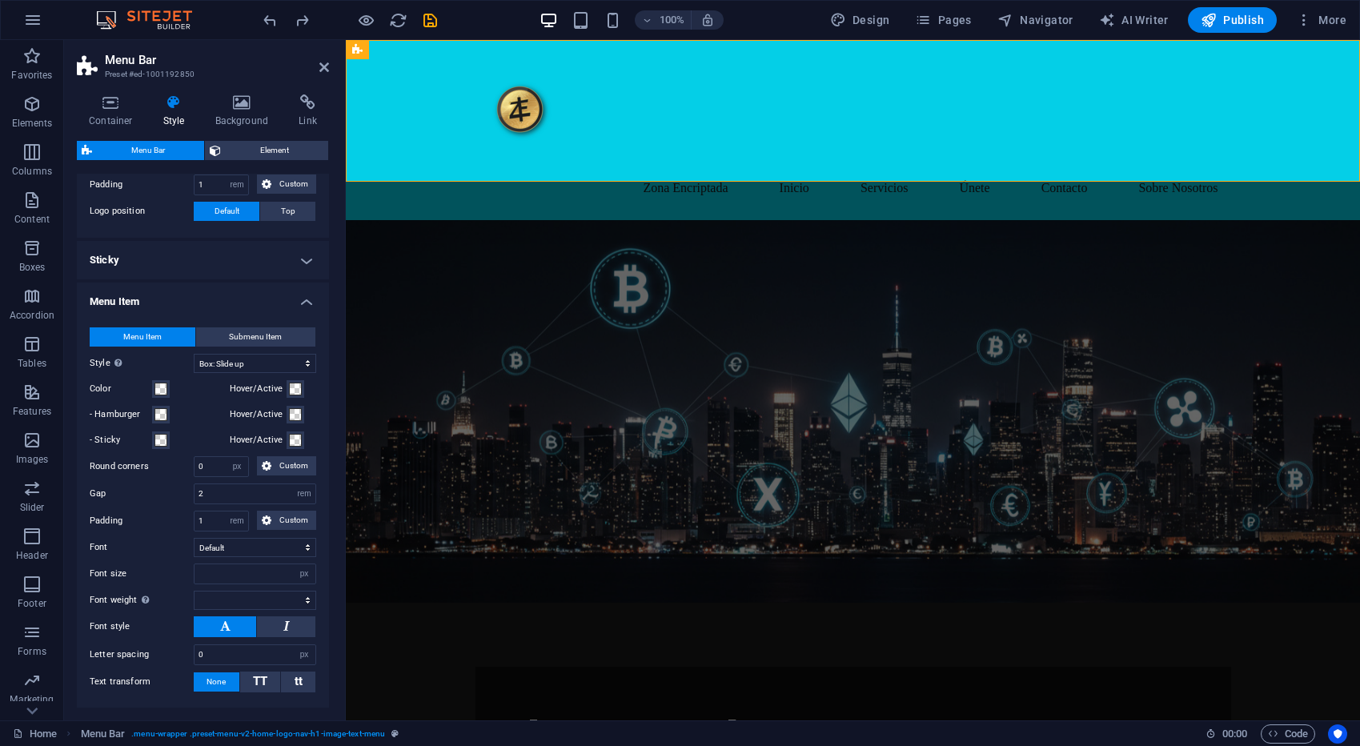
scroll to position [374, 0]
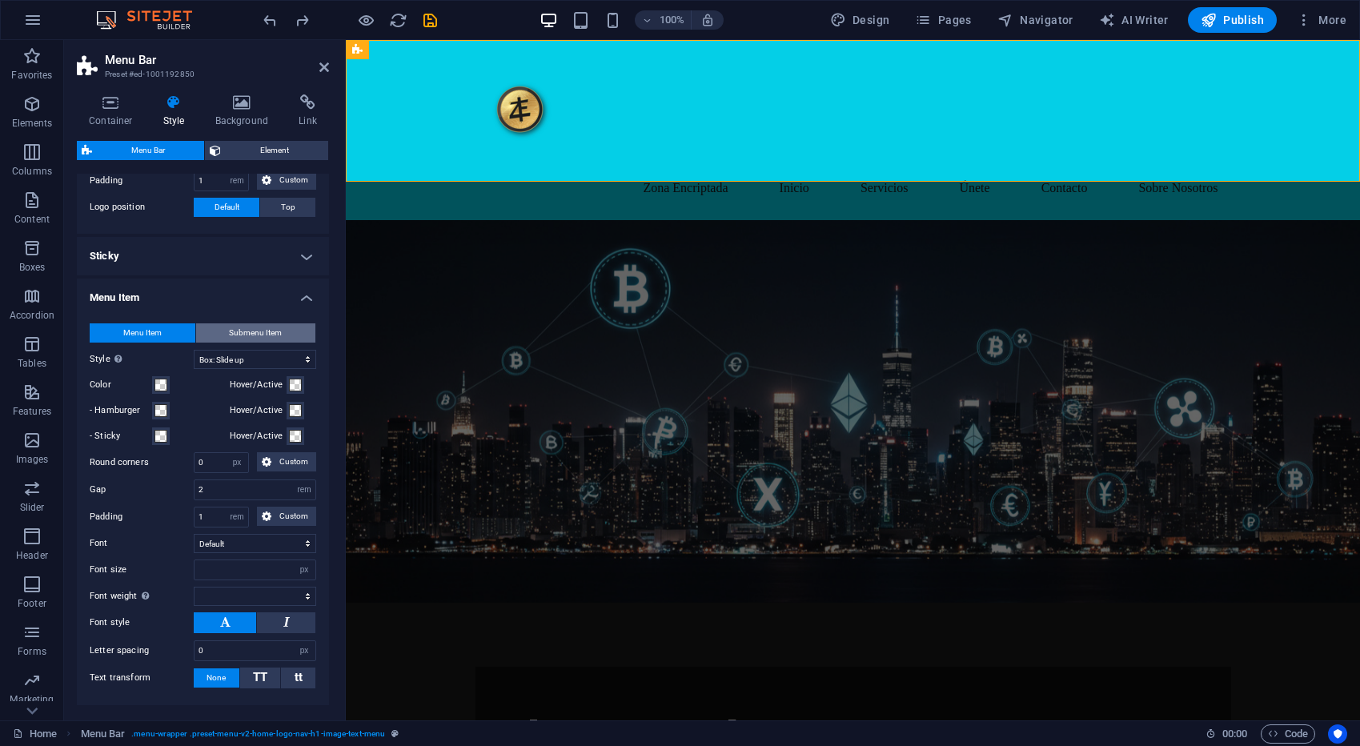
click at [219, 325] on button "Submenu Item" at bounding box center [256, 332] width 120 height 19
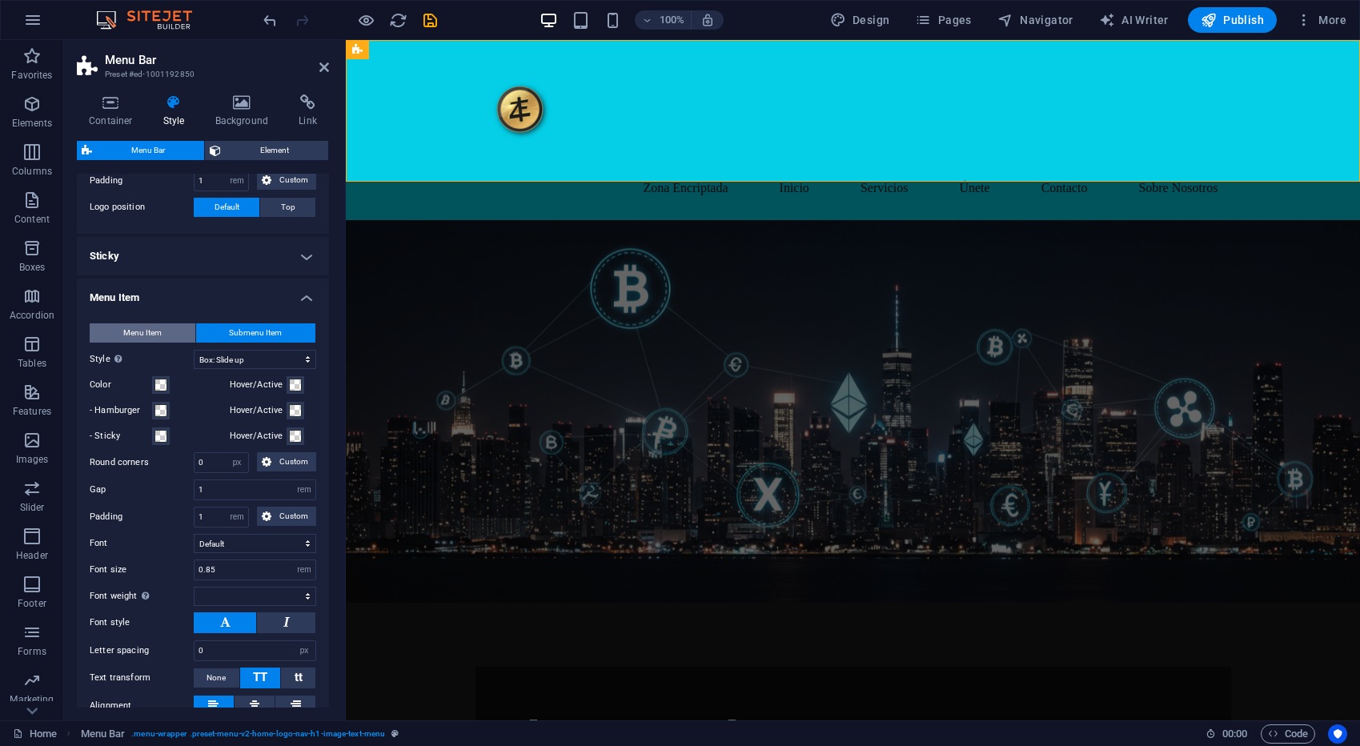
click at [138, 326] on span "Menu Item" at bounding box center [142, 332] width 38 height 19
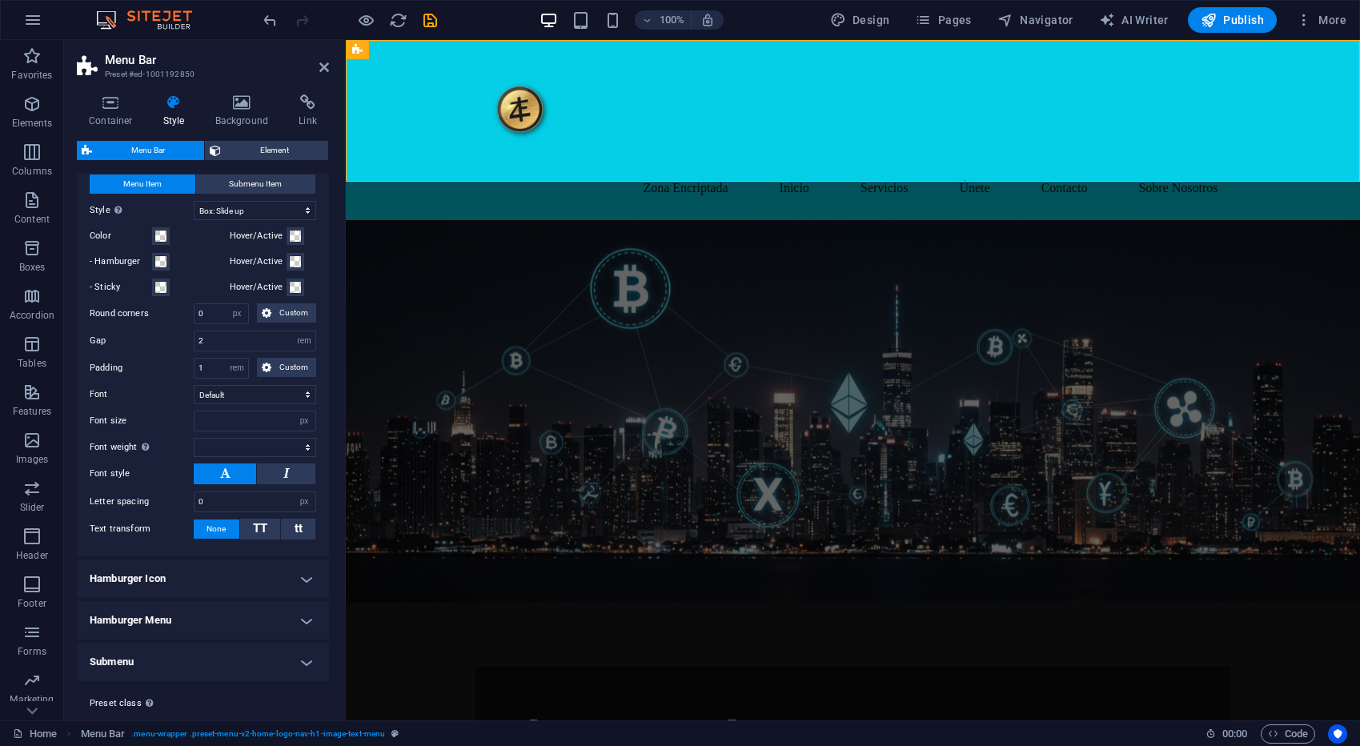
scroll to position [559, 0]
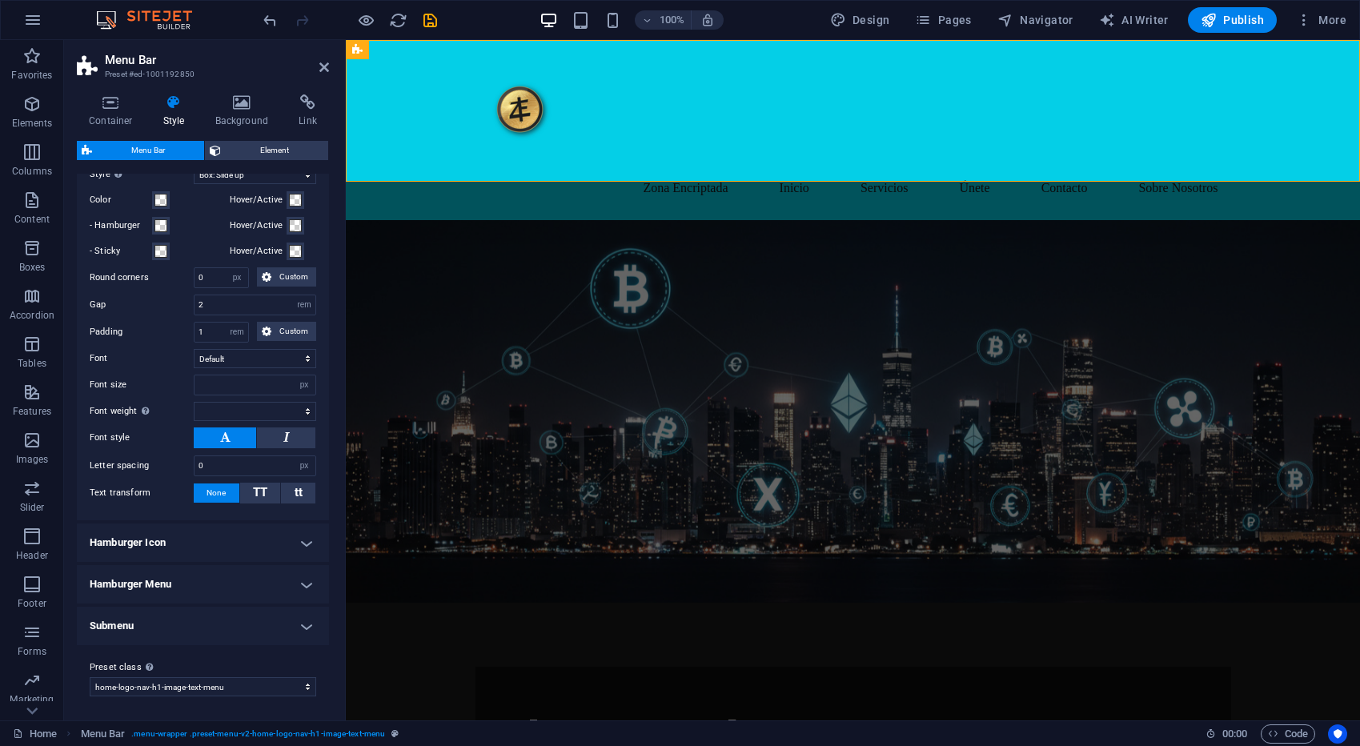
select select
click at [217, 443] on button at bounding box center [225, 437] width 62 height 21
click at [673, 169] on nav "Zona Encriptada Inicio Servicios Únete Contacto Sobre Nosotros" at bounding box center [853, 188] width 756 height 38
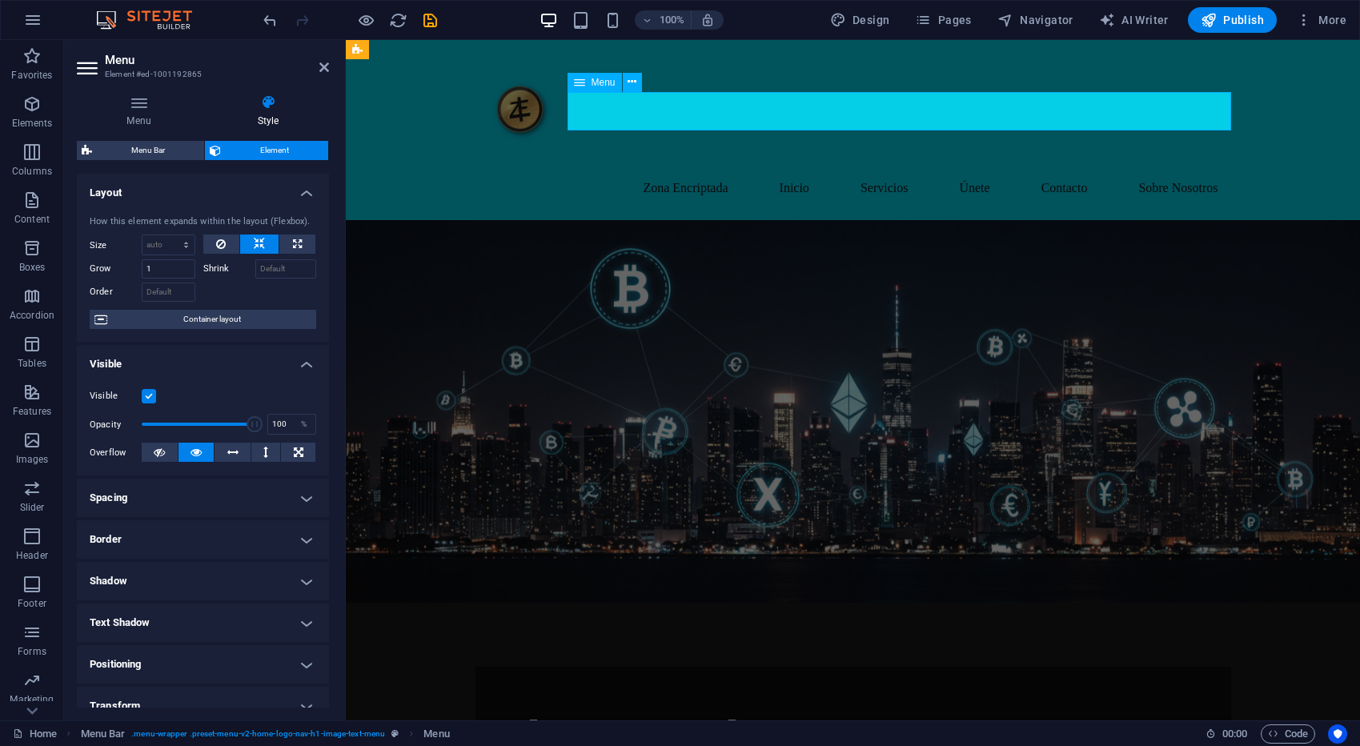
click at [673, 169] on nav "Zona Encriptada Inicio Servicios Únete Contacto Sobre Nosotros" at bounding box center [853, 188] width 756 height 38
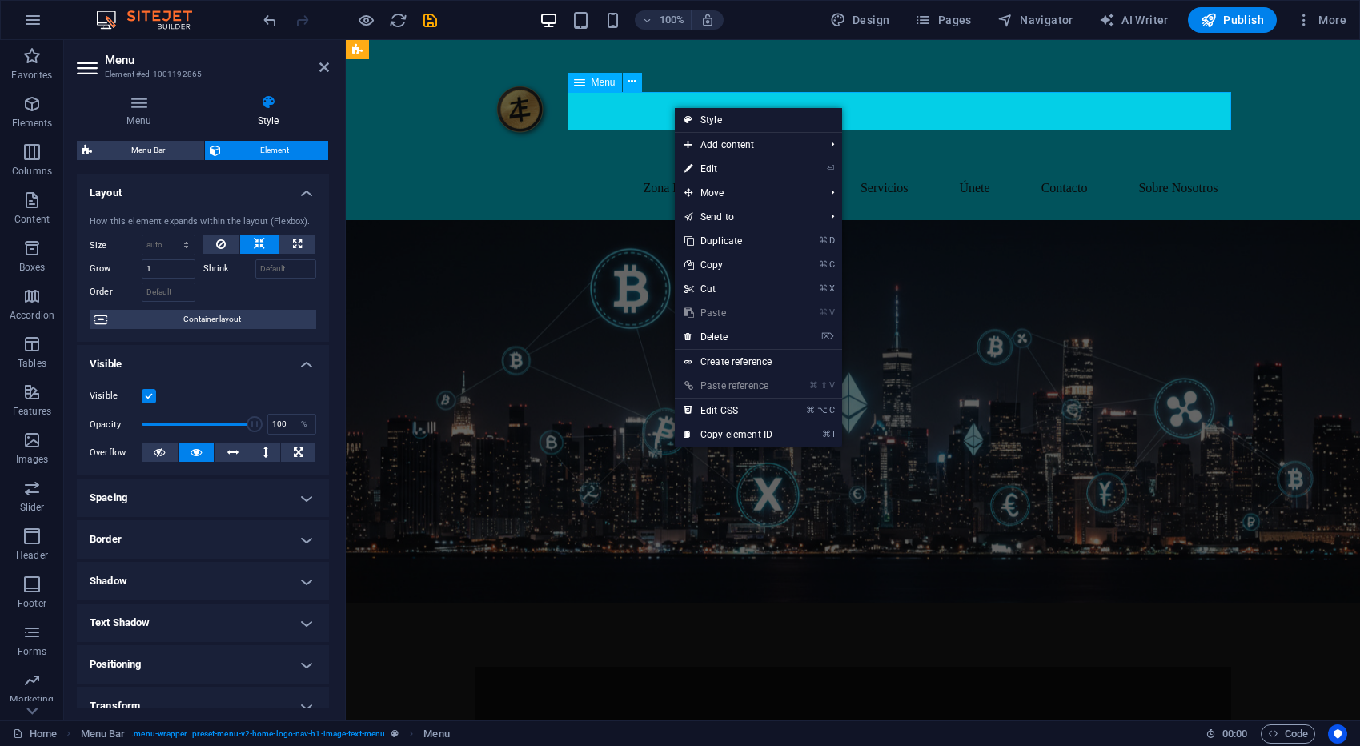
scroll to position [2, 0]
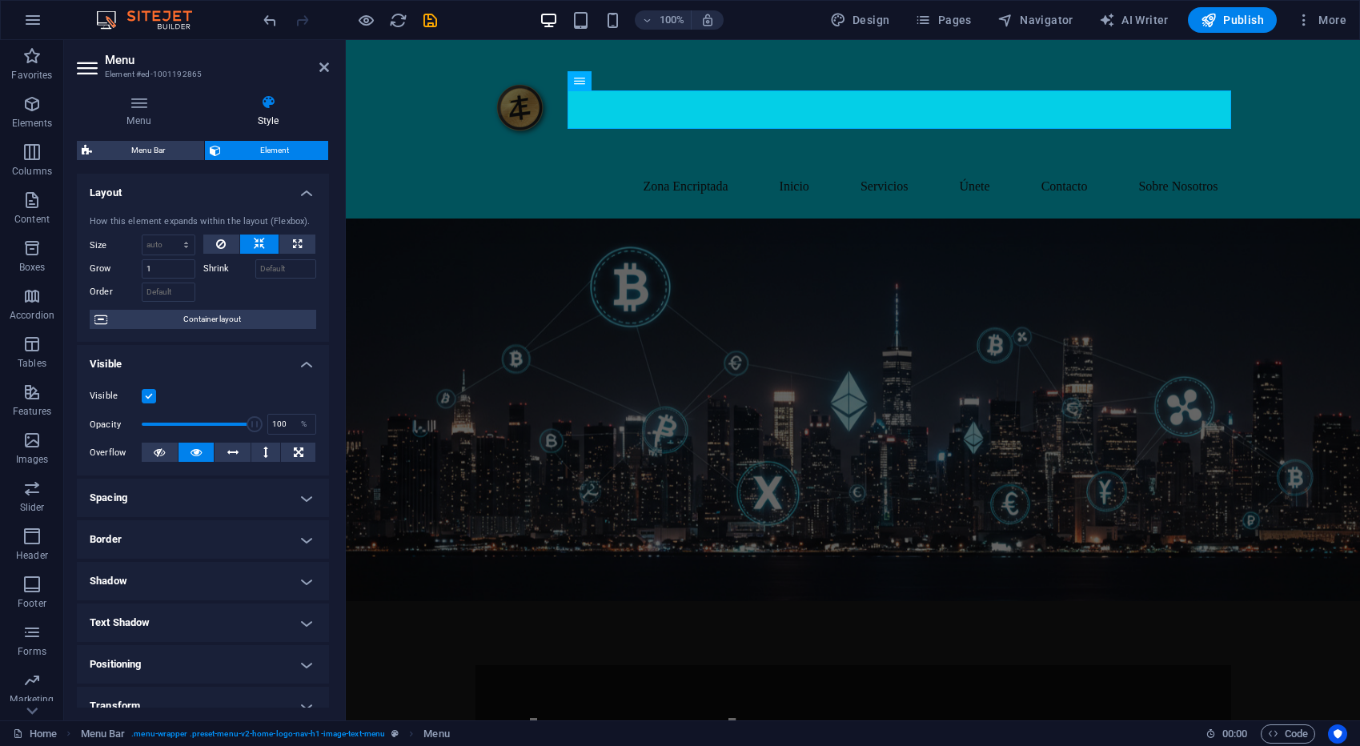
click at [152, 397] on label at bounding box center [149, 396] width 14 height 14
click at [0, 0] on input "Visible" at bounding box center [0, 0] width 0 height 0
click at [152, 397] on label at bounding box center [149, 396] width 14 height 14
click at [0, 0] on input "Visible" at bounding box center [0, 0] width 0 height 0
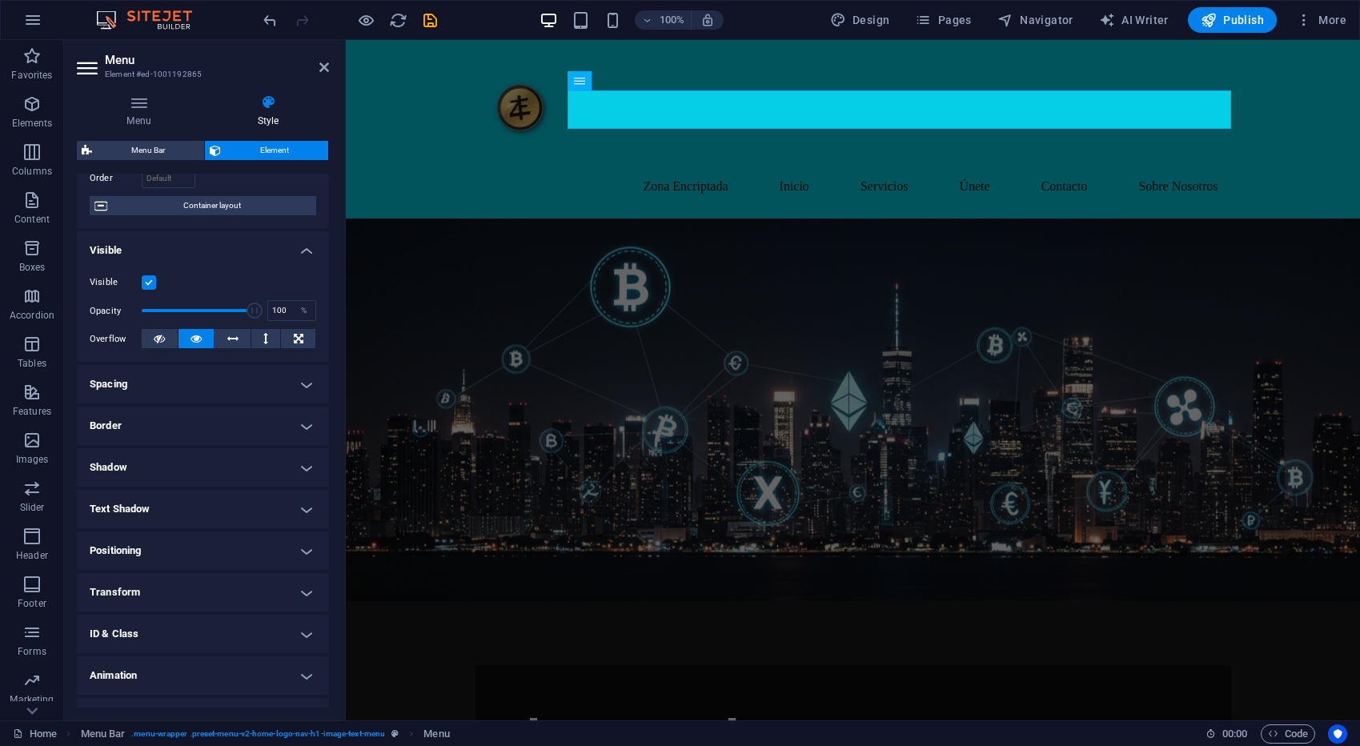
scroll to position [124, 0]
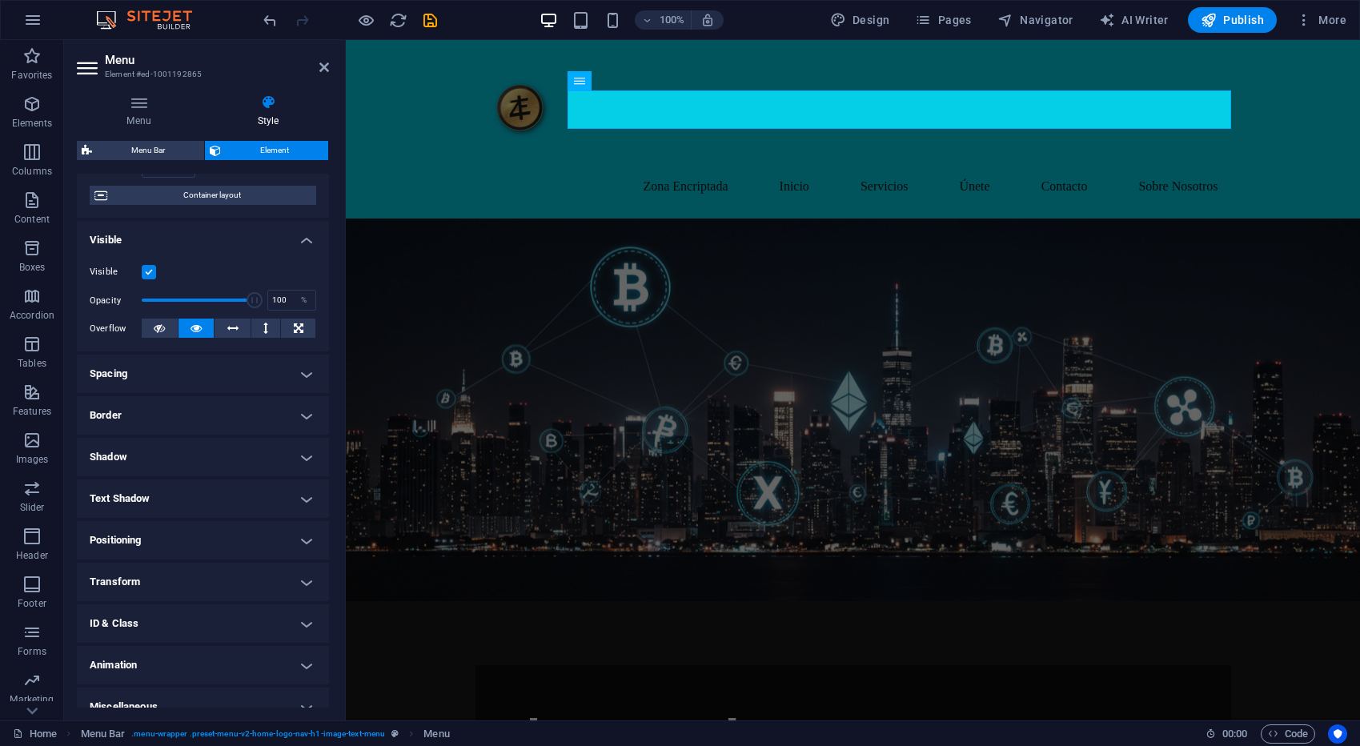
click at [118, 379] on h4 "Spacing" at bounding box center [203, 374] width 252 height 38
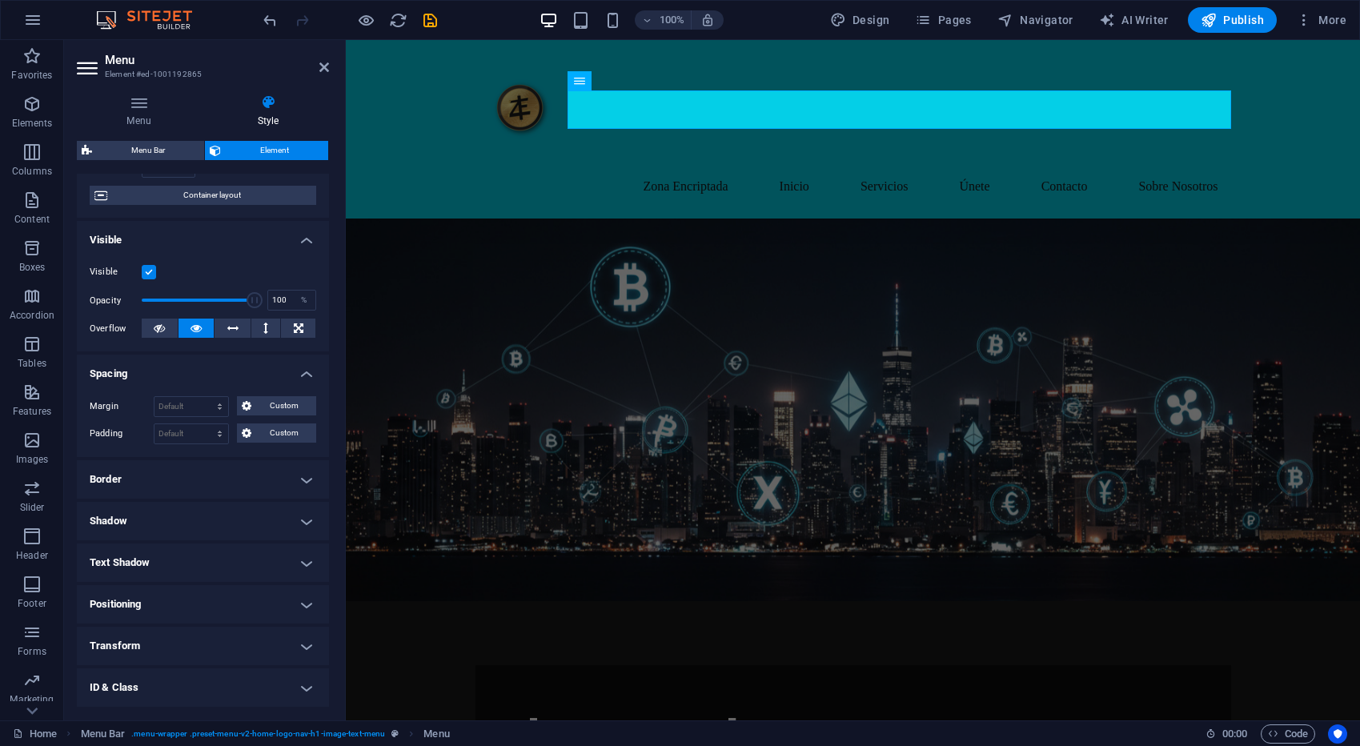
click at [118, 379] on h4 "Spacing" at bounding box center [203, 369] width 252 height 29
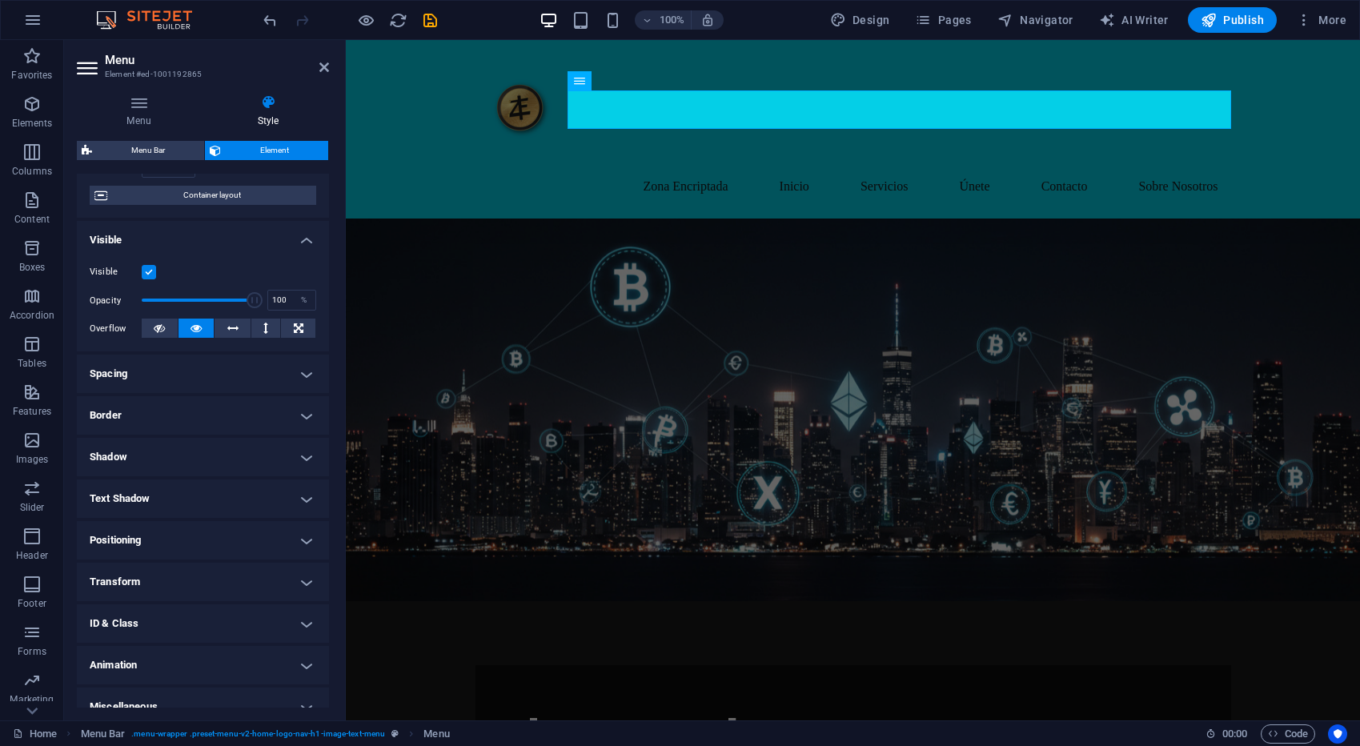
click at [107, 407] on h4 "Border" at bounding box center [203, 415] width 252 height 38
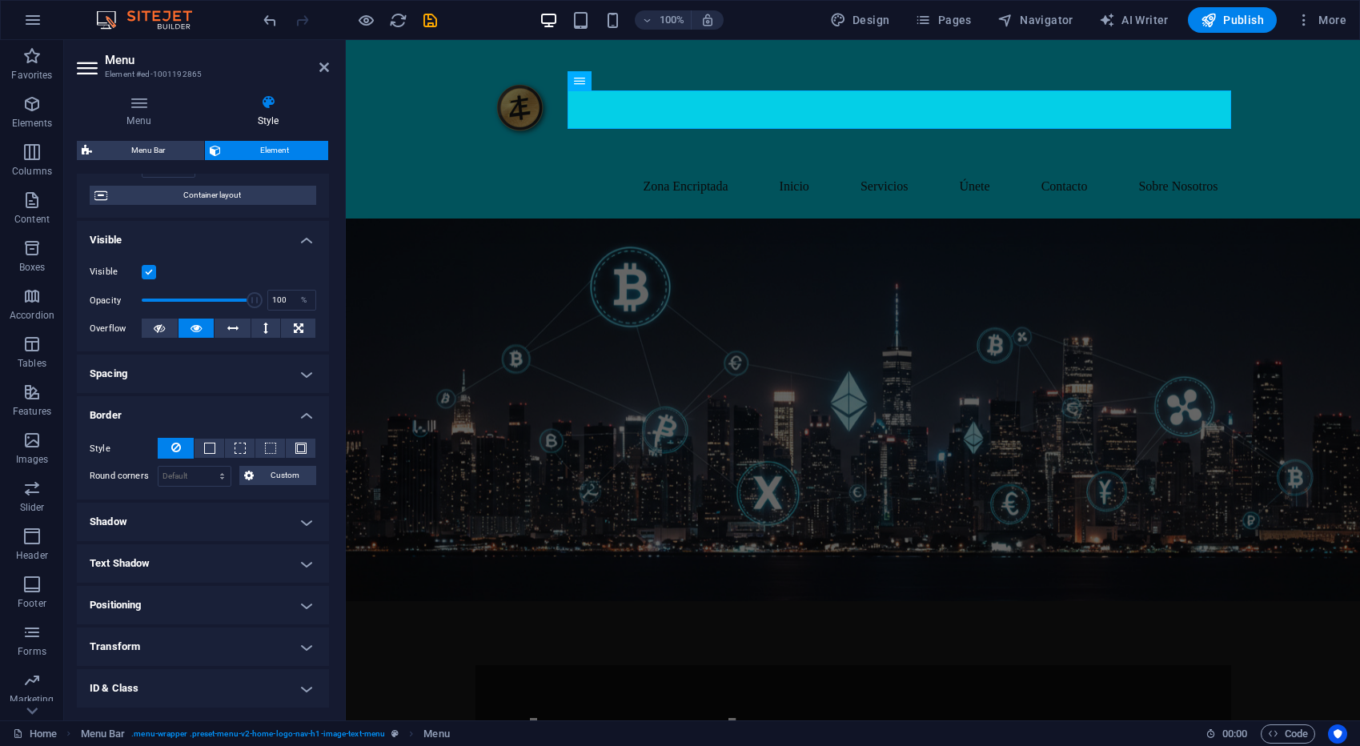
click at [108, 414] on h4 "Border" at bounding box center [203, 410] width 252 height 29
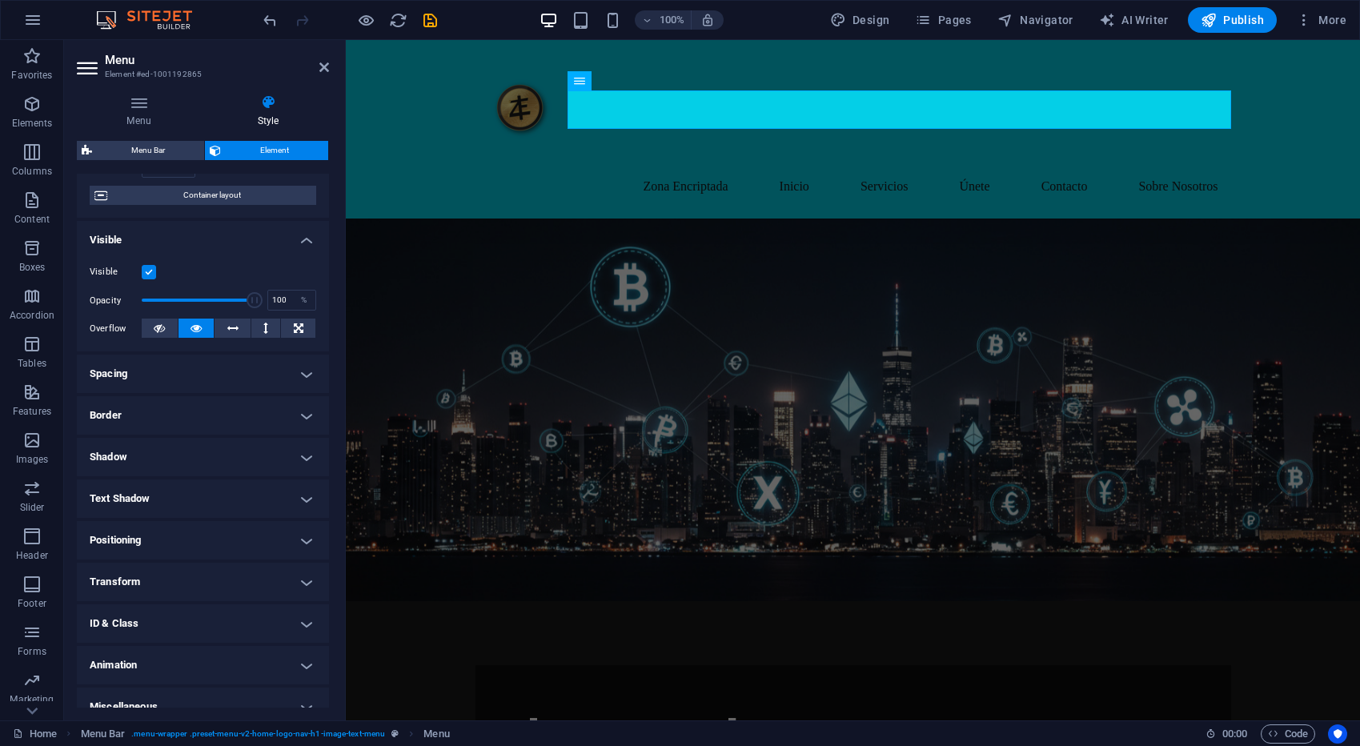
scroll to position [142, 0]
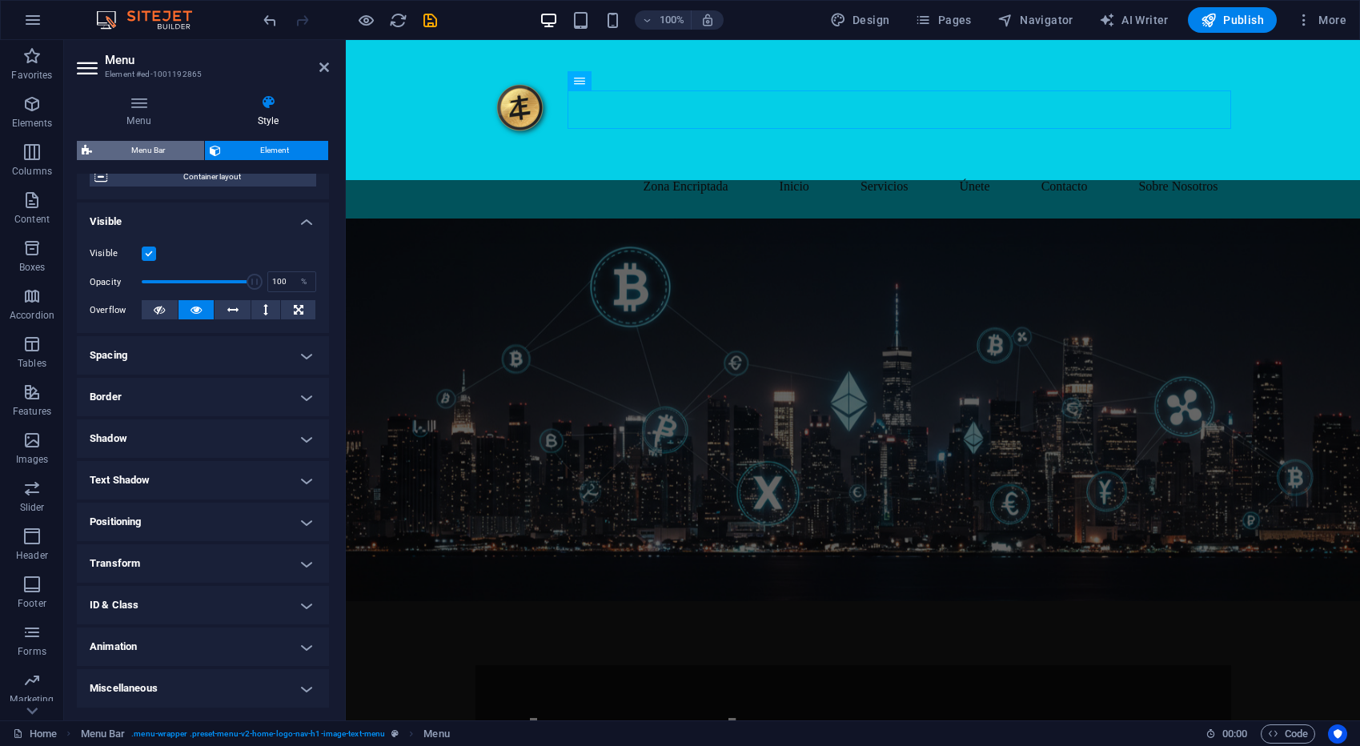
click at [131, 153] on span "Menu Bar" at bounding box center [148, 150] width 102 height 19
select select "rem"
select select "hover_box_bottom"
select select "px"
select select "rem"
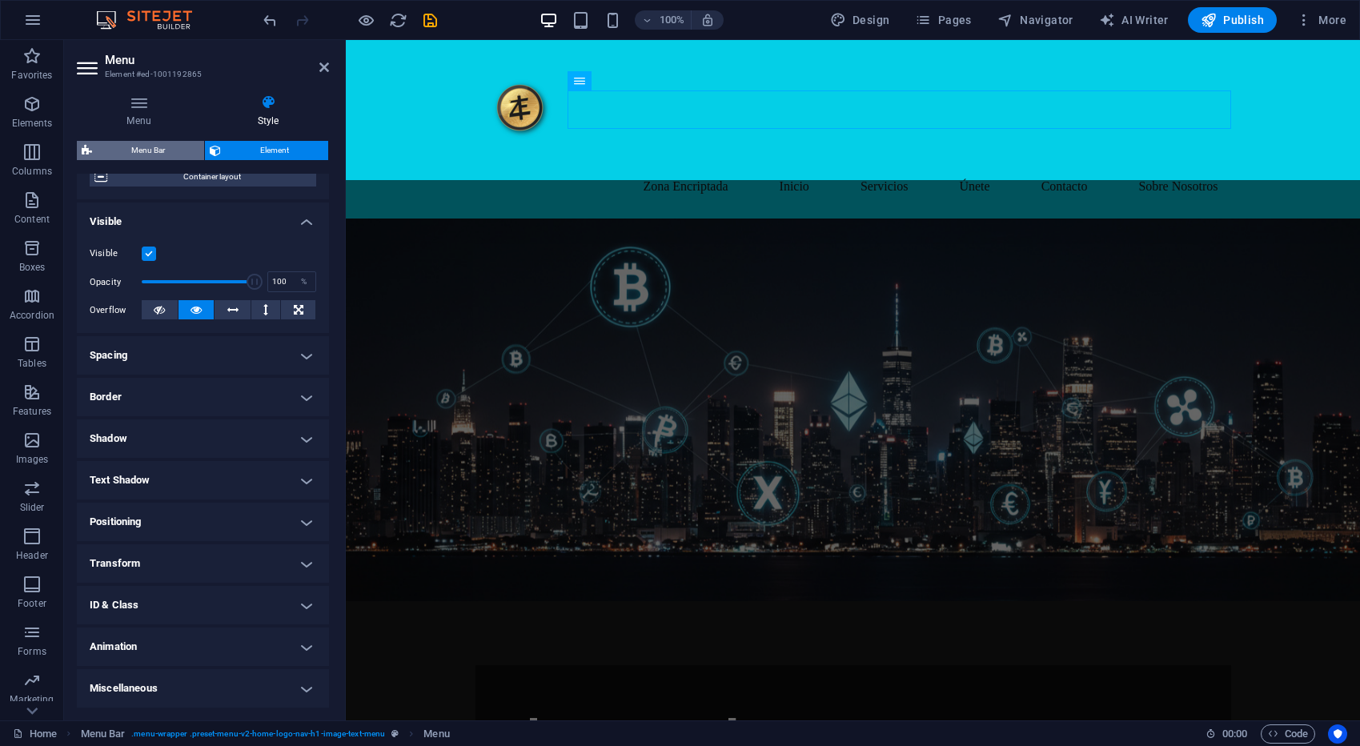
select select "rem"
select select "px"
select select
select select "px"
select select "preset-menu-v2-home-logo-nav-h1-image-text-menu"
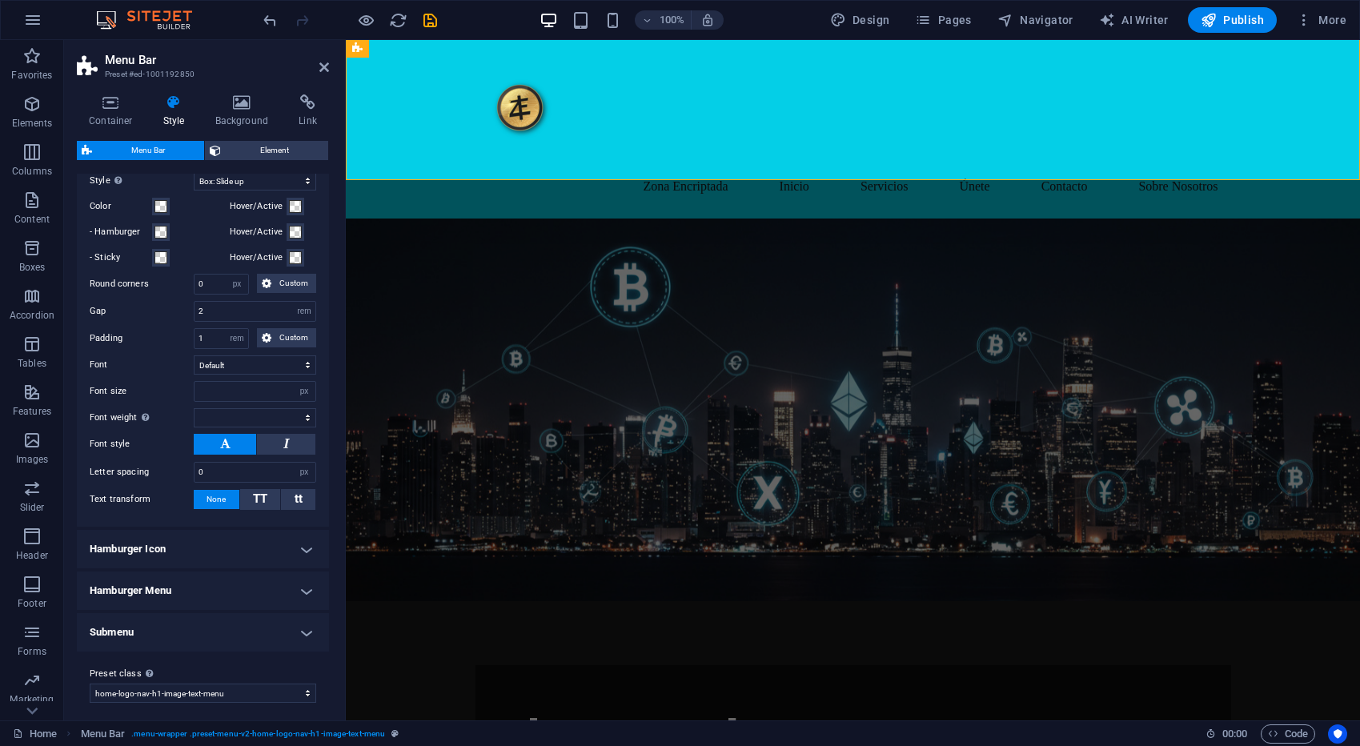
scroll to position [559, 0]
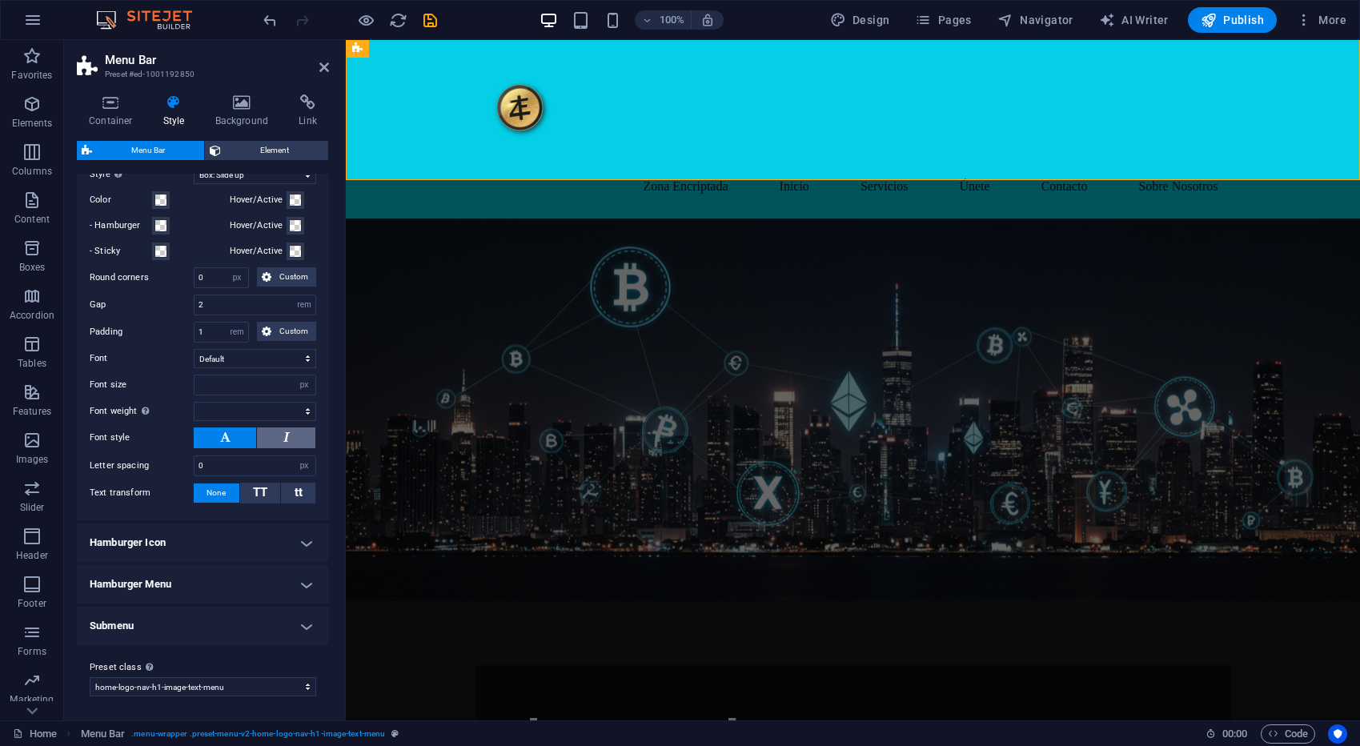
click at [278, 434] on button at bounding box center [286, 437] width 58 height 21
select select
click at [221, 435] on icon at bounding box center [225, 436] width 10 height 19
select select
click at [249, 357] on select "Default Headlines" at bounding box center [255, 358] width 122 height 19
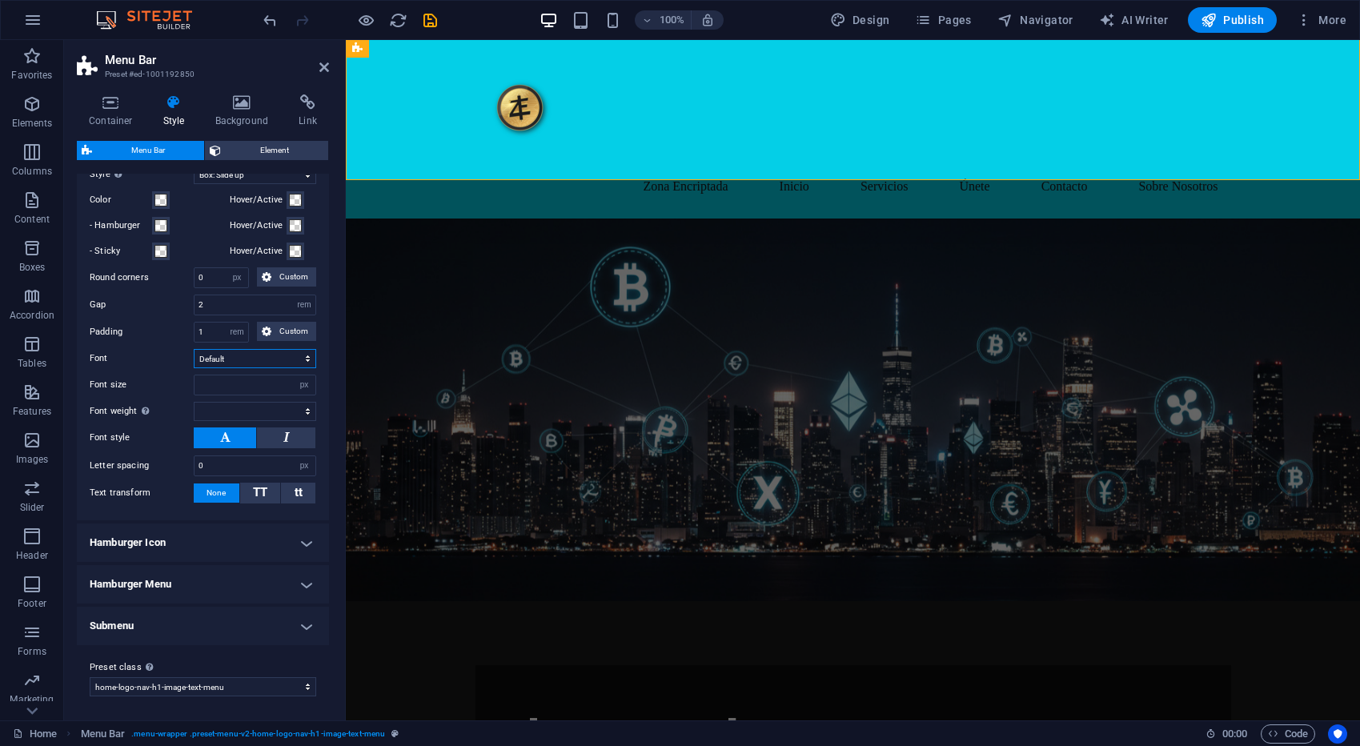
click at [304, 358] on select "Default Headlines" at bounding box center [255, 358] width 122 height 19
select select "link-special-font"
click at [194, 349] on select "Default Headlines" at bounding box center [255, 358] width 122 height 19
select select
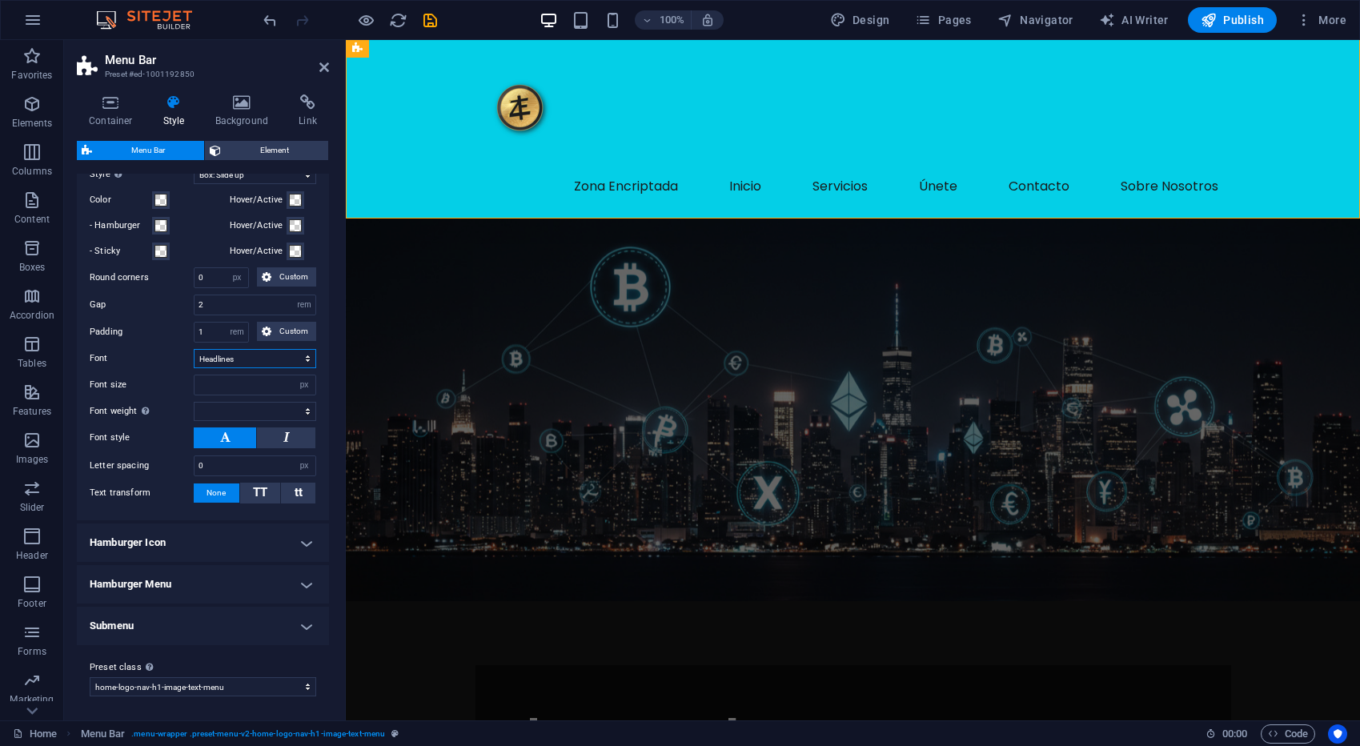
click at [295, 355] on select "Default Headlines" at bounding box center [255, 358] width 122 height 19
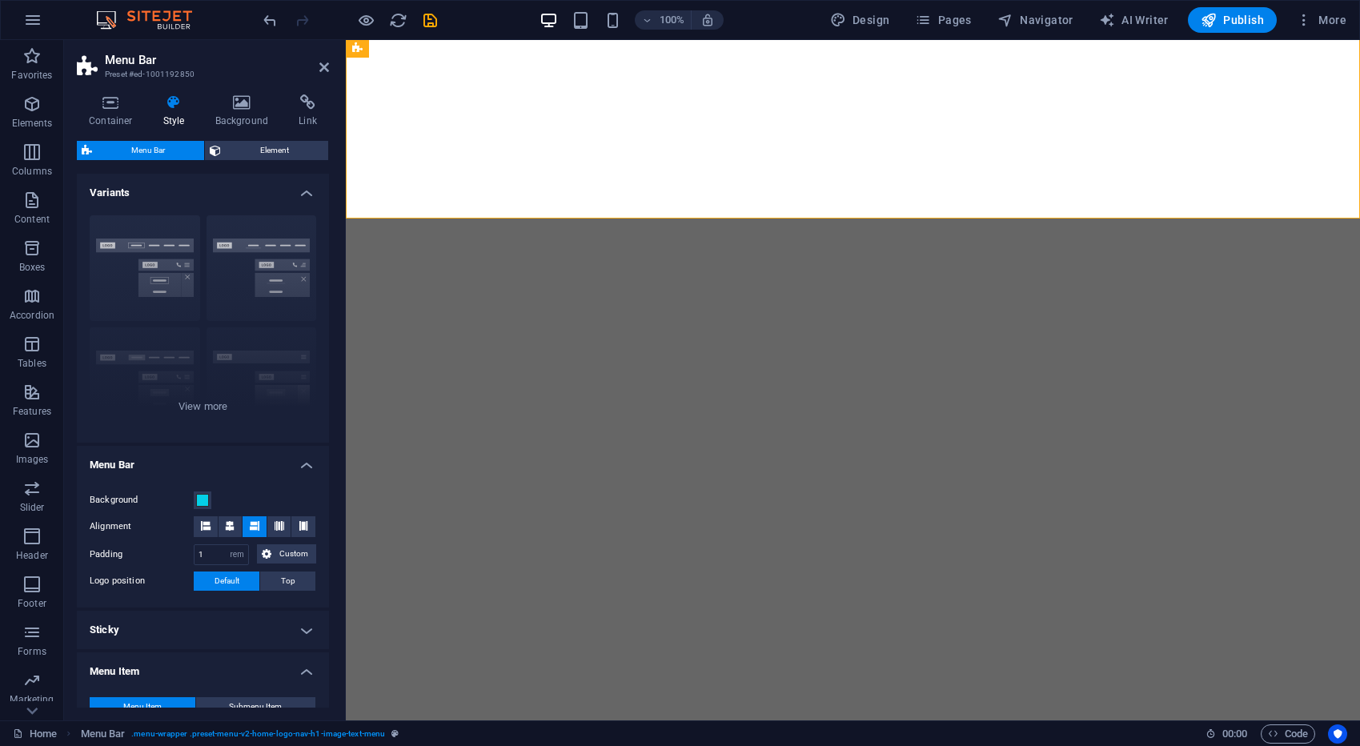
select select "rem"
select select "hover_box_bottom"
select select "px"
select select "rem"
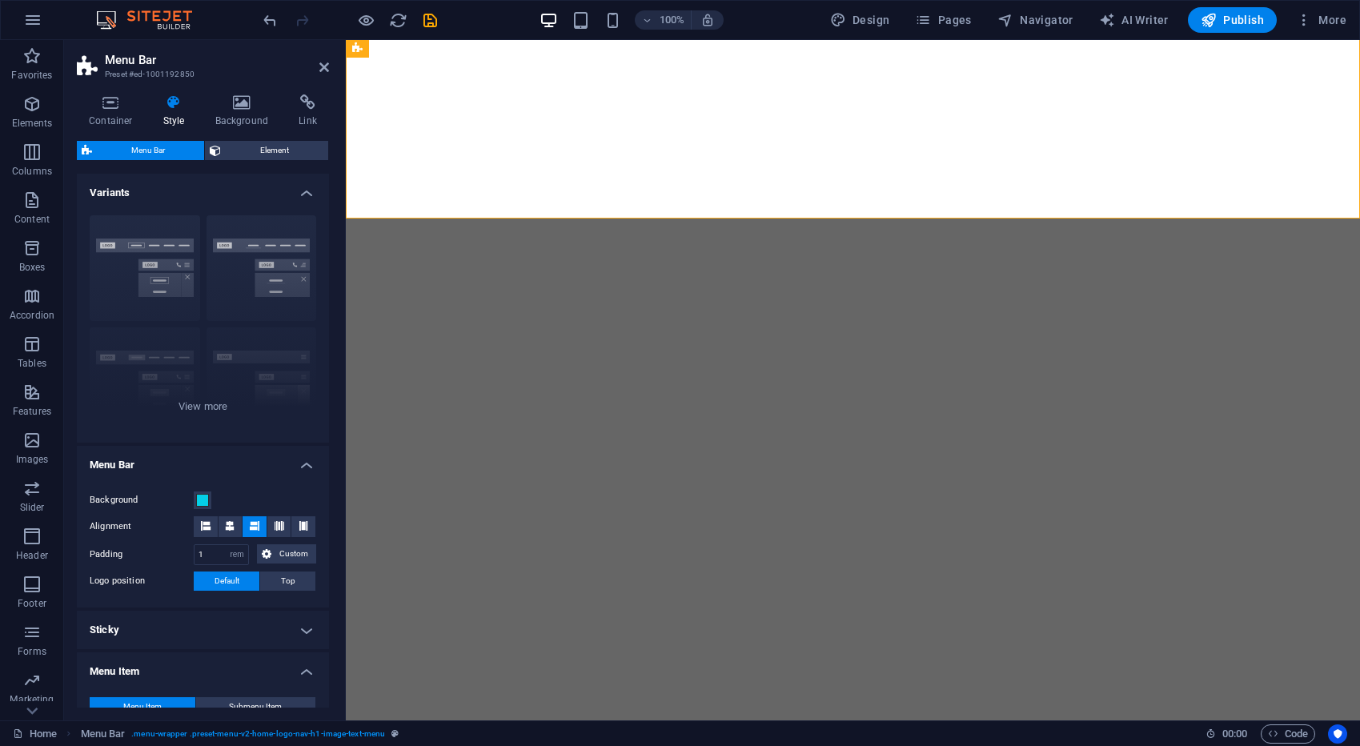
select select "link-special-font"
select select "px"
select select
select select "px"
select select "preset-menu-v2-home-logo-nav-h1-image-text-menu"
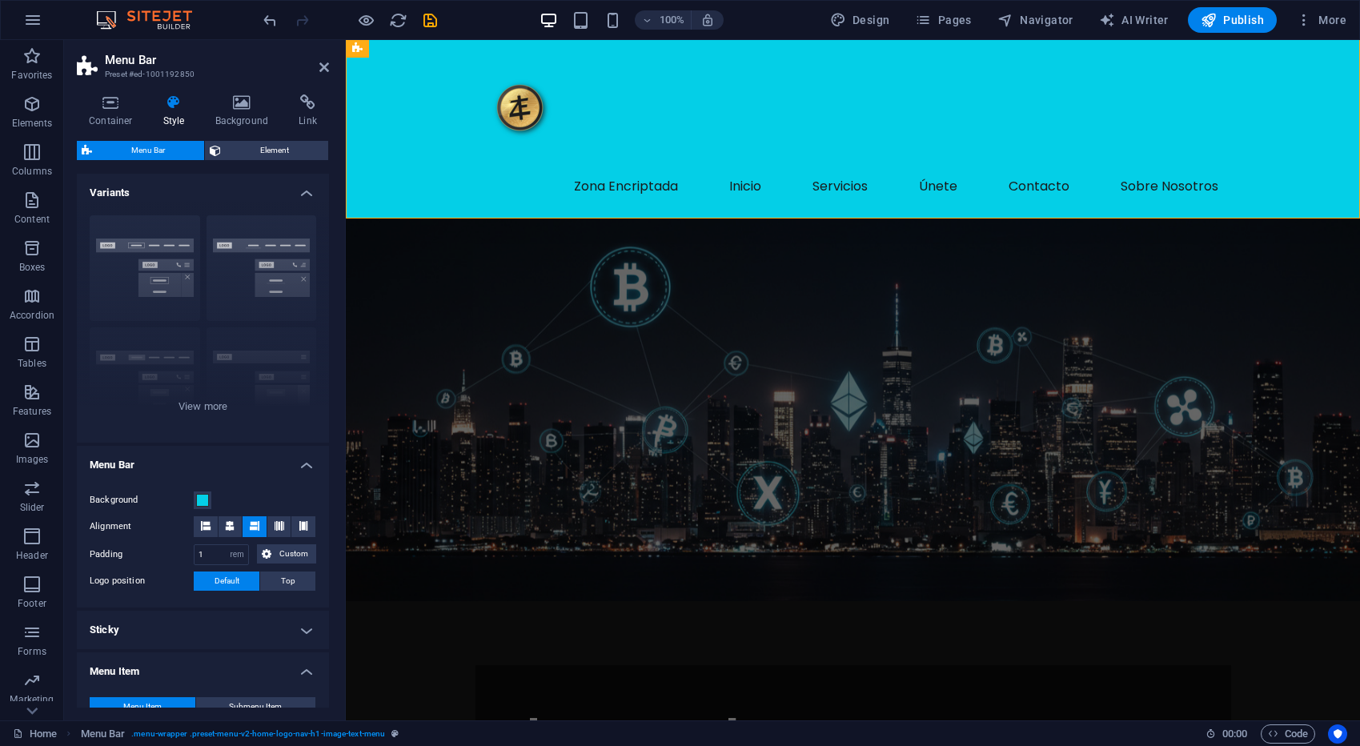
scroll to position [559, 0]
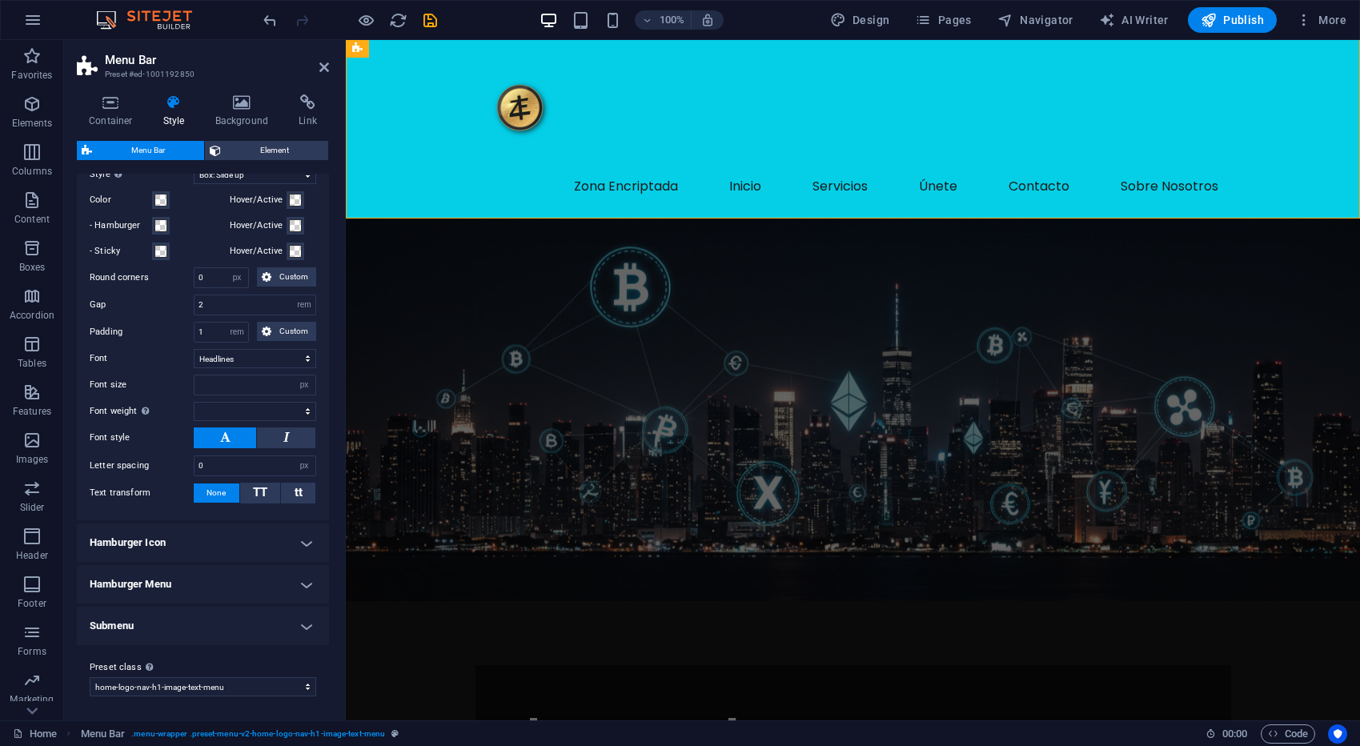
select select "link-default-font"
click at [194, 349] on select "Default Headlines" at bounding box center [255, 358] width 122 height 19
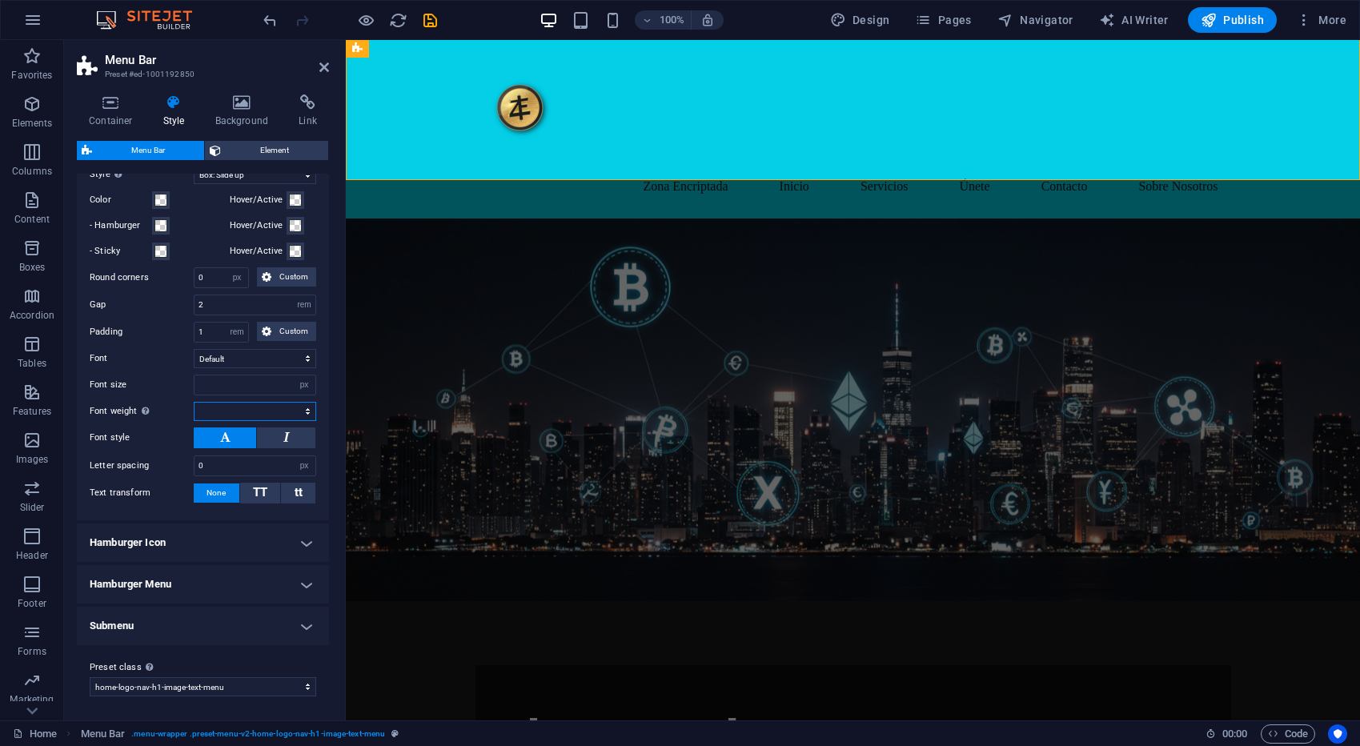
click at [221, 408] on select "Thin, 100 Extra-light, 200 Light, 300 Regular, 400 Medium, 500 Semi-bold, 600 B…" at bounding box center [255, 411] width 122 height 19
select select "700"
click at [194, 402] on select "Thin, 100 Extra-light, 200 Light, 300 Regular, 400 Medium, 500 Semi-bold, 600 B…" at bounding box center [255, 411] width 122 height 19
click at [305, 413] on select "Thin, 100 Extra-light, 200 Light, 300 Regular, 400 Medium, 500 Semi-bold, 600 B…" at bounding box center [255, 411] width 122 height 19
select select "600"
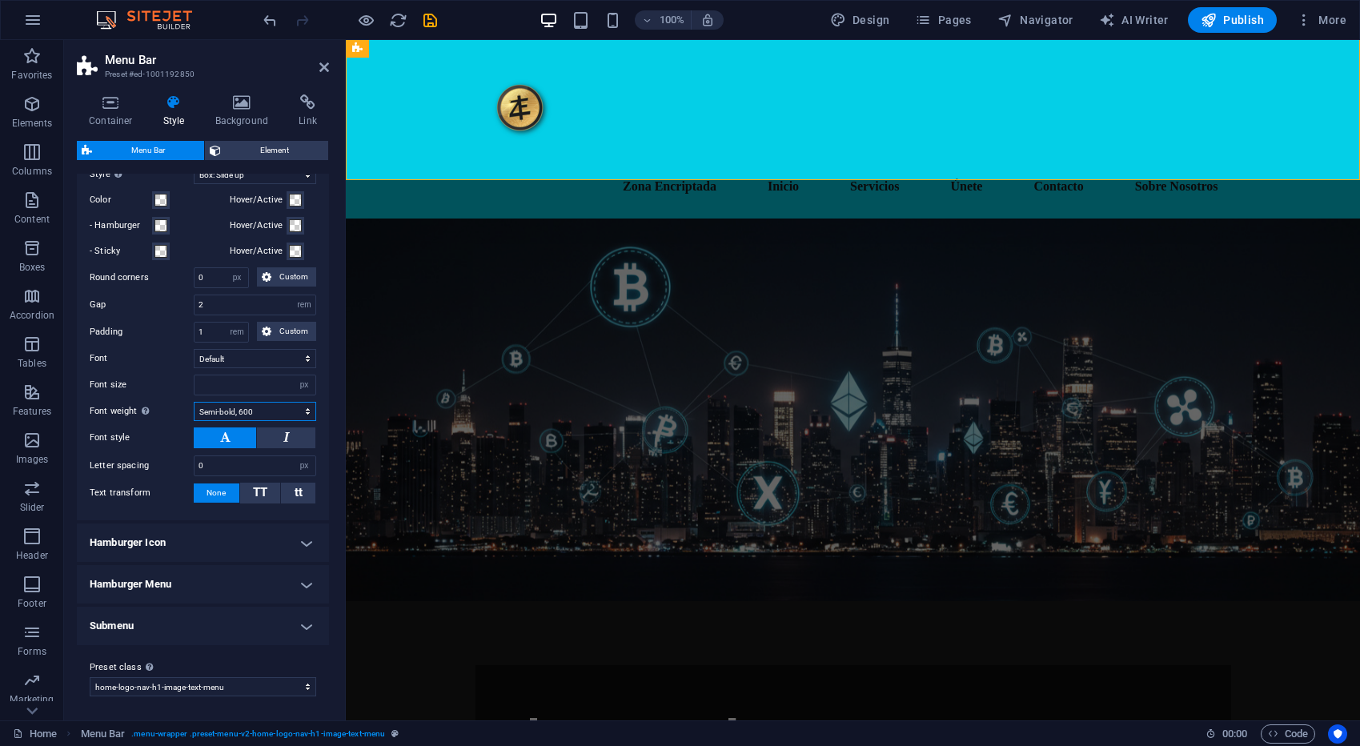
click at [194, 402] on select "Thin, 100 Extra-light, 200 Light, 300 Regular, 400 Medium, 500 Semi-bold, 600 B…" at bounding box center [255, 411] width 122 height 19
click at [546, 178] on div "Zona Encriptada Inicio Servicios Únete Contacto Sobre Nosotros" at bounding box center [853, 128] width 1014 height 180
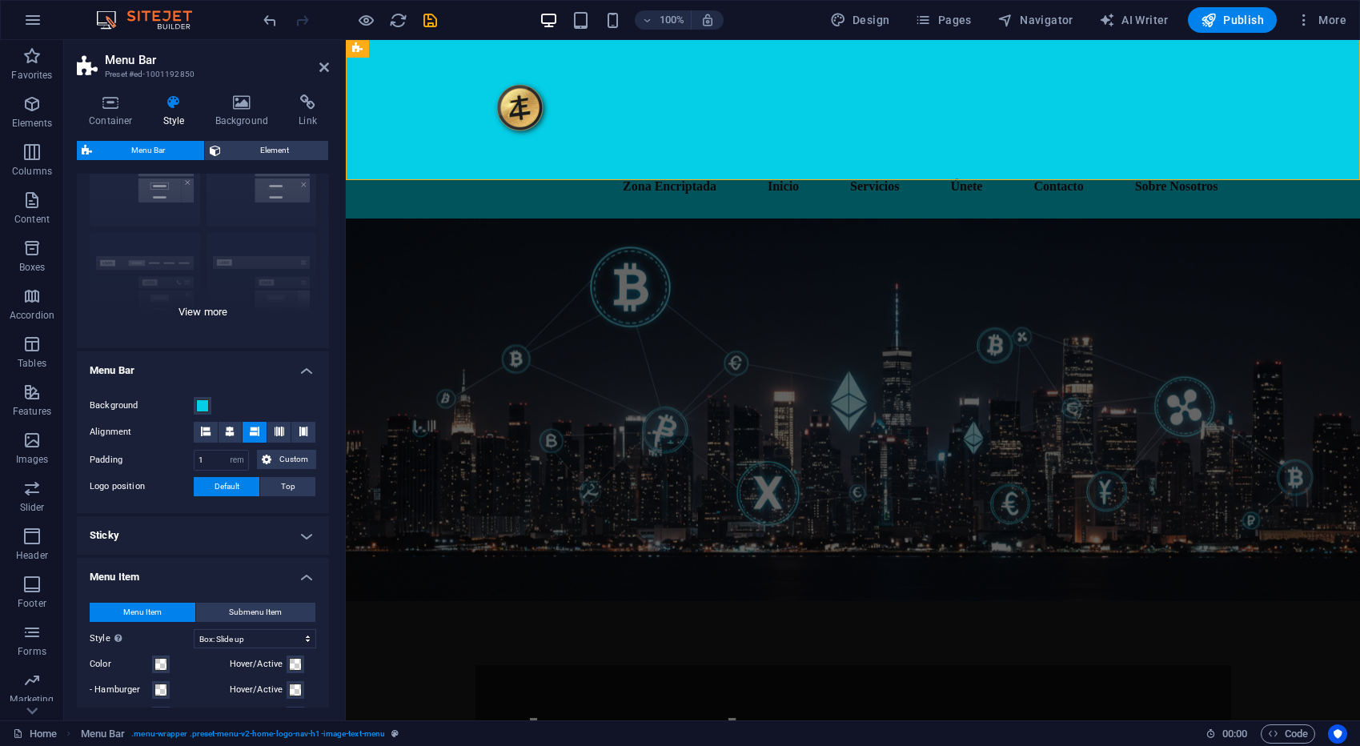
scroll to position [0, 0]
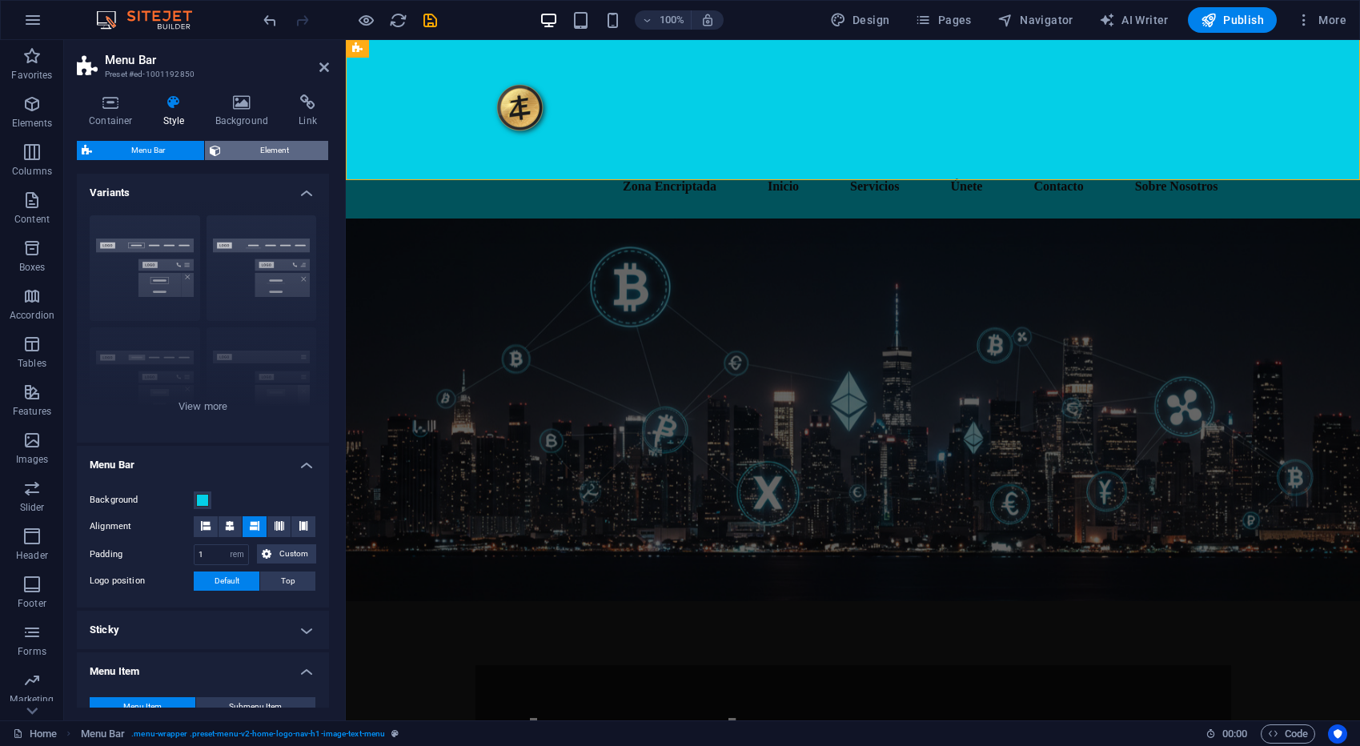
click at [267, 154] on span "Element" at bounding box center [275, 150] width 98 height 19
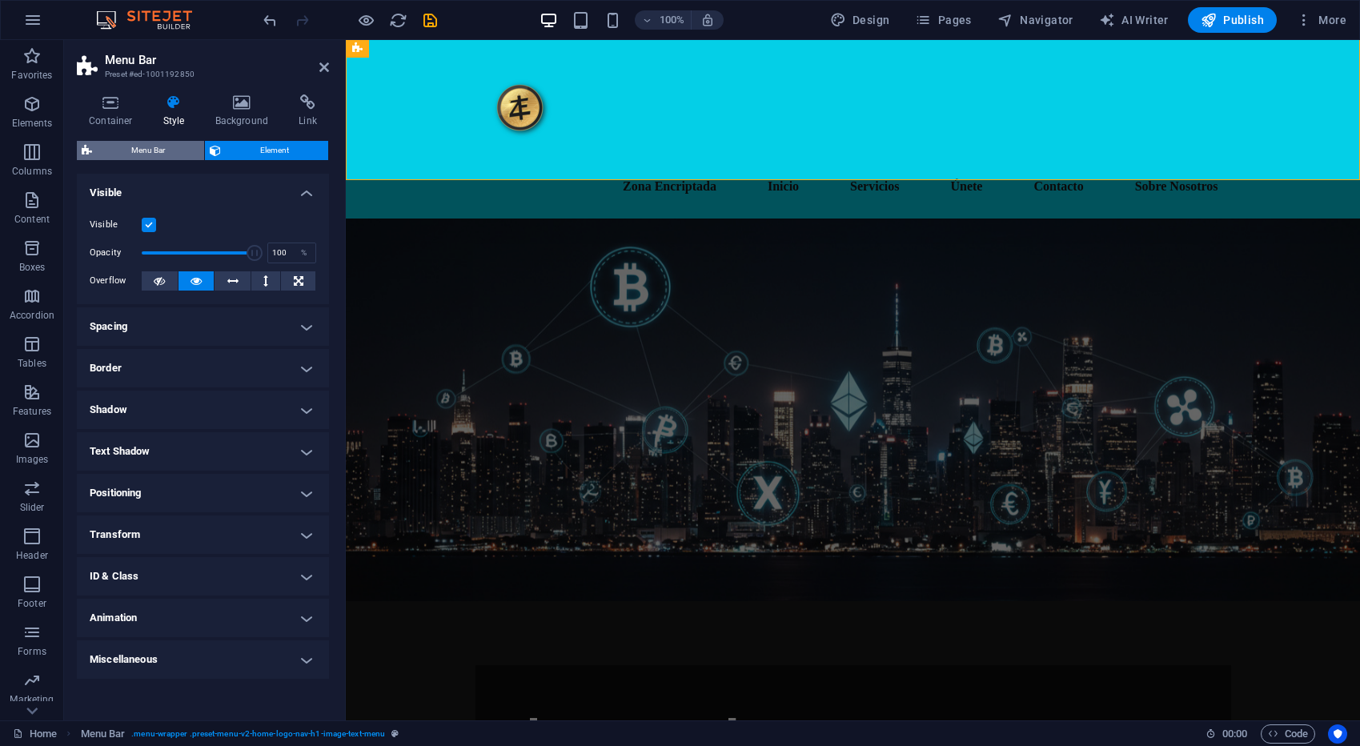
click at [152, 152] on span "Menu Bar" at bounding box center [148, 150] width 102 height 19
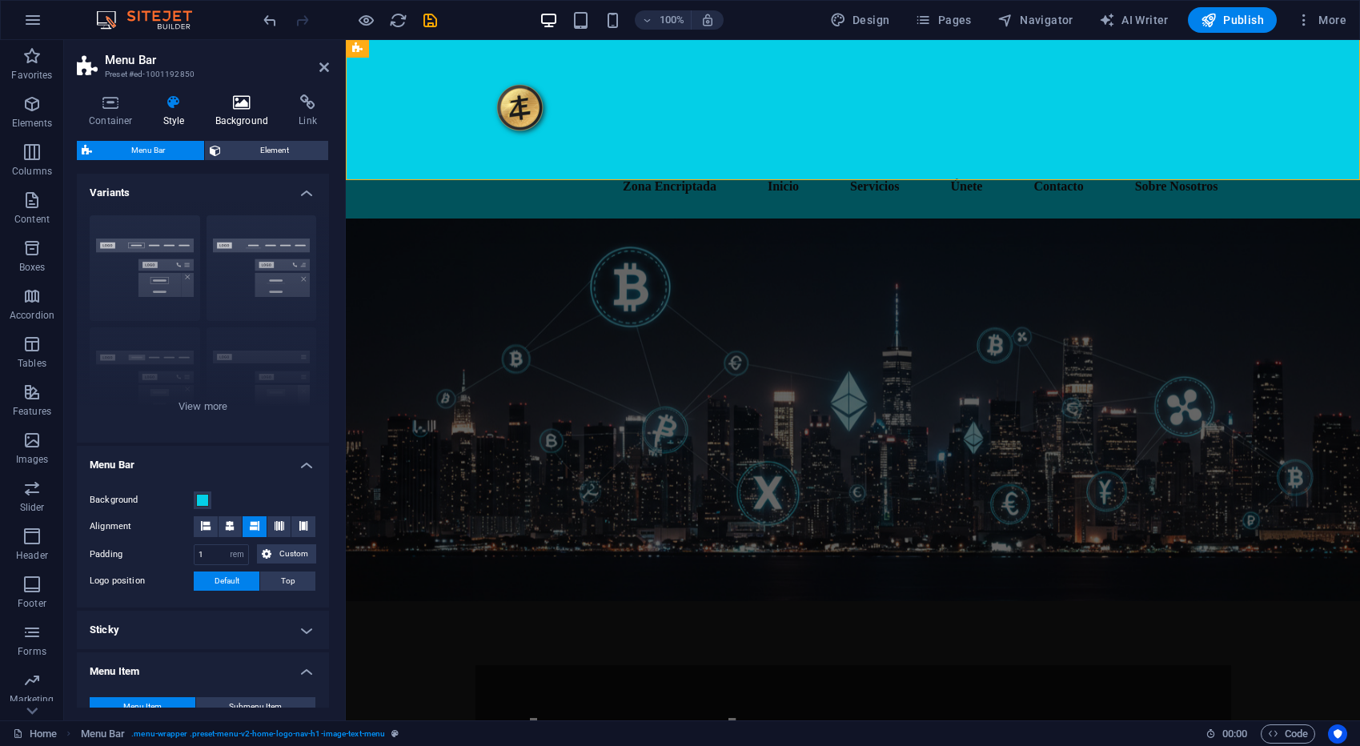
click at [245, 118] on h4 "Background" at bounding box center [245, 111] width 84 height 34
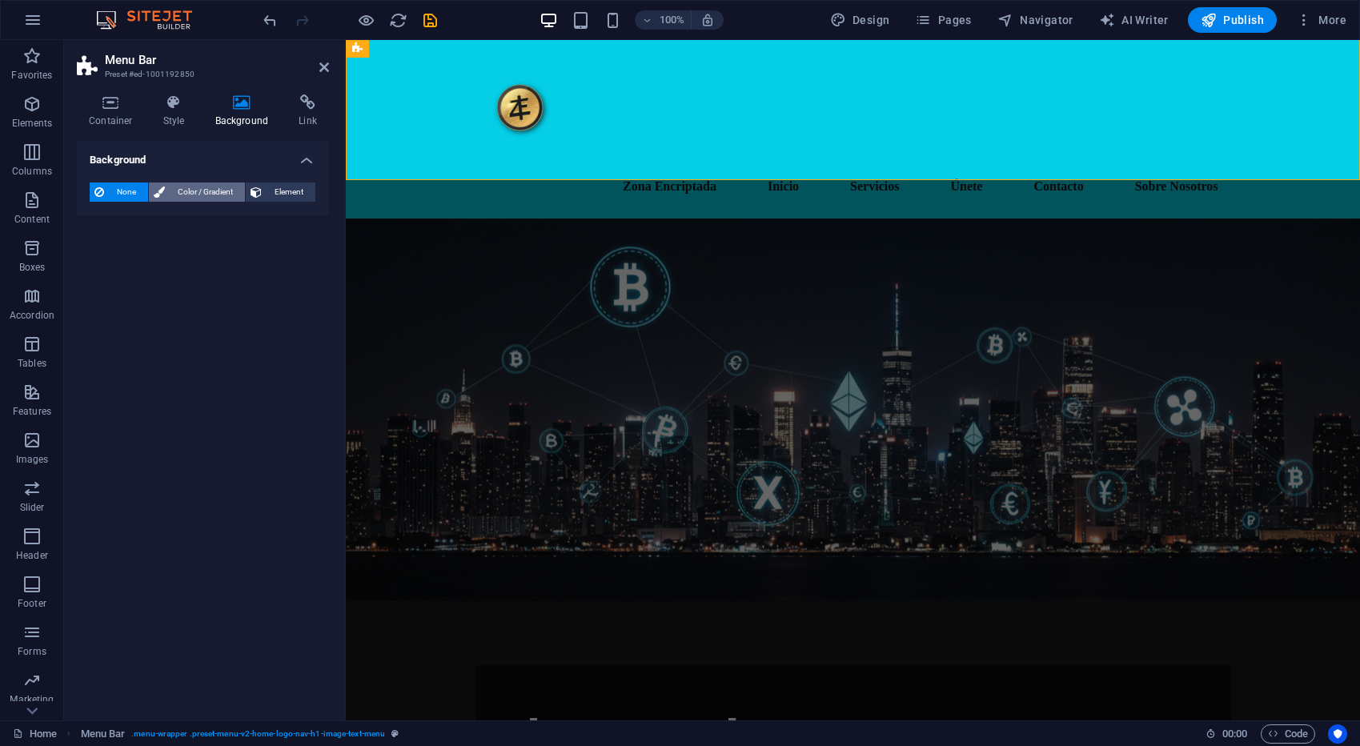
click at [198, 188] on span "Color / Gradient" at bounding box center [205, 191] width 70 height 19
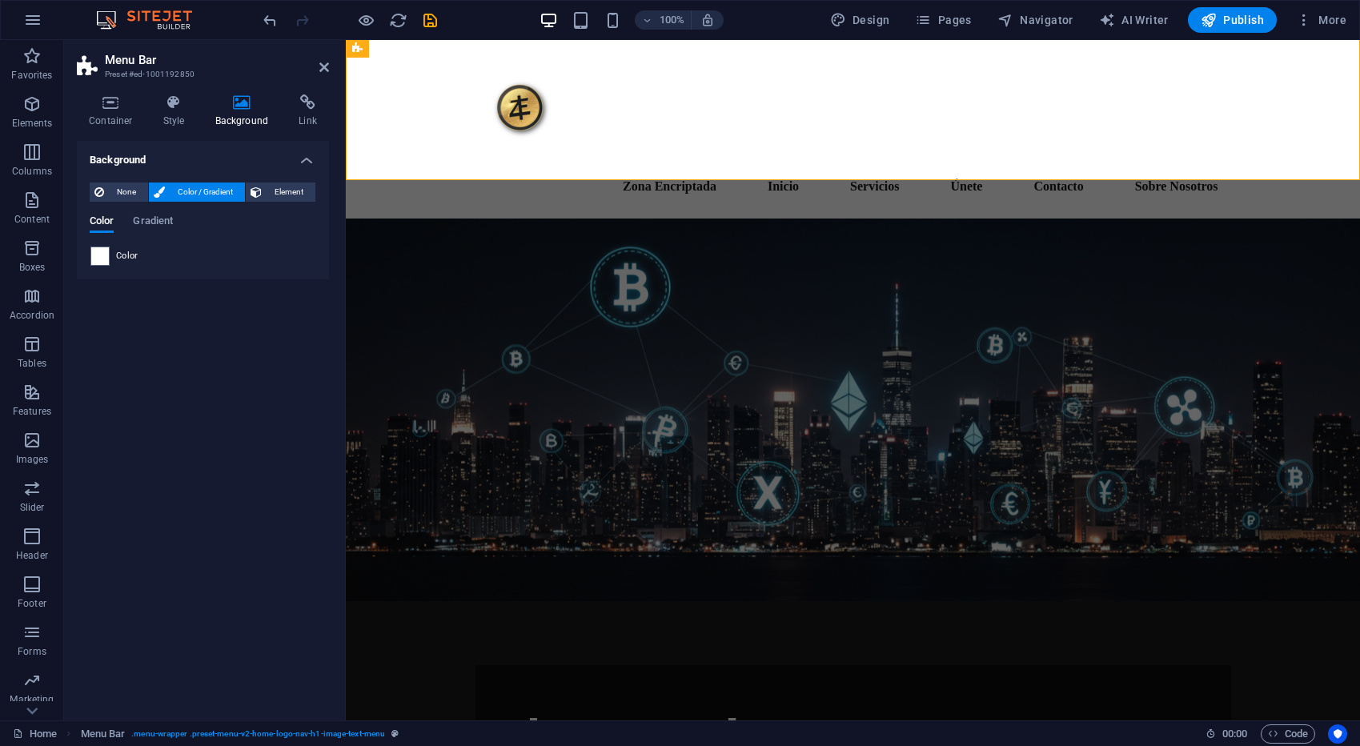
click at [195, 187] on span "Color / Gradient" at bounding box center [205, 191] width 70 height 19
click at [121, 187] on span "None" at bounding box center [126, 191] width 34 height 19
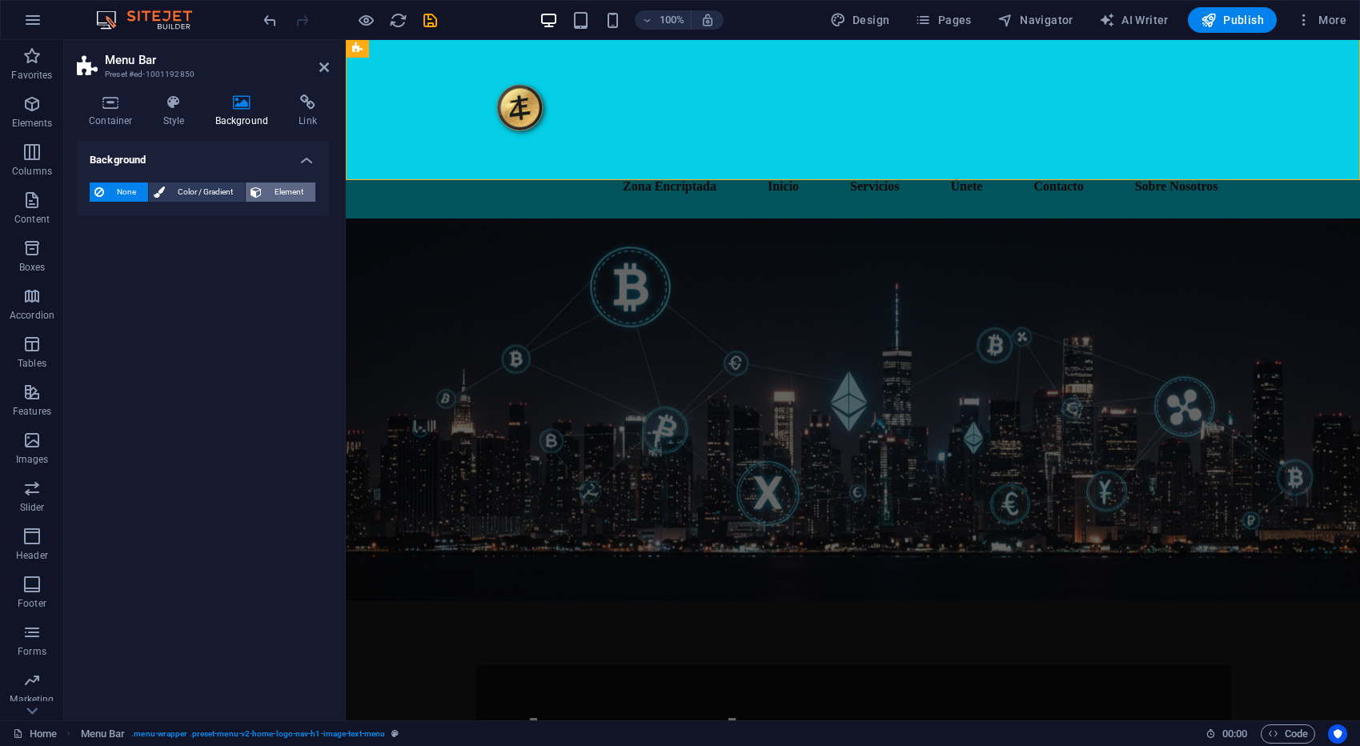
click at [292, 190] on span "Element" at bounding box center [289, 191] width 44 height 19
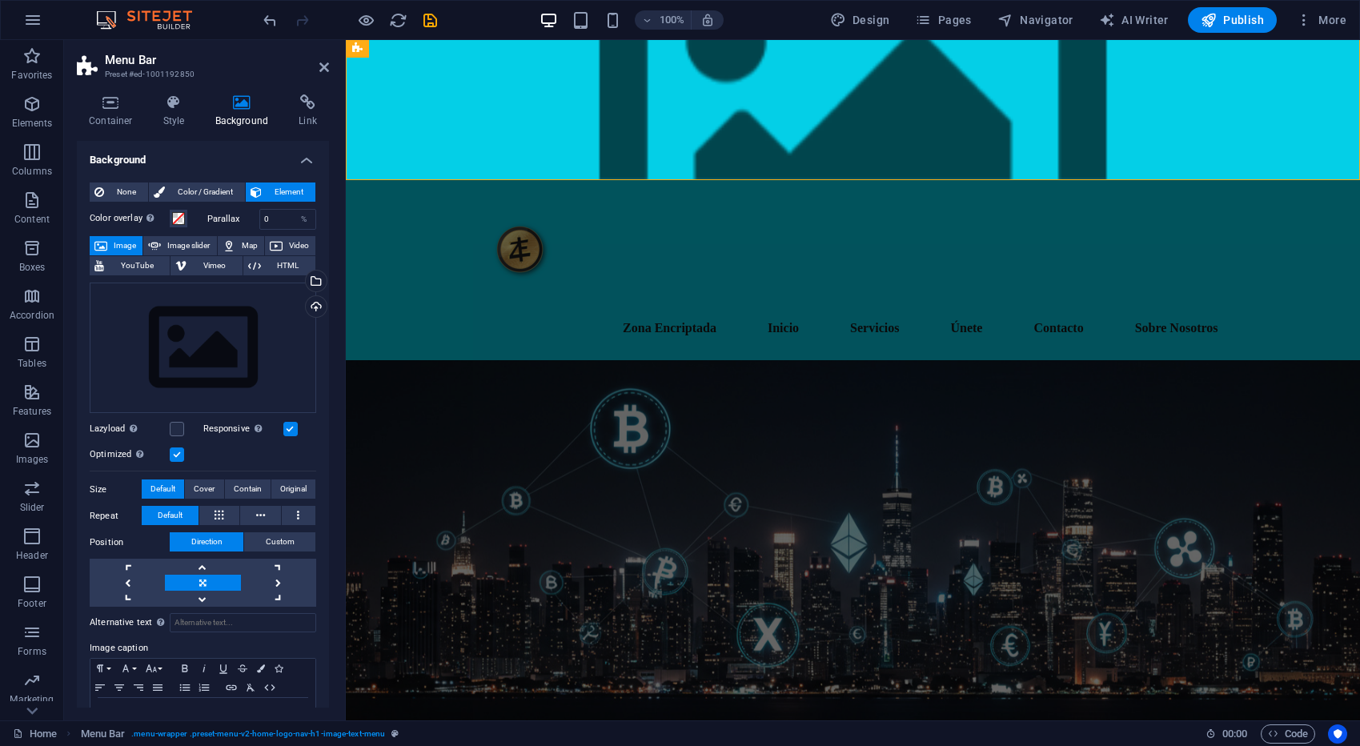
click at [263, 191] on button "Element" at bounding box center [281, 191] width 70 height 19
click at [189, 186] on span "Color / Gradient" at bounding box center [205, 191] width 70 height 19
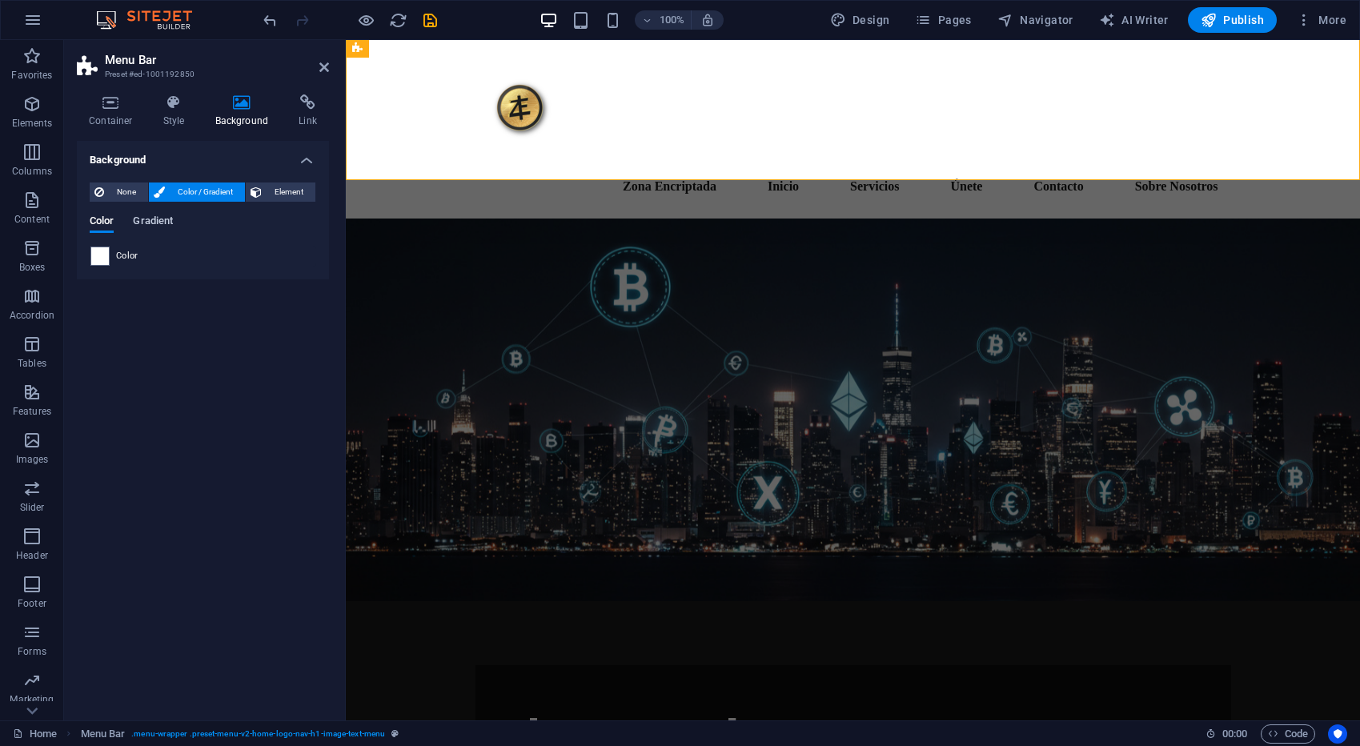
click at [161, 223] on span "Gradient" at bounding box center [153, 222] width 40 height 22
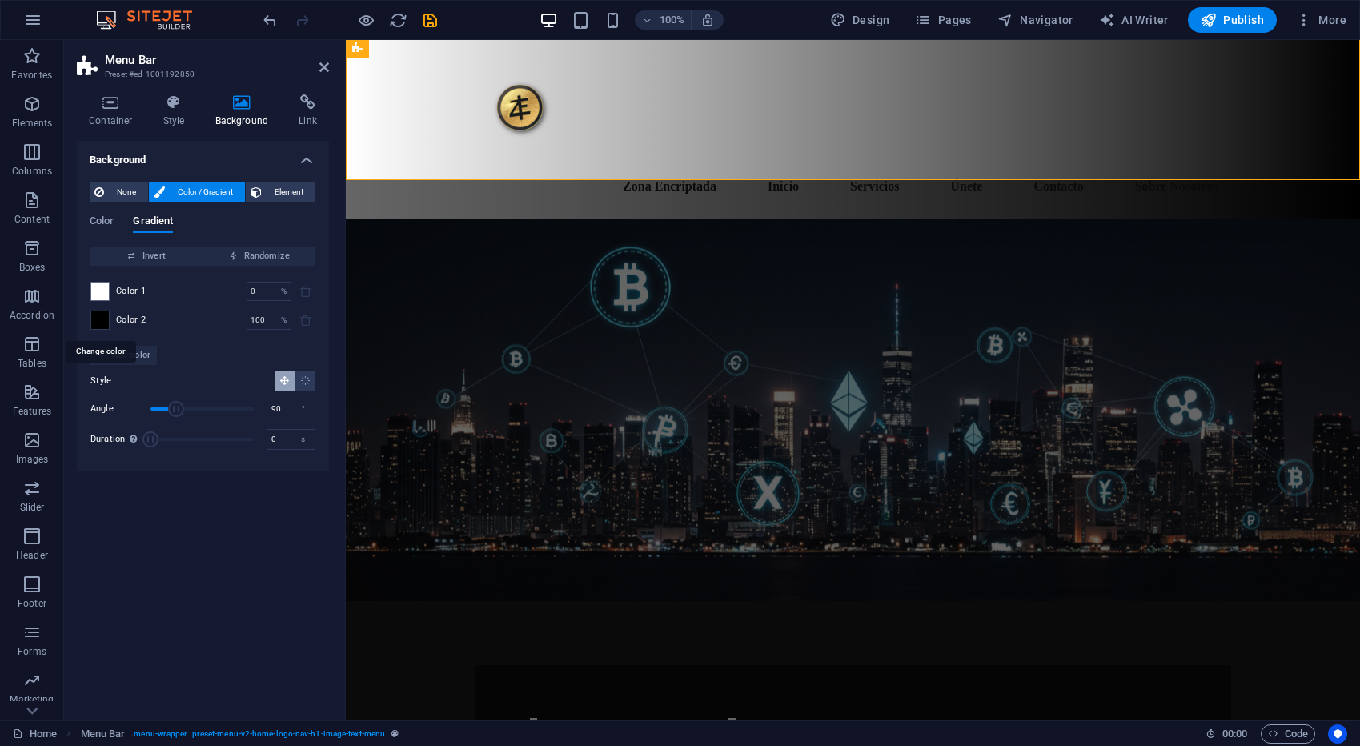
click at [105, 326] on span at bounding box center [100, 320] width 18 height 18
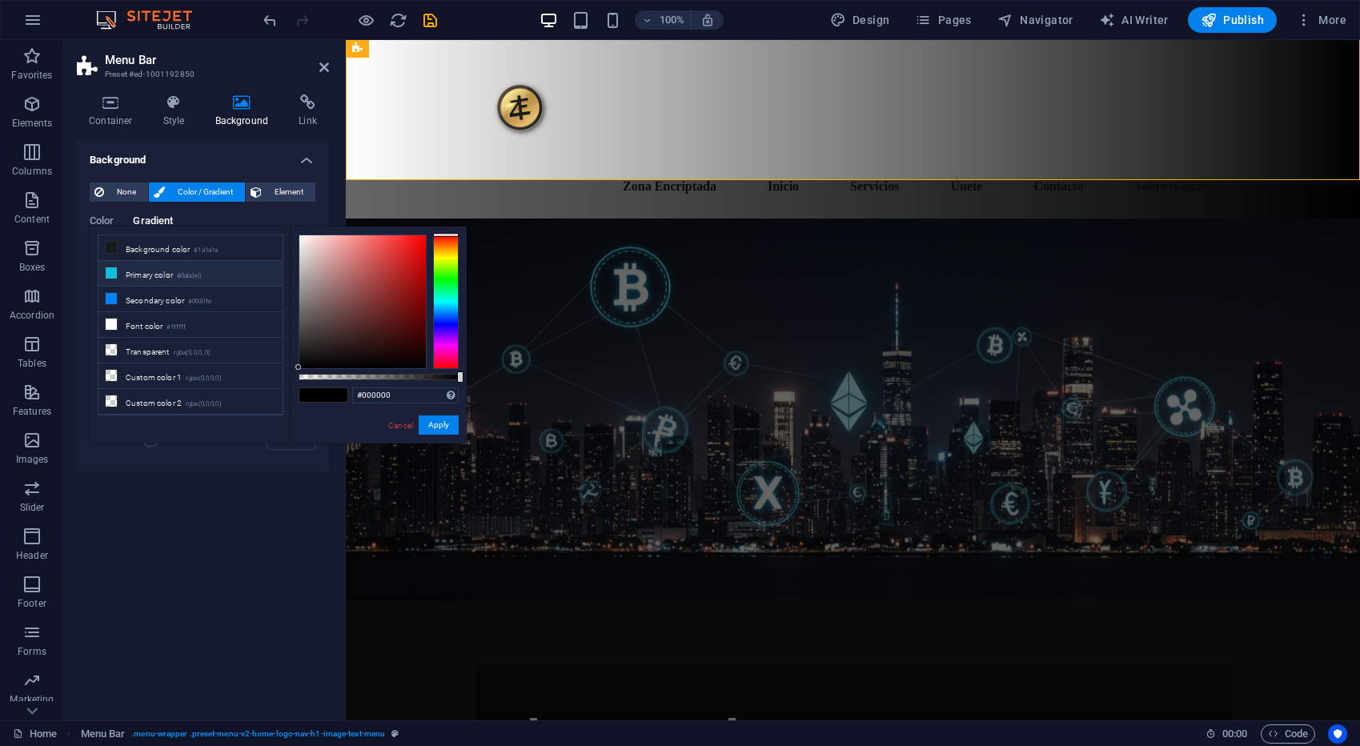
click at [115, 273] on icon at bounding box center [111, 272] width 11 height 11
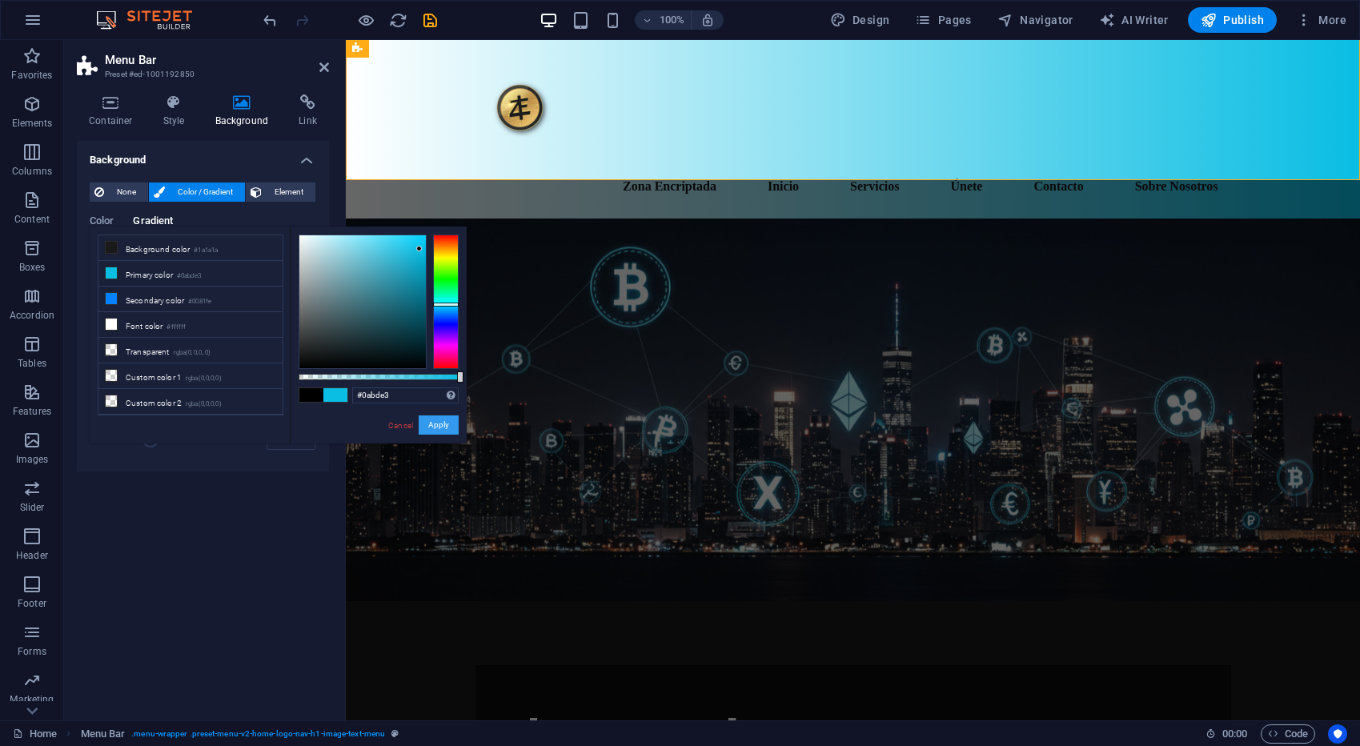
click at [441, 427] on button "Apply" at bounding box center [439, 424] width 40 height 19
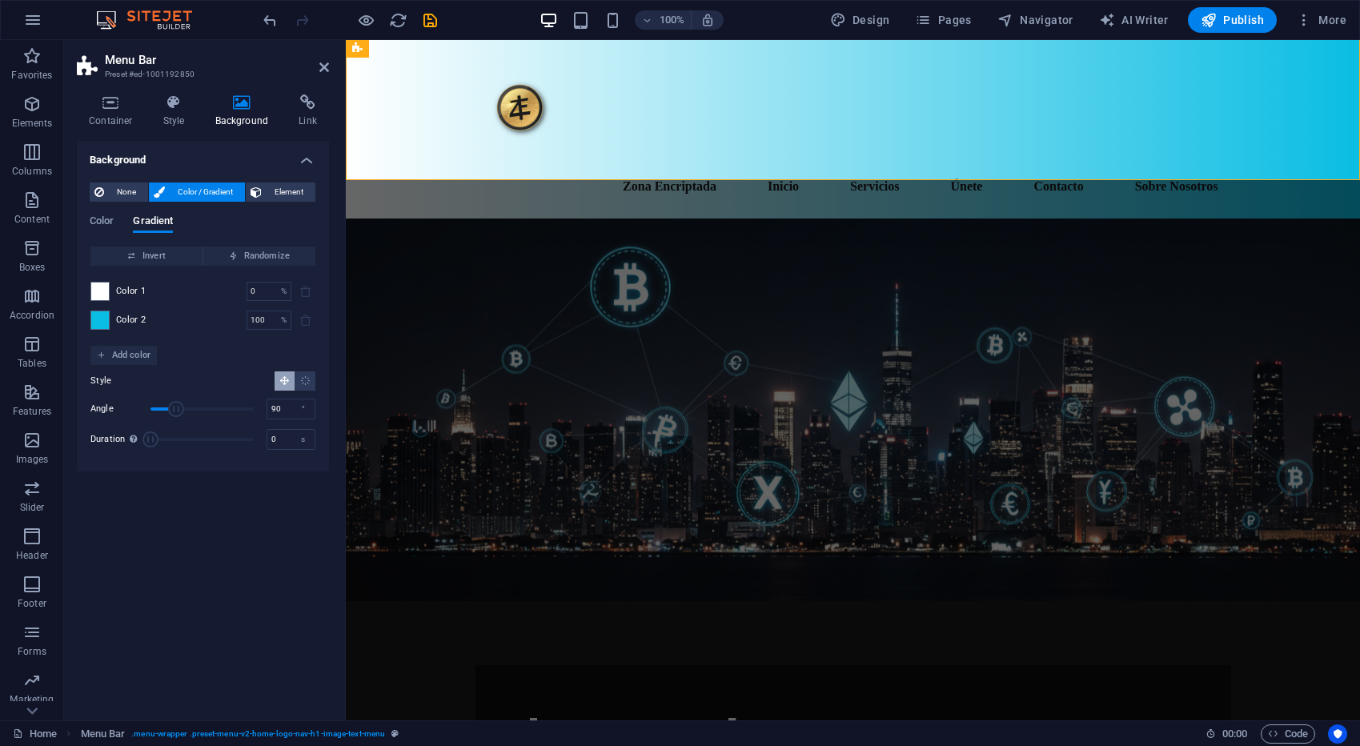
click at [89, 285] on div "None Color / Gradient Element Stretch background to full-width Color overlay Pl…" at bounding box center [203, 321] width 252 height 302
click at [97, 289] on span at bounding box center [100, 292] width 18 height 18
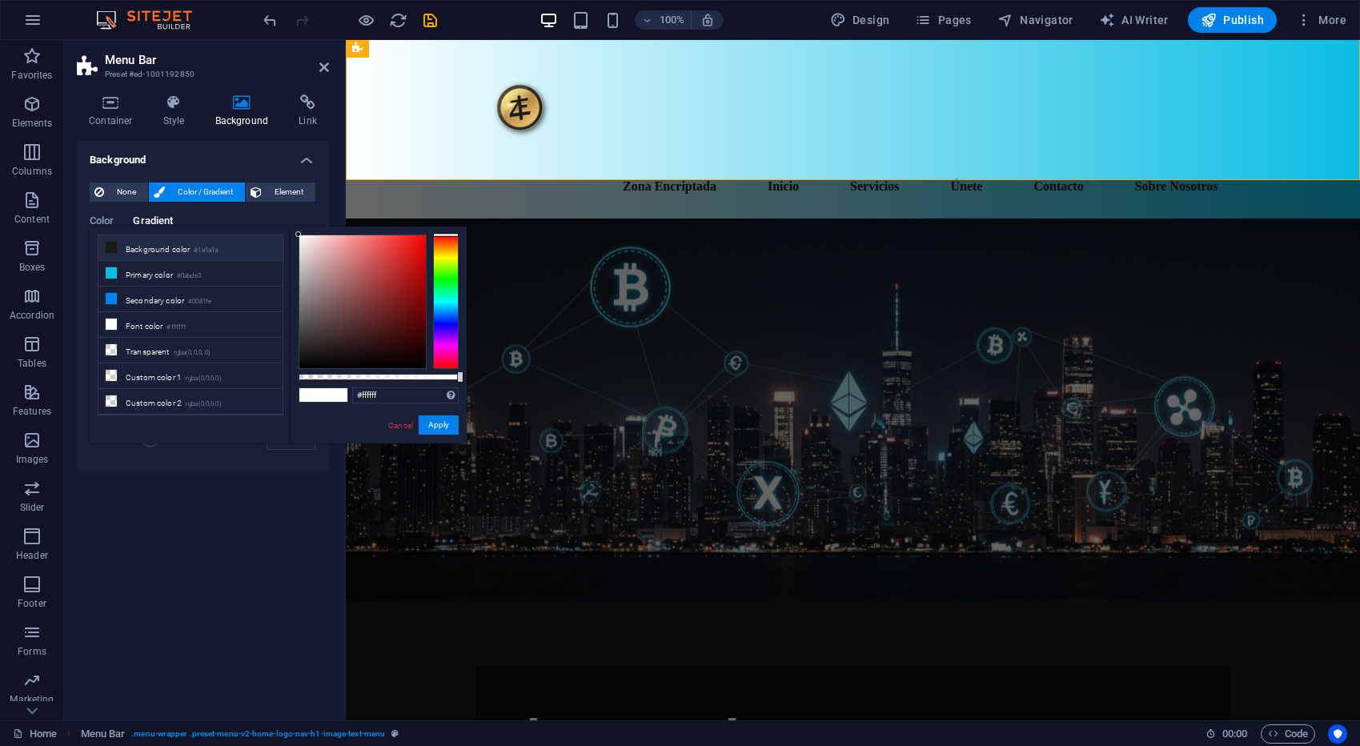
click at [114, 251] on icon at bounding box center [111, 247] width 11 height 11
type input "#1a1a1a"
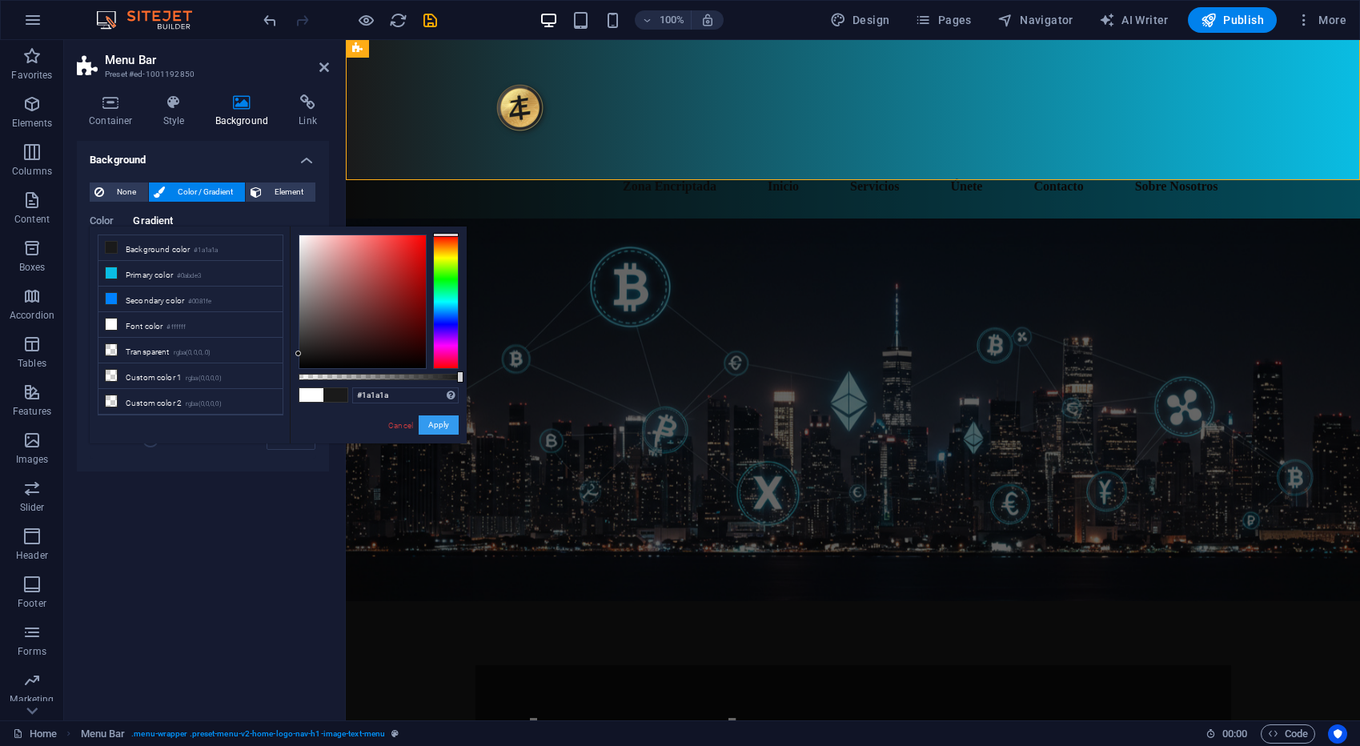
click at [434, 429] on button "Apply" at bounding box center [439, 424] width 40 height 19
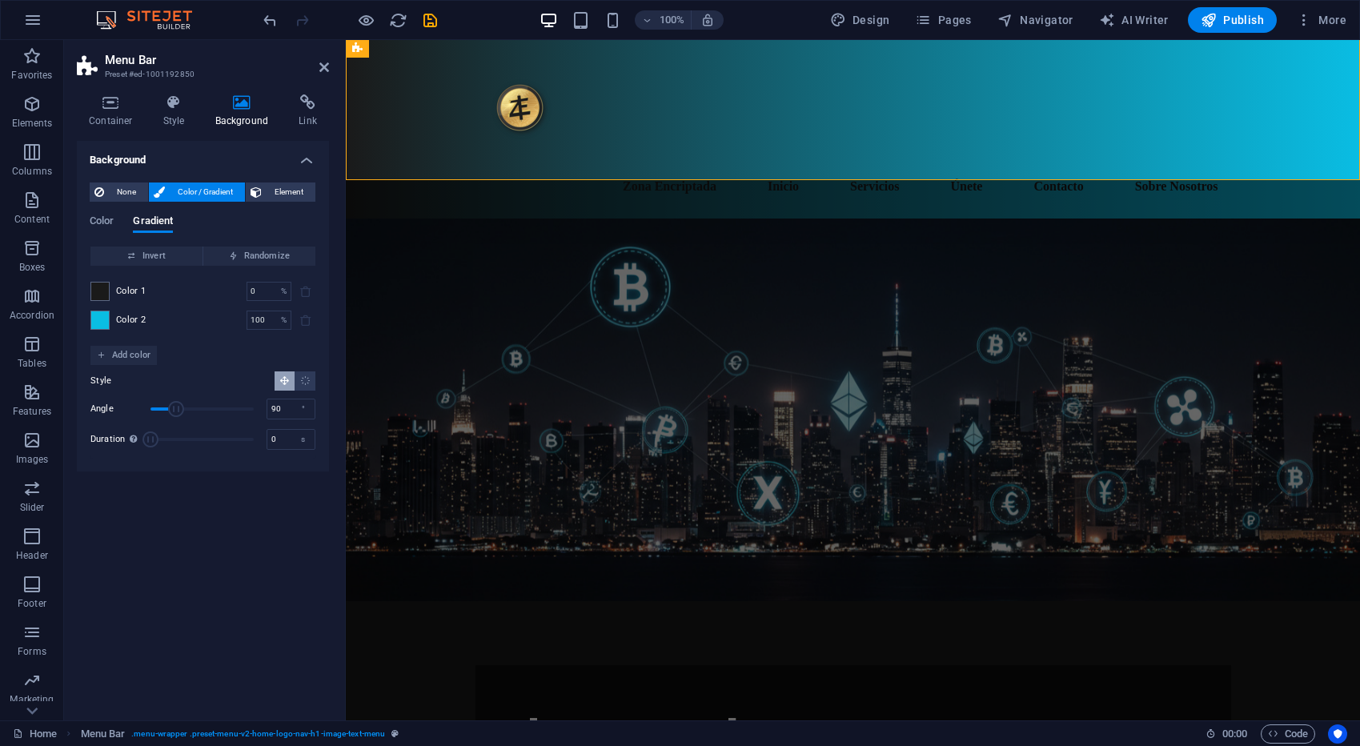
click at [232, 514] on div "Background None Color / Gradient Element Stretch background to full-width Color…" at bounding box center [203, 424] width 252 height 567
click at [326, 70] on icon at bounding box center [324, 67] width 10 height 13
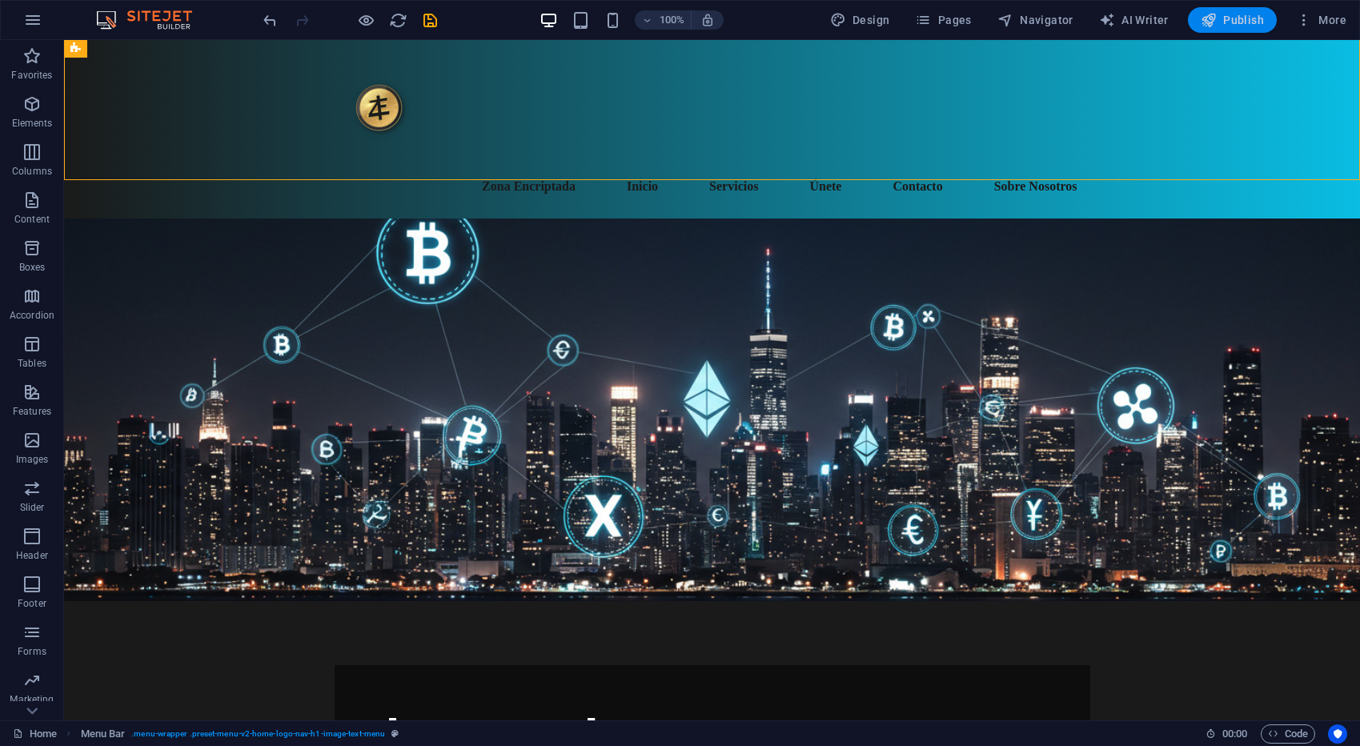
click at [1237, 25] on span "Publish" at bounding box center [1232, 20] width 63 height 16
checkbox input "false"
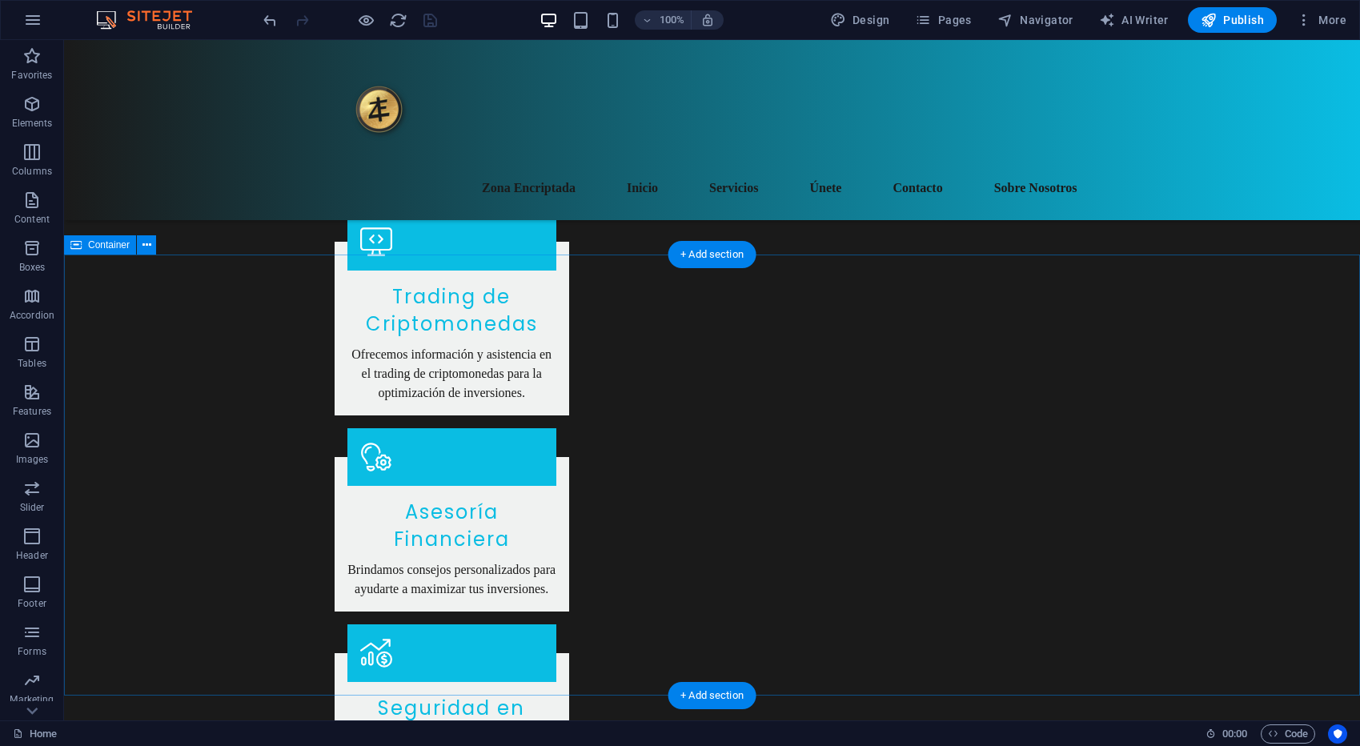
scroll to position [1591, 0]
